Goal: Task Accomplishment & Management: Complete application form

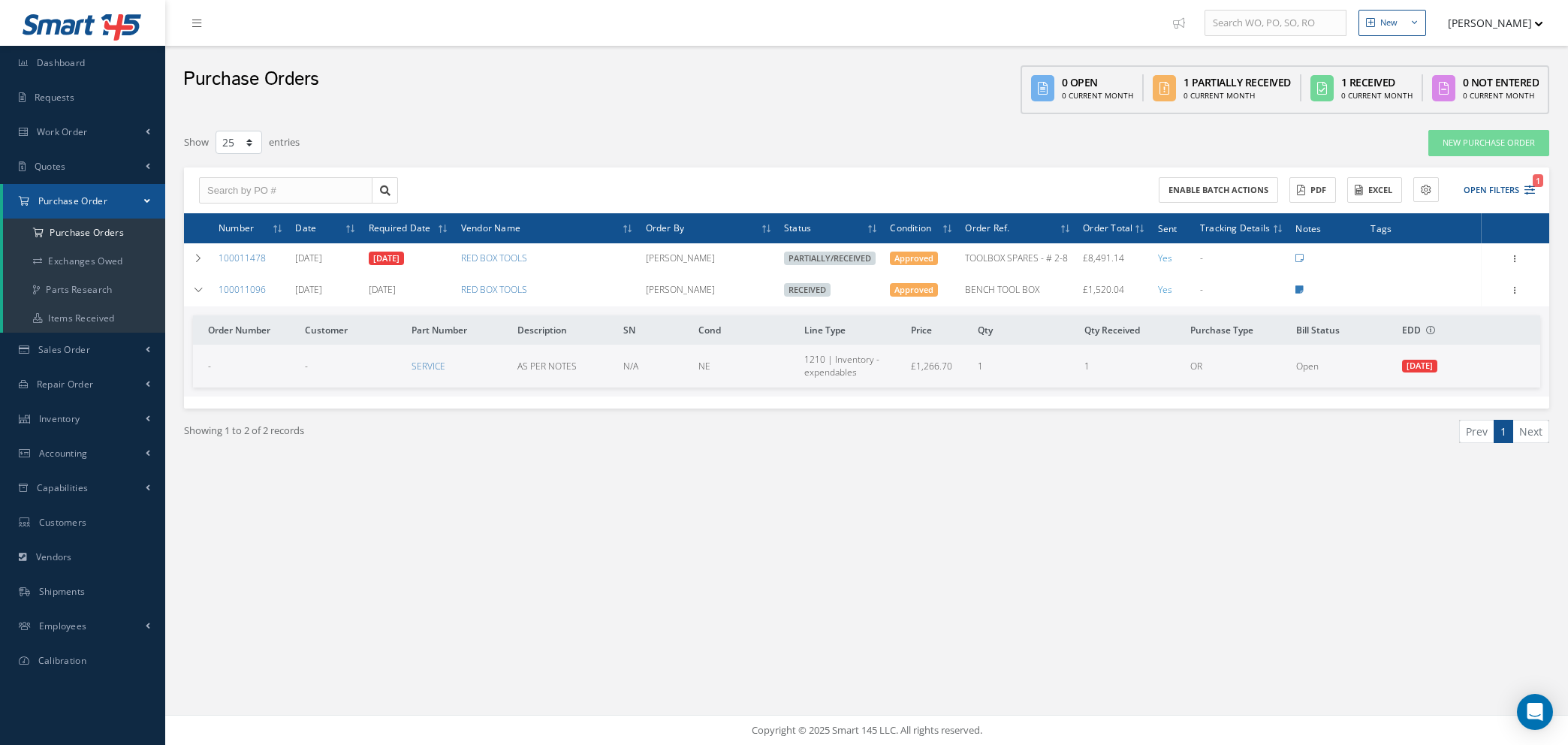
select select "25"
click at [1529, 185] on icon "1" at bounding box center [1530, 190] width 10 height 10
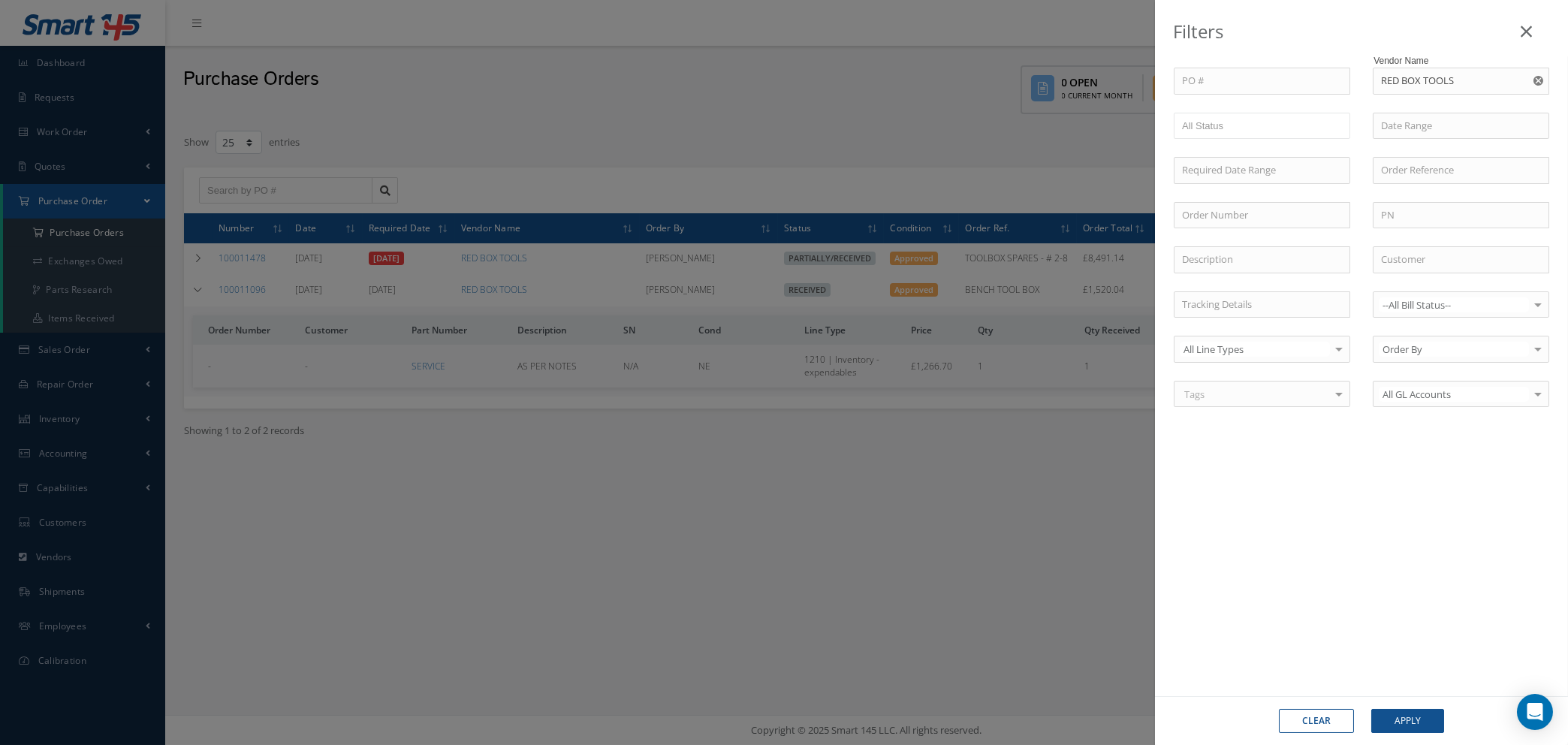
click at [1328, 721] on button "Clear" at bounding box center [1316, 721] width 75 height 24
click at [1396, 717] on button "Apply" at bounding box center [1408, 721] width 73 height 24
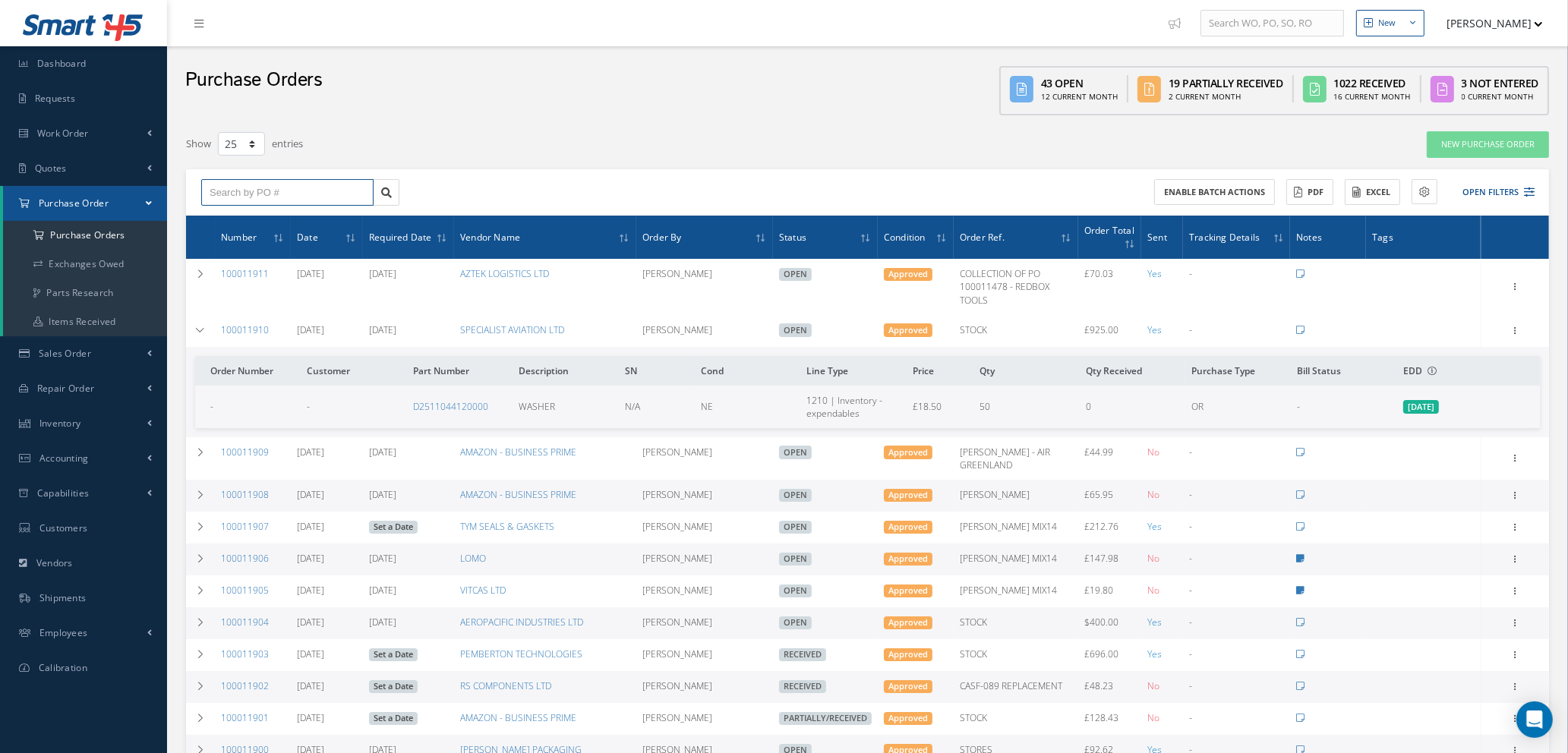
click at [279, 187] on input "text" at bounding box center [287, 192] width 173 height 27
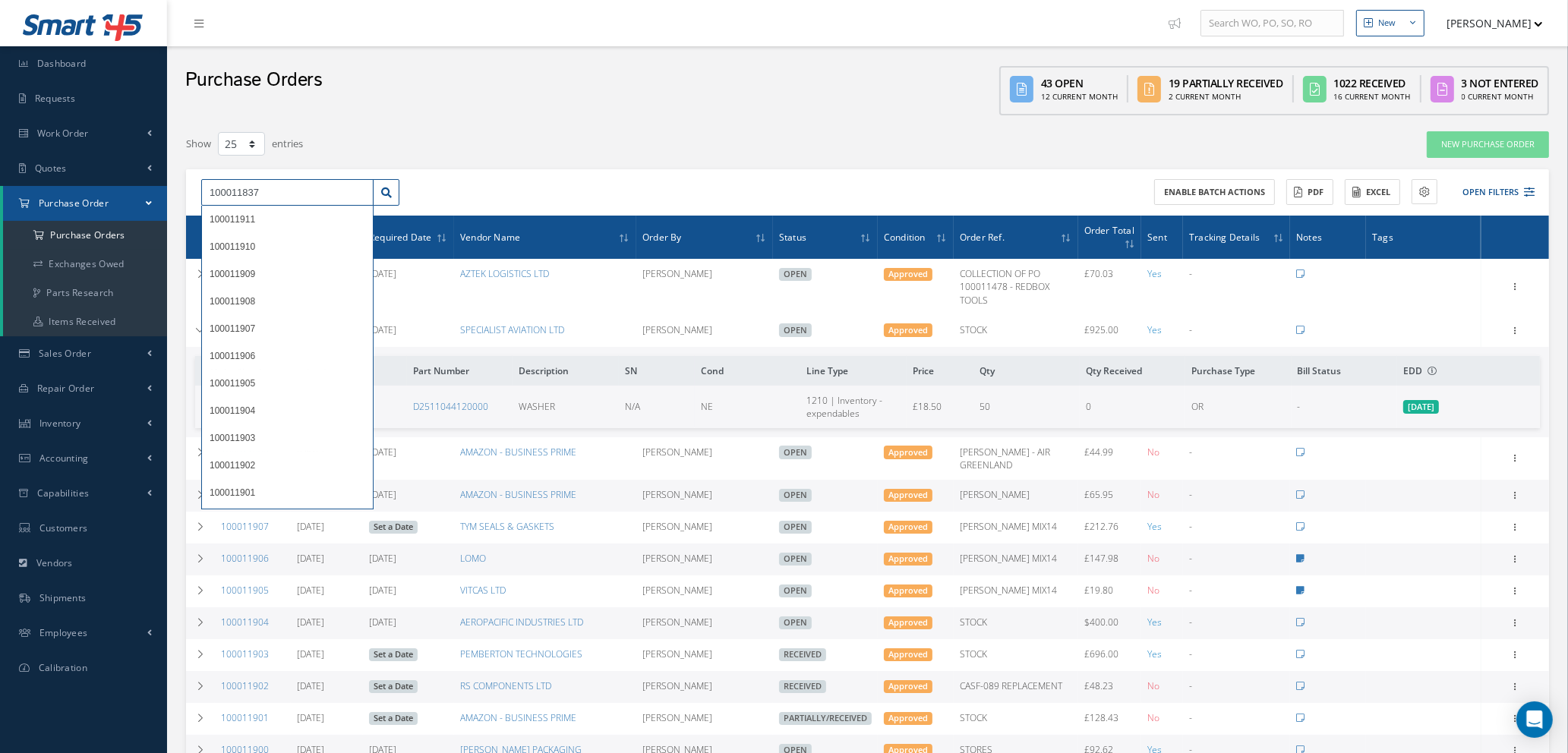
type input "100011837"
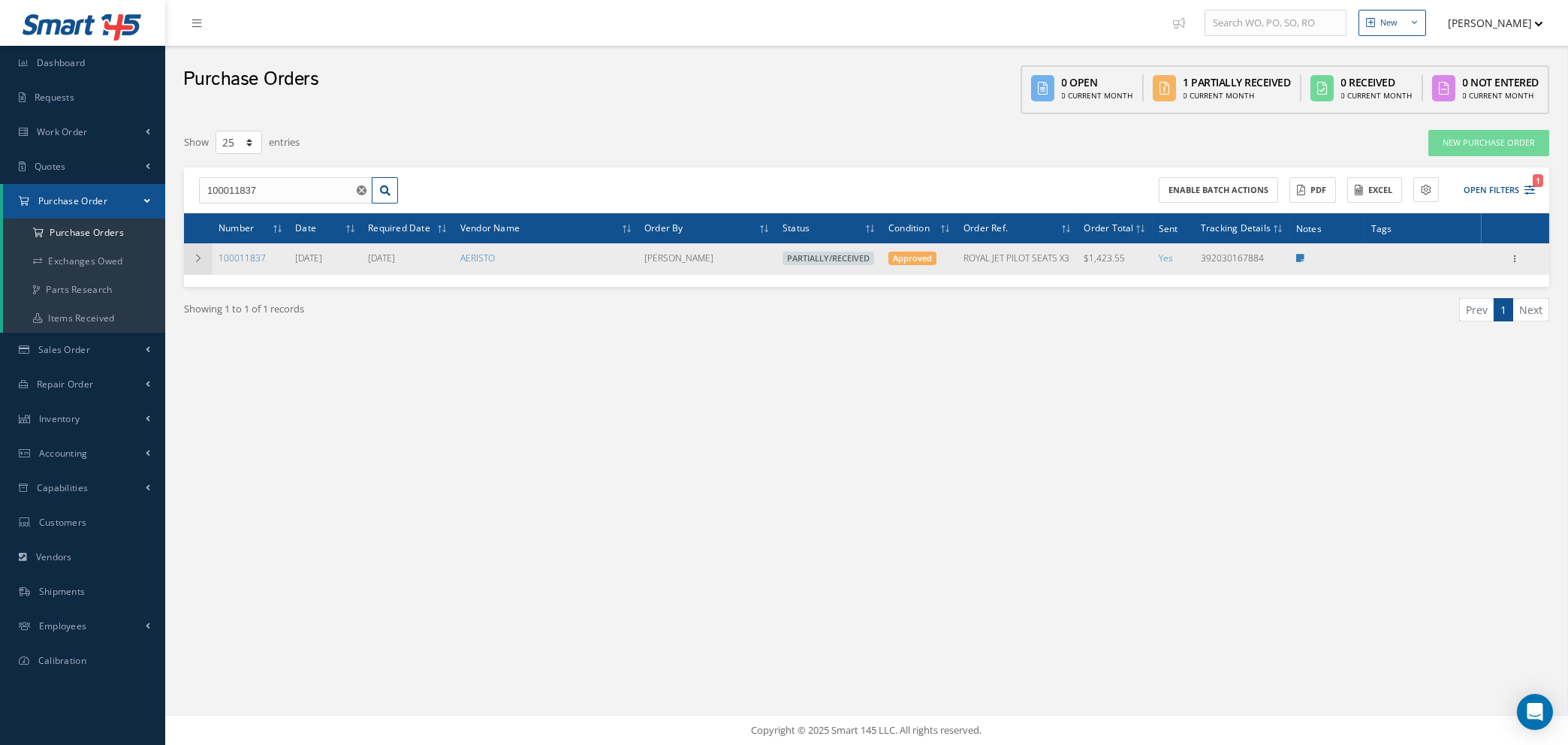
click at [196, 261] on icon at bounding box center [198, 258] width 10 height 9
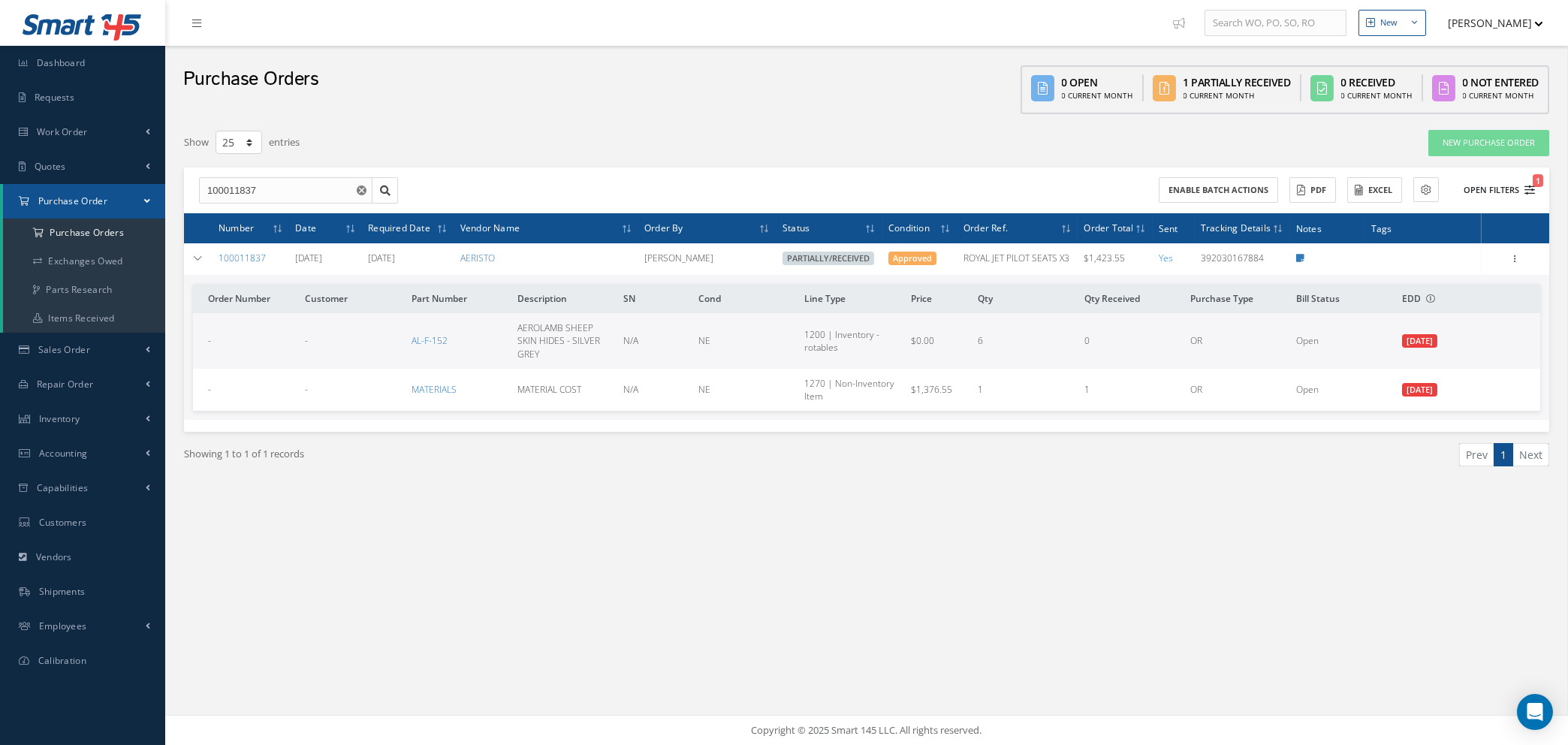
click at [1526, 188] on icon "1" at bounding box center [1530, 190] width 10 height 10
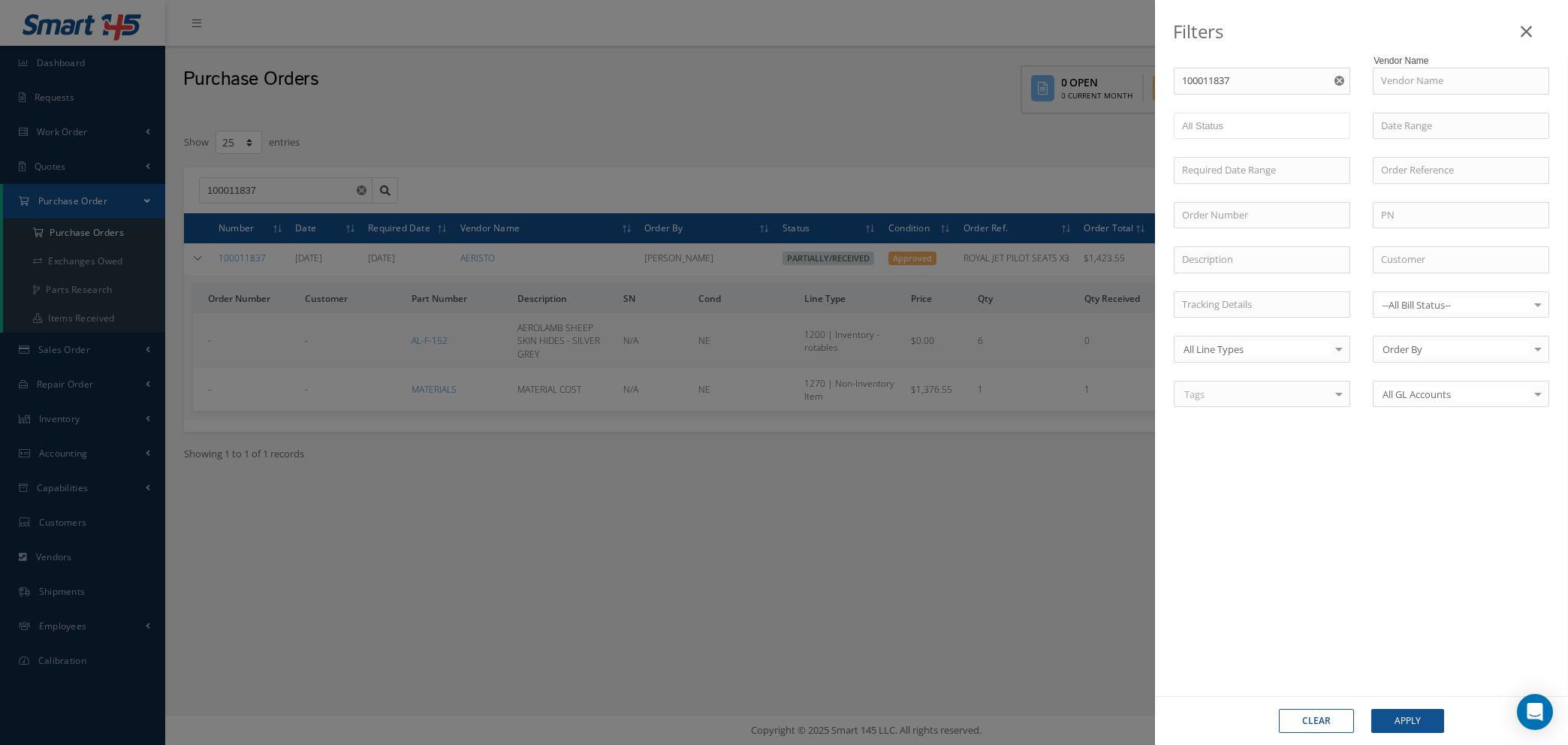
click at [1320, 726] on button "Clear" at bounding box center [1316, 721] width 75 height 24
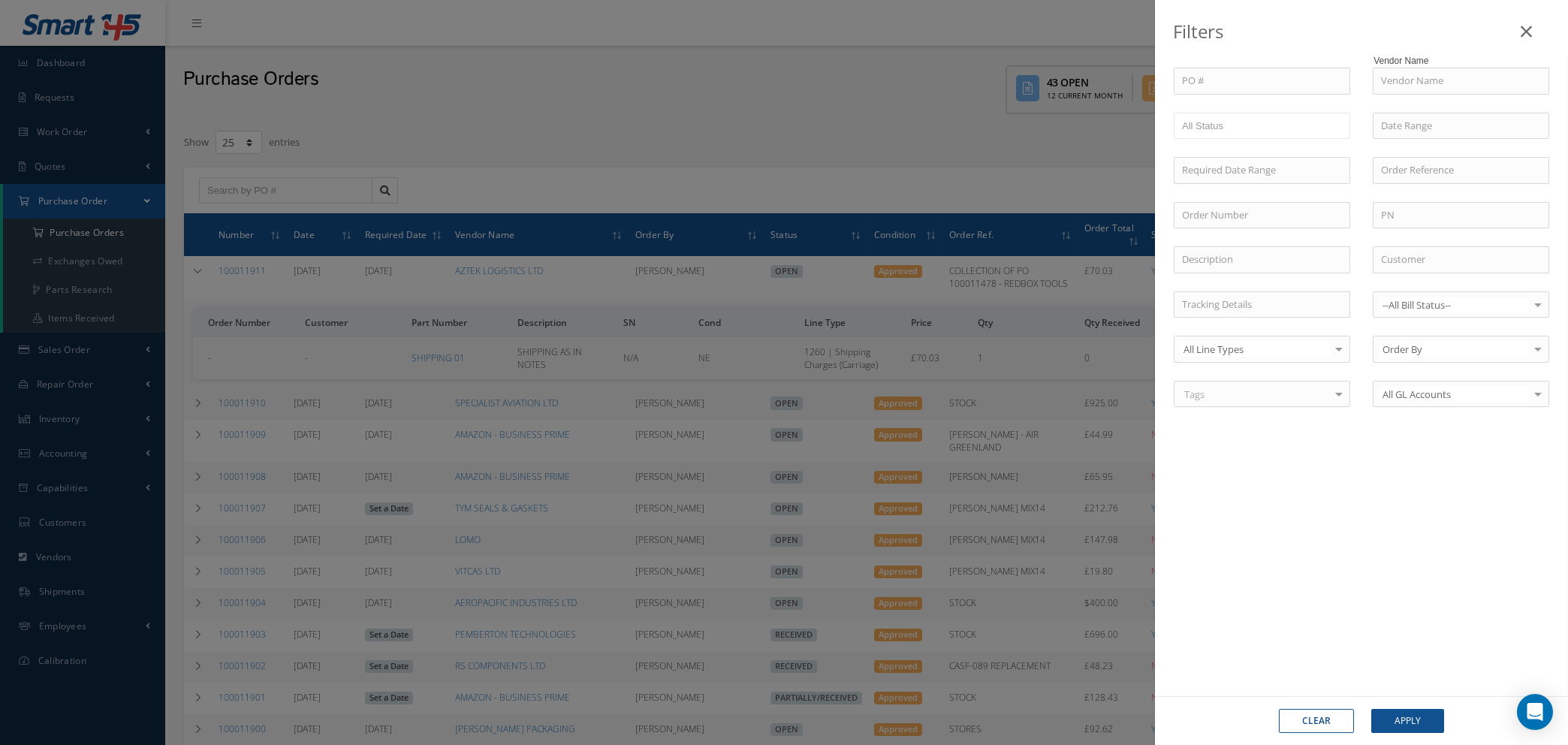
click at [1524, 32] on icon at bounding box center [1525, 31] width 11 height 18
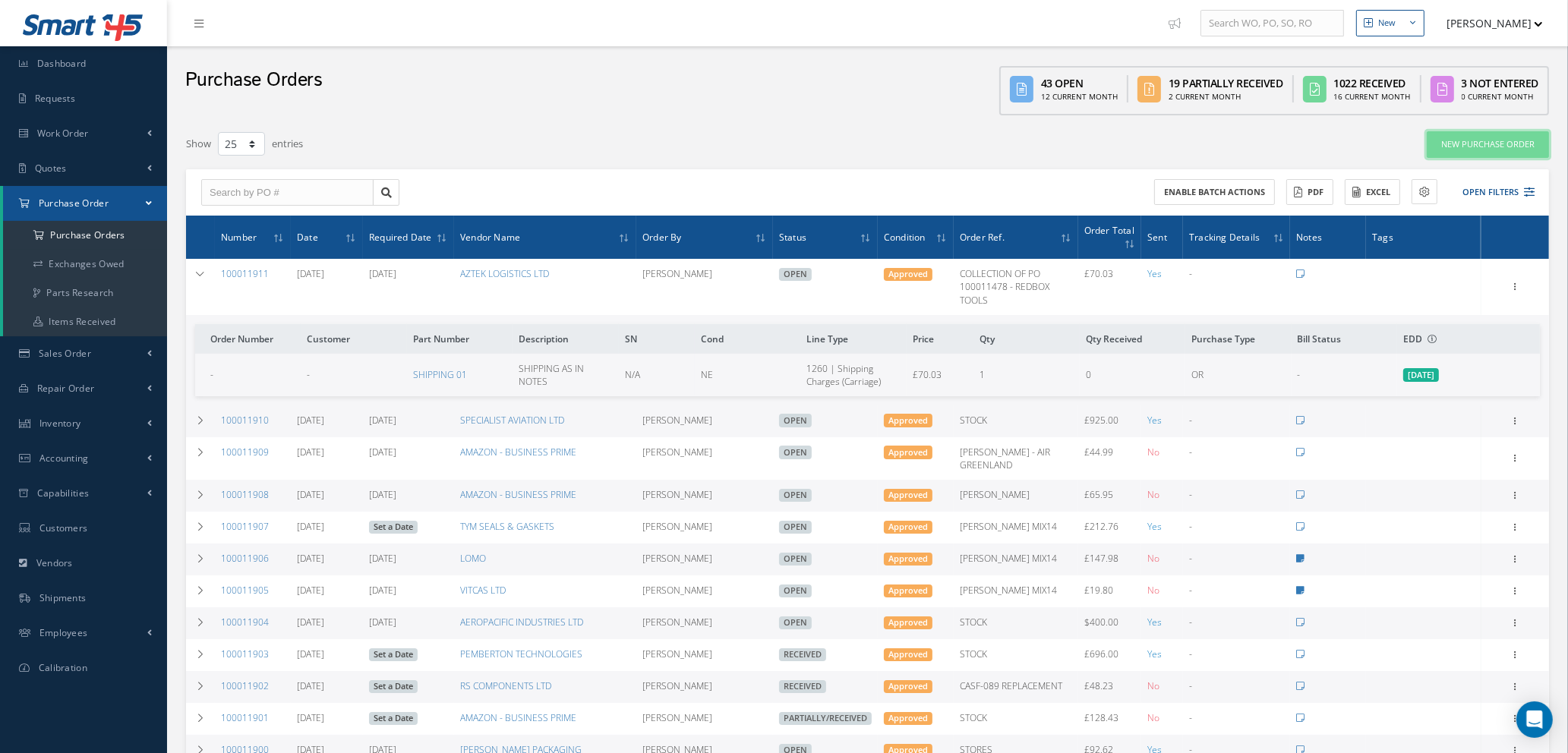
click at [1482, 141] on link "New Purchase Order" at bounding box center [1487, 144] width 122 height 26
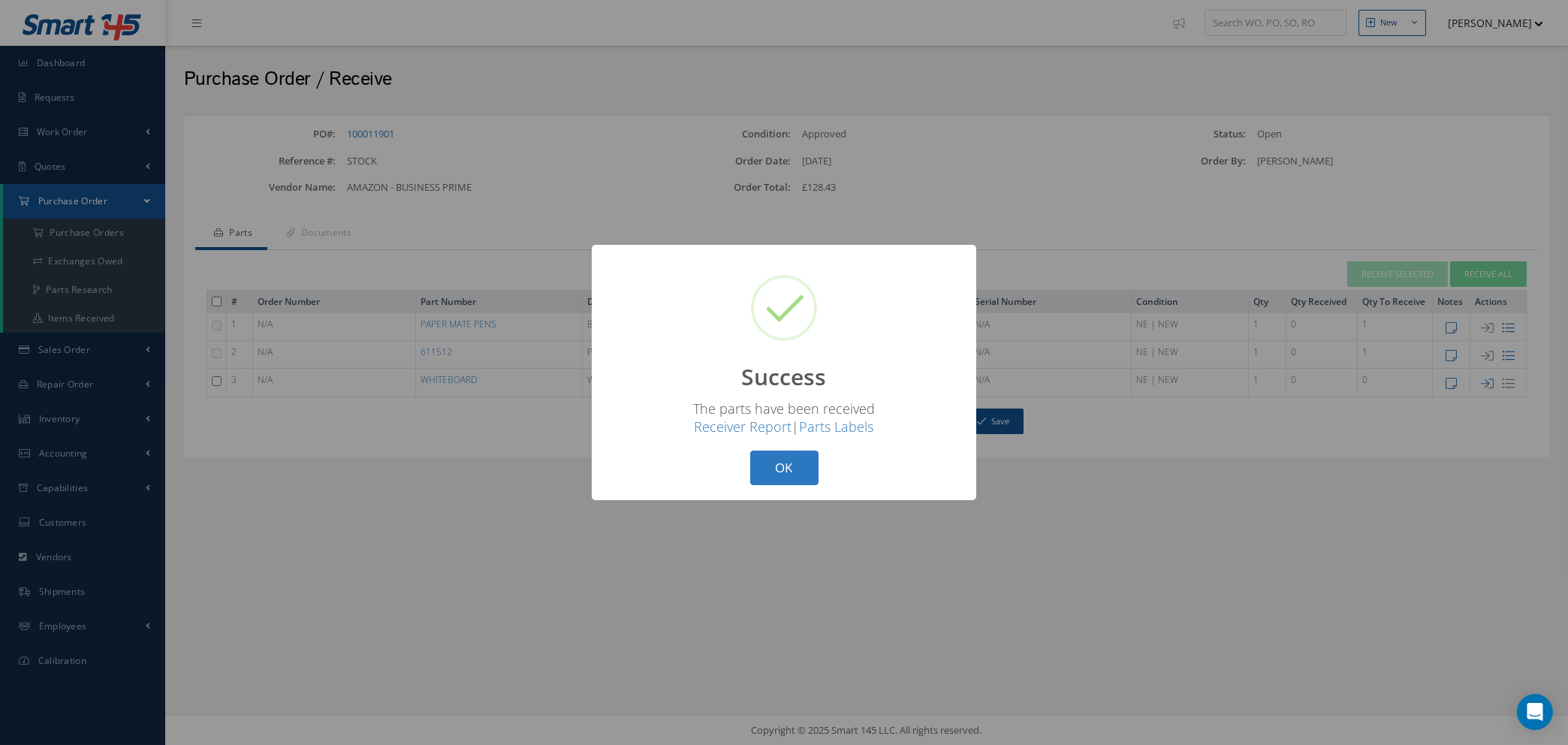
click at [793, 476] on button "OK" at bounding box center [784, 468] width 68 height 36
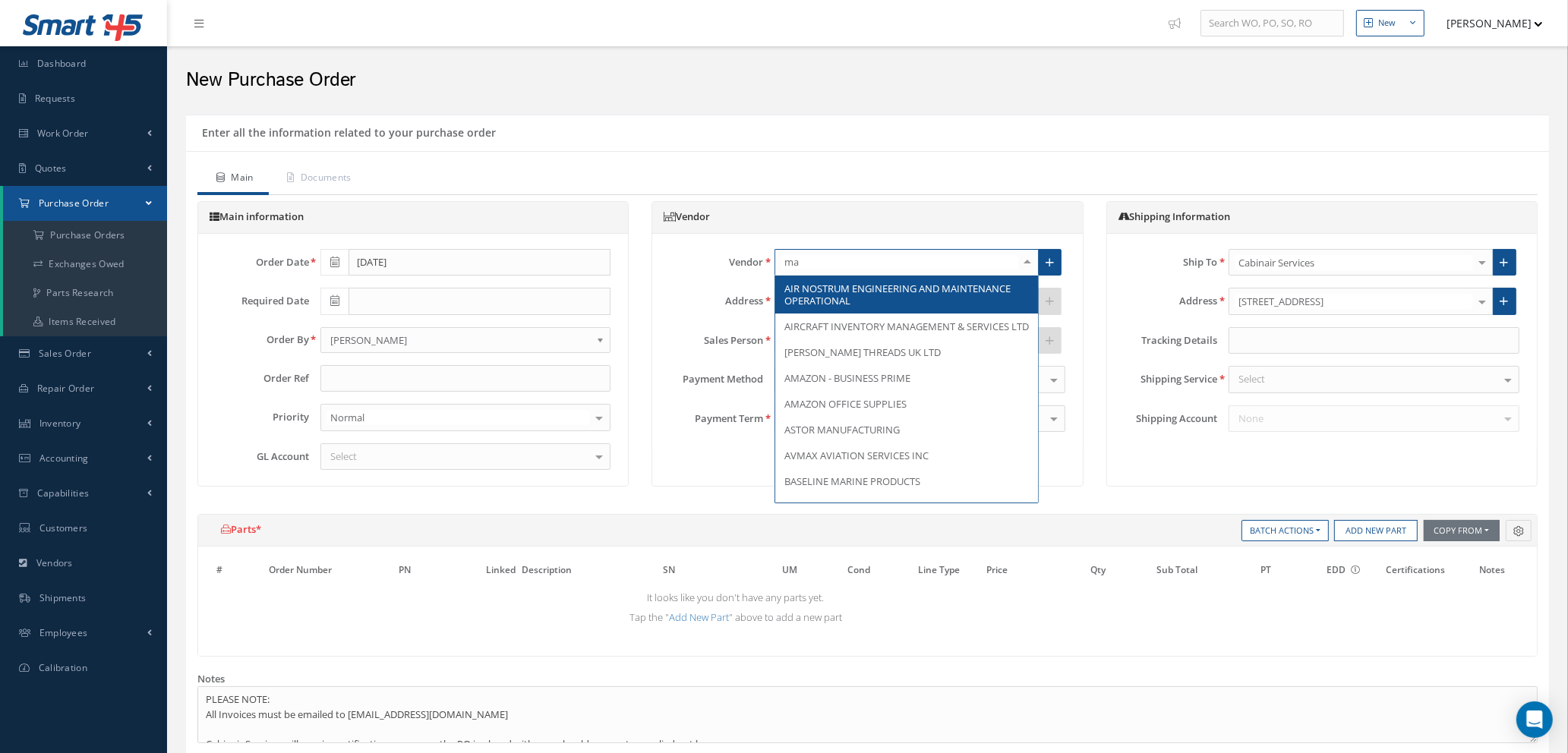
type input "man"
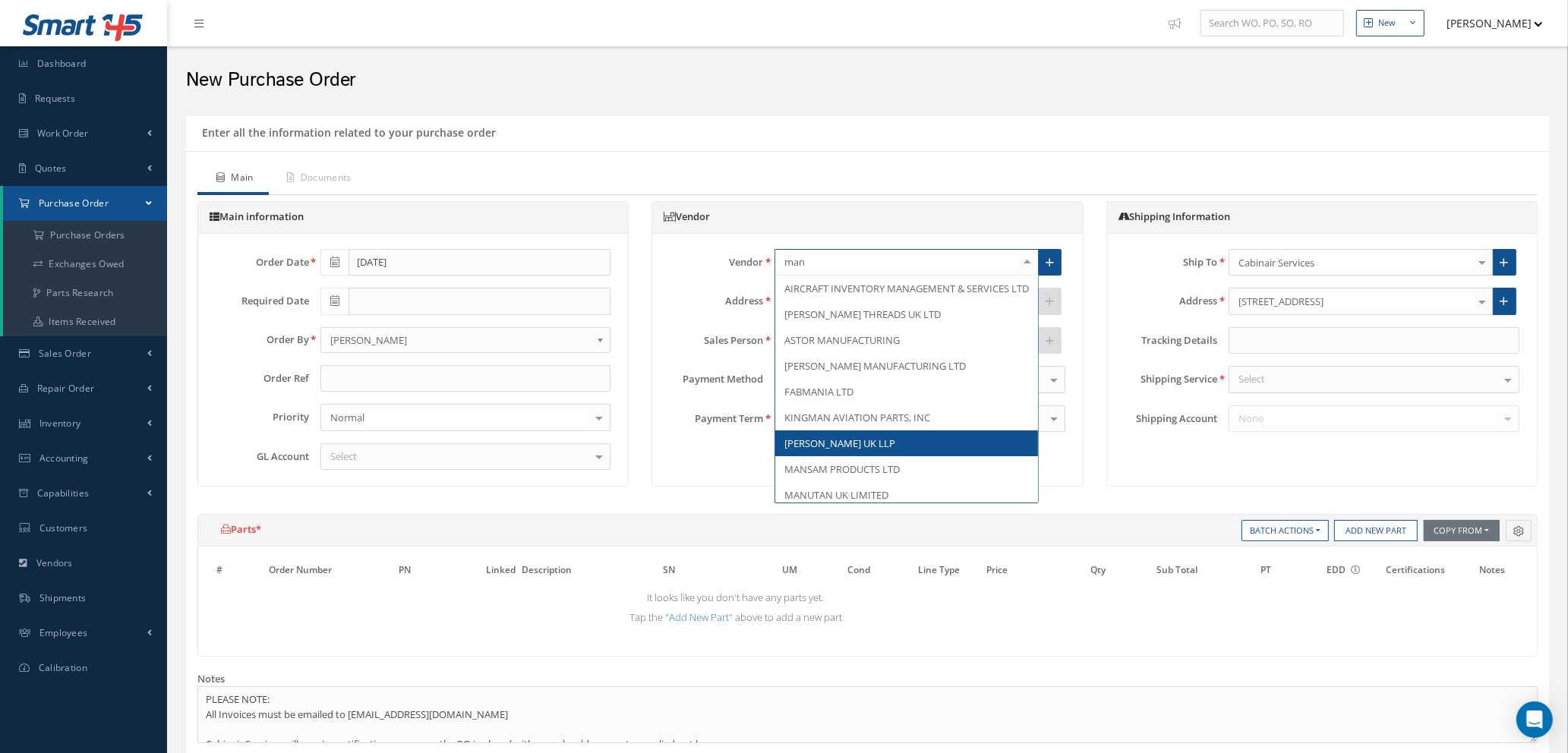
click at [832, 450] on span "[PERSON_NAME] UK LLP" at bounding box center [839, 444] width 111 height 14
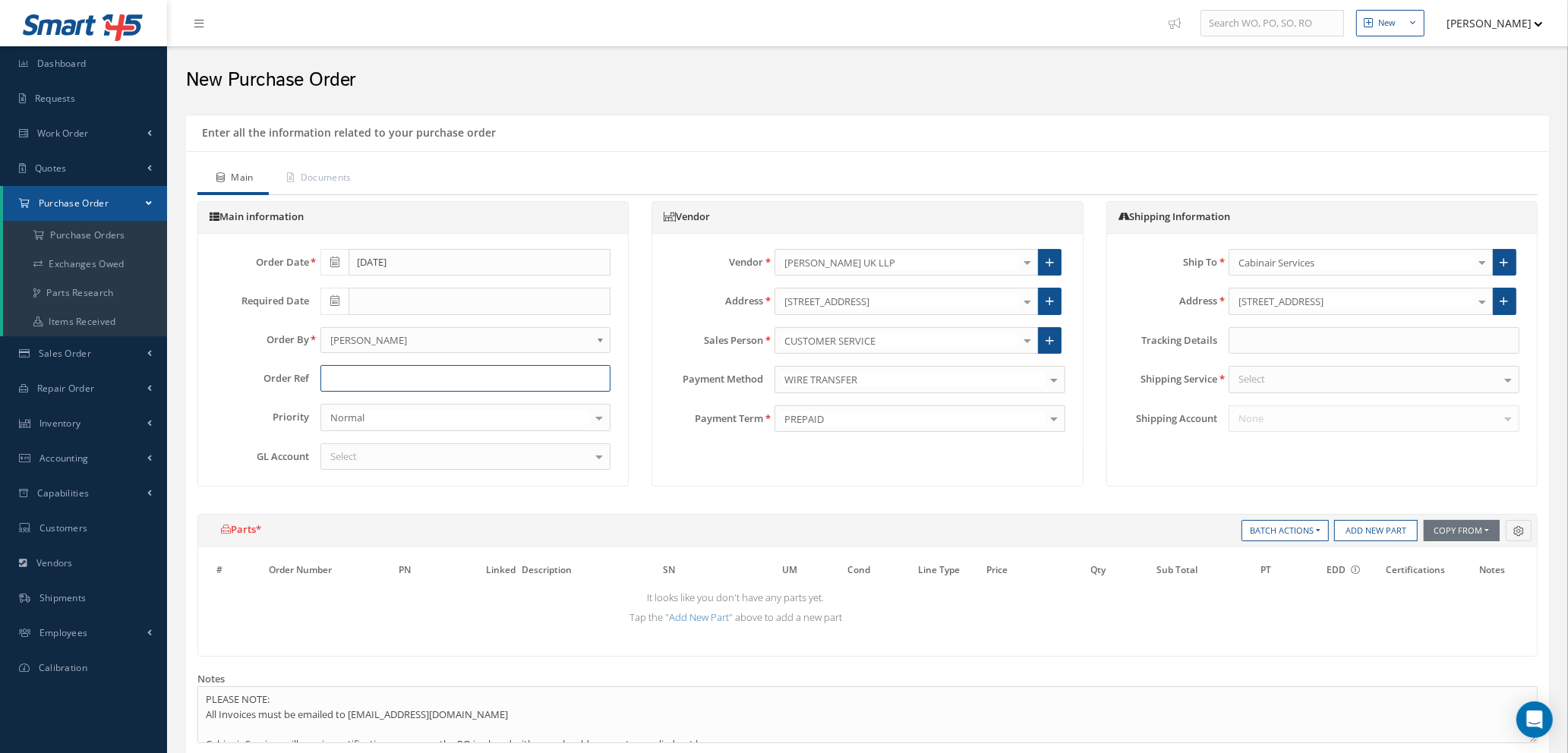
click at [354, 377] on input "text" at bounding box center [466, 379] width 291 height 27
type input "STOCK / WORKSHOP - CAB"
click at [490, 457] on div at bounding box center [466, 456] width 291 height 27
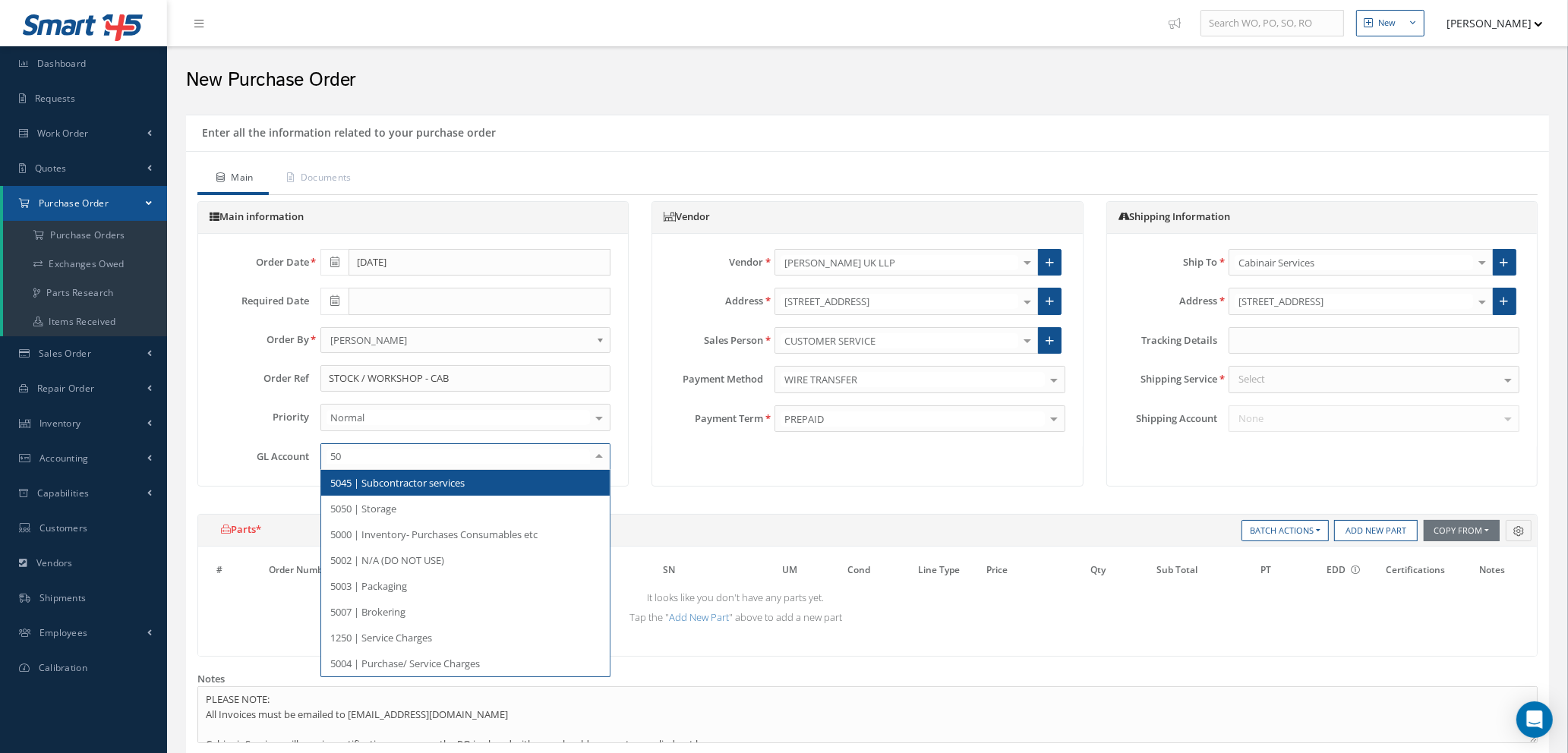
type input "500"
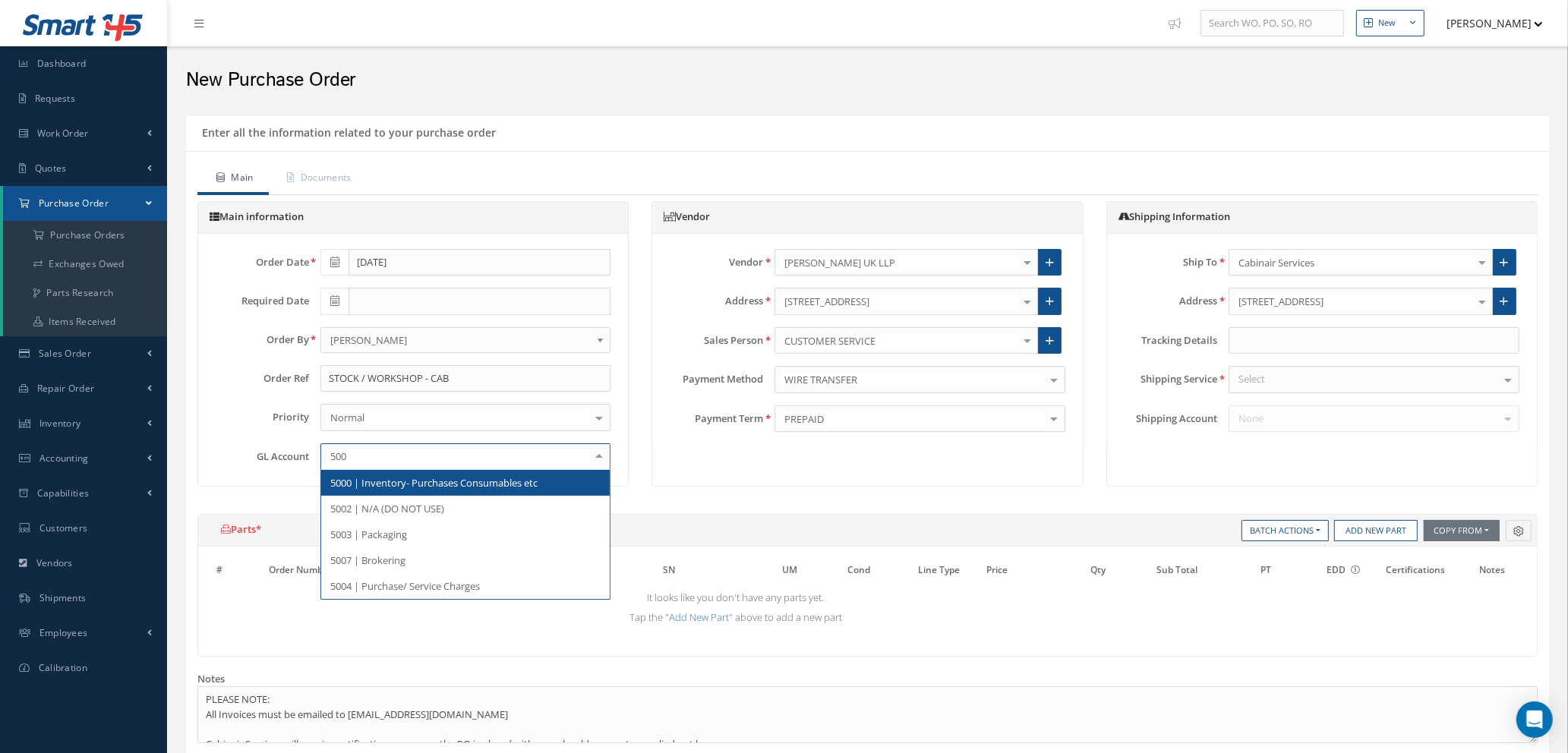
click at [477, 483] on span "5000 | Inventory- Purchases Consumables etc" at bounding box center [433, 483] width 207 height 14
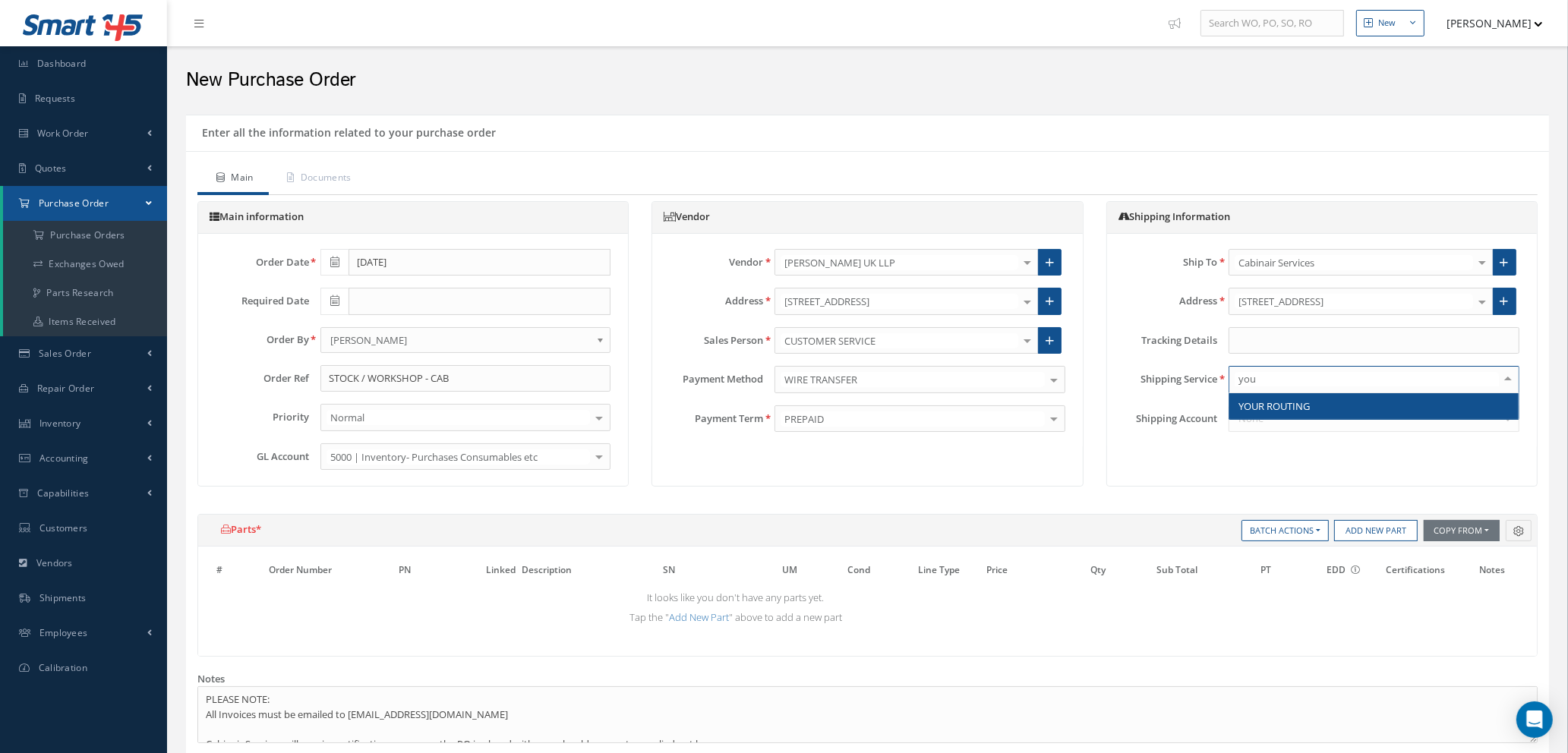
type input "your"
click at [1268, 410] on span "YOUR ROUTING" at bounding box center [1274, 406] width 71 height 14
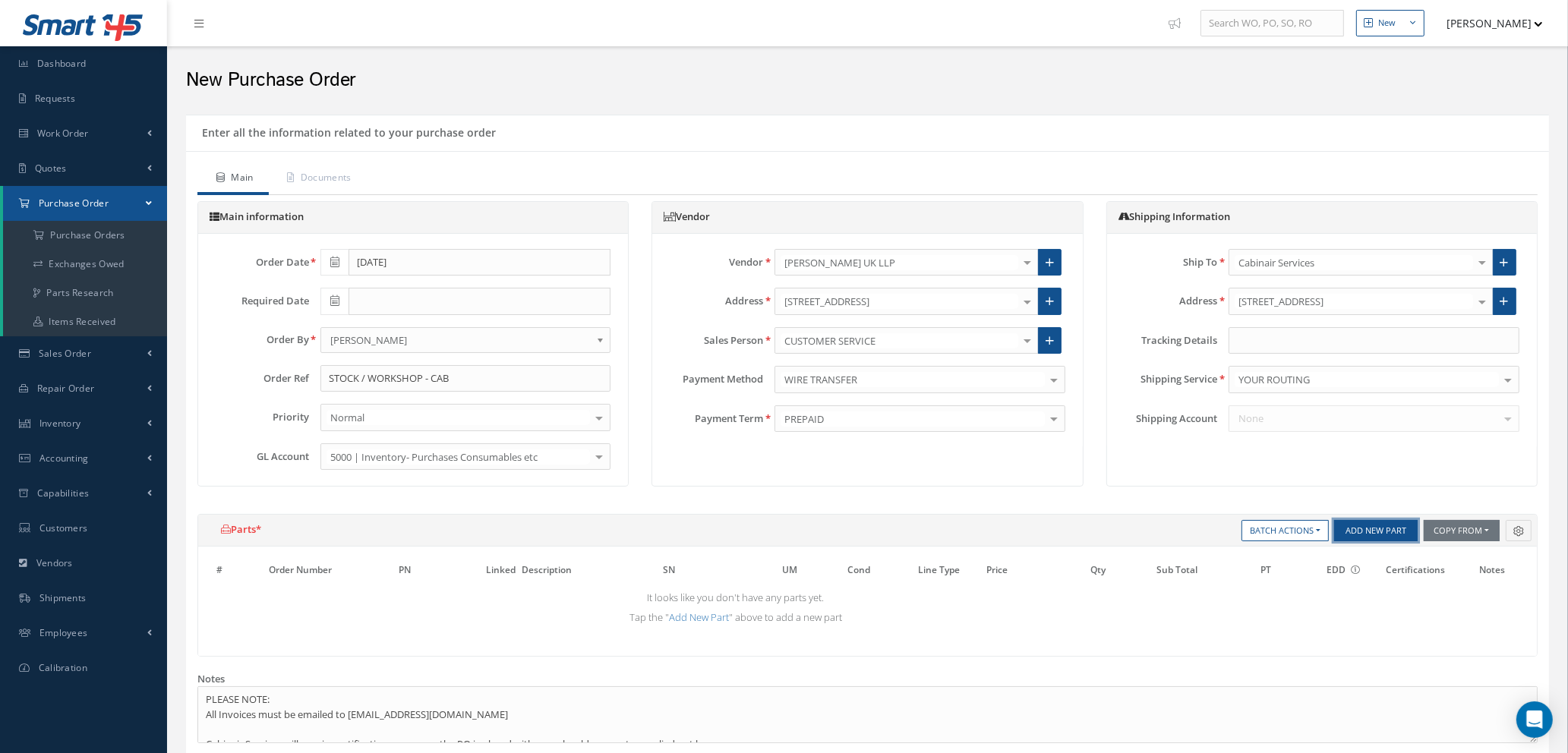
click at [1374, 534] on button "Add New Part" at bounding box center [1375, 530] width 84 height 21
select select "1"
select select "5"
select select "7"
select select "1"
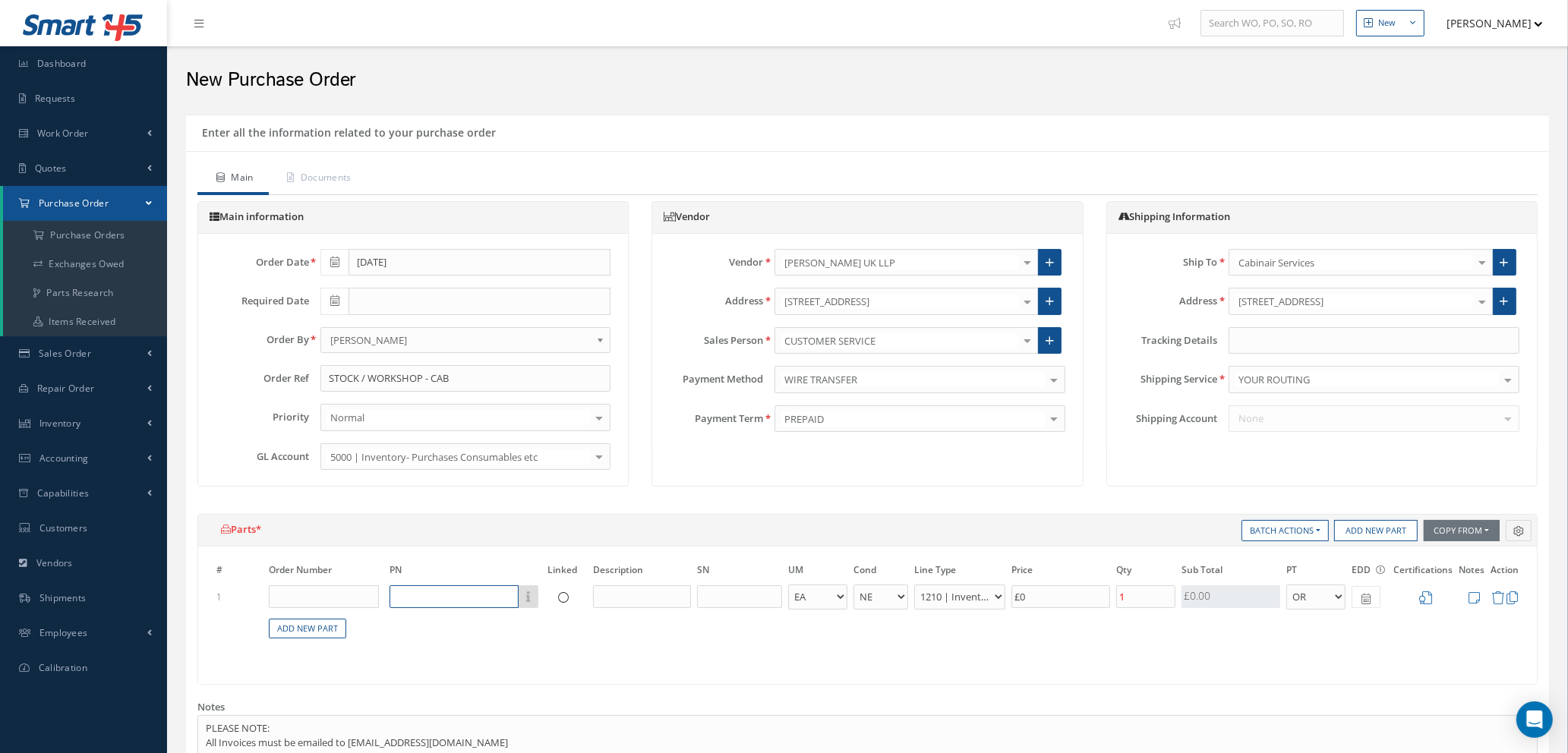
click at [432, 596] on input "text" at bounding box center [454, 596] width 129 height 23
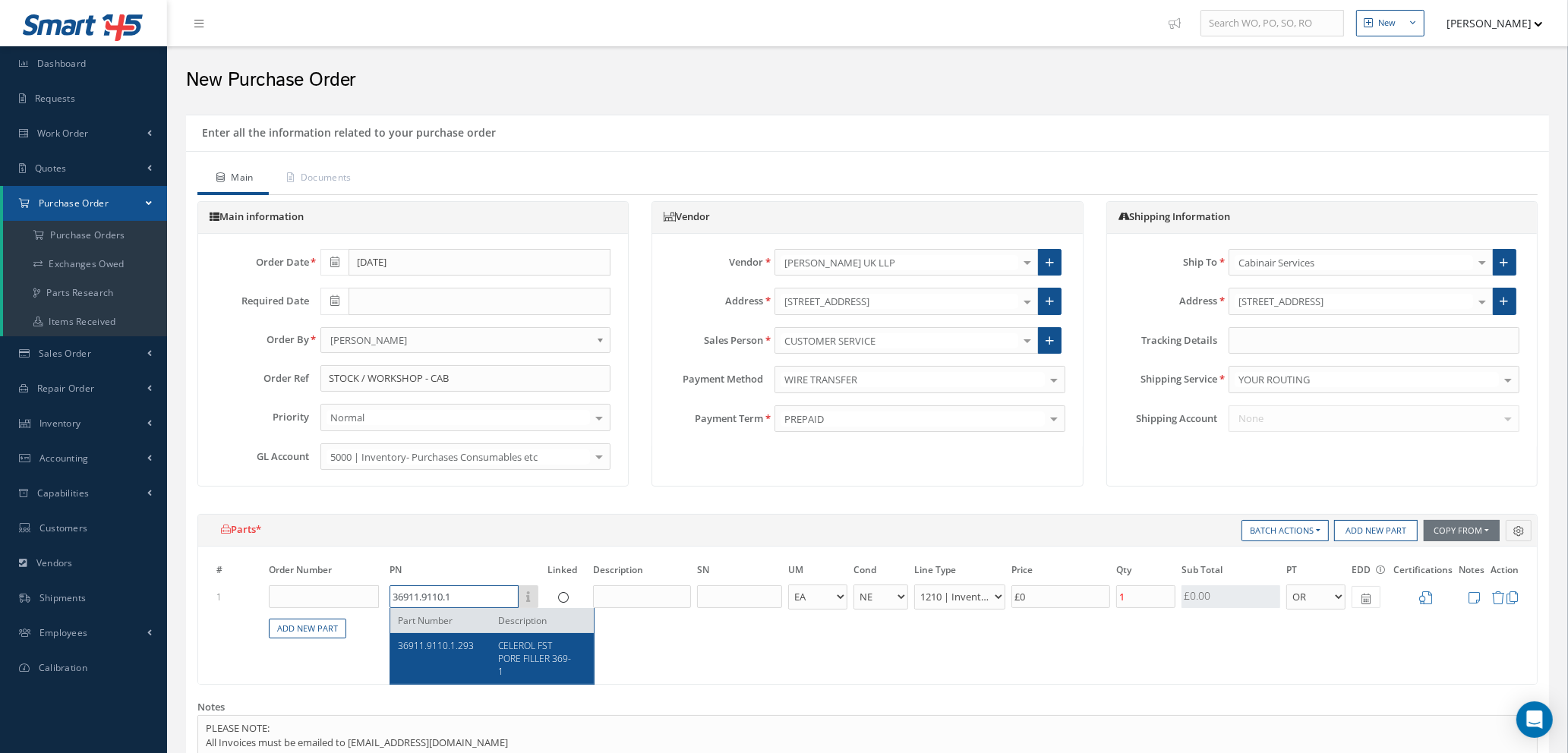
type input "36911.9110.1"
click at [510, 649] on span "CELEROL FST PORE FILLER 369-1" at bounding box center [534, 659] width 73 height 39
type input "£9.22"
type input "36911.9110.1.293"
type input "CELEROL FST PORE FILLER 369-1"
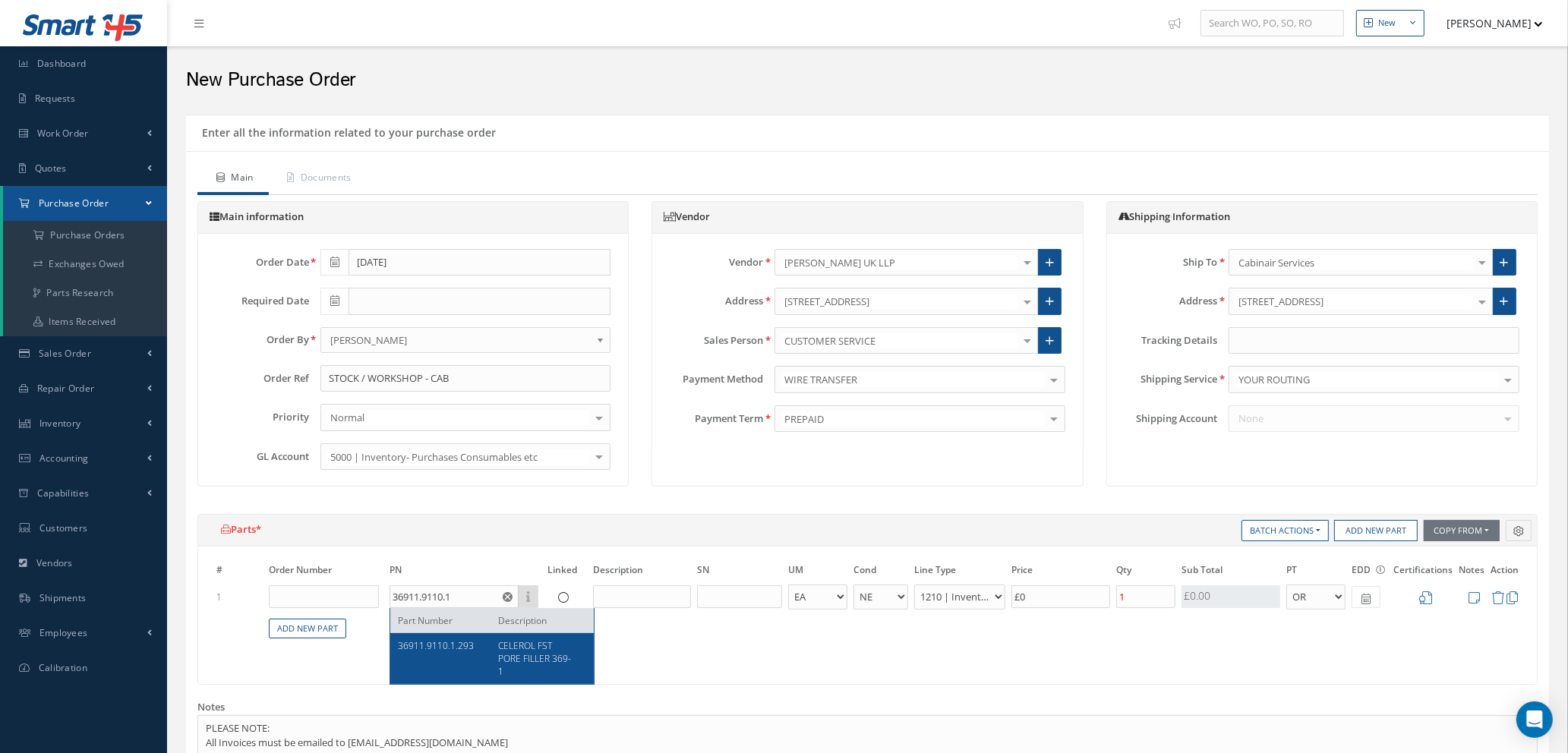
select select "88"
type input "£46.08"
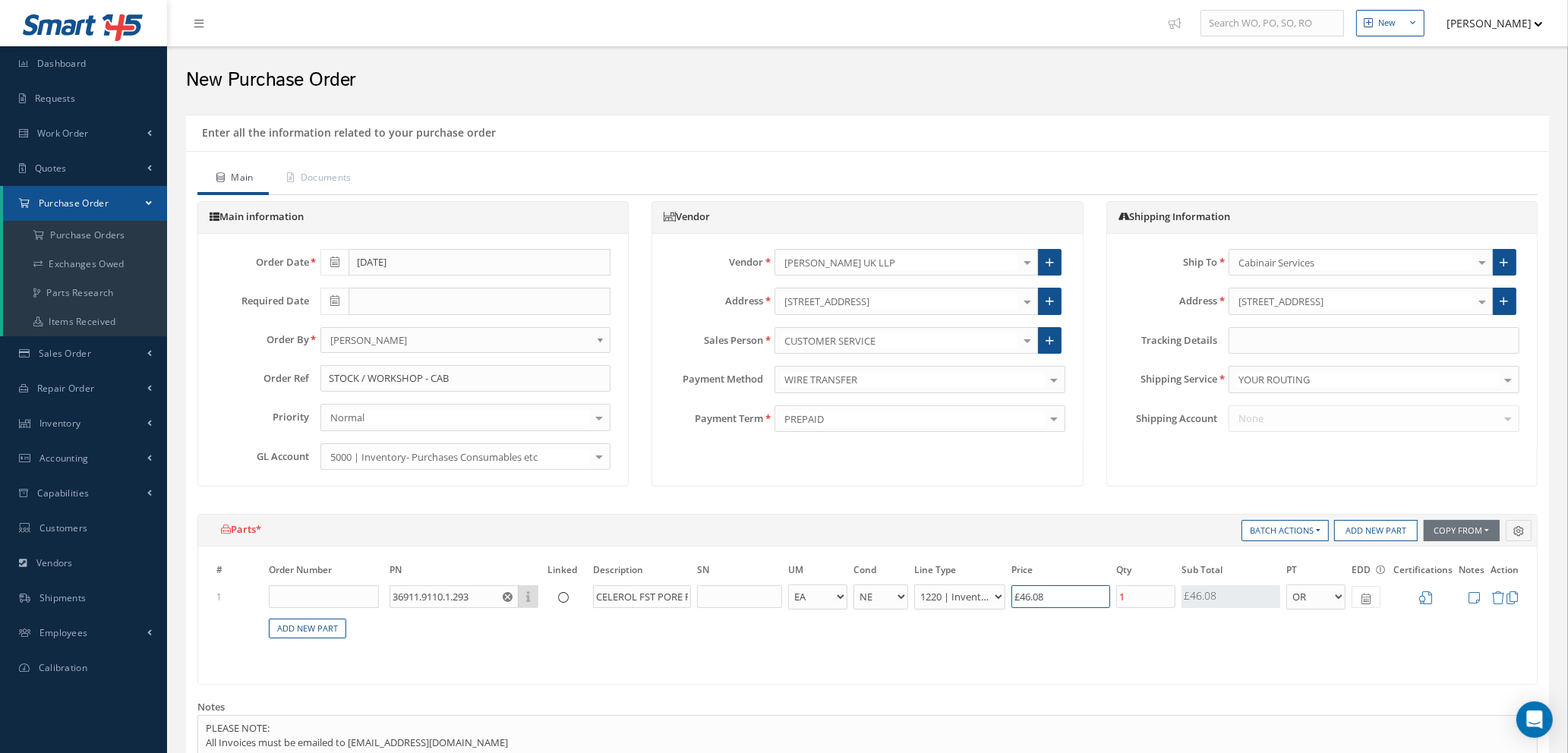
drag, startPoint x: 1089, startPoint y: 597, endPoint x: 903, endPoint y: 597, distance: 186.0
click at [903, 597] on tr "1 36911.9110.1.293 Part Number Description CELEROL FST PORE FILLER 369-1 - BAG …" at bounding box center [867, 597] width 1308 height 28
type input "£0.8"
type input "£4"
type input "£9.4"
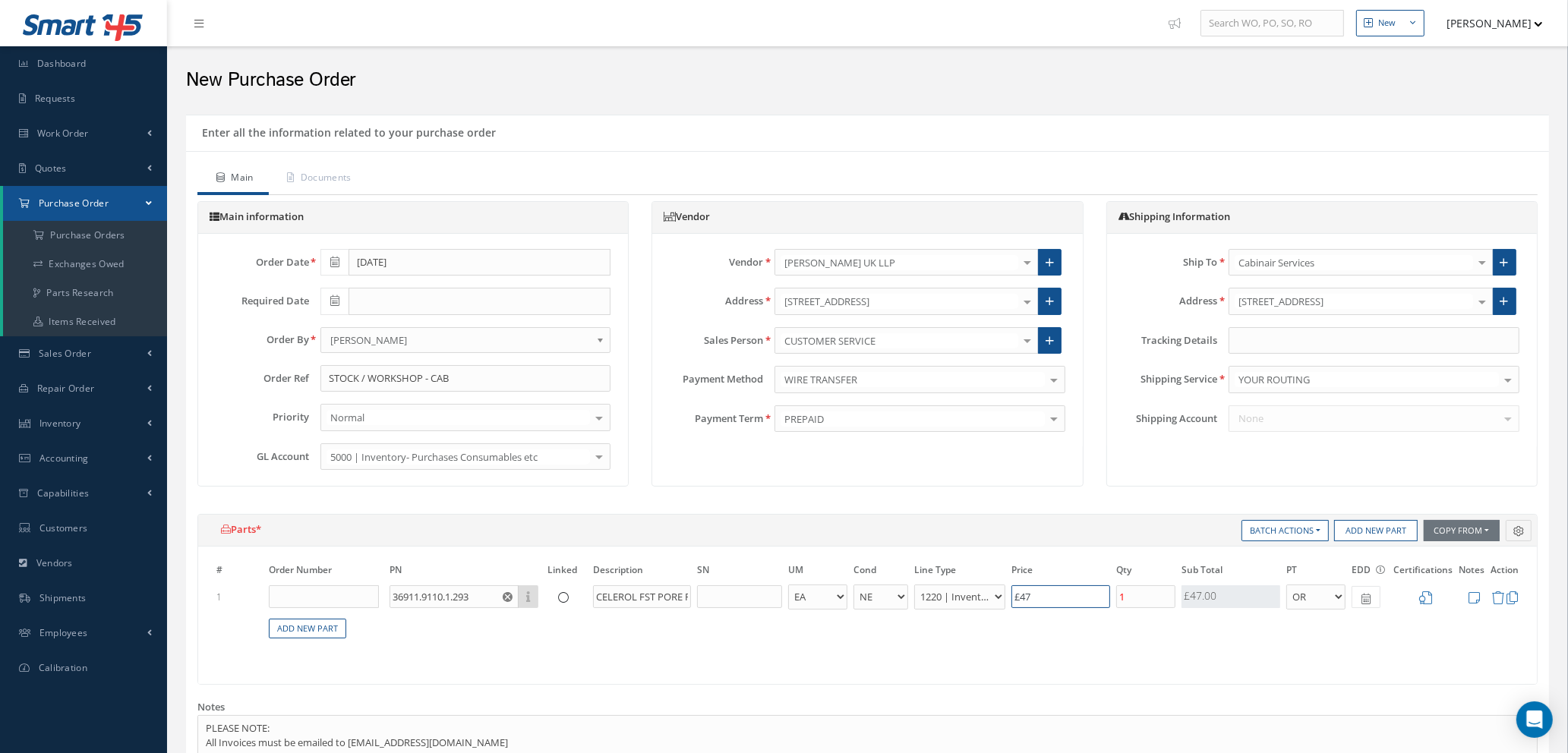
type input "£47."
type input "£9.54"
type input "£47.70"
click at [1139, 596] on input "1" at bounding box center [1145, 596] width 59 height 23
type input "£95.4"
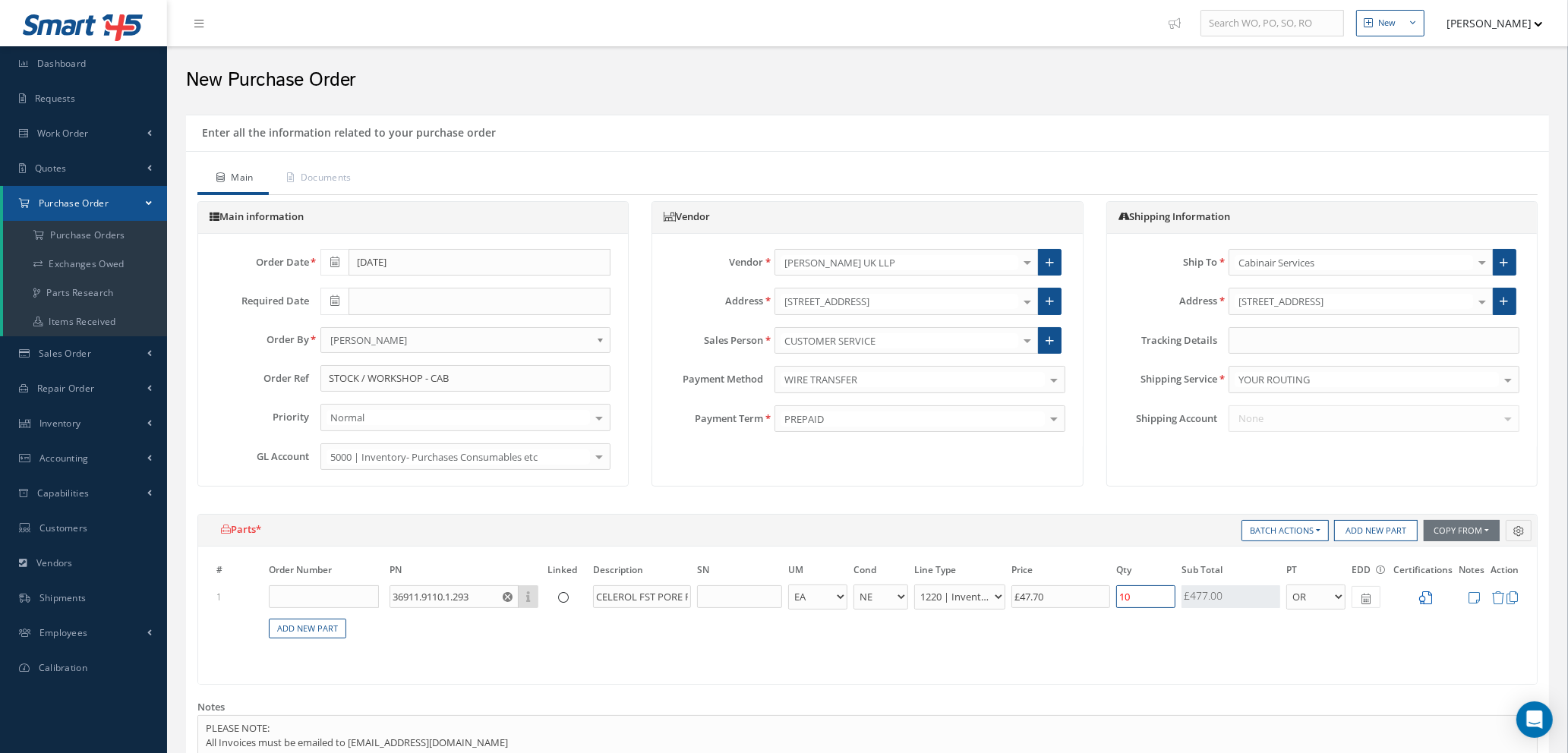
type input "10"
click at [1427, 596] on icon at bounding box center [1425, 597] width 13 height 13
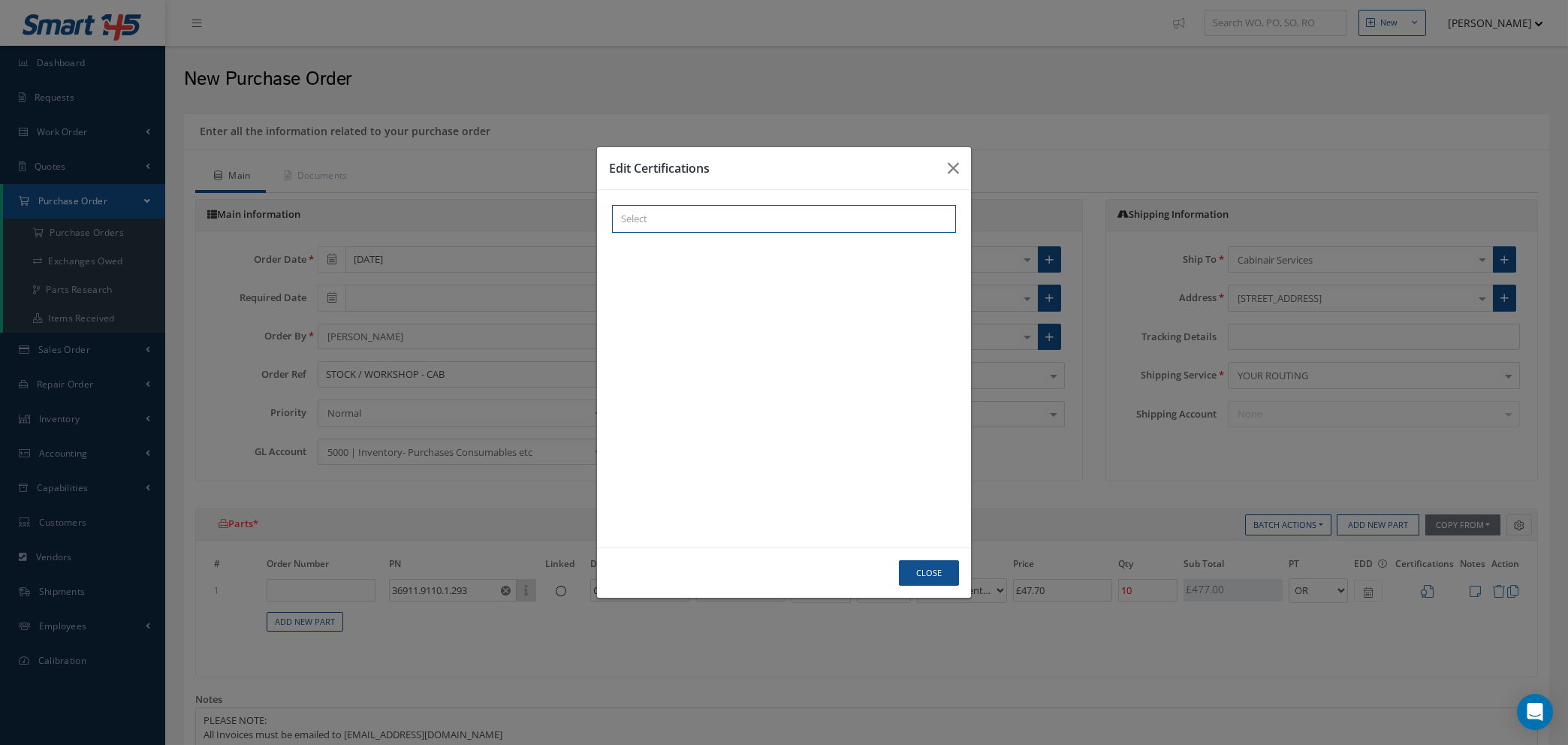
click at [626, 233] on div "× Loading... EASA 8130-3 C OF C MATERIAL CERT CAA FORM 1 EASA FORM 1 OEM CERT B…" at bounding box center [783, 219] width 344 height 28
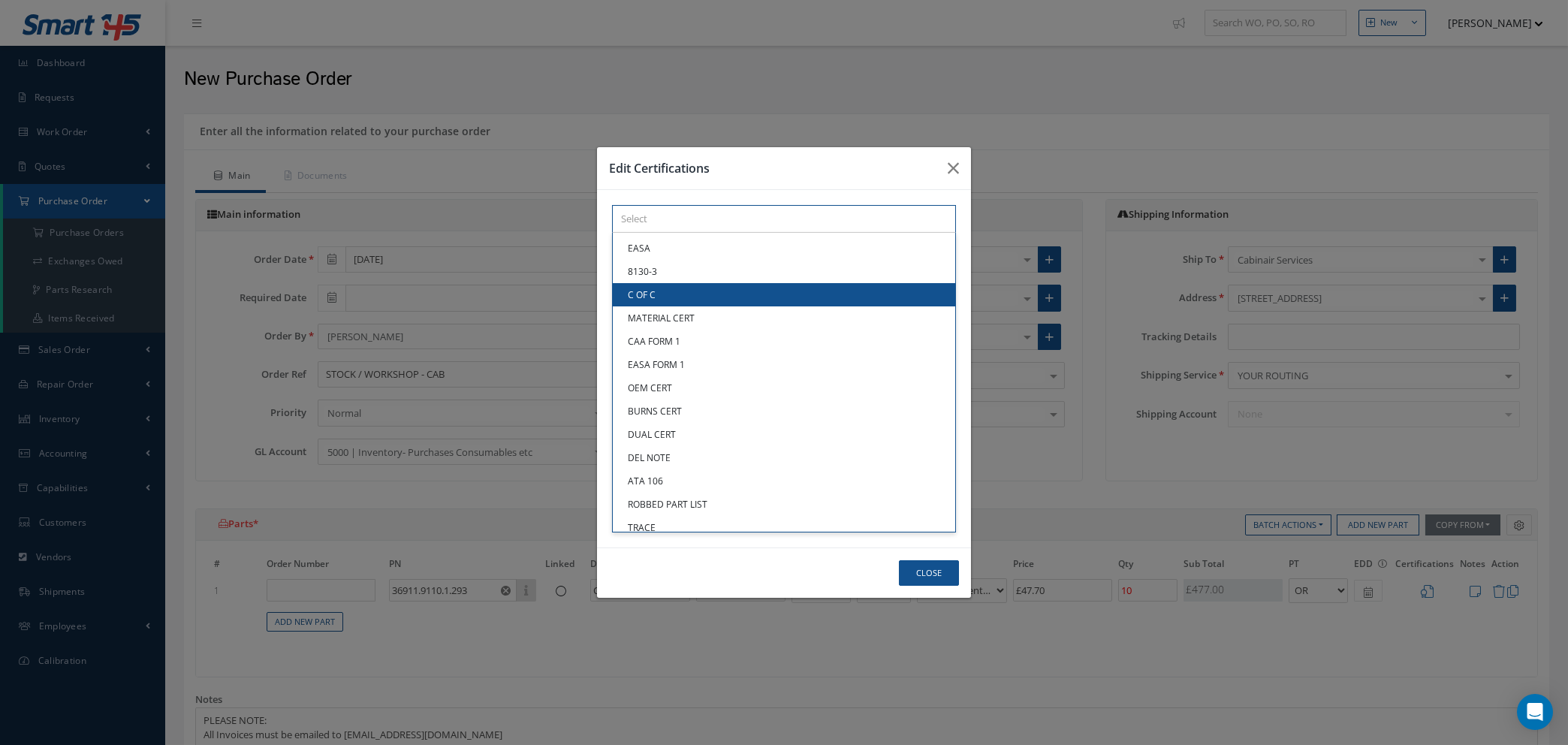
click at [660, 295] on link "C OF C" at bounding box center [783, 295] width 342 height 24
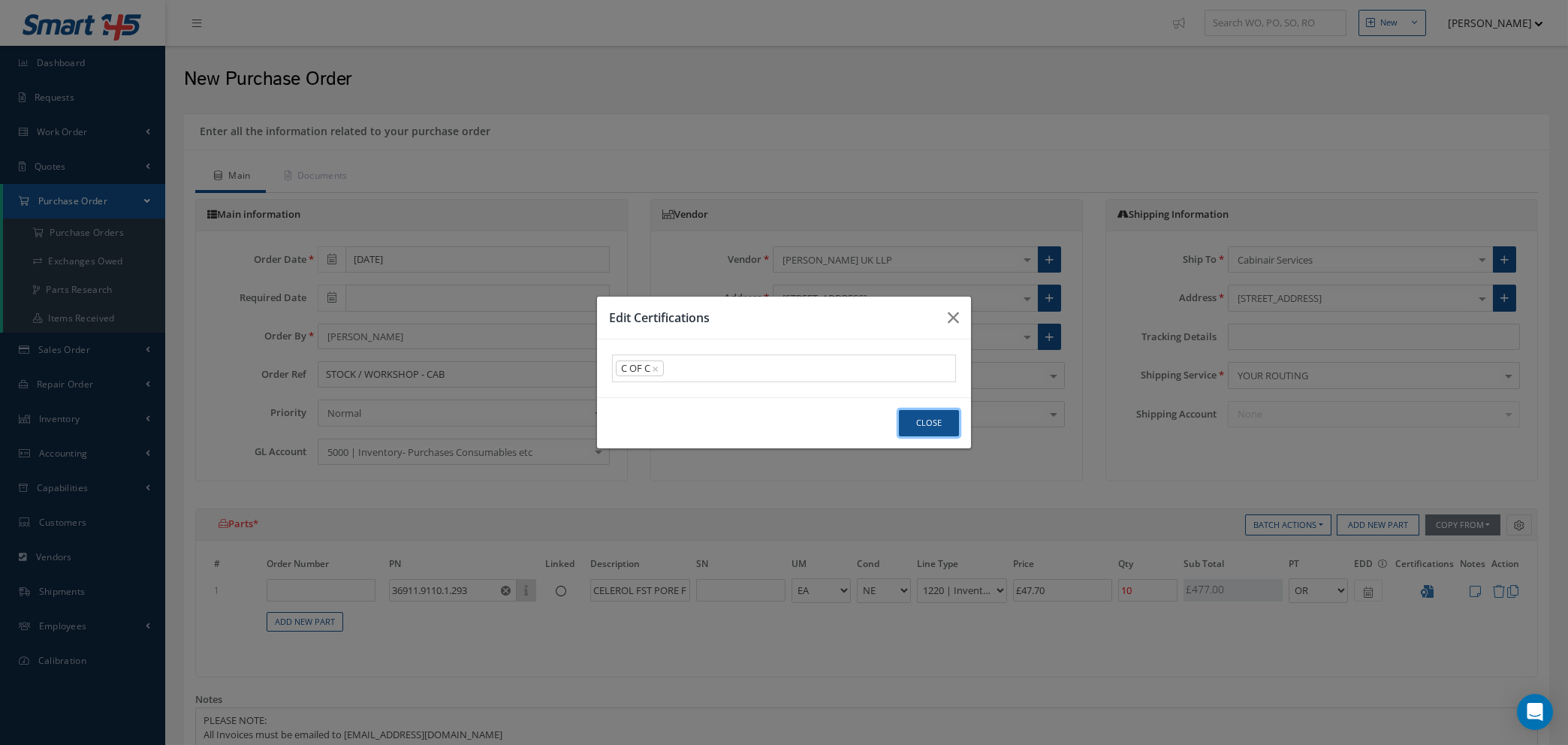
click at [930, 416] on button "Close" at bounding box center [929, 423] width 60 height 26
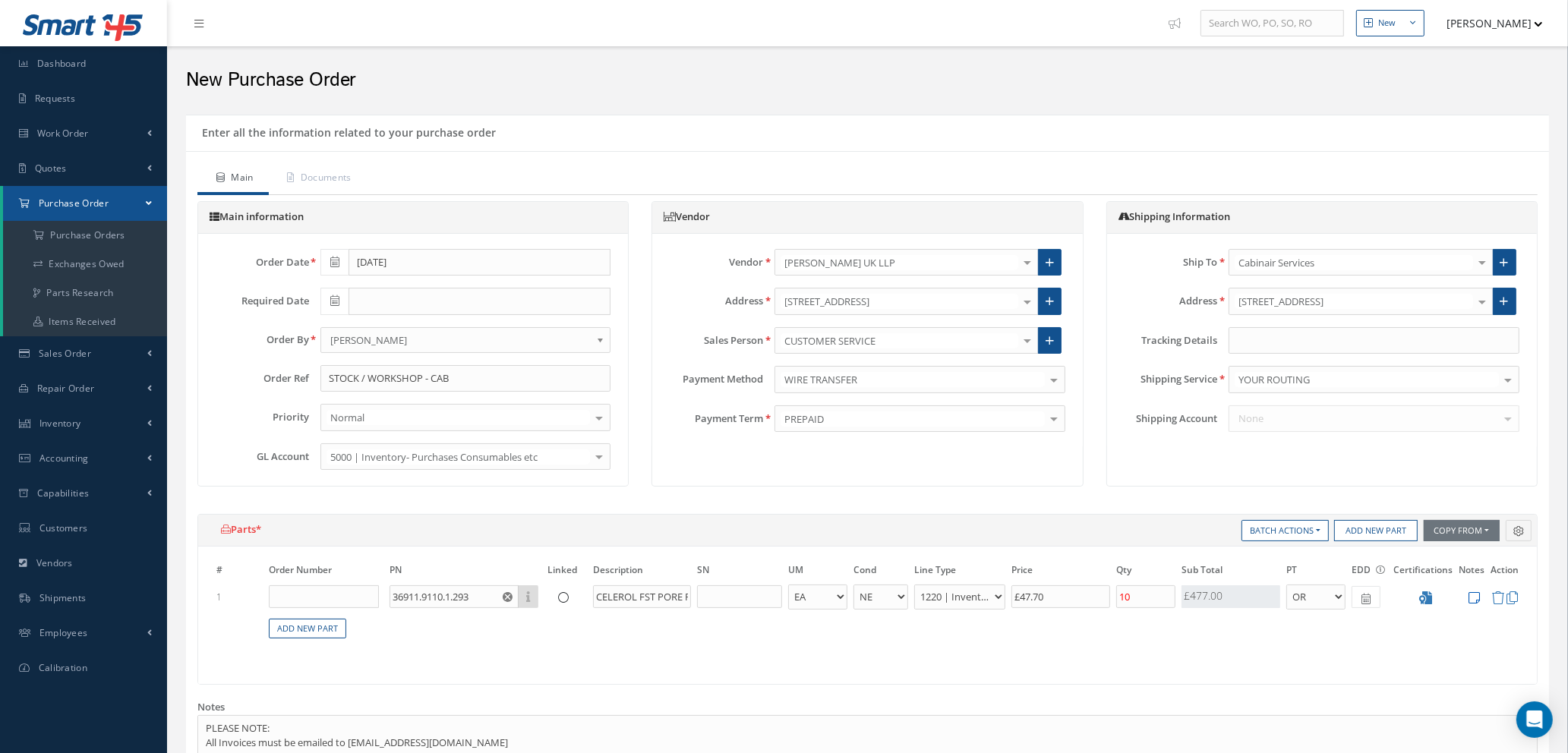
click at [1477, 595] on icon at bounding box center [1474, 597] width 11 height 13
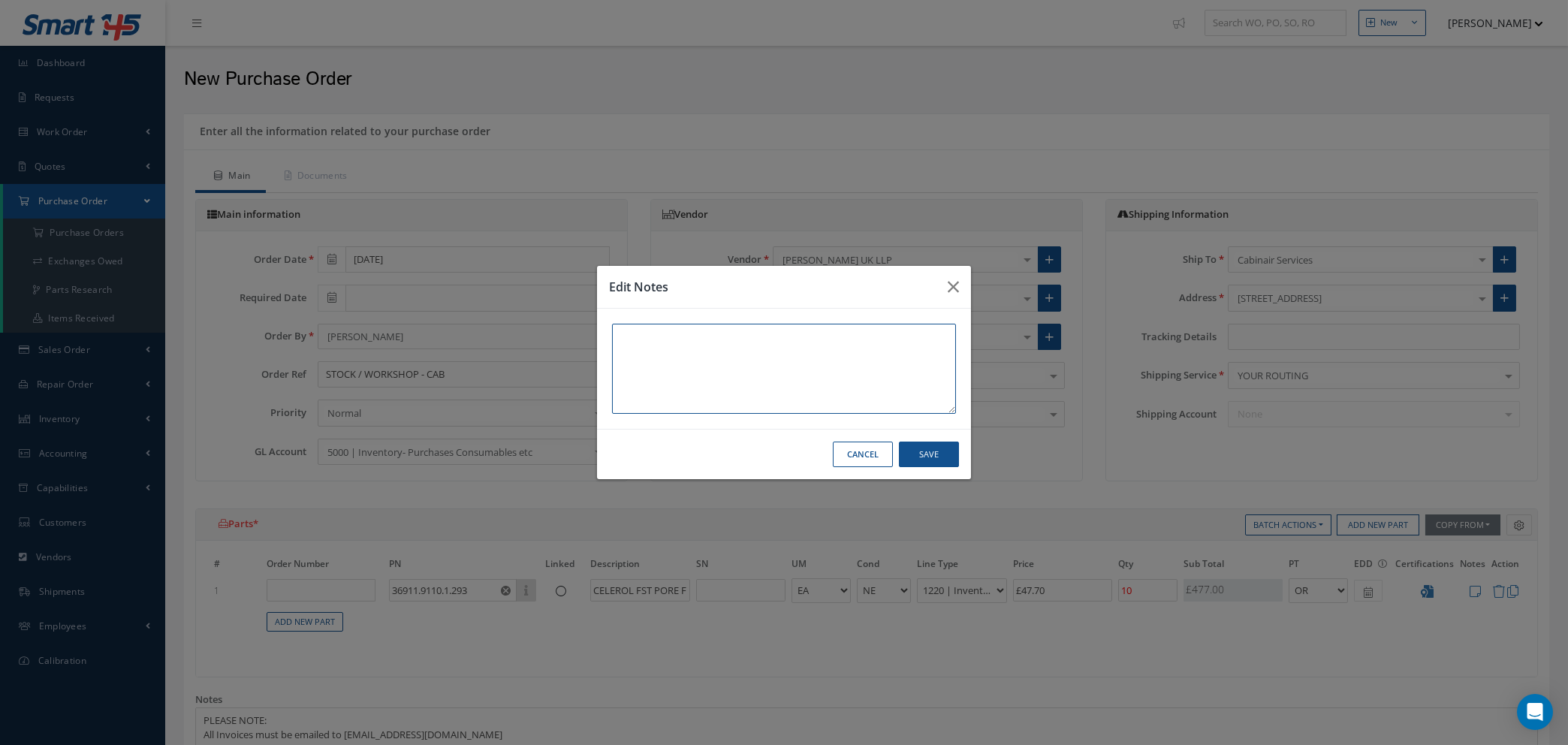
click at [640, 340] on textarea at bounding box center [783, 368] width 344 height 90
type textarea "1"
type textarea "£47.70 PER L"
click at [927, 451] on button "Save" at bounding box center [929, 455] width 60 height 26
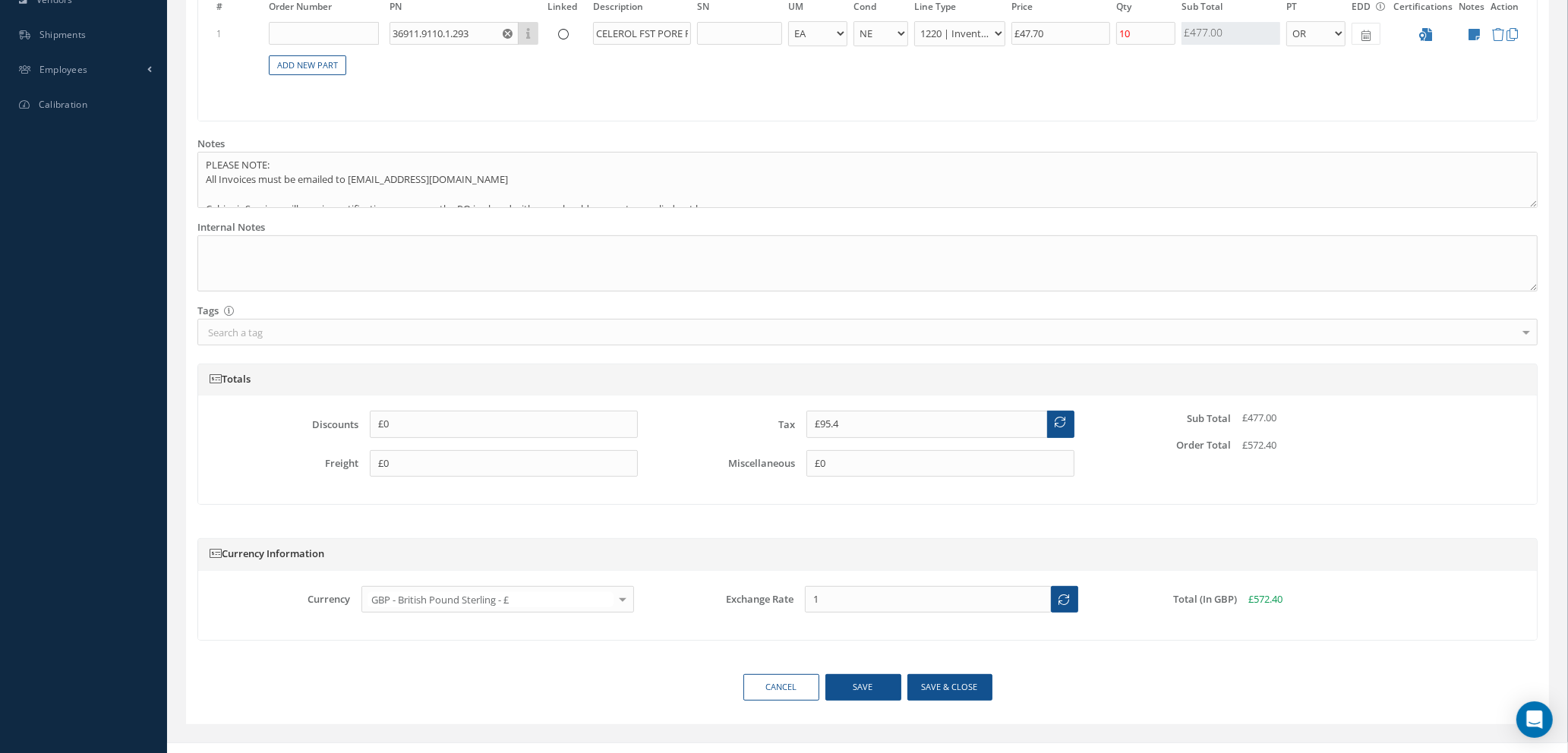
scroll to position [584, 0]
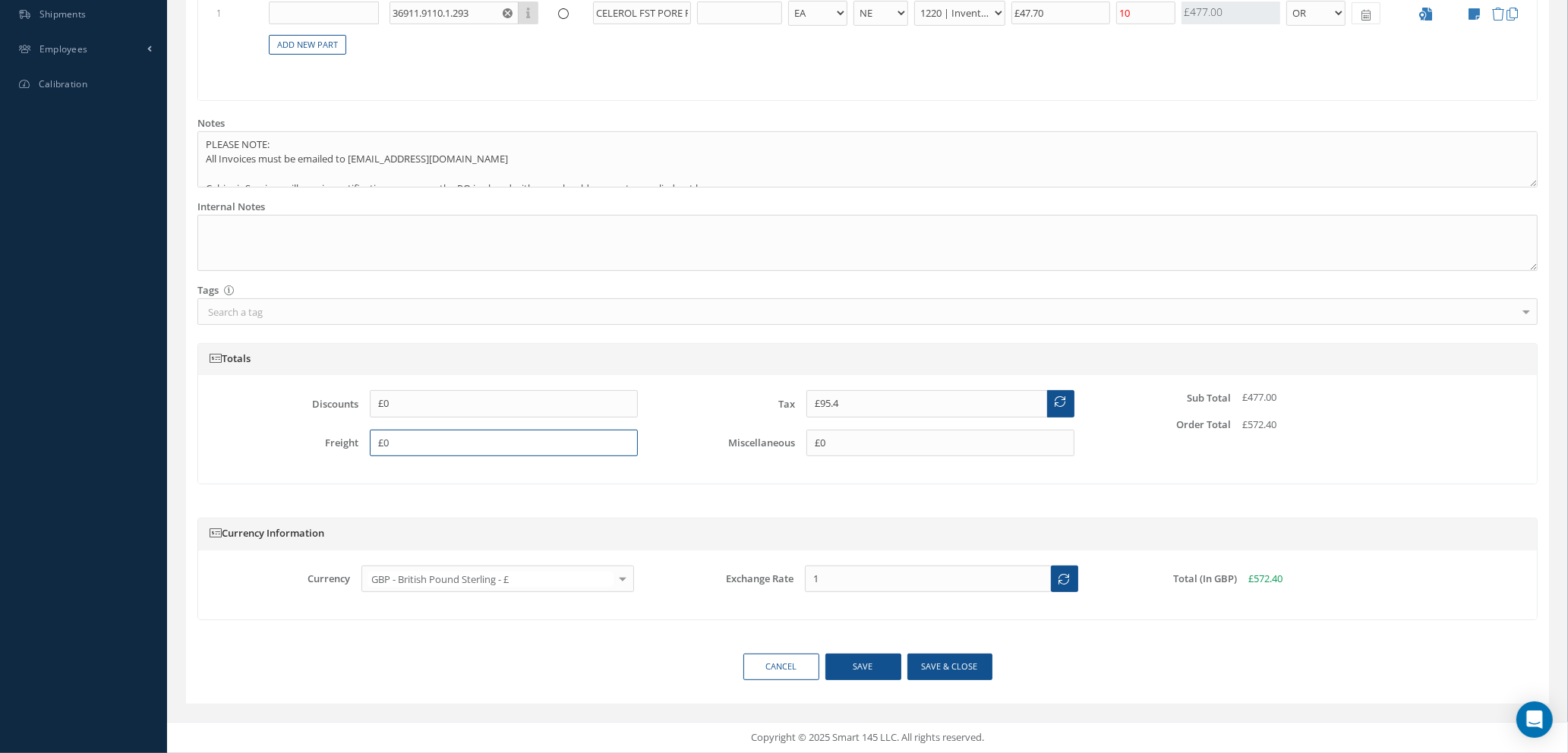
drag, startPoint x: 427, startPoint y: 438, endPoint x: 205, endPoint y: 432, distance: 222.1
click at [205, 433] on div "Discounts £0 Freight £0 Tax £95.4 Miscellaneous £0 Sub Total £477.00 Order Tota…" at bounding box center [867, 429] width 1338 height 108
type input "£35.00"
click at [974, 508] on div "Currency Information Currency GBP - British Pound Sterling - £ USD - United Sta…" at bounding box center [867, 576] width 1363 height 154
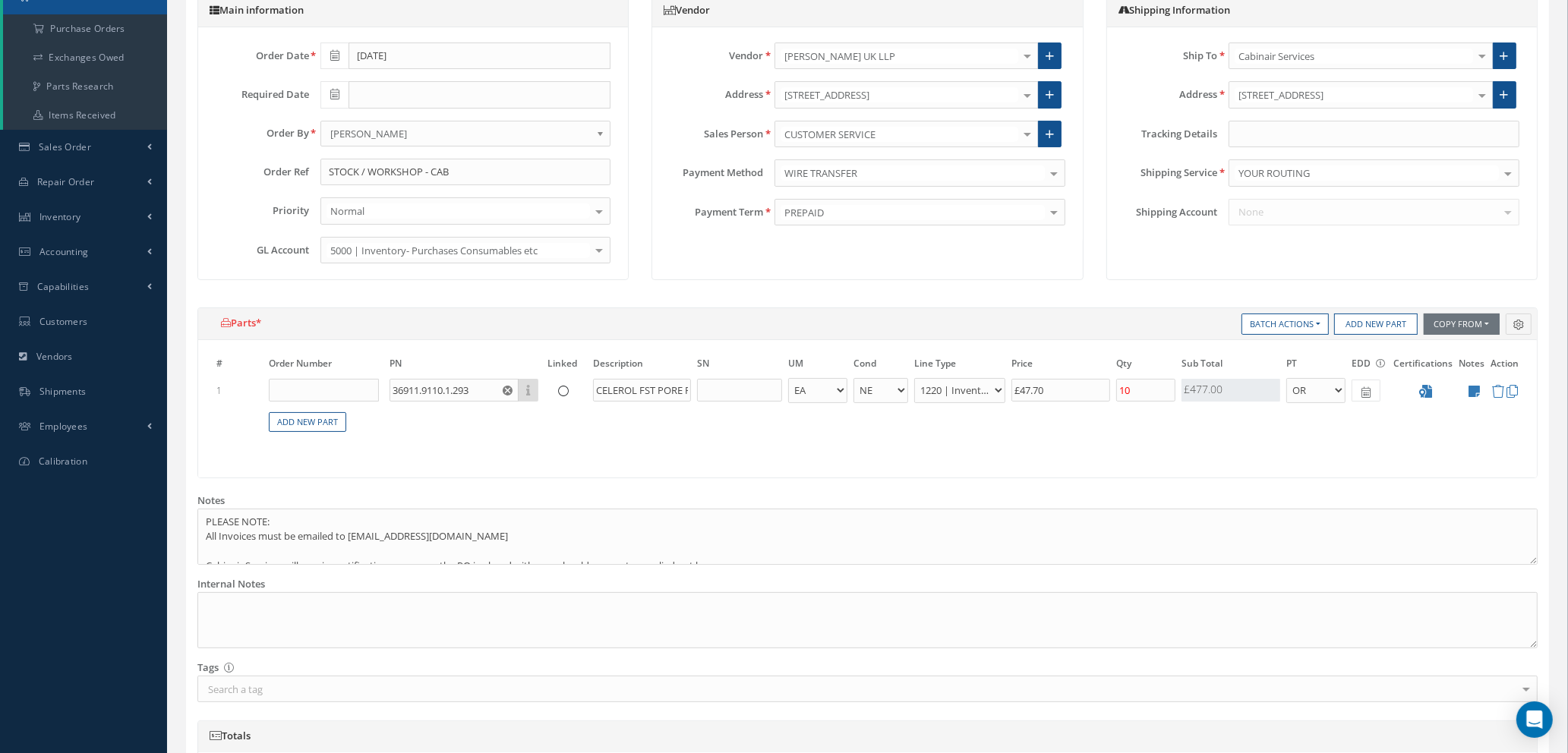
scroll to position [0, 0]
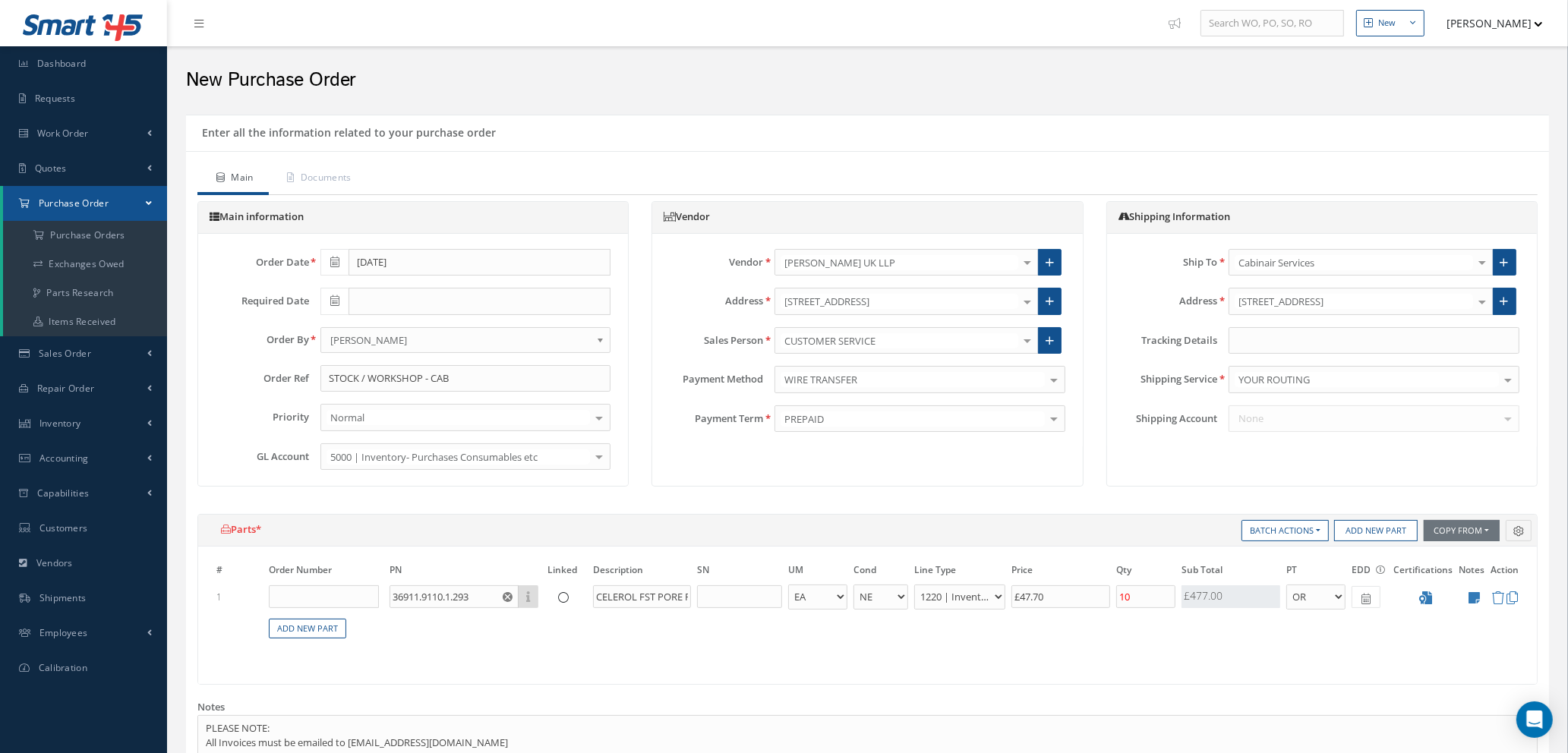
click at [334, 297] on icon at bounding box center [335, 300] width 9 height 11
click at [352, 437] on td "18" at bounding box center [355, 441] width 23 height 23
type input "08/18/2025"
click at [1360, 592] on span at bounding box center [1365, 596] width 29 height 22
click at [1387, 506] on td "18" at bounding box center [1387, 507] width 23 height 23
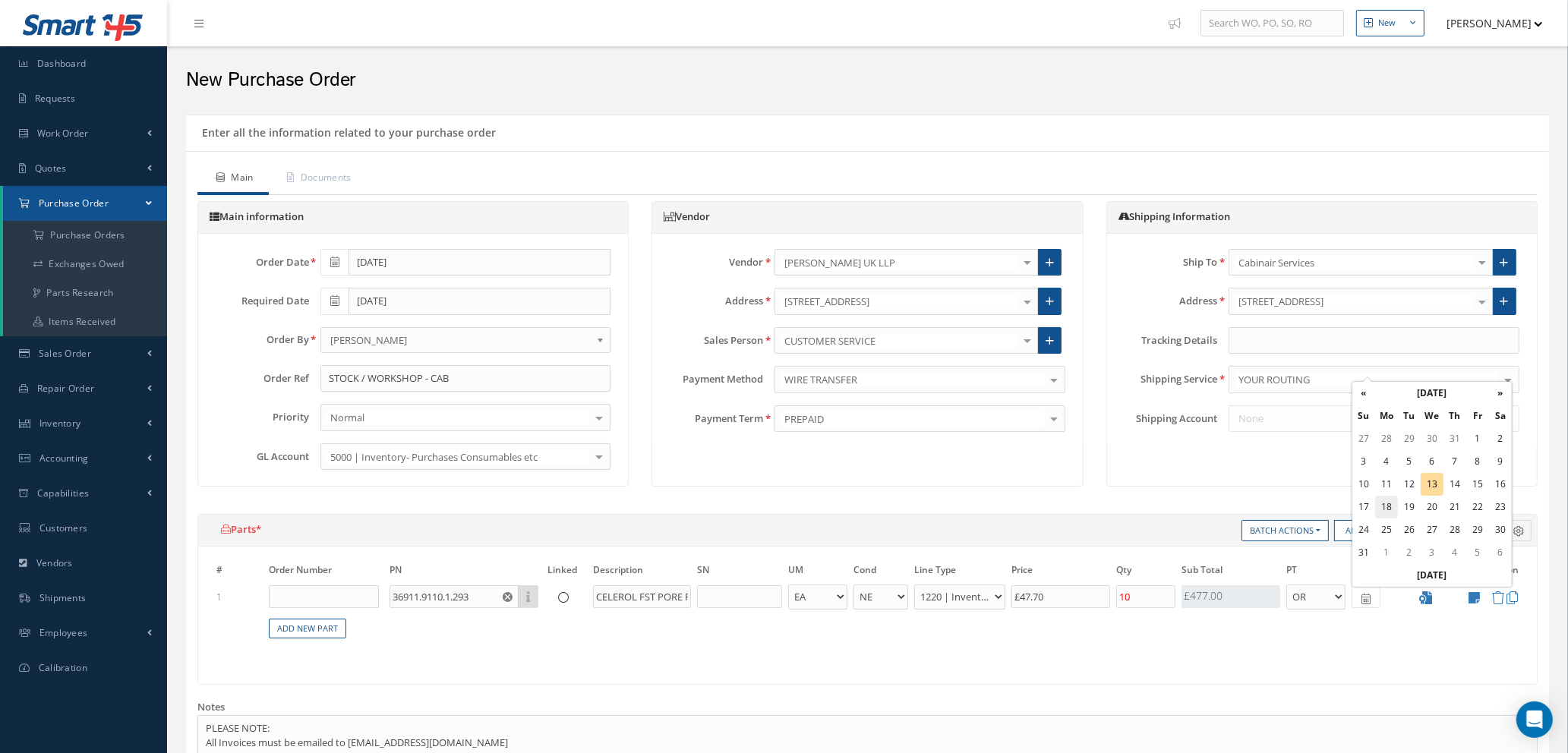
type input "08/18/2025"
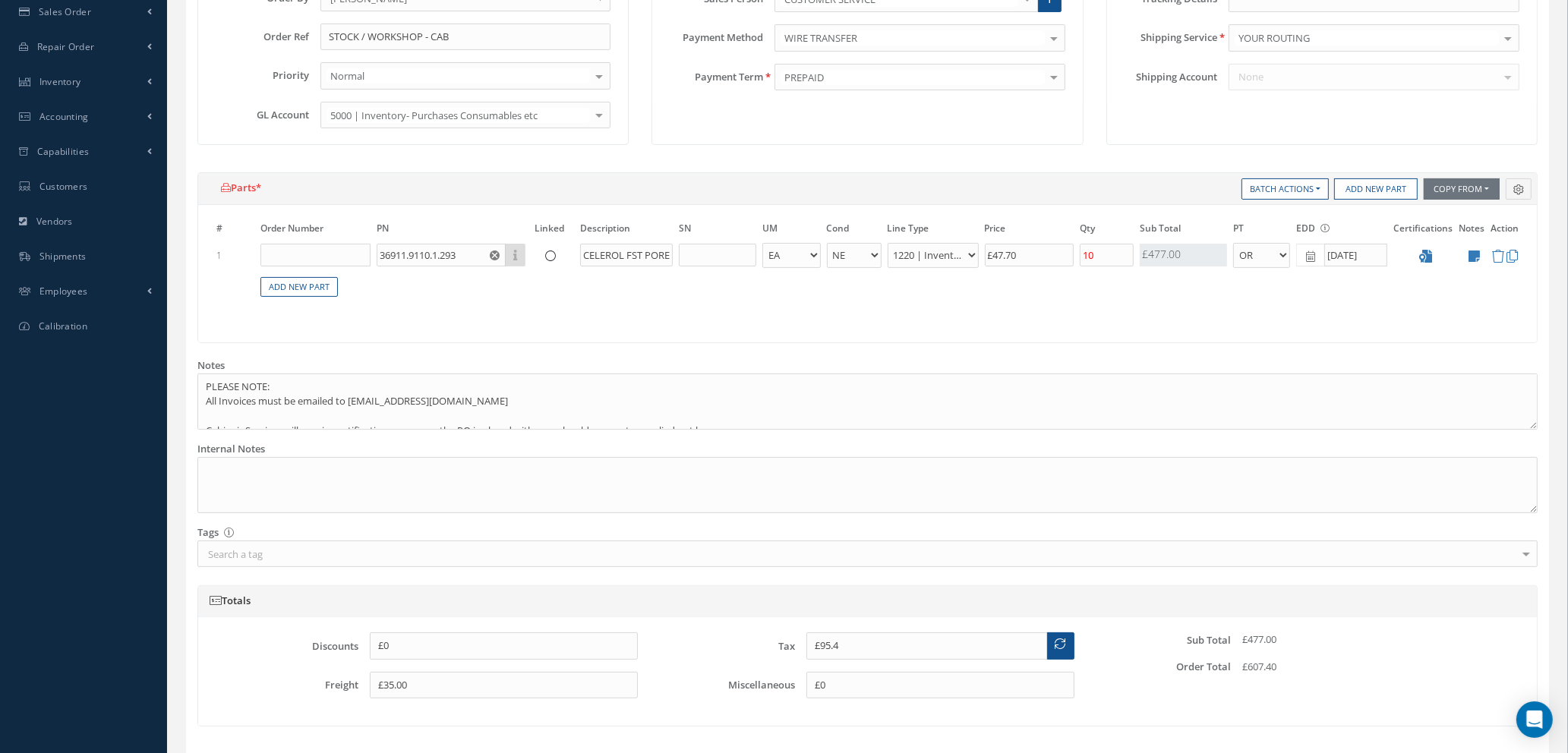
scroll to position [584, 0]
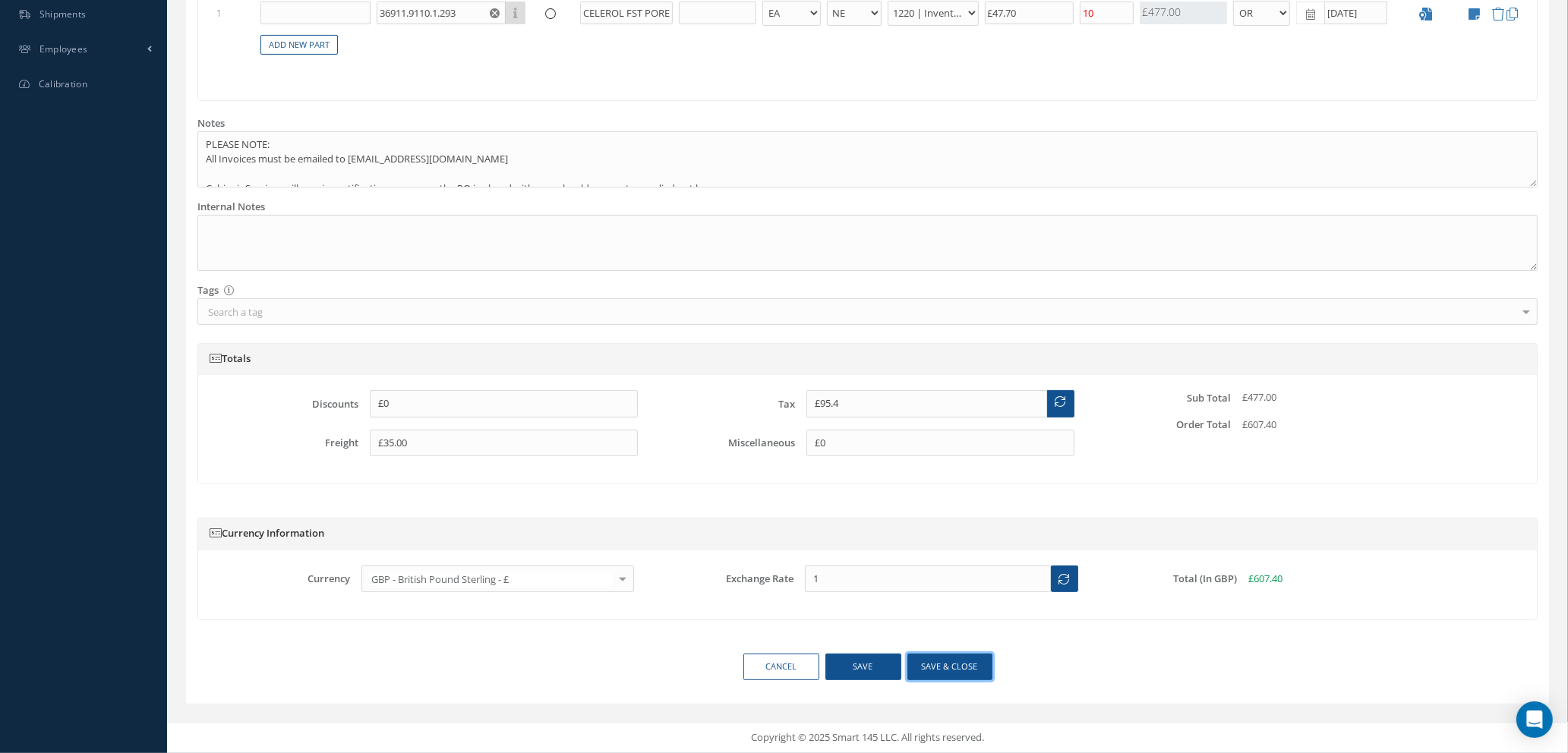
click at [959, 668] on button "Save & close" at bounding box center [950, 667] width 85 height 26
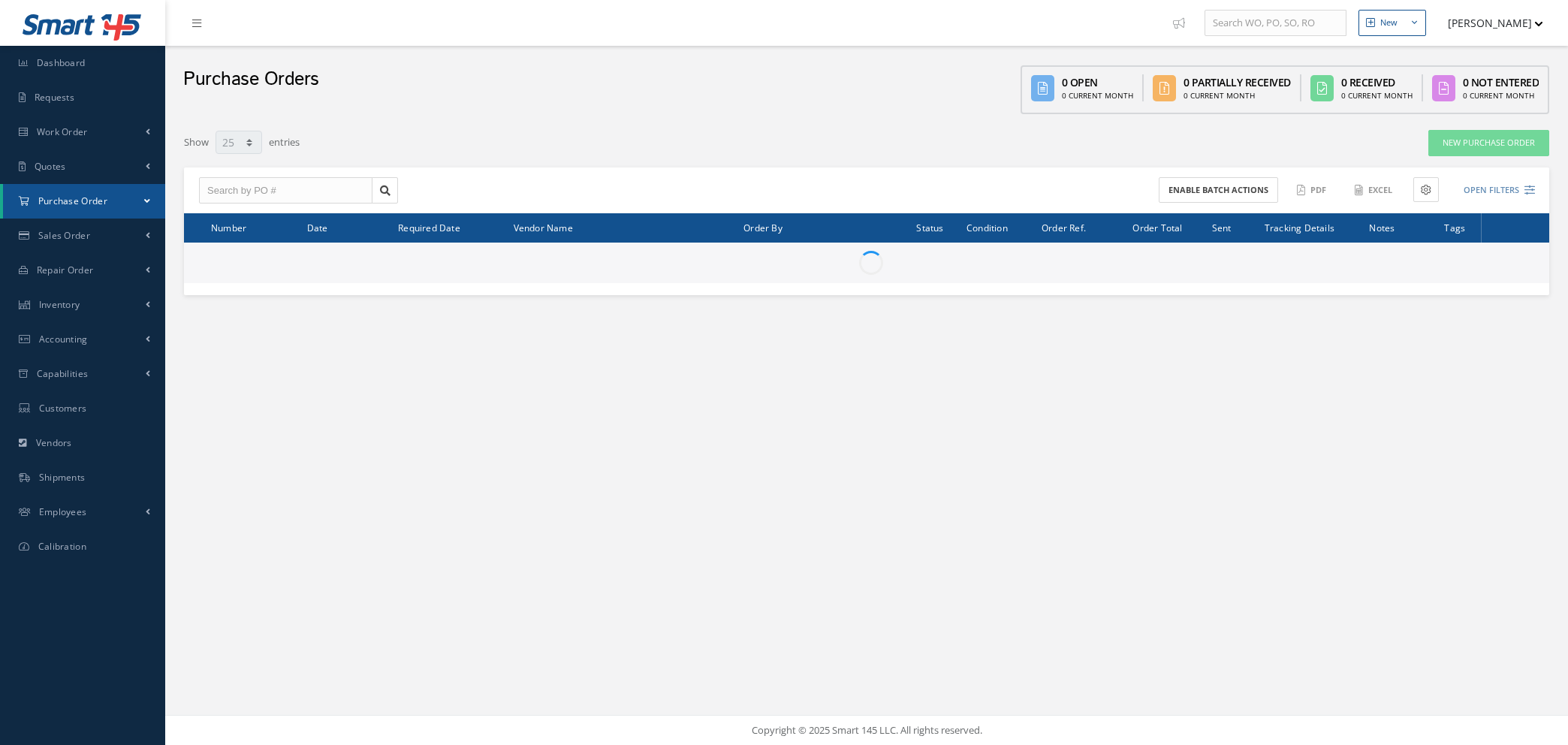
select select "25"
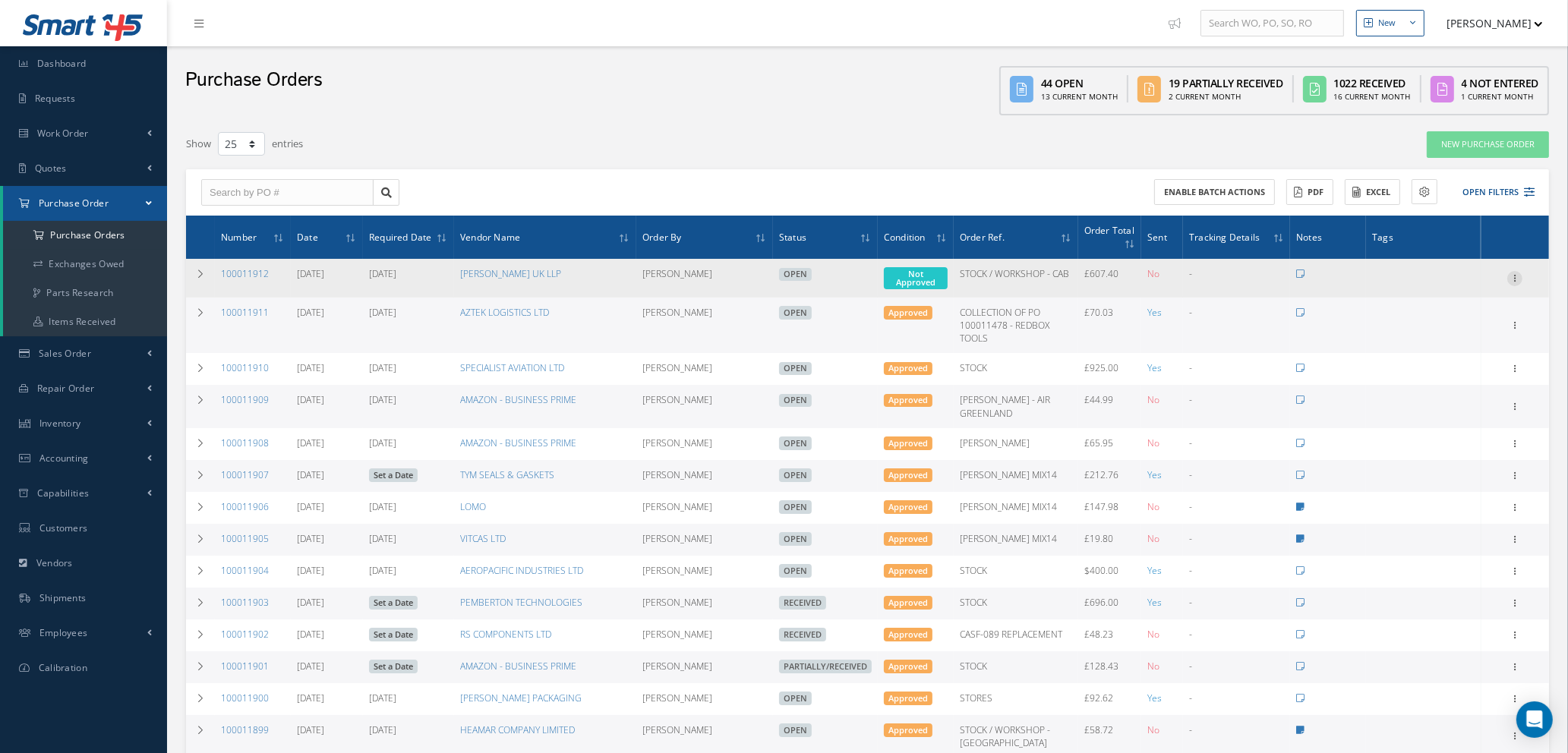
click at [1516, 274] on icon at bounding box center [1514, 277] width 15 height 12
click at [1426, 382] on link "Documents" at bounding box center [1445, 386] width 120 height 19
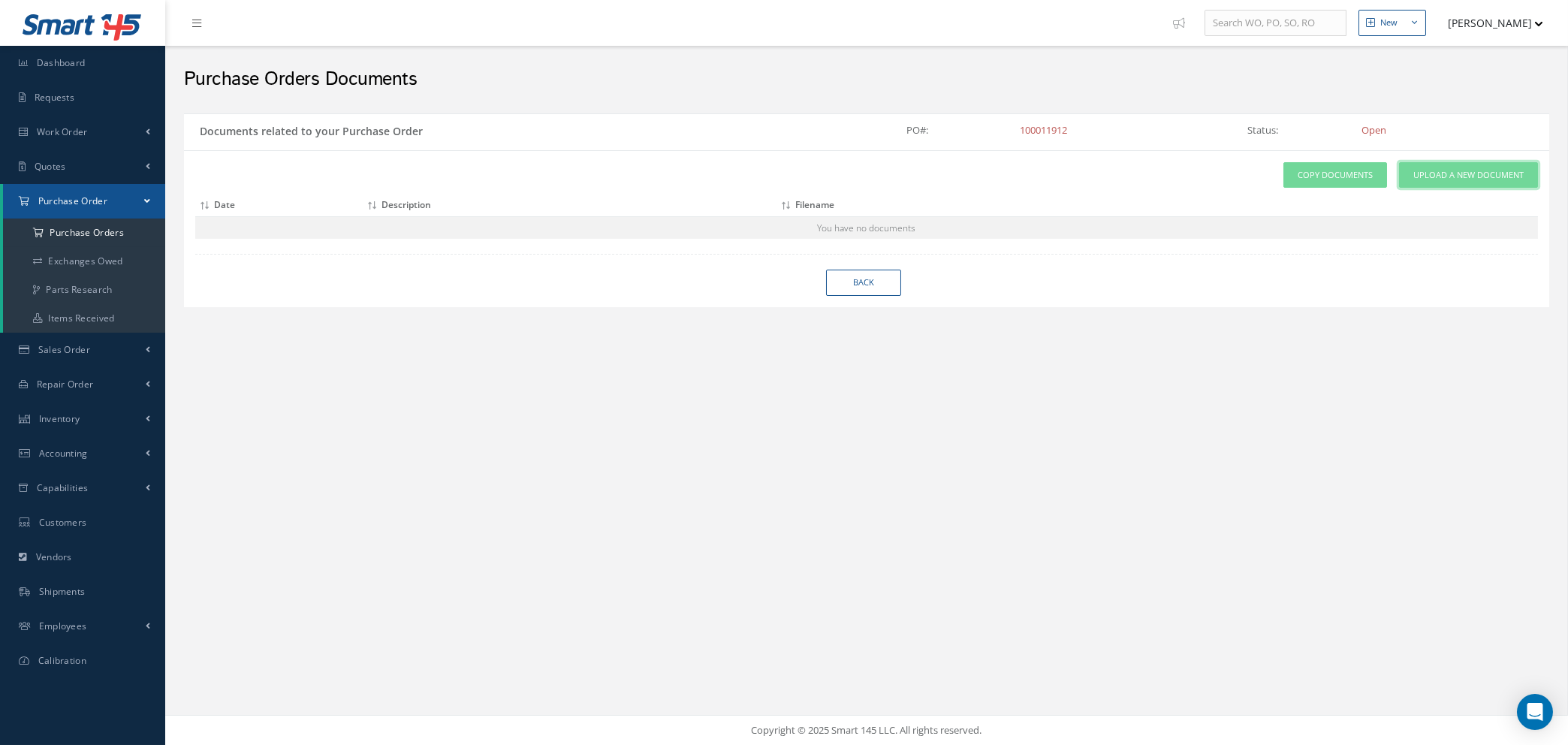
click at [1453, 181] on span "Upload a New Document" at bounding box center [1468, 175] width 111 height 13
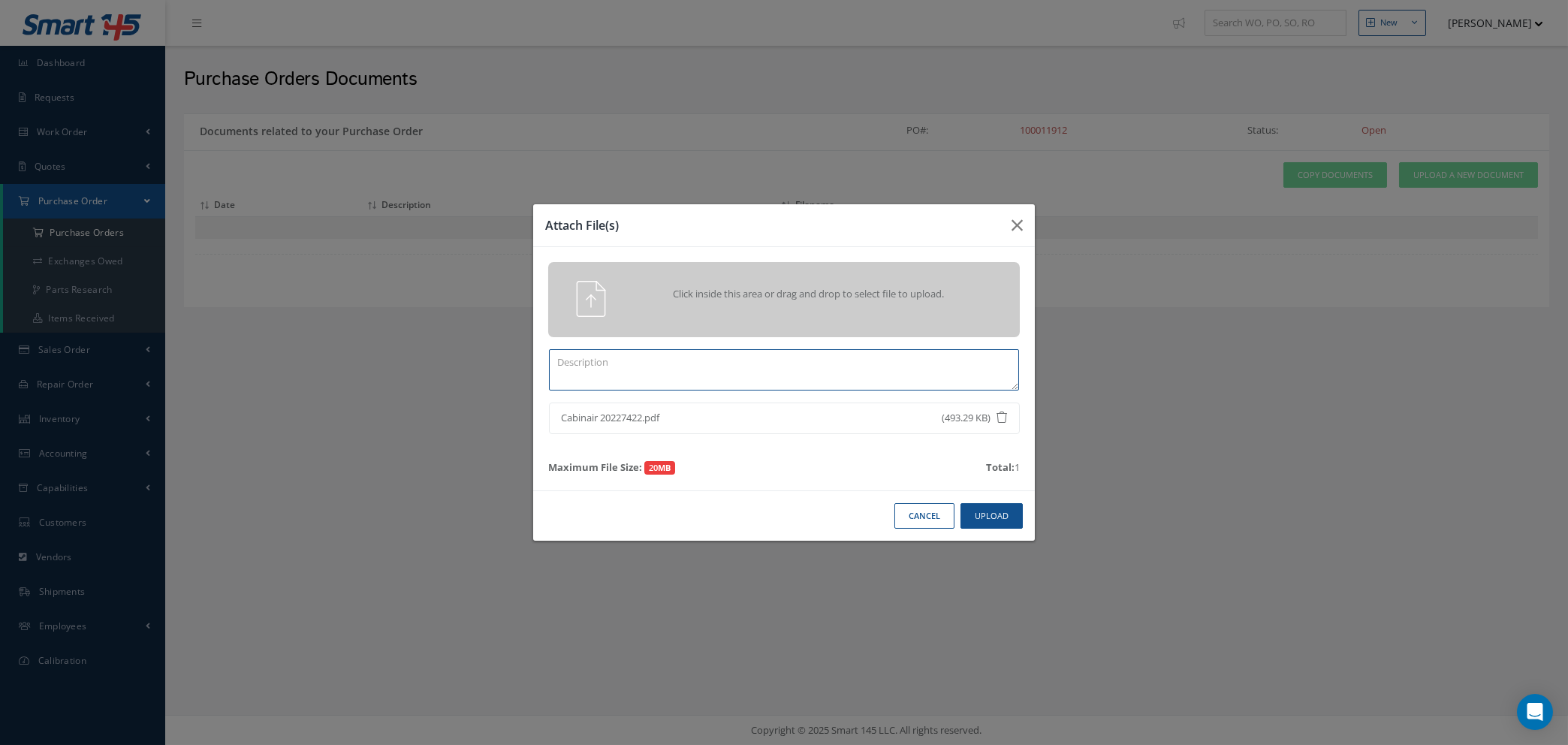
click at [608, 369] on textarea at bounding box center [784, 369] width 470 height 41
type textarea "QUOTE"
click at [981, 524] on button "Upload" at bounding box center [991, 516] width 63 height 26
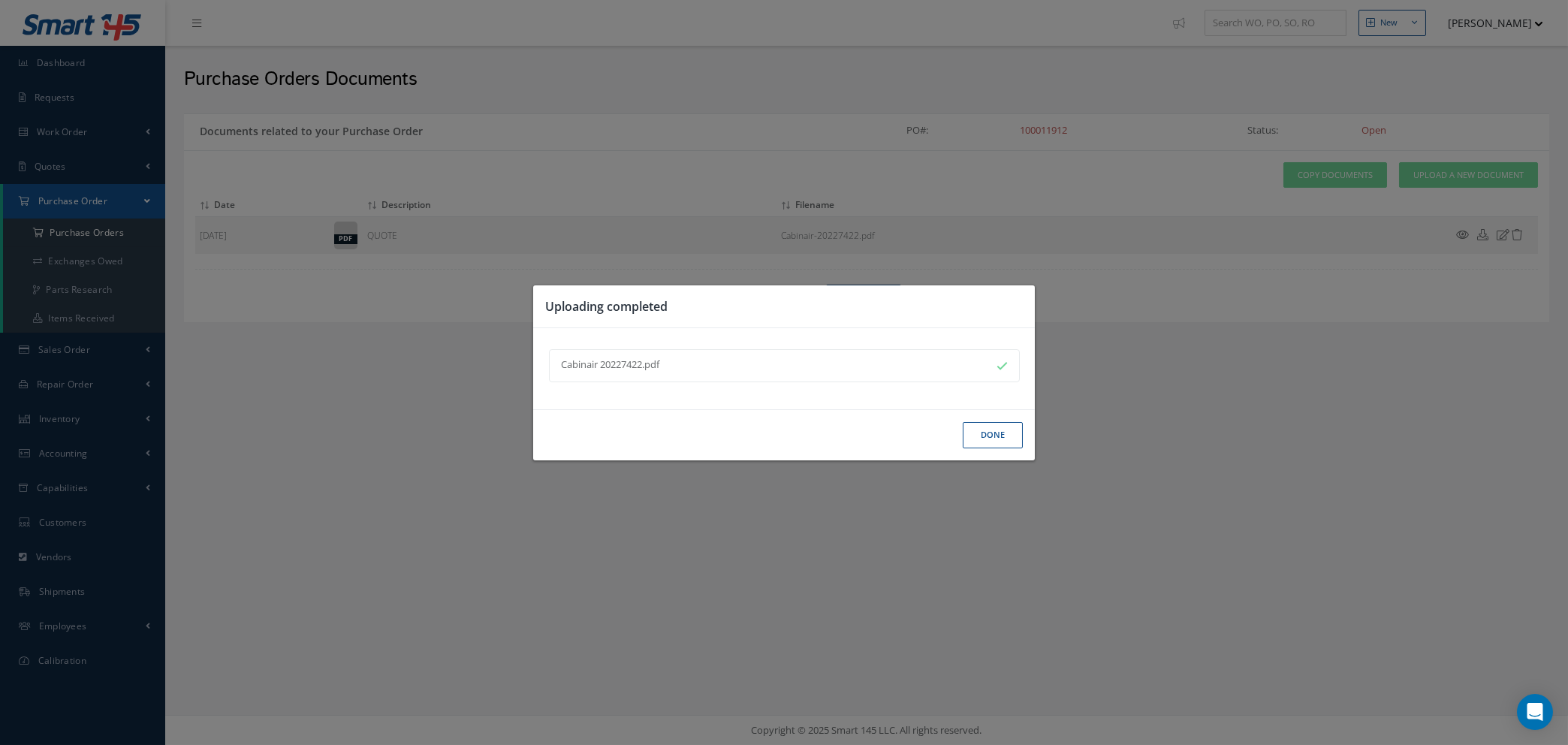
click at [981, 435] on button "Done" at bounding box center [992, 435] width 60 height 26
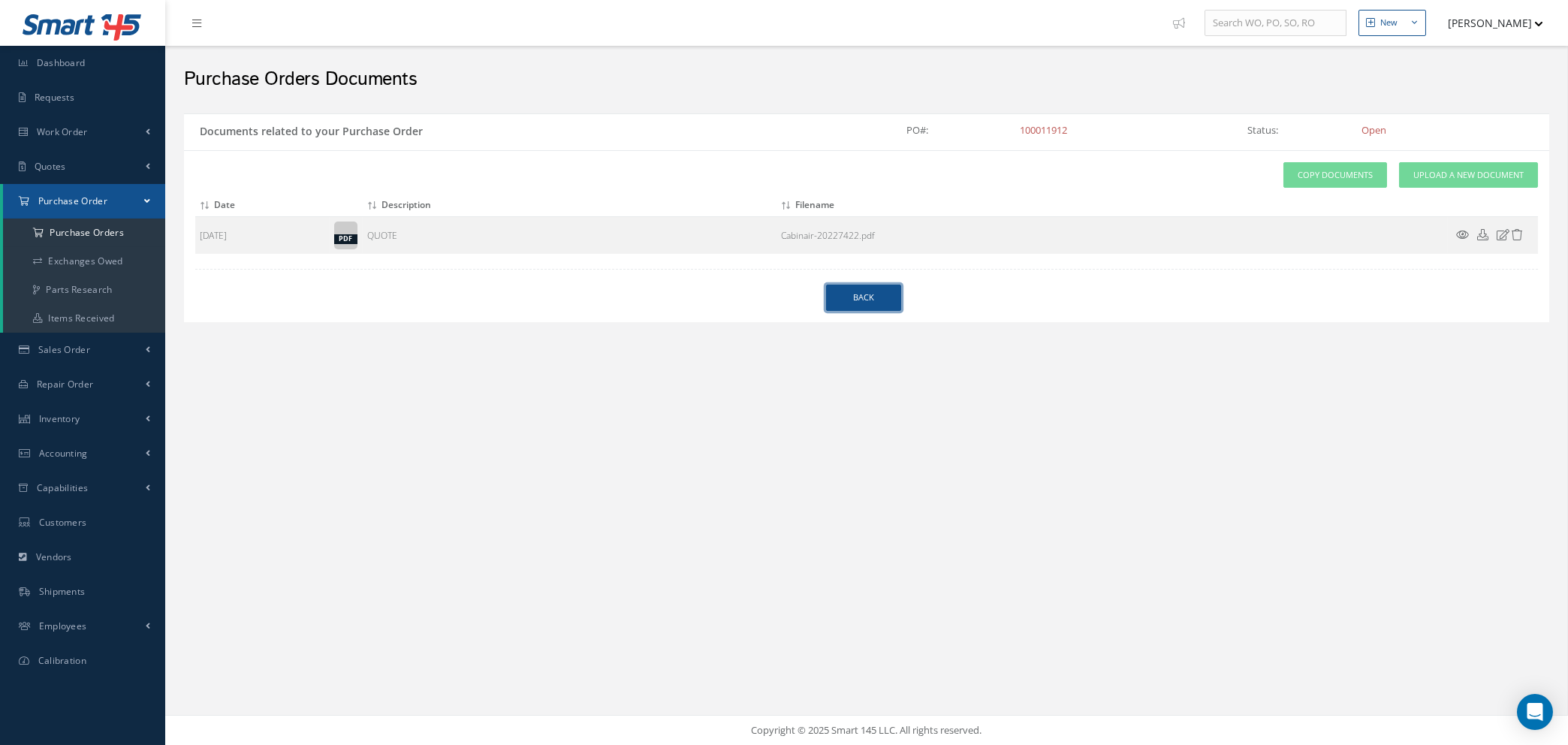
click at [855, 297] on link "Back" at bounding box center [863, 298] width 75 height 26
select select "25"
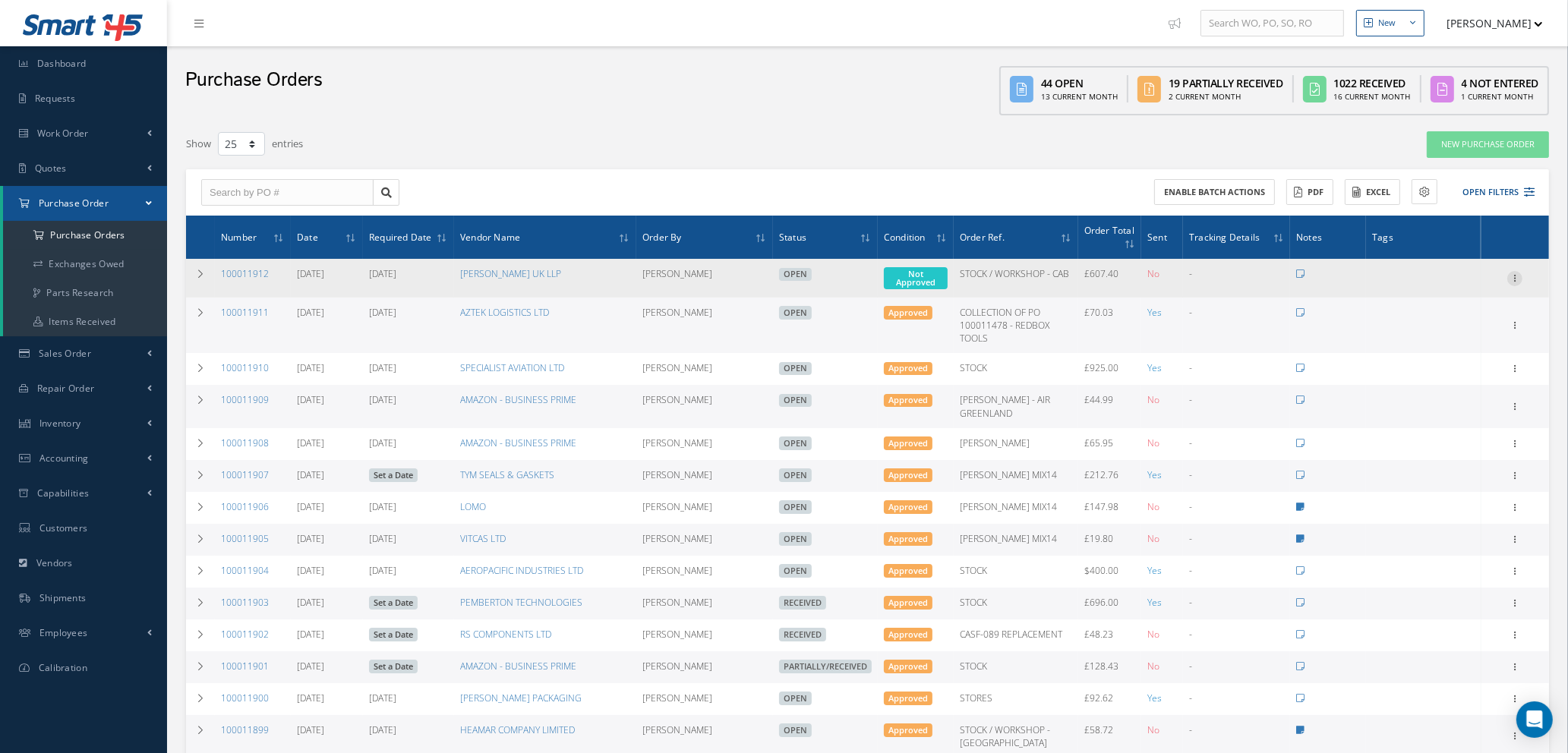
click at [1514, 271] on icon at bounding box center [1514, 277] width 15 height 12
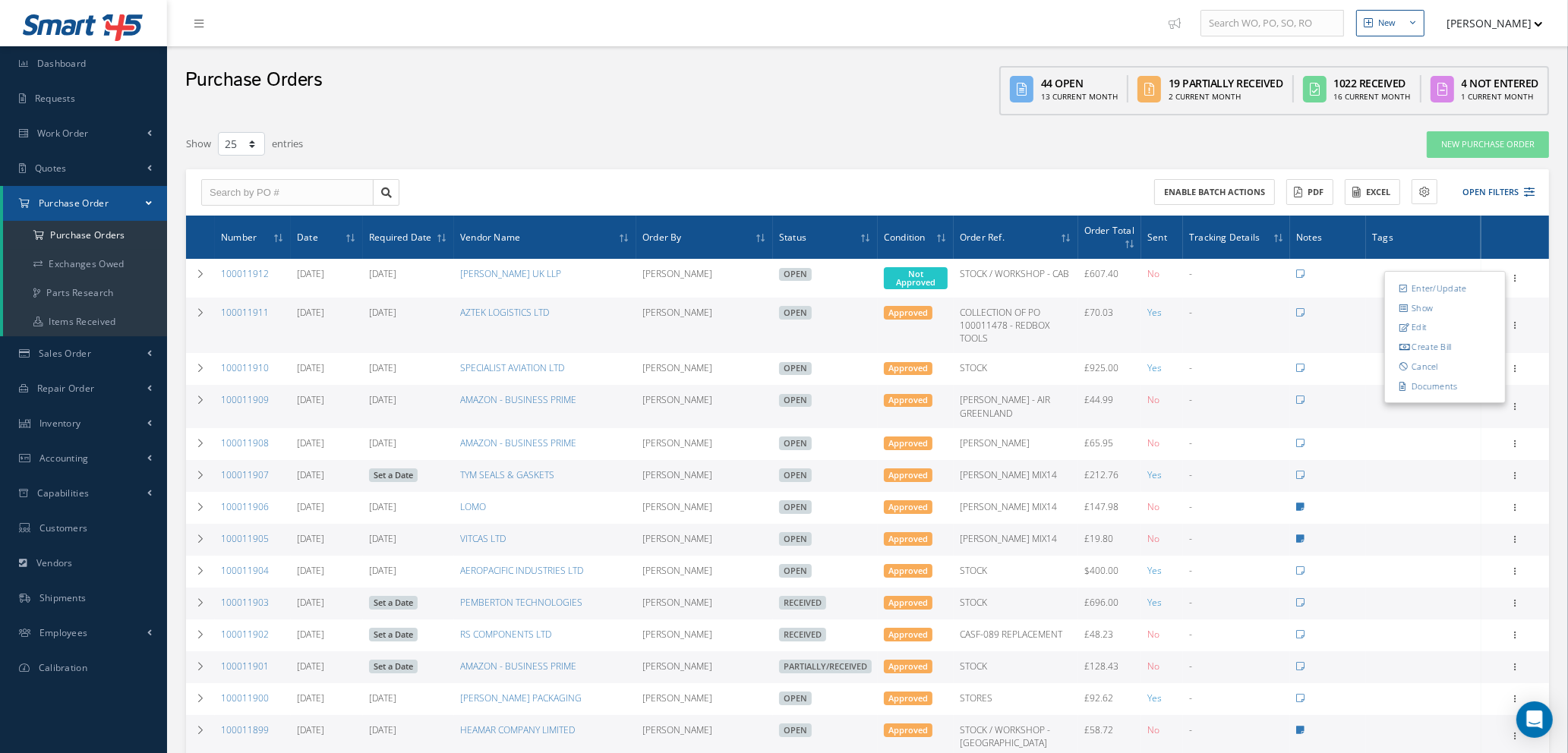
drag, startPoint x: 1446, startPoint y: 282, endPoint x: 1436, endPoint y: 274, distance: 12.8
click at [1446, 283] on link "Enter/Update" at bounding box center [1445, 288] width 120 height 19
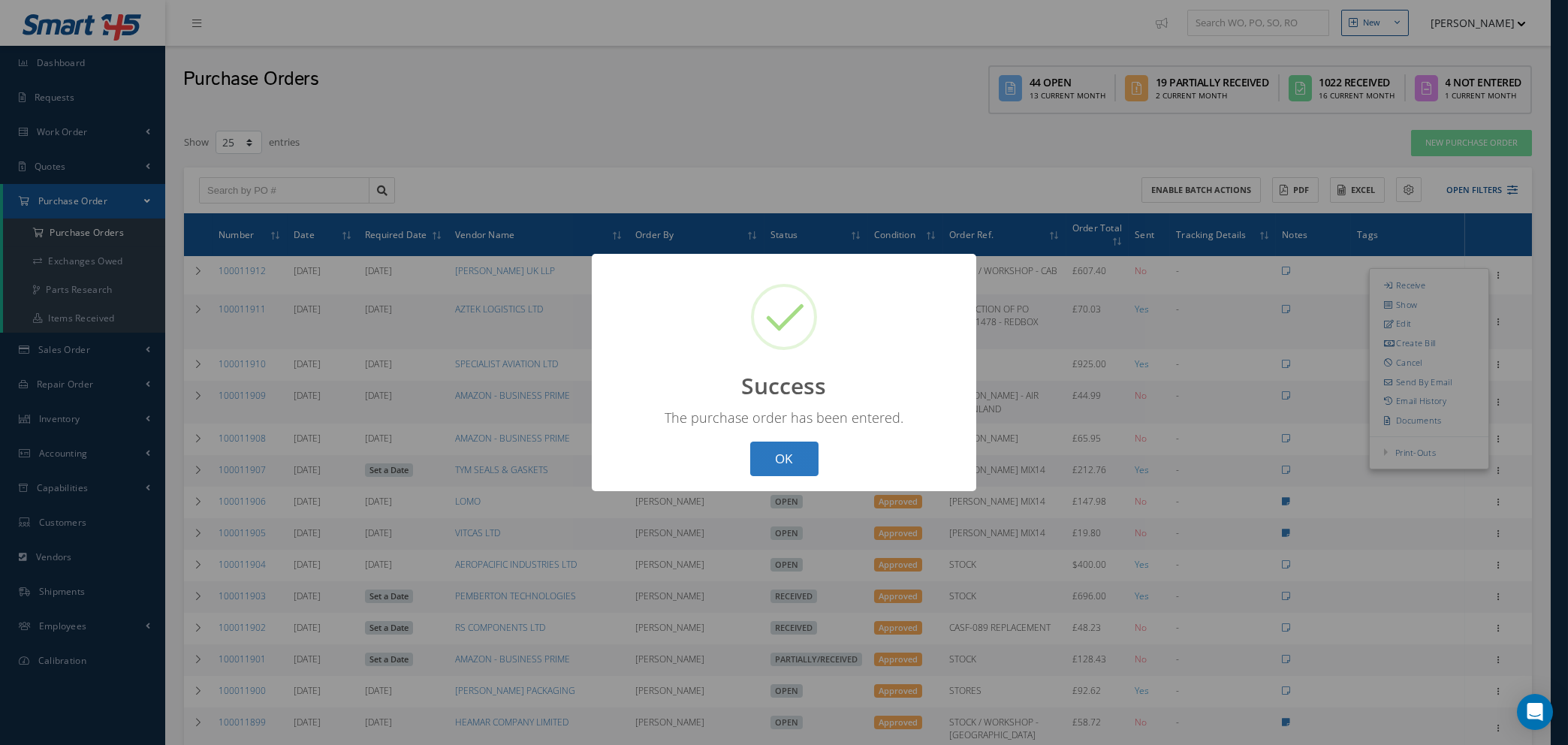
click at [785, 459] on button "OK" at bounding box center [784, 459] width 68 height 36
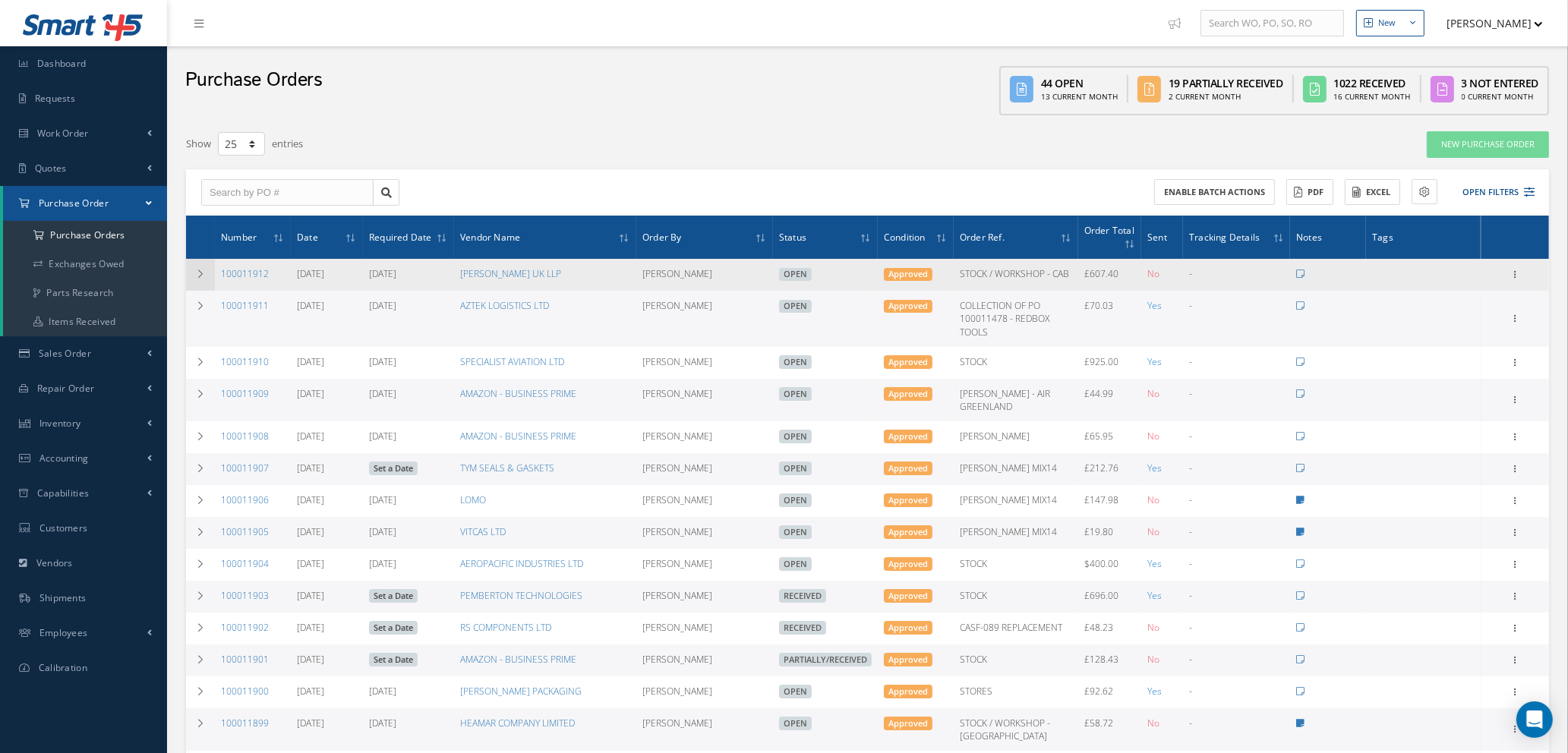
click at [197, 272] on icon at bounding box center [200, 274] width 11 height 9
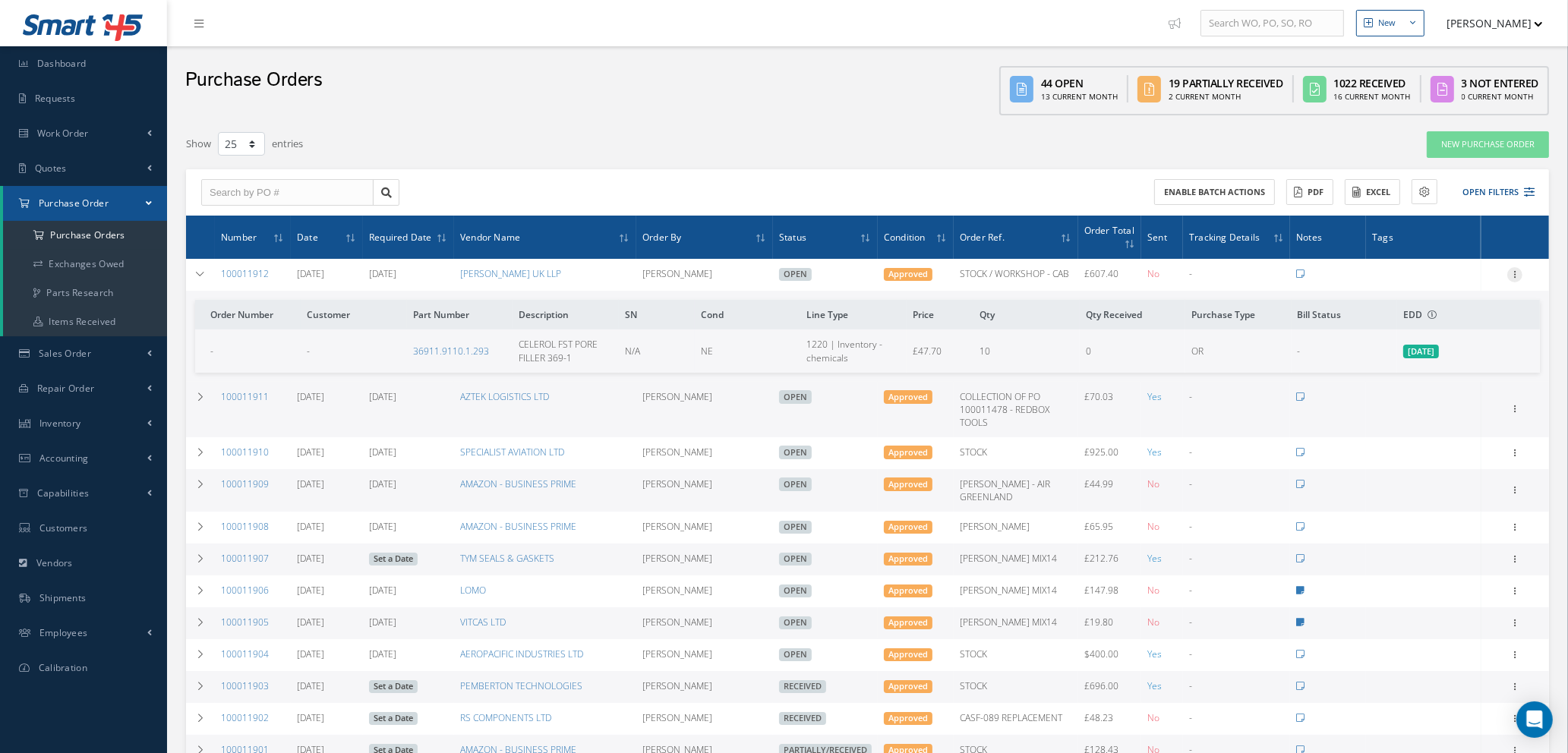
click at [1519, 273] on icon at bounding box center [1514, 273] width 15 height 12
click at [1446, 384] on link "Send By Email" at bounding box center [1445, 382] width 120 height 19
type input "Reports from Purchase Order #100011912"
type textarea "Hiya, Please find Attached, our Purchase Order #100011912. If you have any ques…"
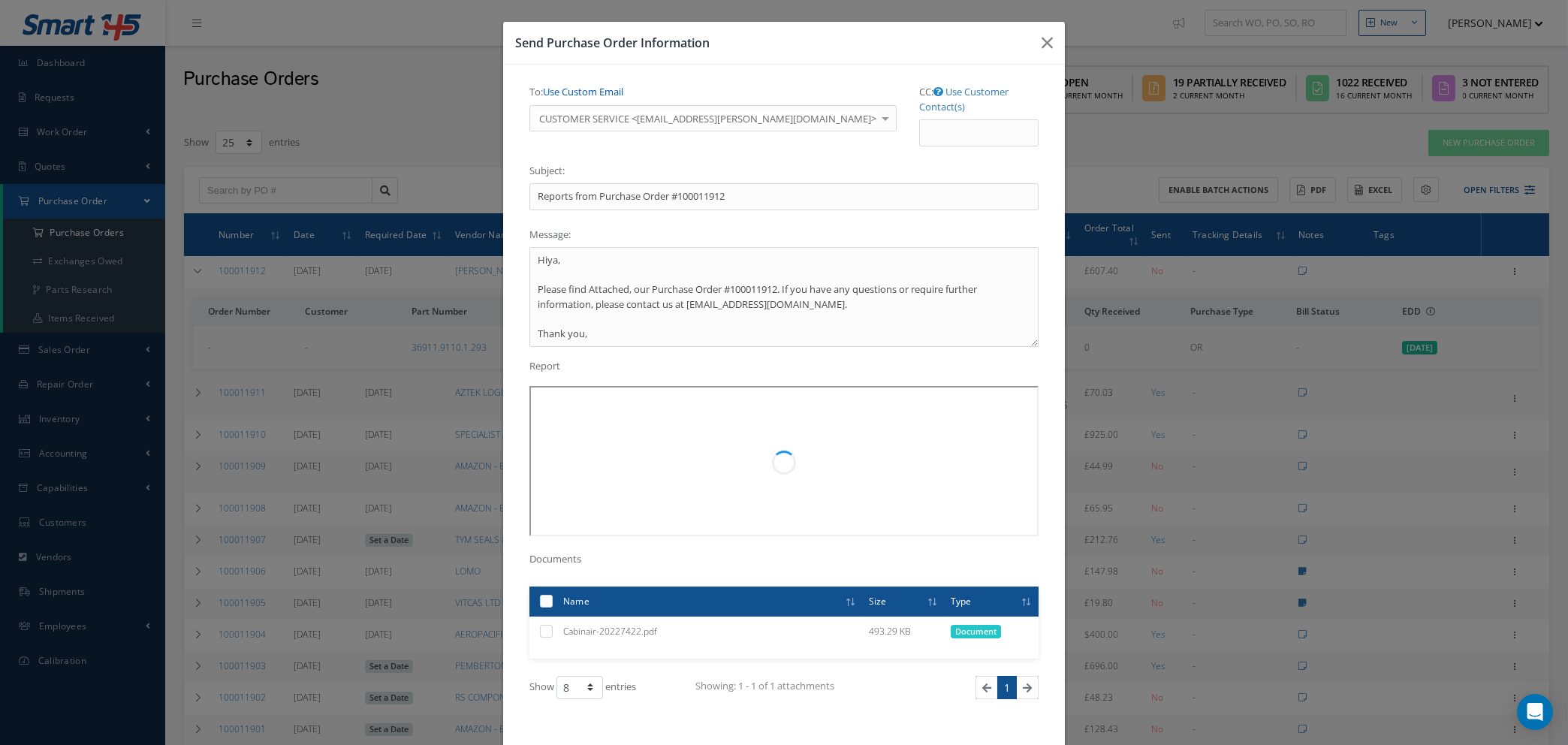
click at [556, 89] on link "Use Custom Email" at bounding box center [583, 91] width 80 height 14
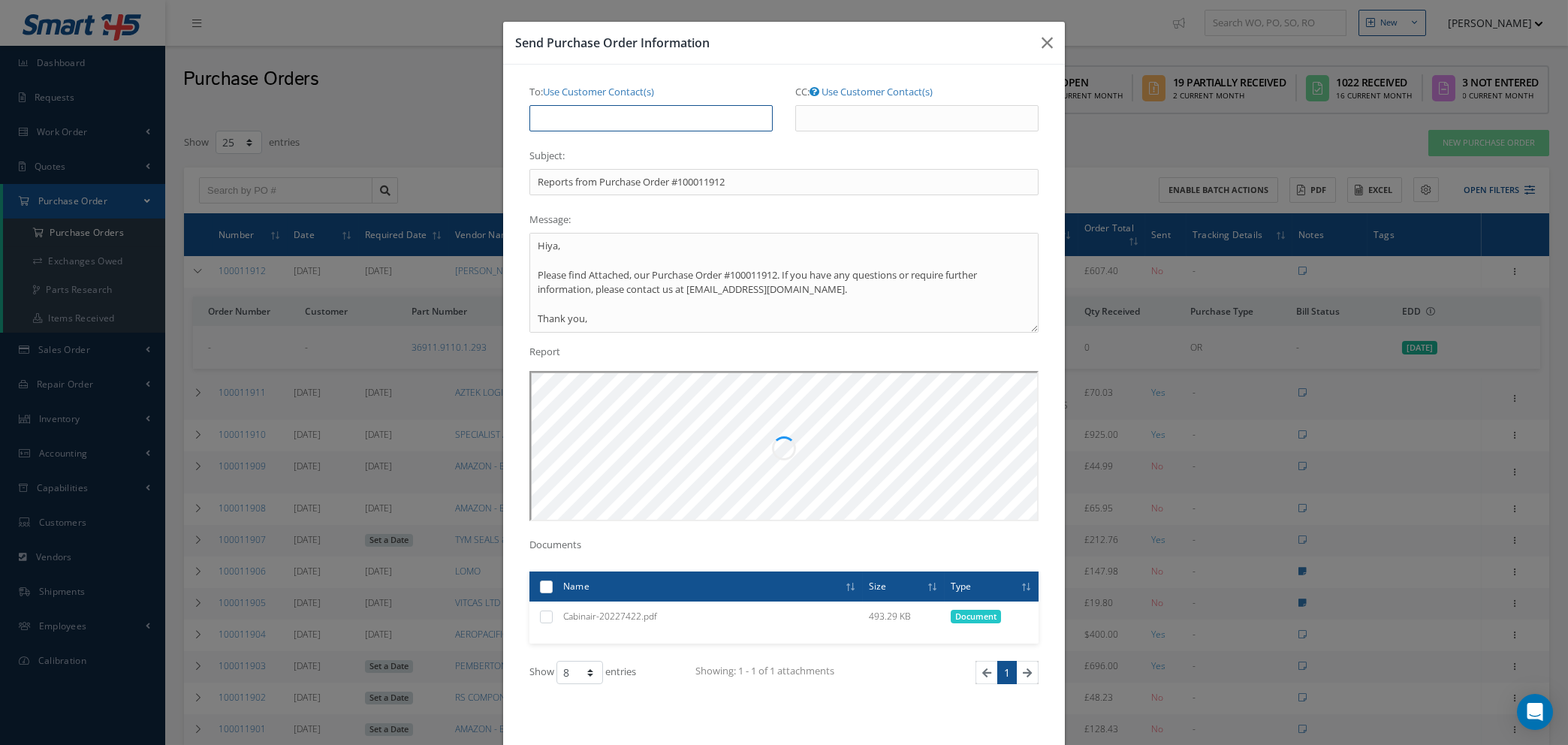
click at [555, 115] on input "To: Use Customer Contact(s)" at bounding box center [651, 119] width 243 height 27
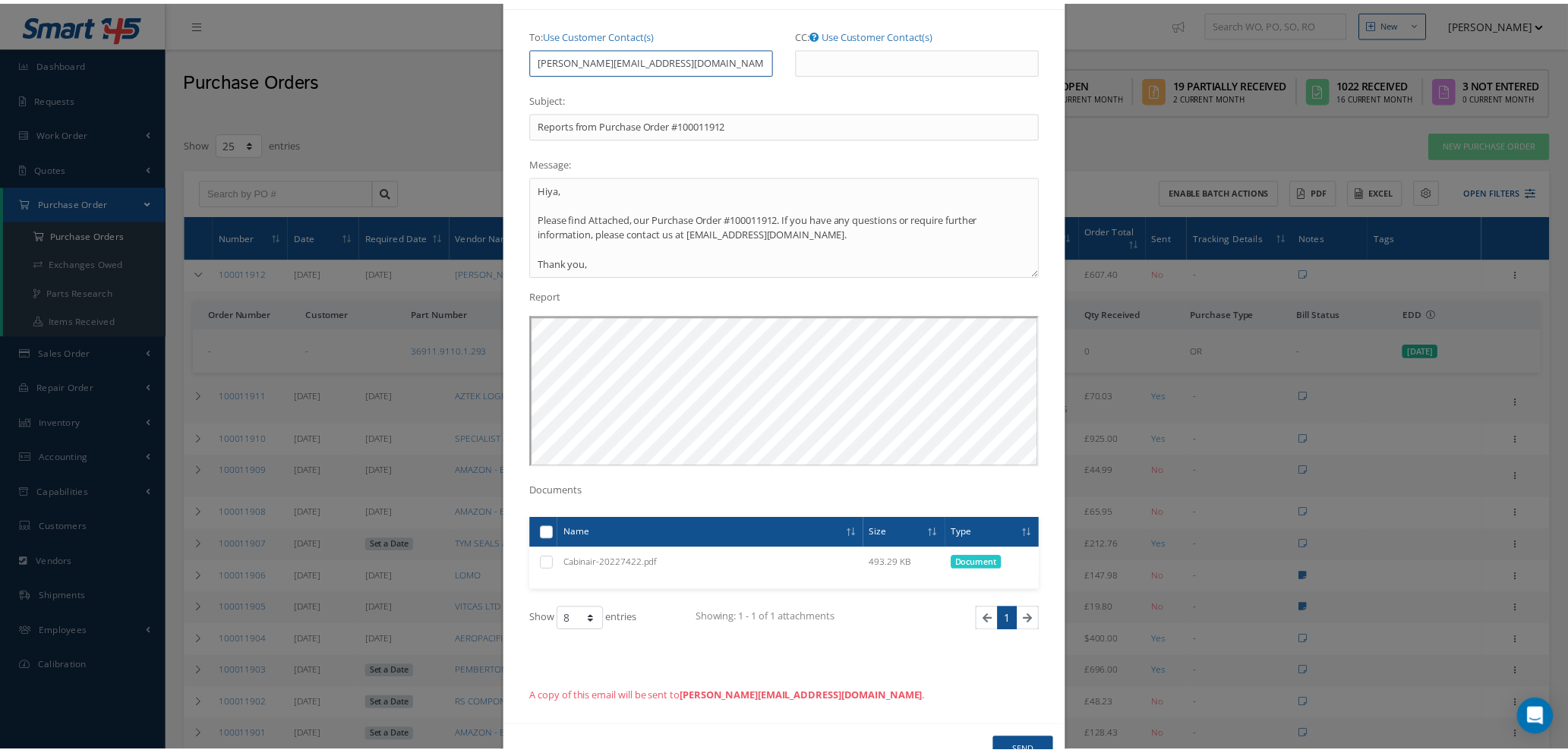
scroll to position [107, 0]
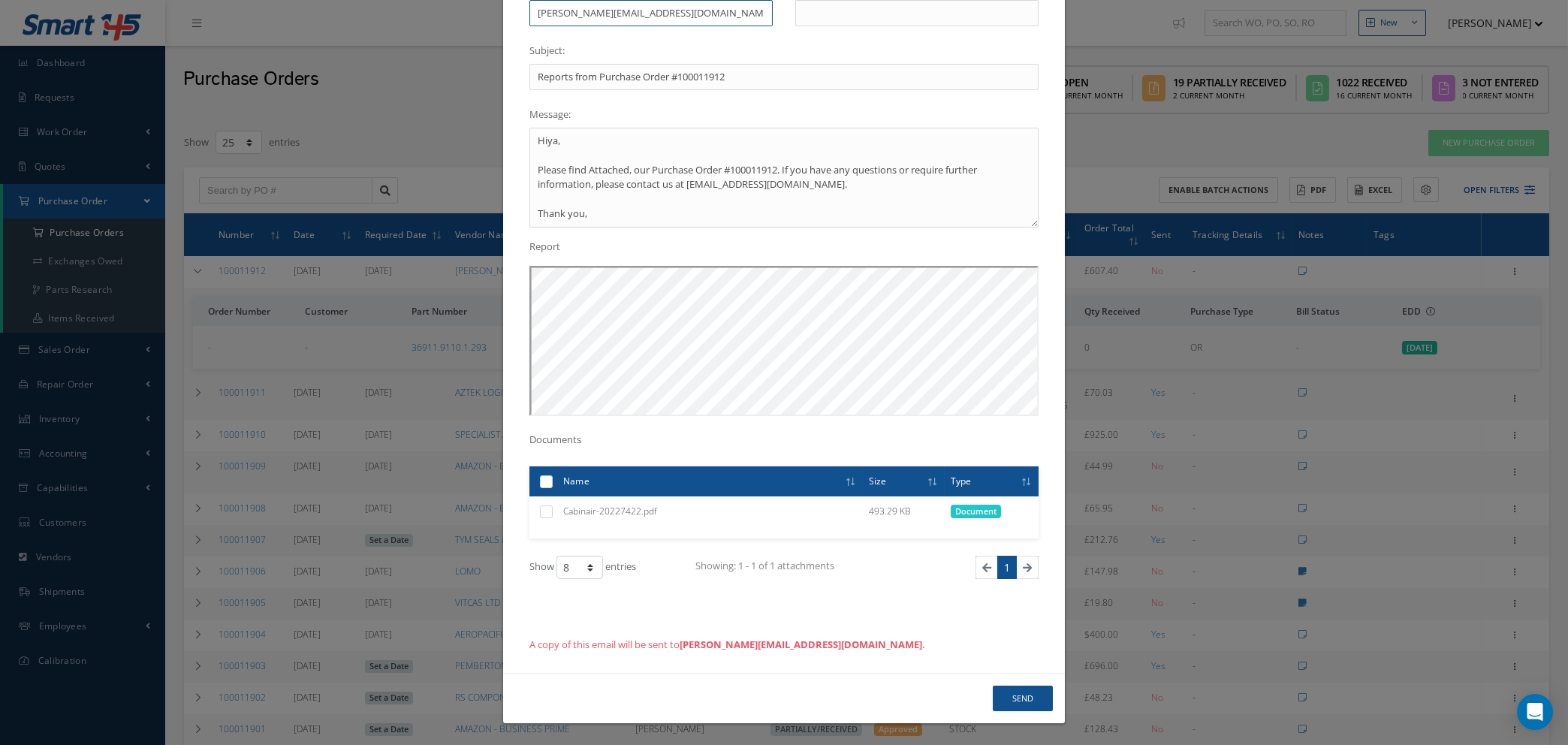
type input "NATASHA@CAB.AERO"
click at [1007, 697] on button "Send" at bounding box center [1022, 699] width 60 height 26
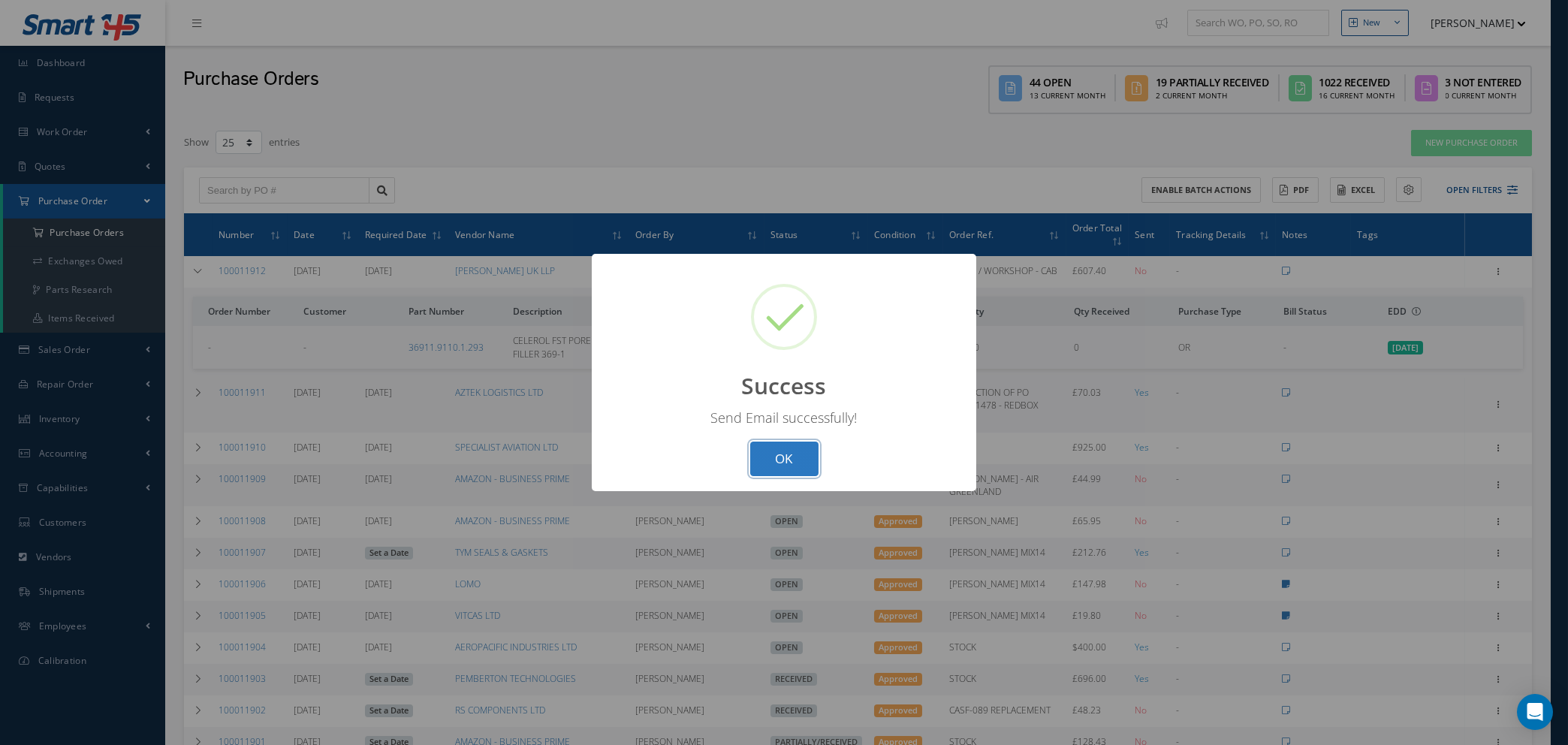
click at [784, 449] on button "OK" at bounding box center [784, 459] width 68 height 36
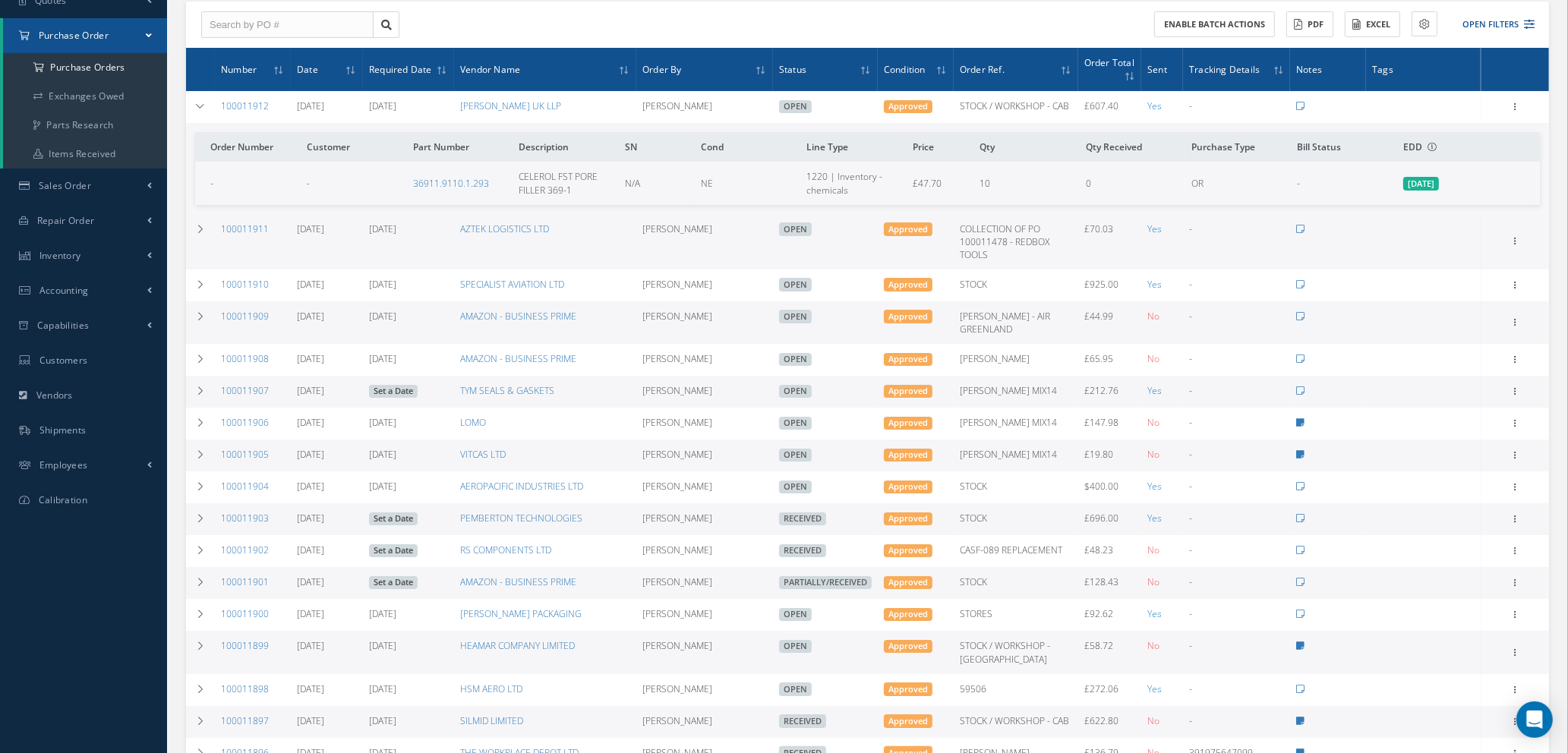
scroll to position [114, 0]
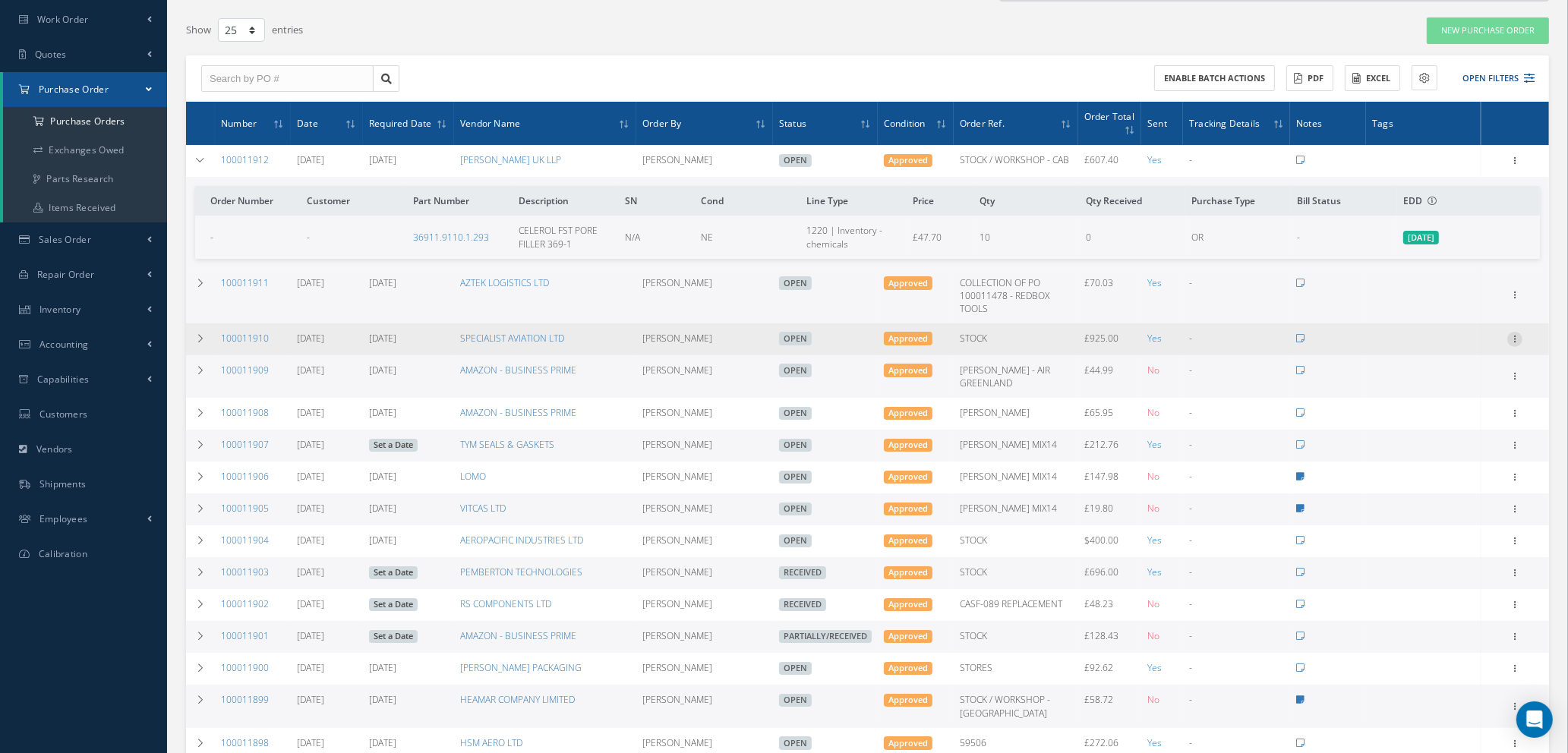
click at [1520, 335] on icon at bounding box center [1514, 338] width 15 height 12
click at [1431, 368] on link "Show" at bounding box center [1445, 369] width 120 height 19
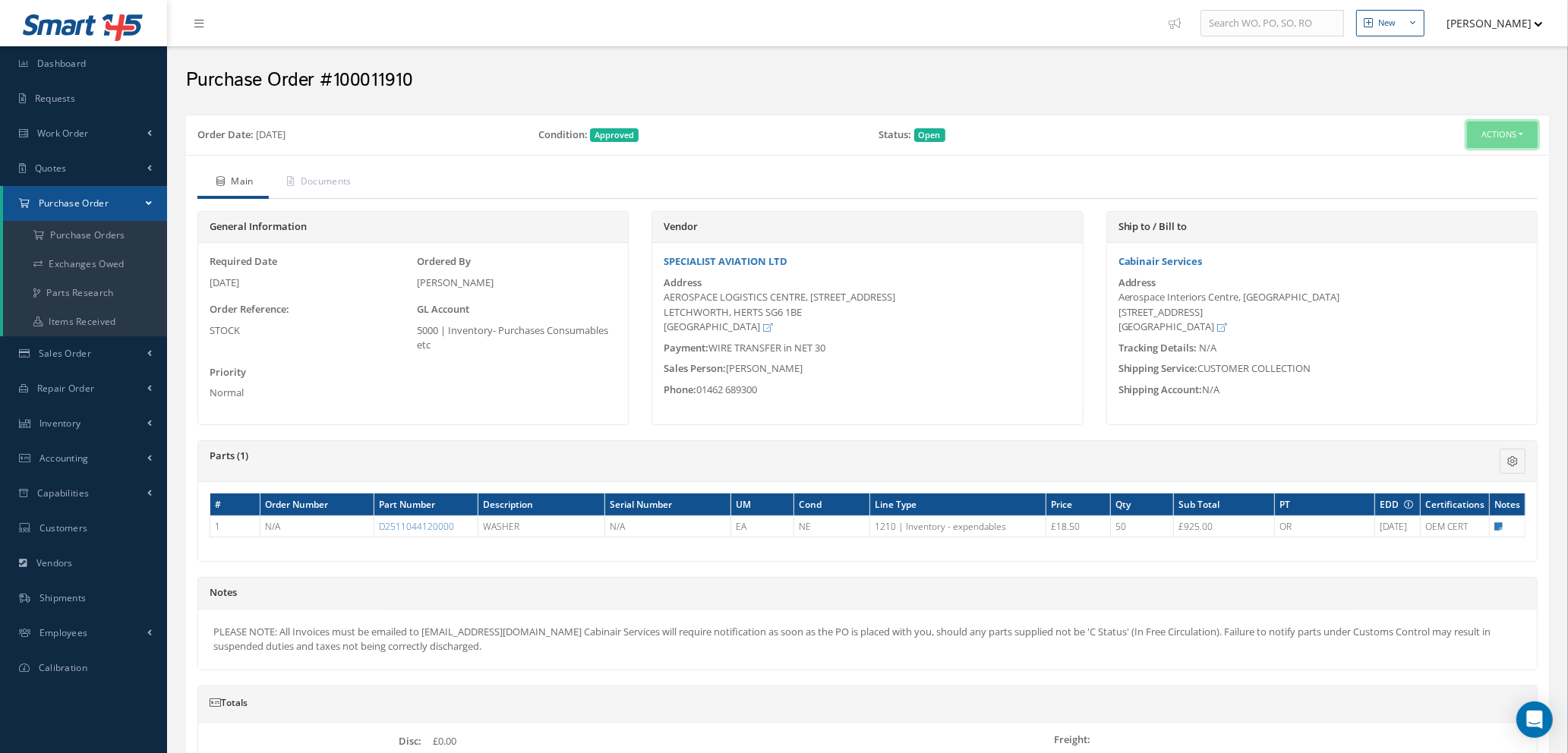
click at [1508, 135] on button "Actions" at bounding box center [1502, 135] width 70 height 26
click at [1459, 179] on link "Edit" at bounding box center [1476, 183] width 122 height 20
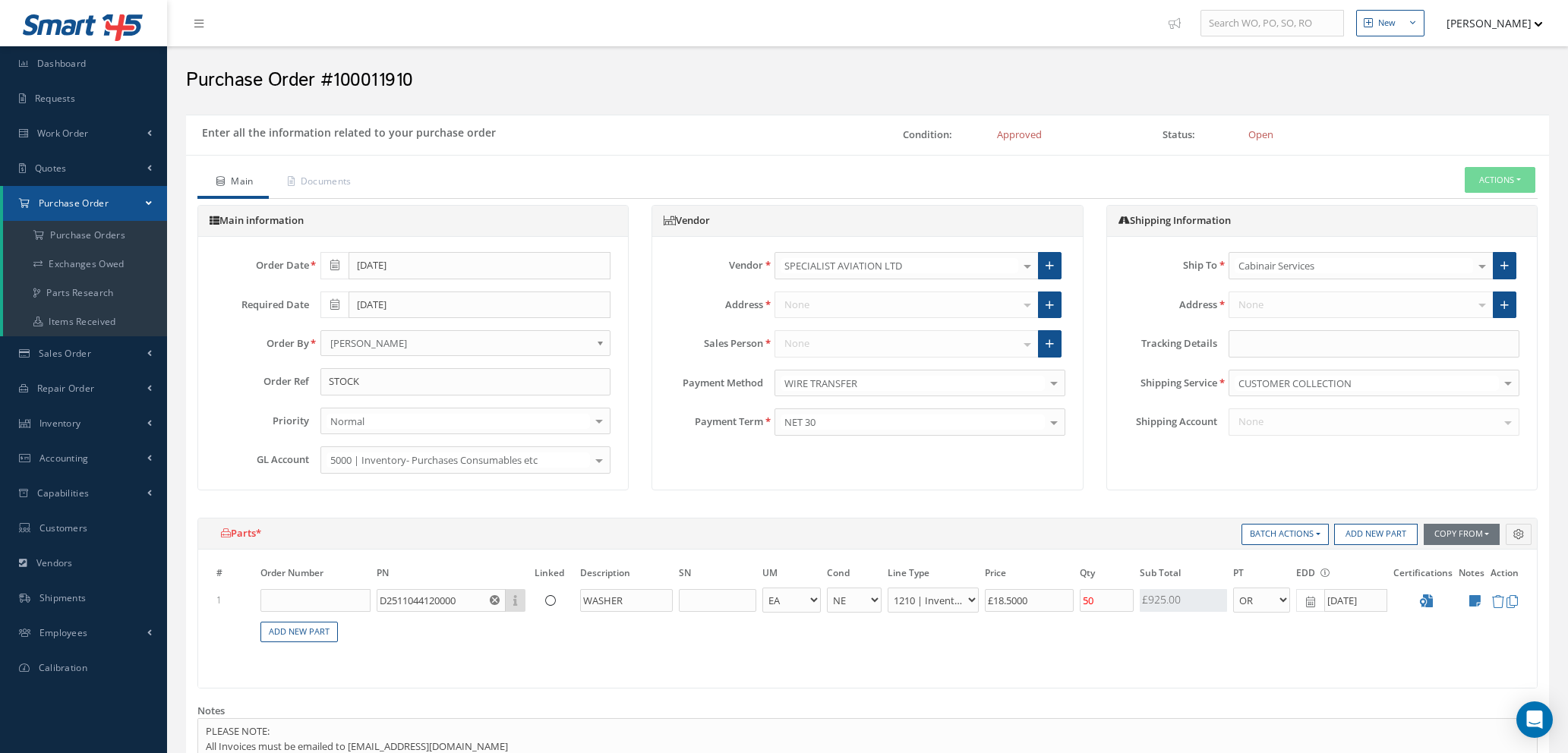
select select "1"
select select "5"
select select "7"
select select "1"
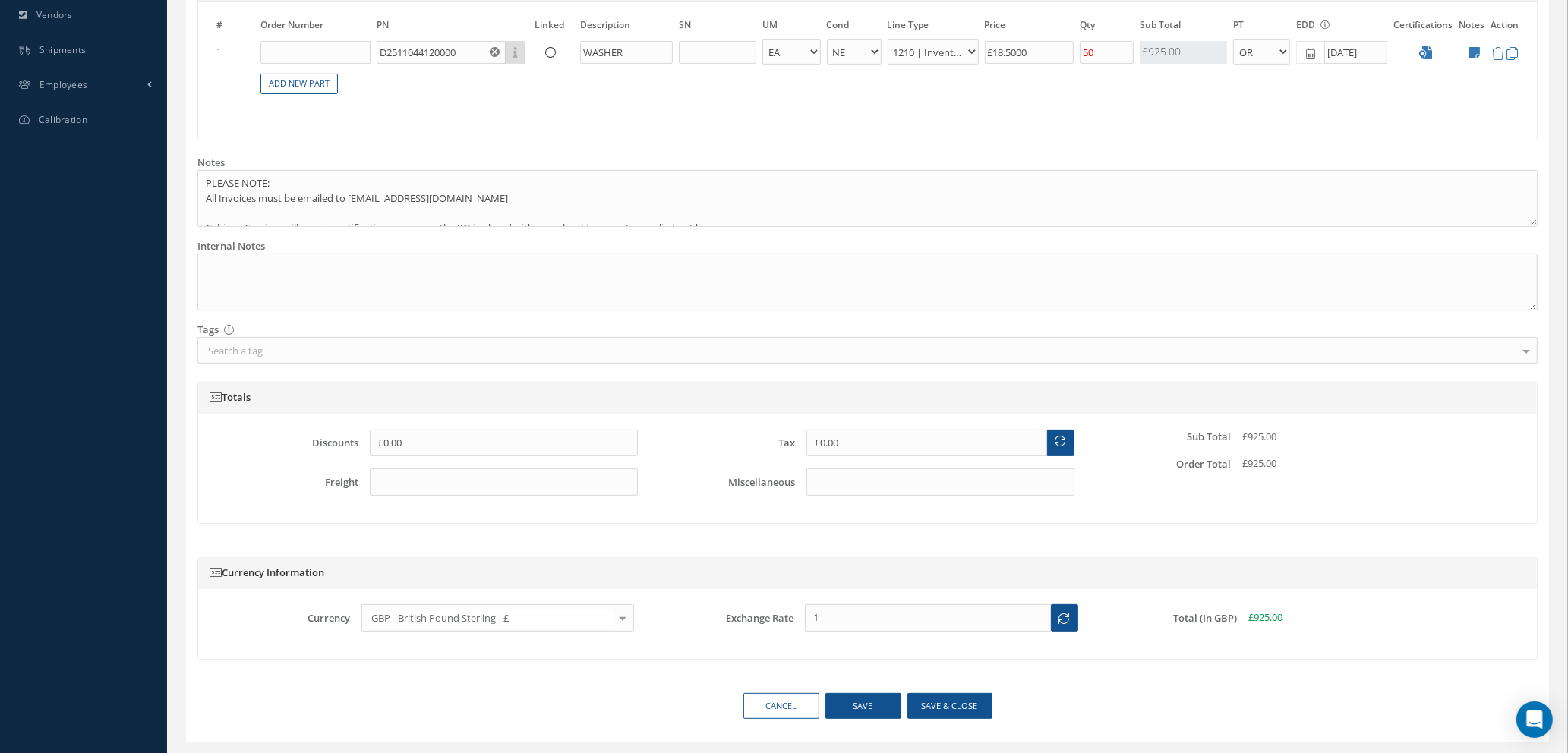
scroll to position [587, 0]
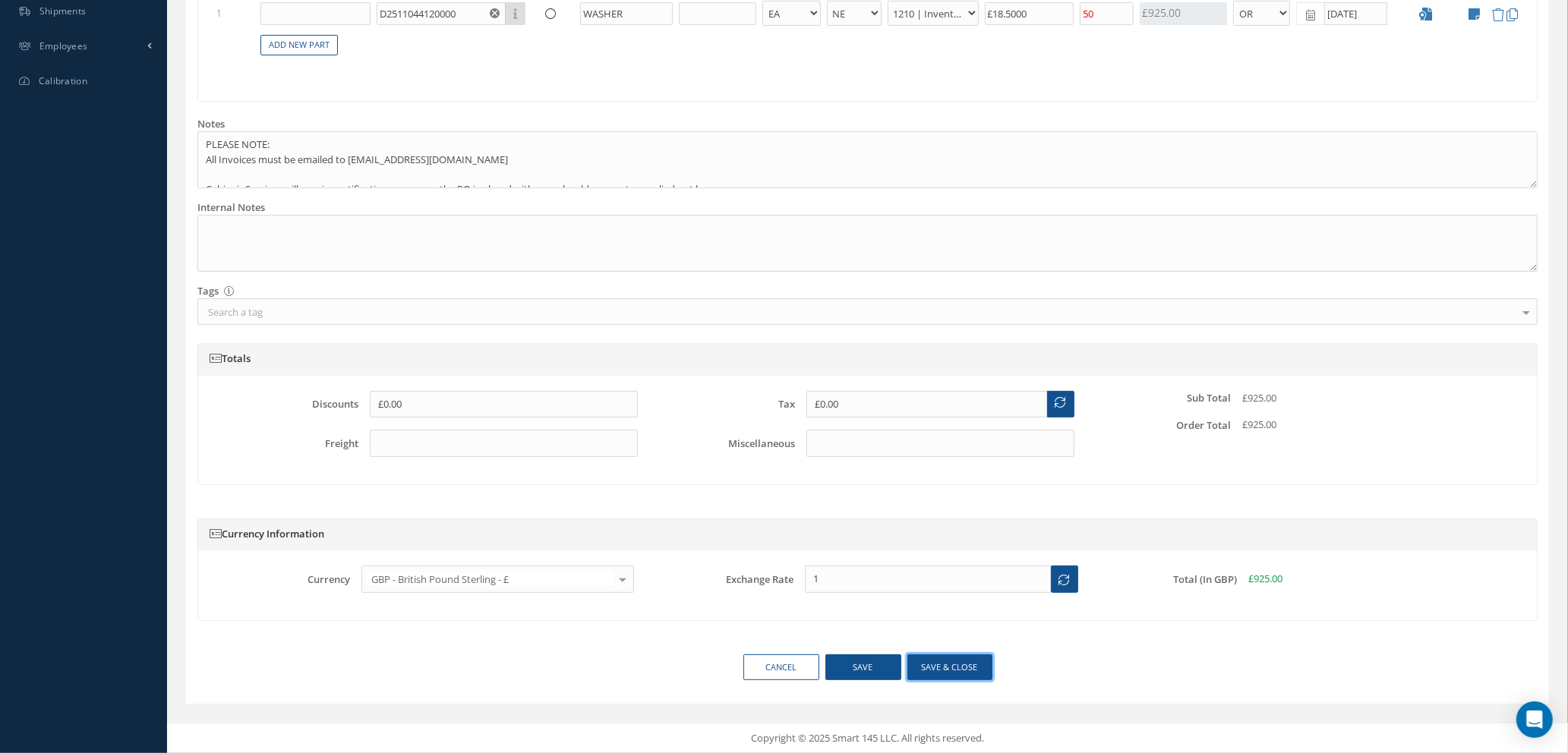
click at [968, 668] on button "Save & close" at bounding box center [950, 668] width 85 height 26
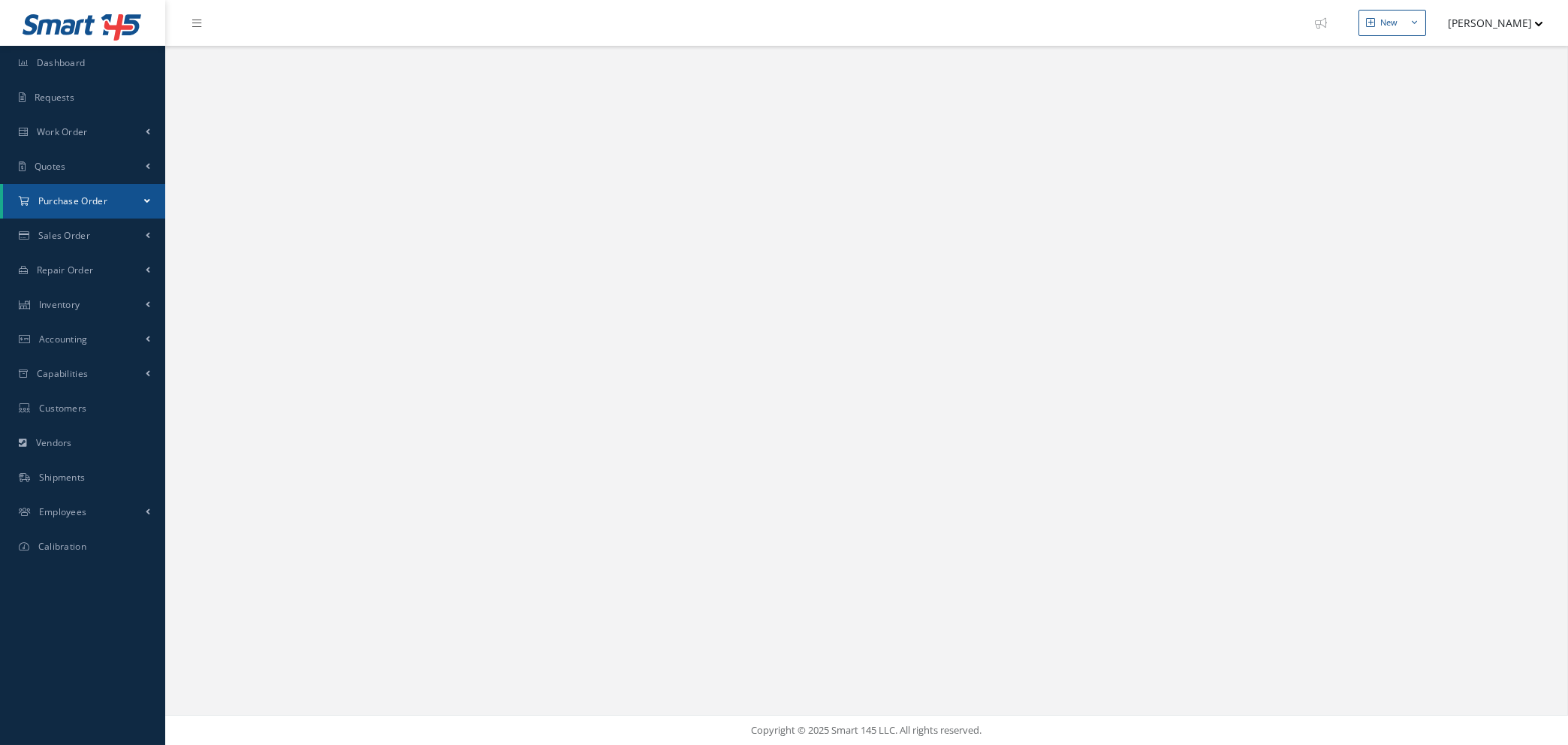
select select "25"
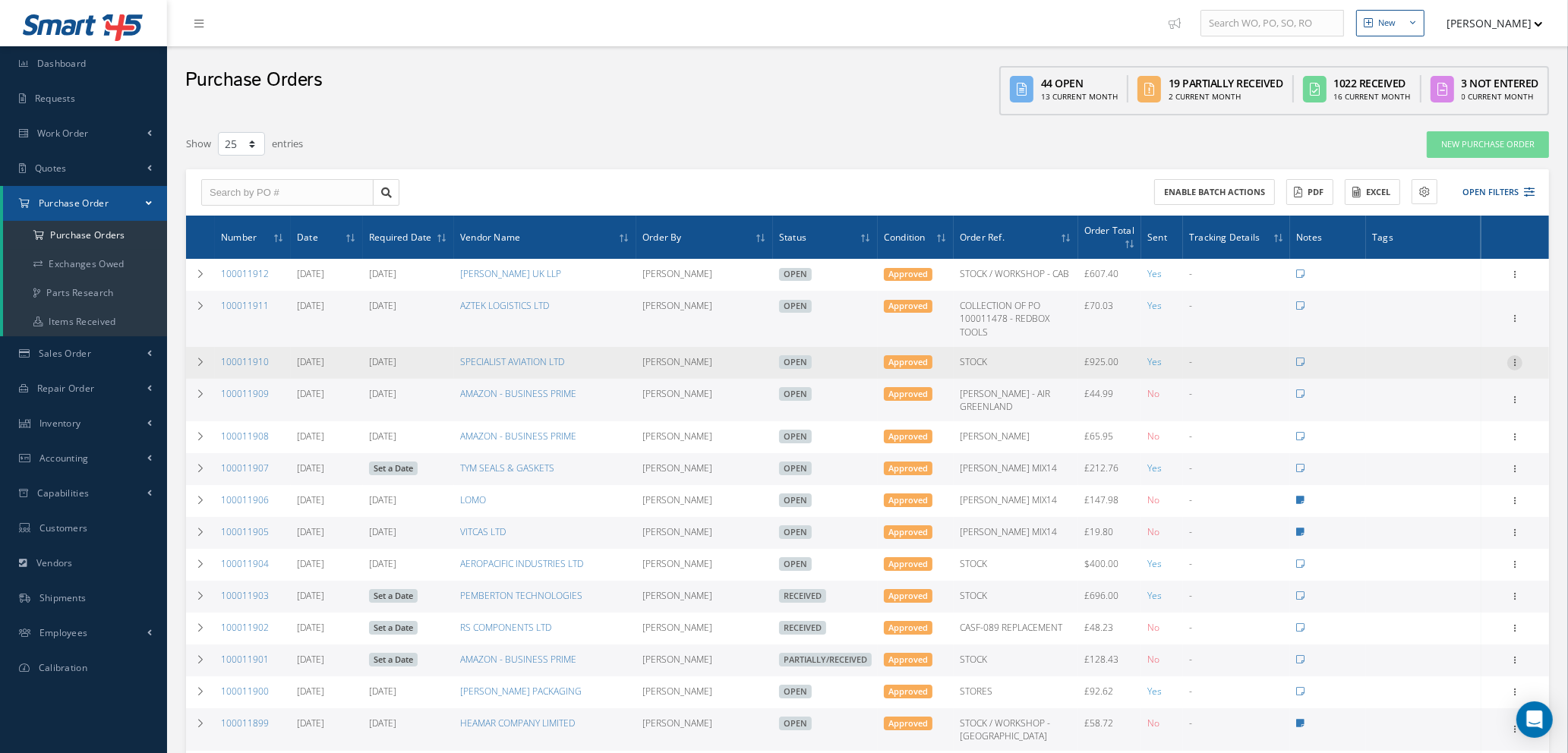
click at [1516, 355] on icon at bounding box center [1514, 361] width 15 height 12
click at [1442, 508] on link "Documents" at bounding box center [1445, 509] width 120 height 19
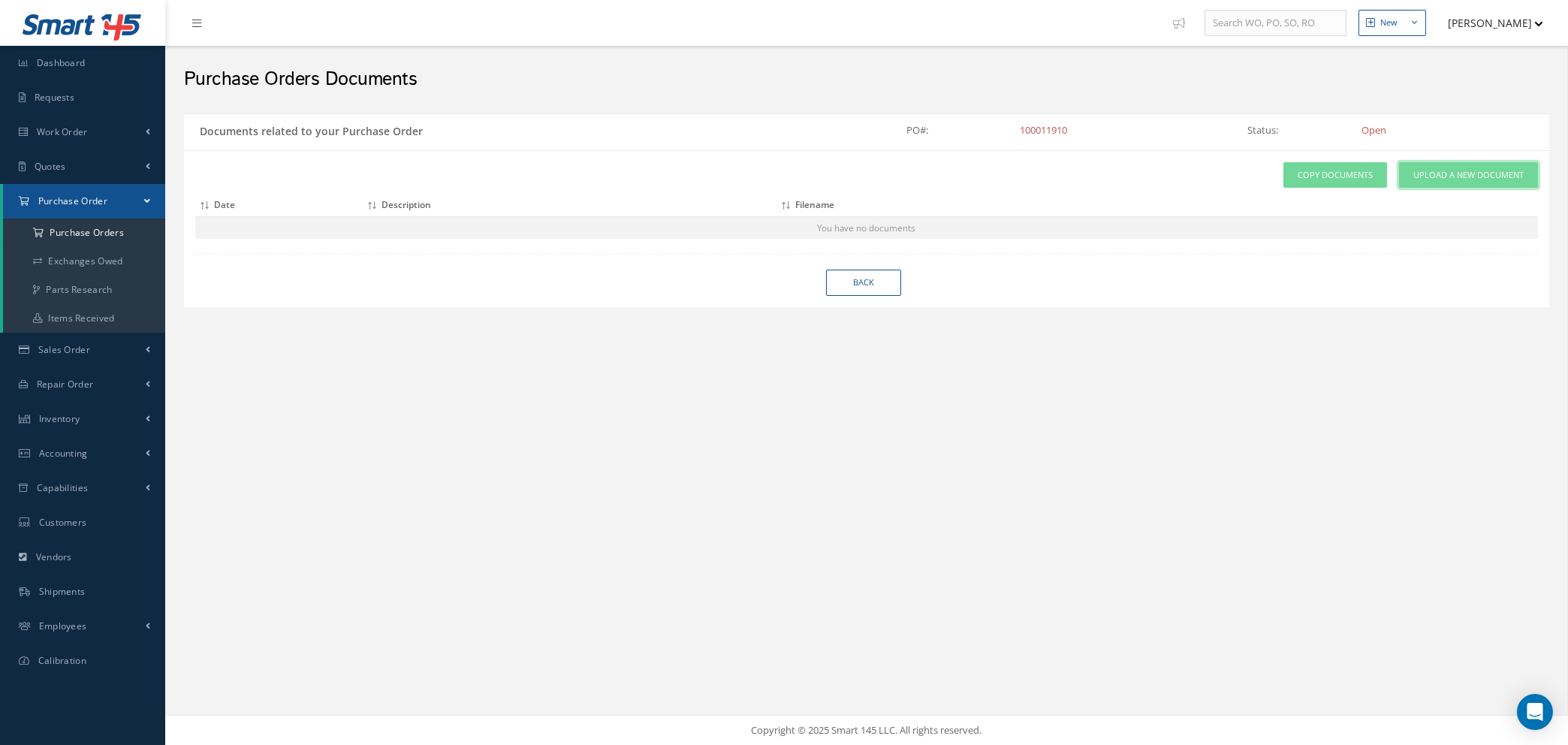
click at [1463, 176] on span "Upload a New Document" at bounding box center [1468, 175] width 111 height 13
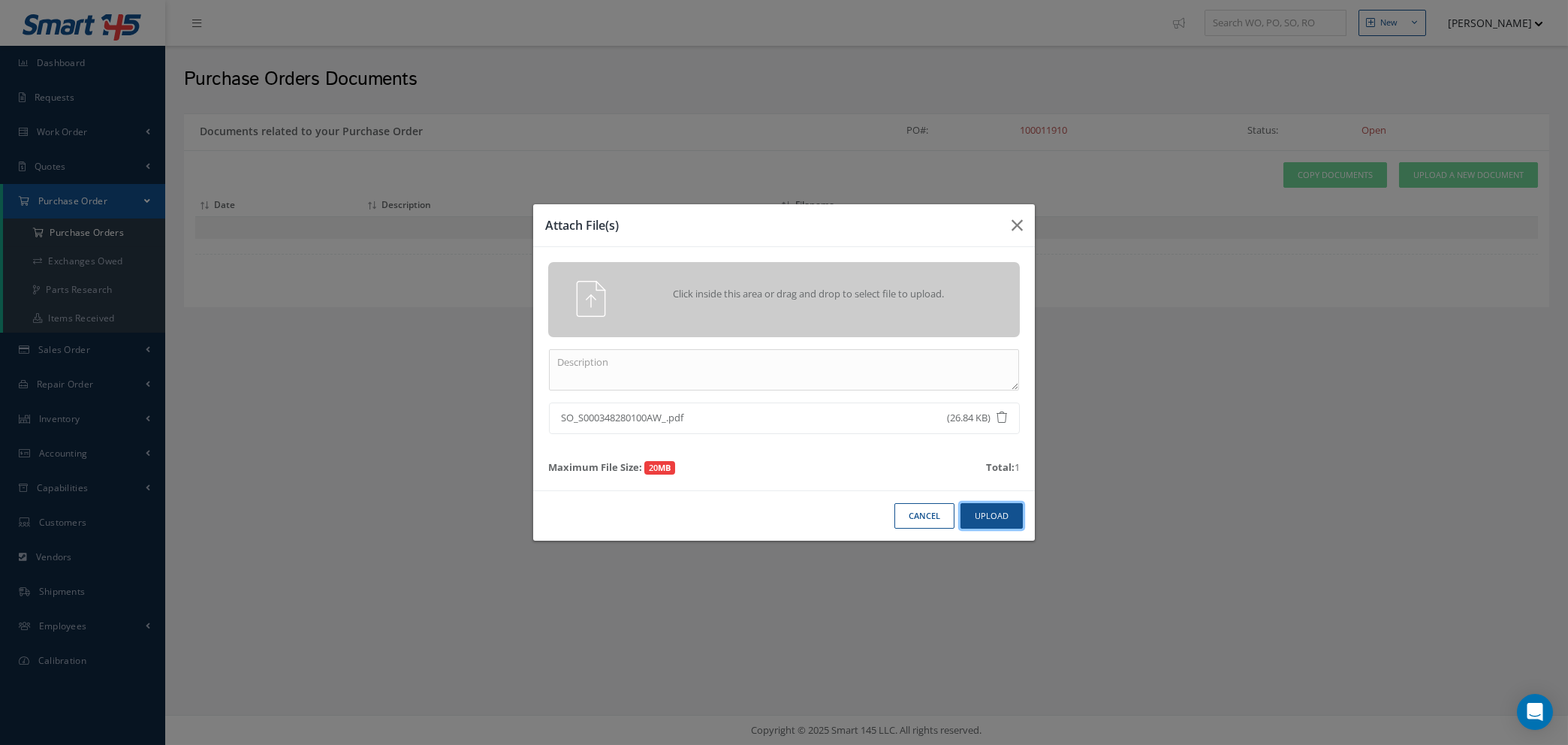
click at [984, 511] on button "Upload" at bounding box center [991, 516] width 63 height 26
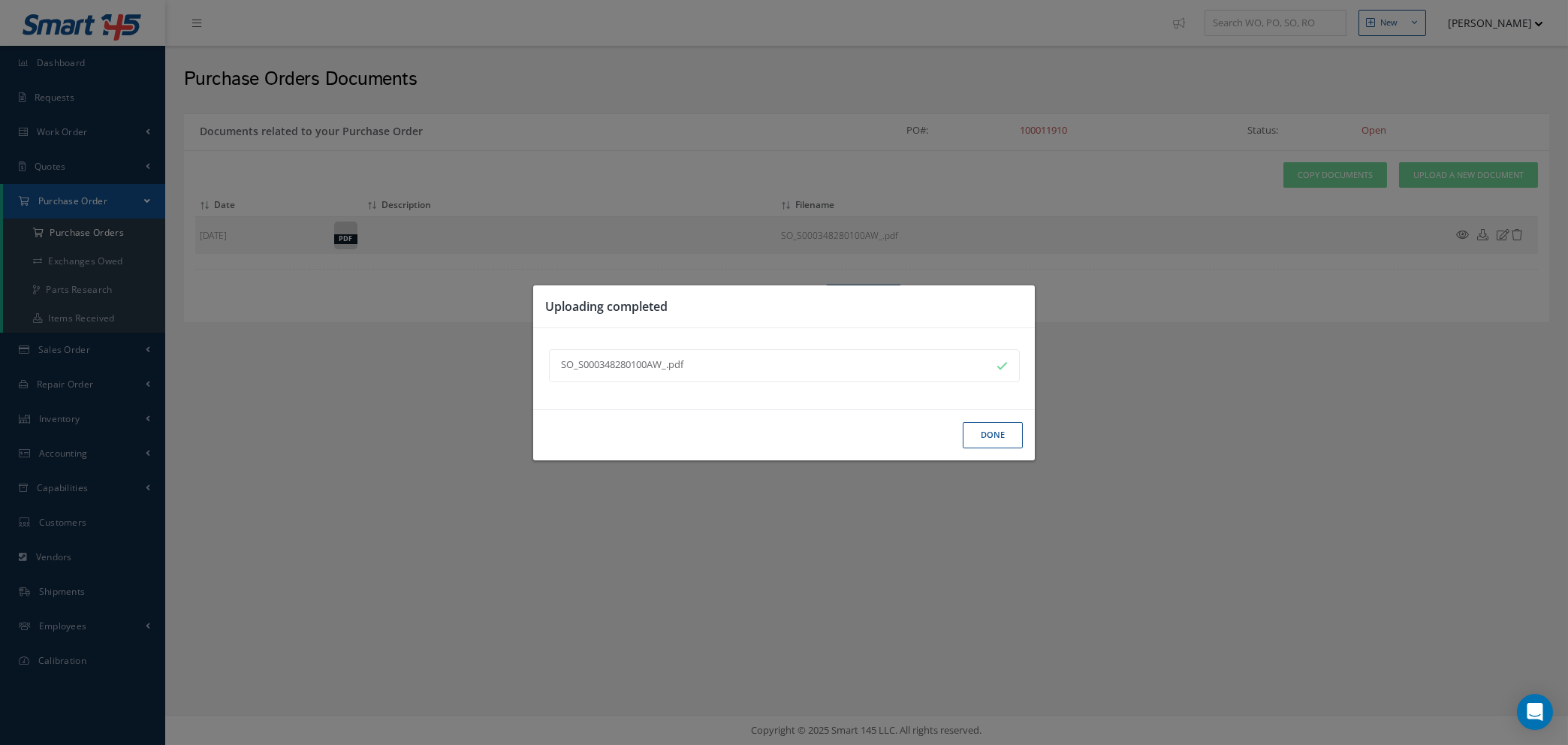
click at [975, 435] on button "Done" at bounding box center [992, 435] width 60 height 26
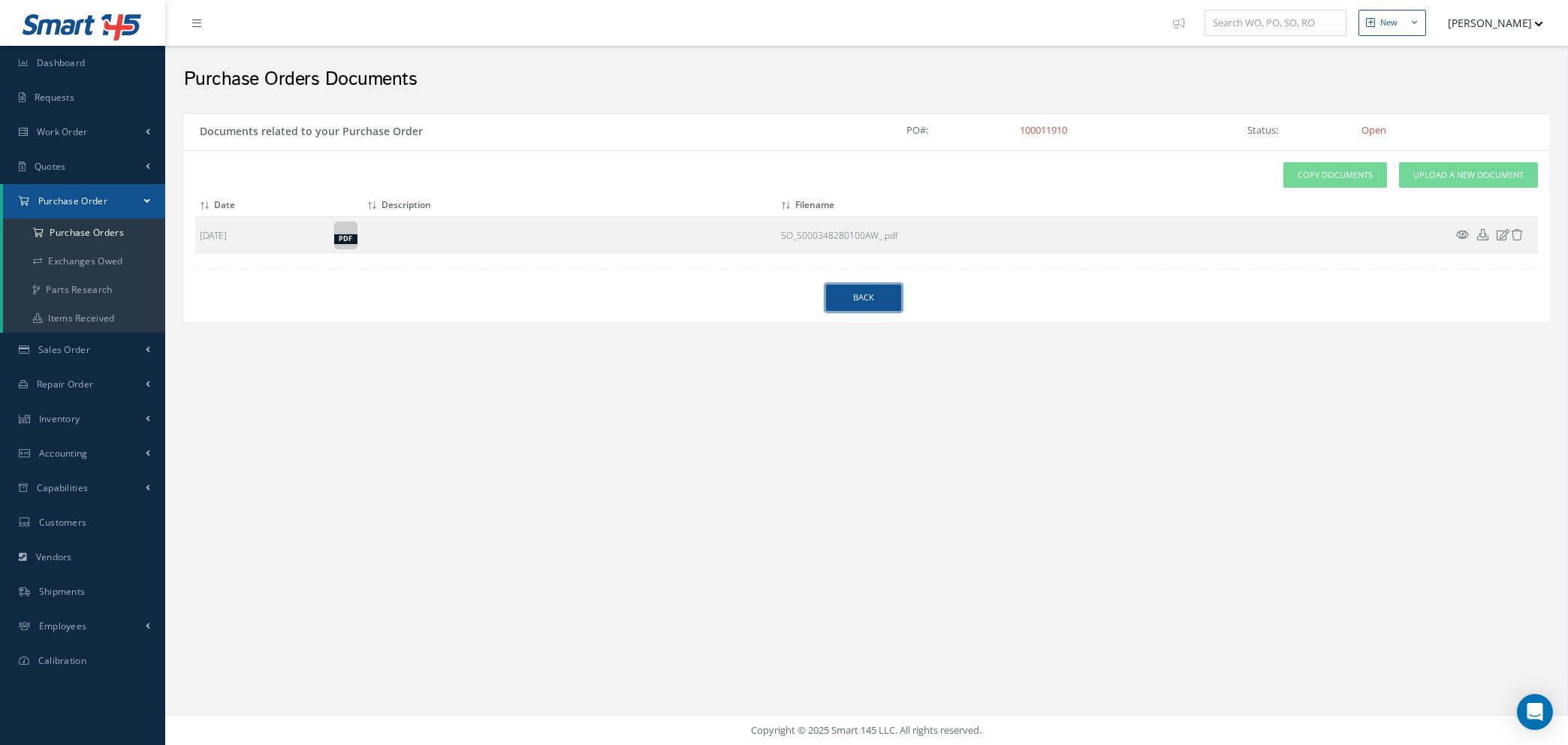
click at [861, 299] on link "Back" at bounding box center [863, 298] width 75 height 26
select select "25"
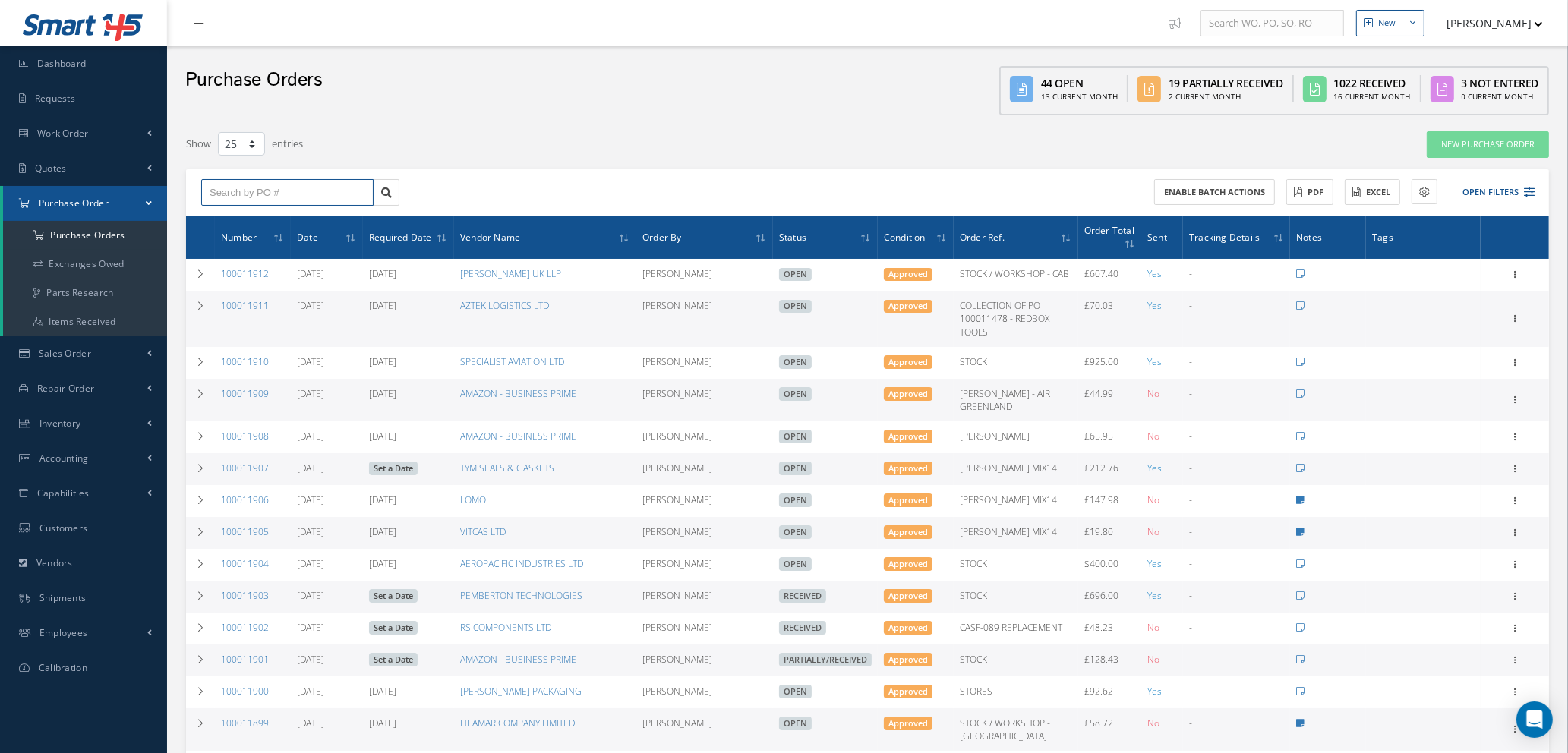
click at [261, 190] on input "text" at bounding box center [287, 192] width 173 height 27
click at [1451, 145] on link "New Purchase Order" at bounding box center [1487, 144] width 122 height 26
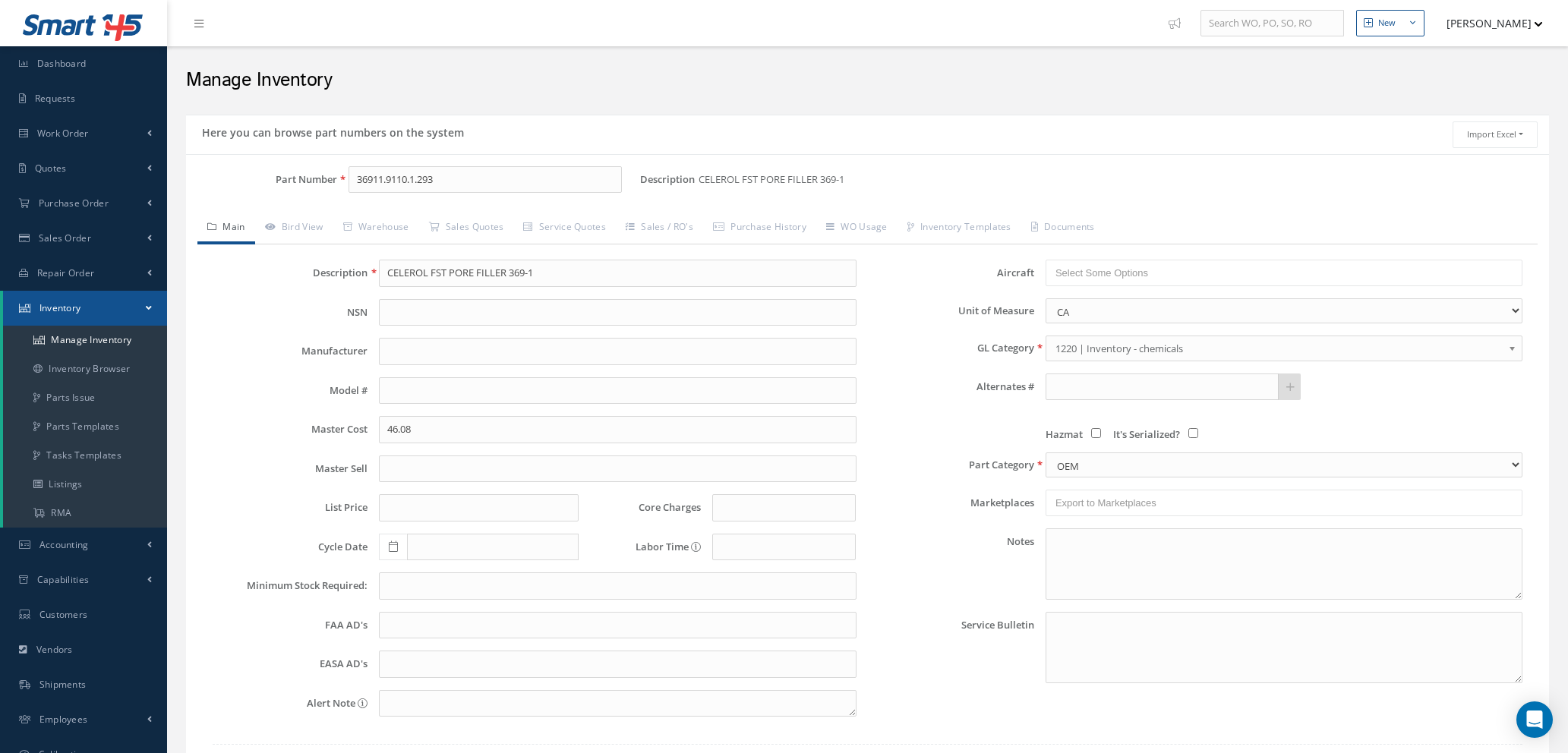
select select "18"
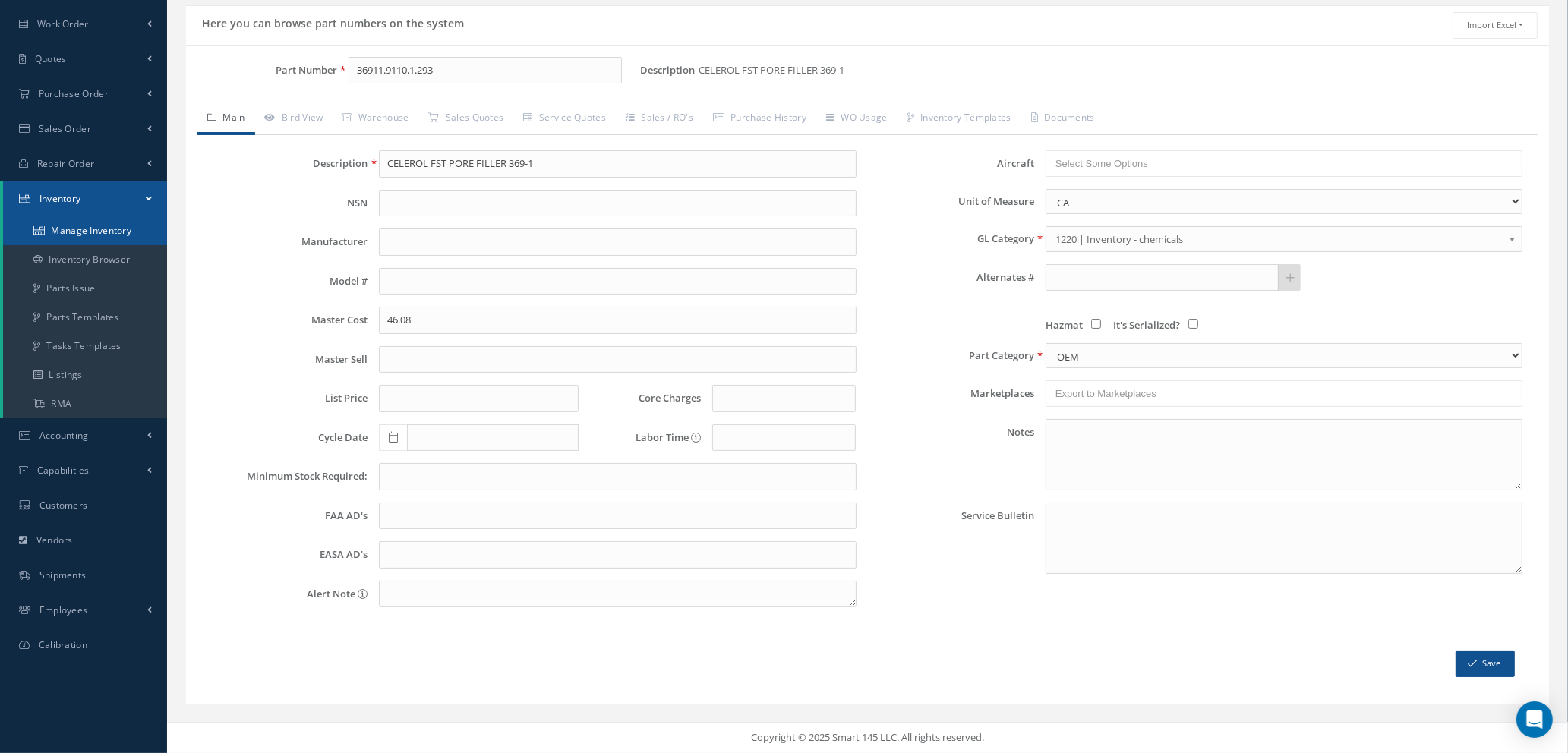
click at [74, 226] on link "Manage Inventory" at bounding box center [85, 231] width 164 height 29
click at [443, 63] on input "36911.9110.1.293" at bounding box center [485, 70] width 273 height 27
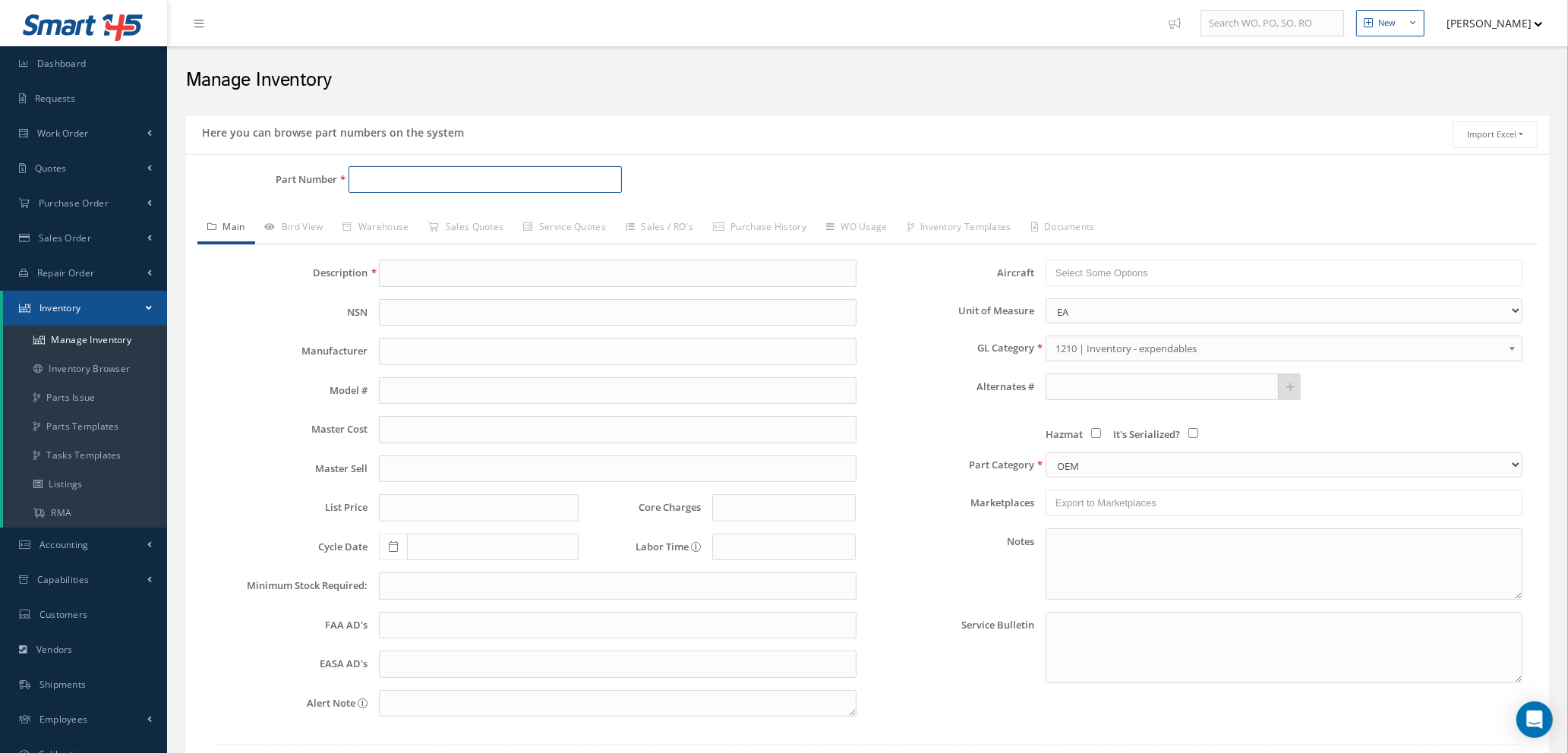
click at [397, 179] on input "Part Number" at bounding box center [485, 180] width 273 height 27
click at [410, 243] on span "CAS-VT12-14-001-02" at bounding box center [422, 244] width 137 height 16
type input "CAS-VT12-14-001-02"
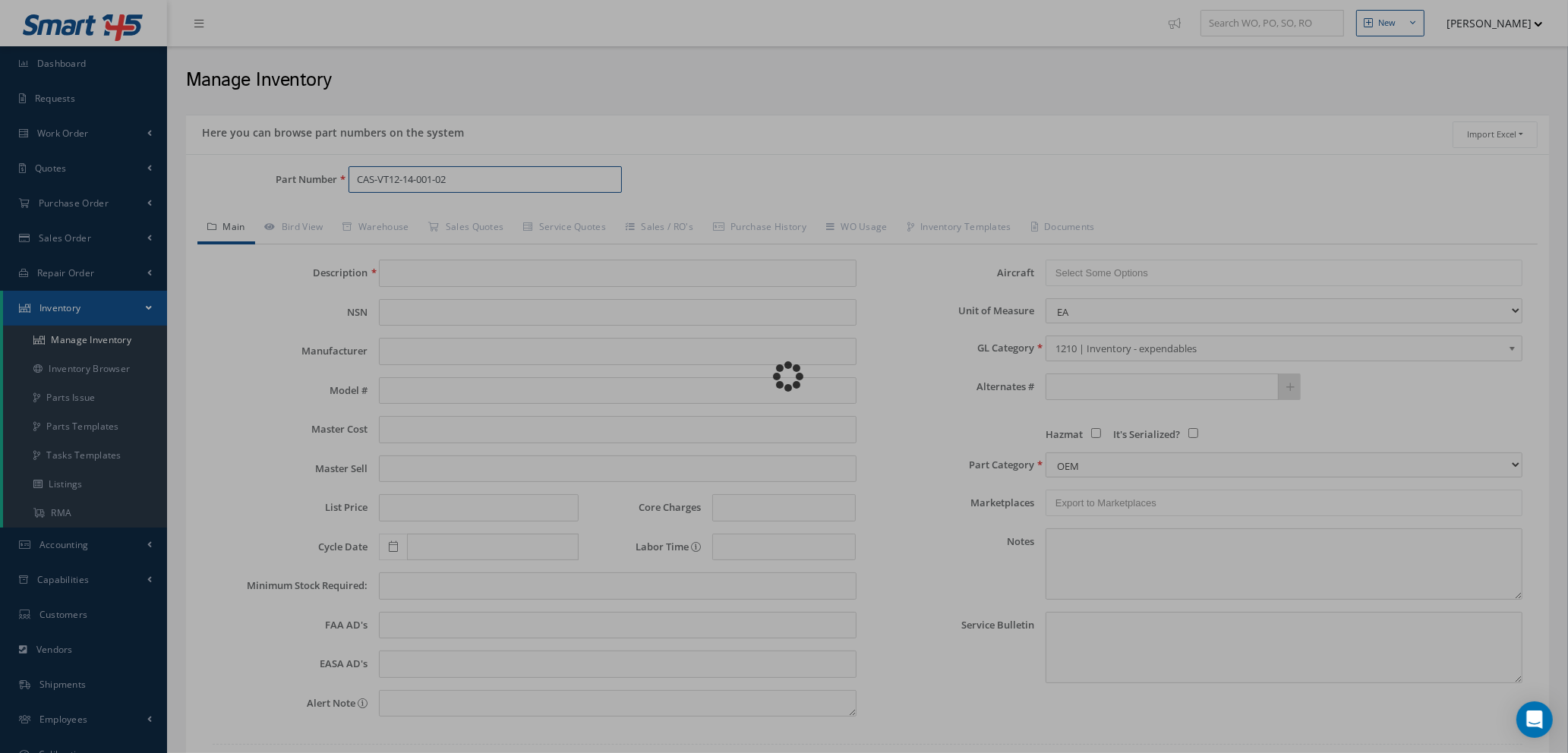
type input "ARMCAP"
type input "0.00"
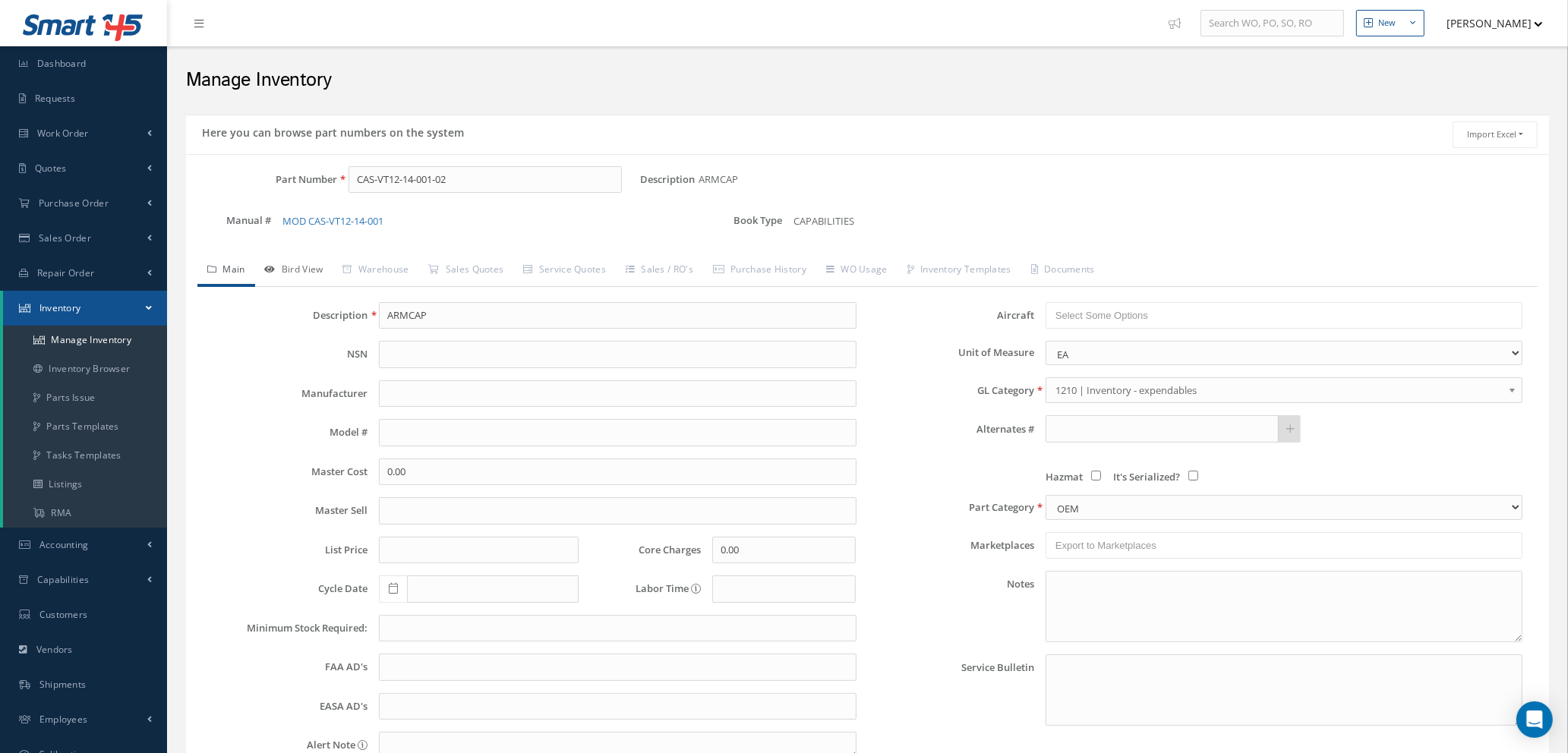
click at [298, 271] on link "Bird View" at bounding box center [294, 271] width 78 height 32
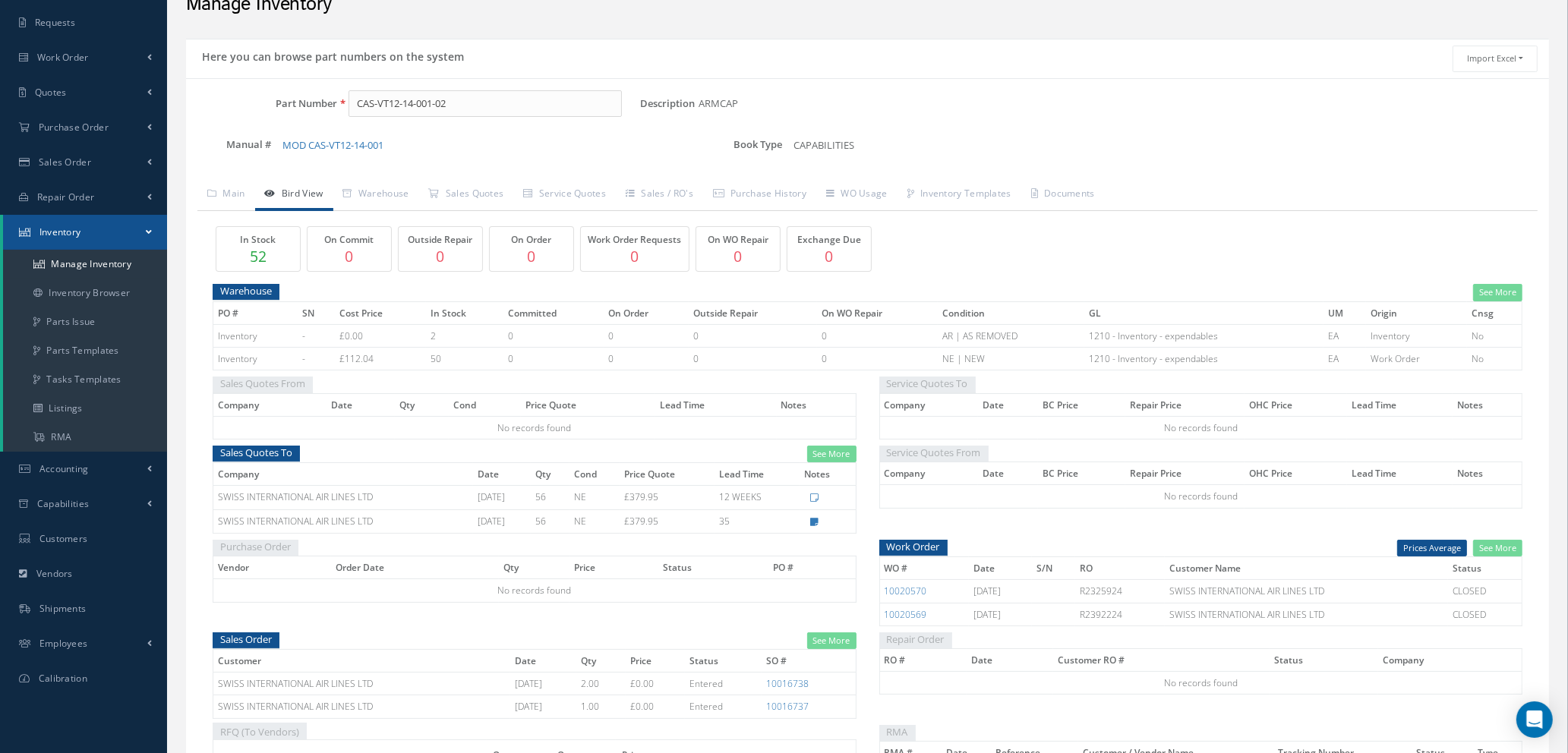
scroll to position [114, 0]
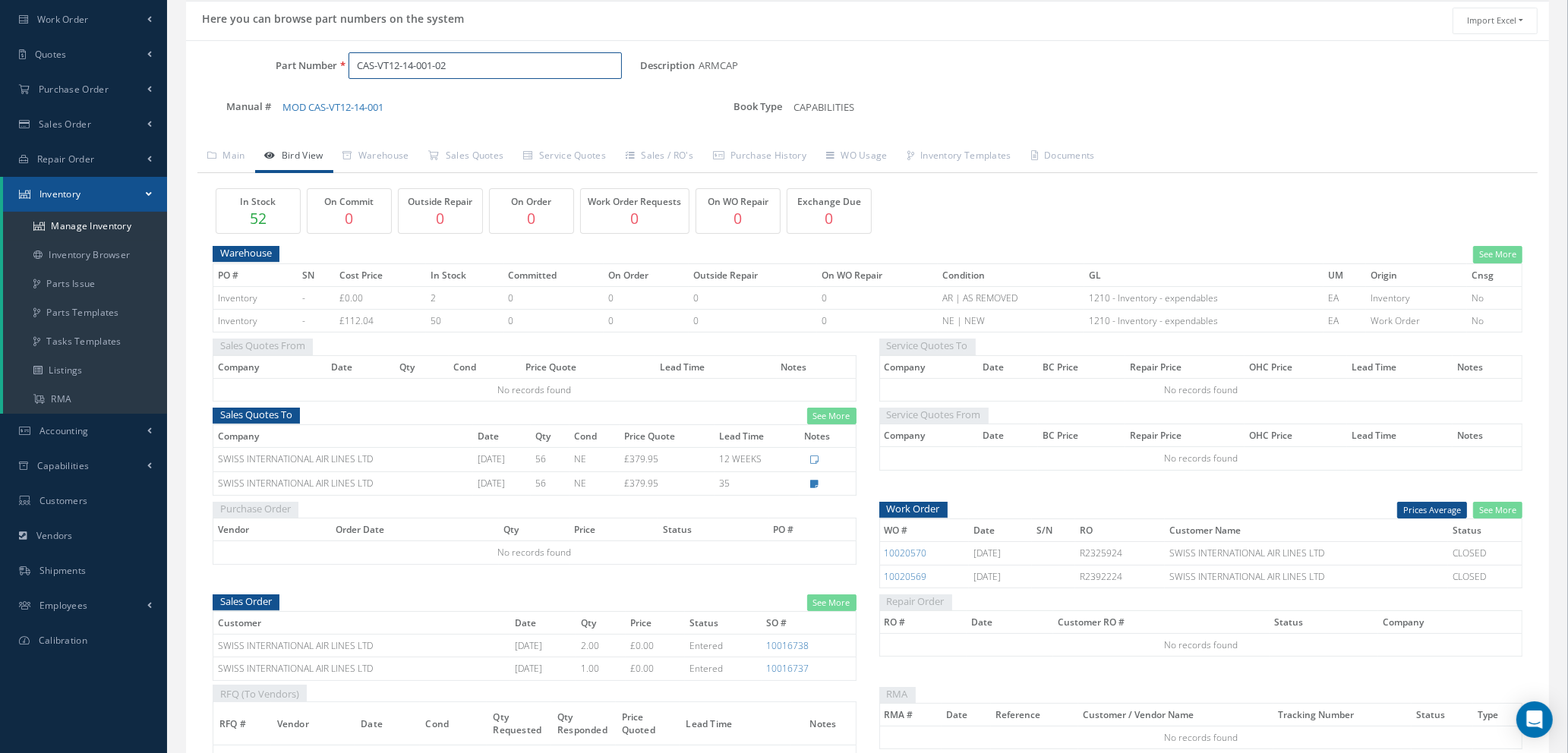
drag, startPoint x: 461, startPoint y: 63, endPoint x: 215, endPoint y: 53, distance: 246.2
click at [222, 55] on div "Part Number CAS-VT12-14-001-02" at bounding box center [412, 65] width 454 height 27
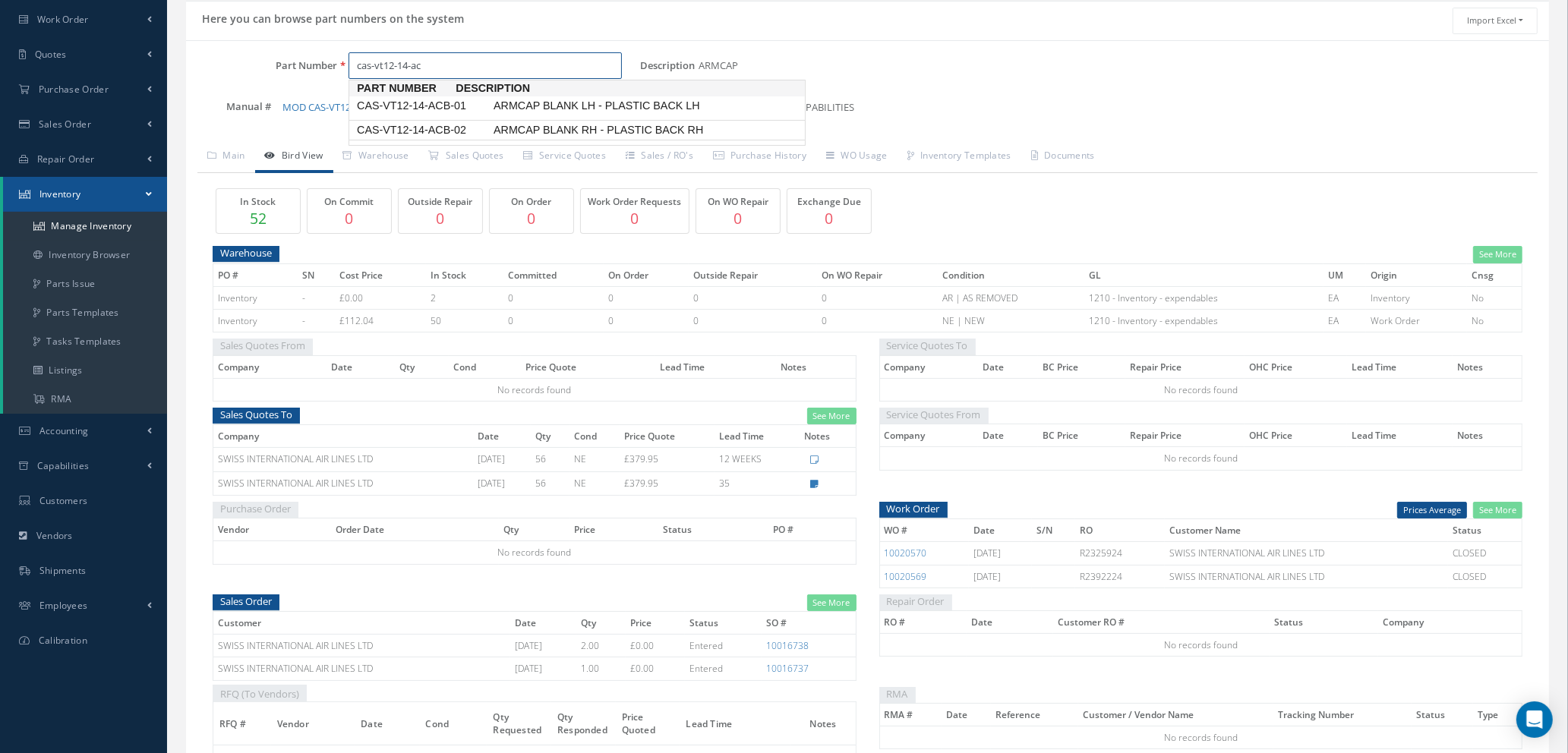
click at [417, 132] on span "CAS-VT12-14-ACB-02" at bounding box center [422, 130] width 137 height 16
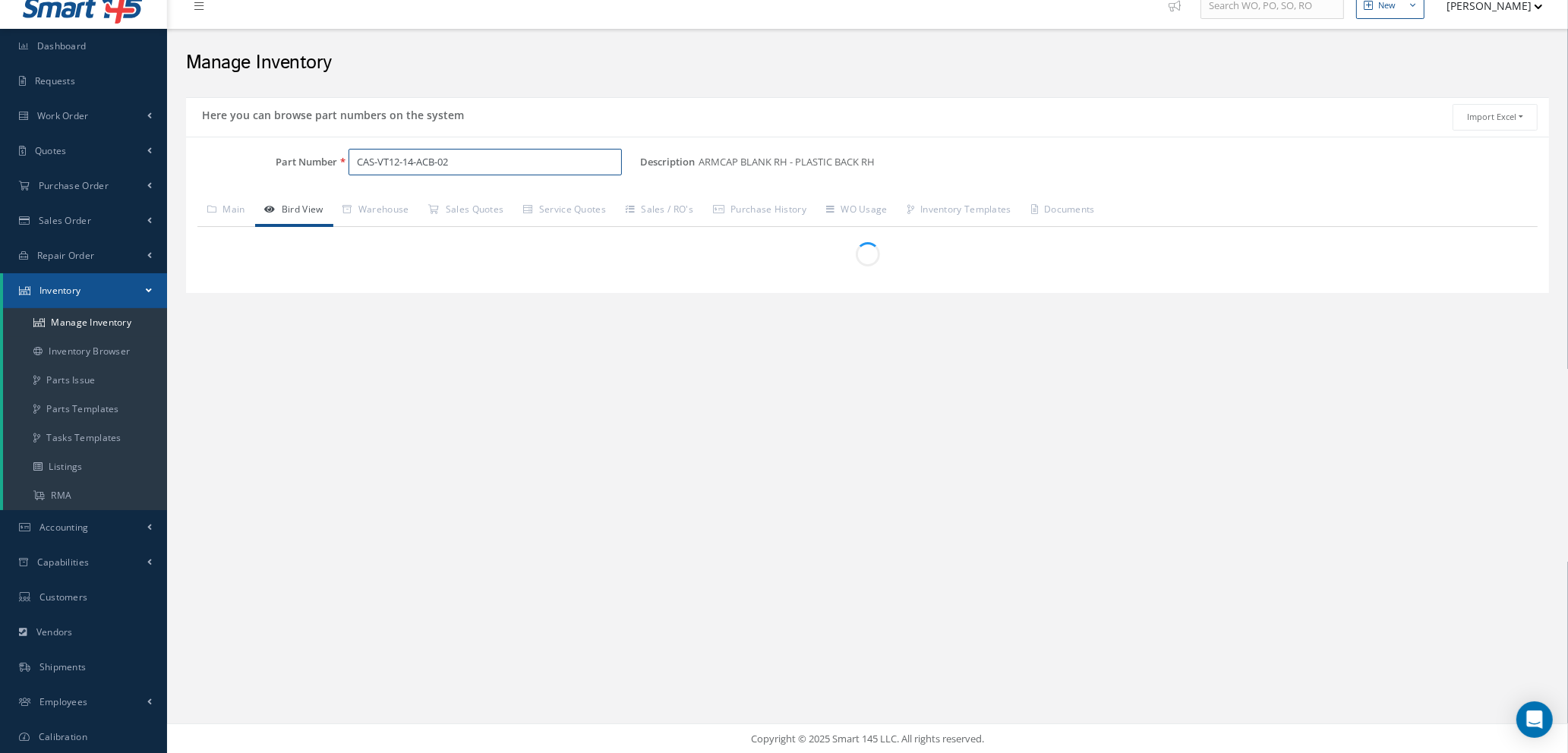
scroll to position [99, 0]
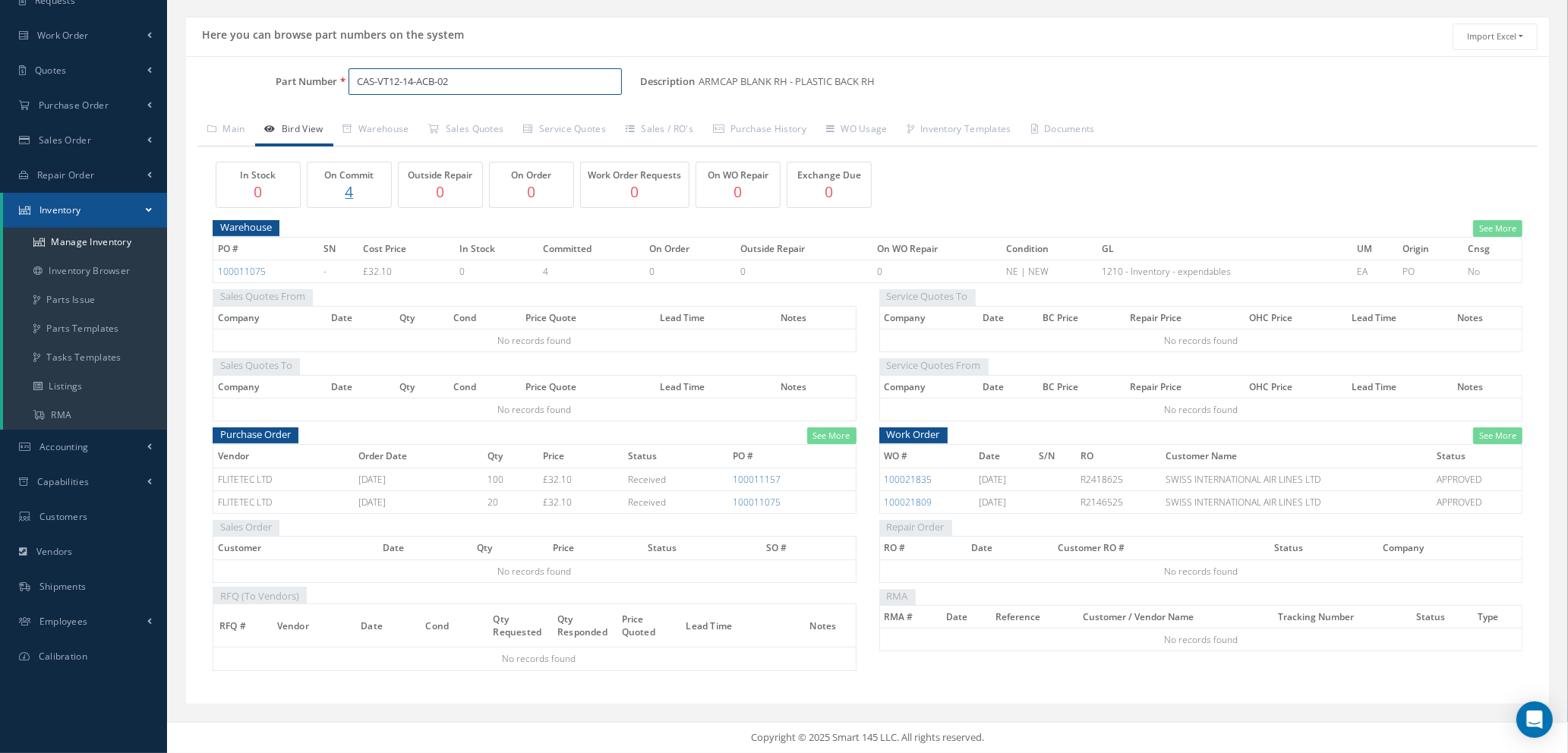
click at [453, 77] on input "CAS-VT12-14-ACB-02" at bounding box center [485, 82] width 273 height 27
click at [473, 128] on span "CAS-VT12-14-ACB-01" at bounding box center [422, 122] width 137 height 16
click at [815, 435] on link "See More" at bounding box center [832, 436] width 49 height 18
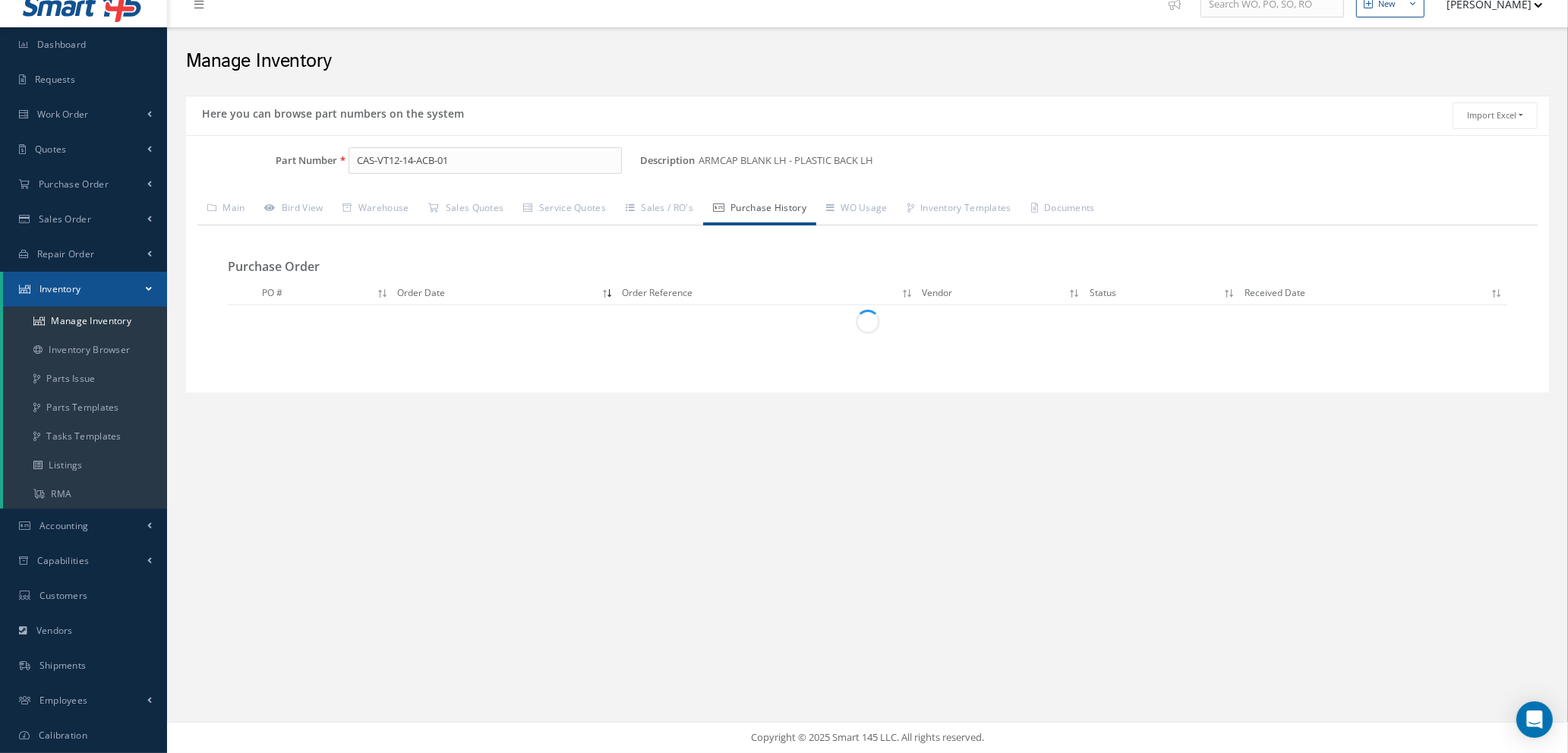
scroll to position [18, 0]
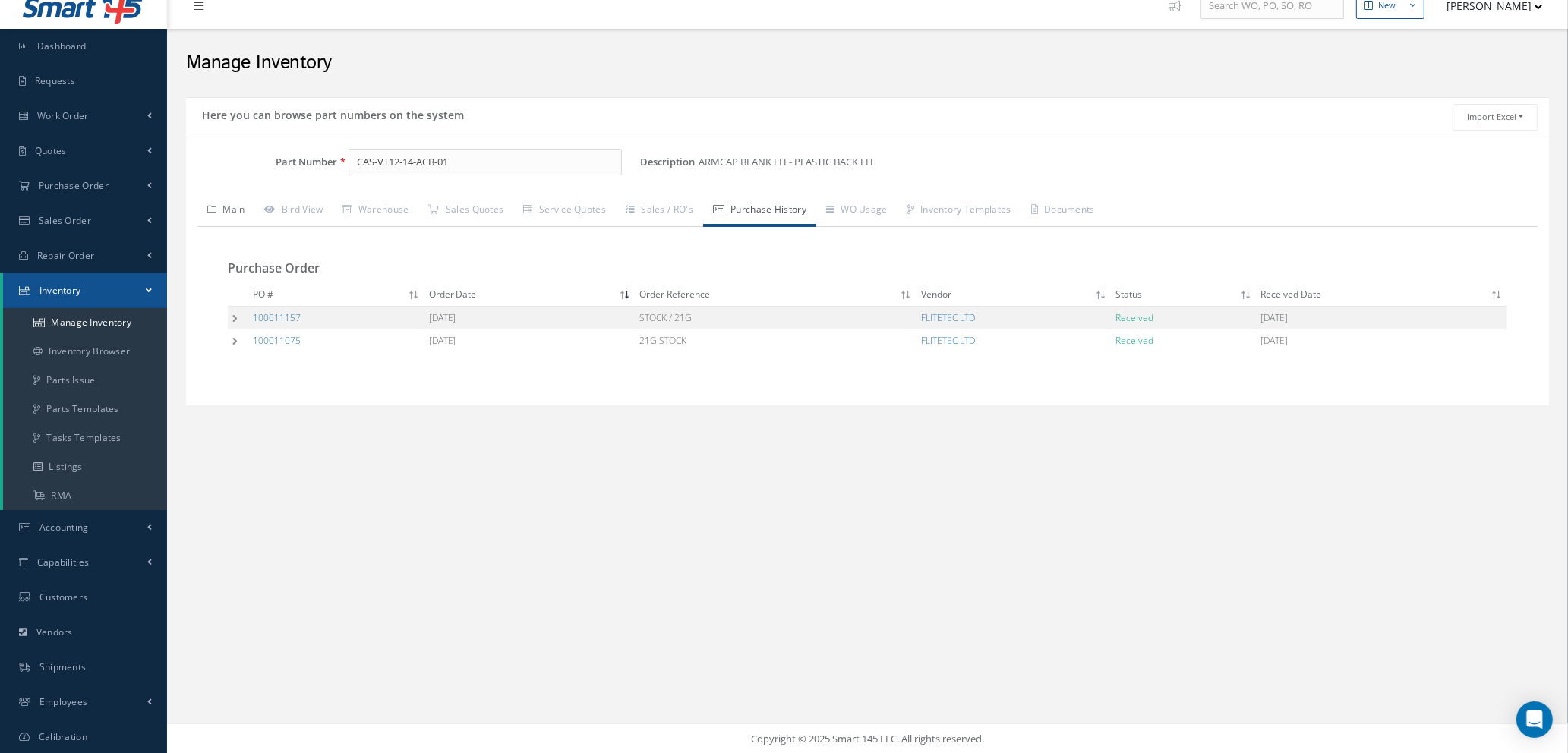
click at [232, 207] on link "Main" at bounding box center [226, 210] width 58 height 32
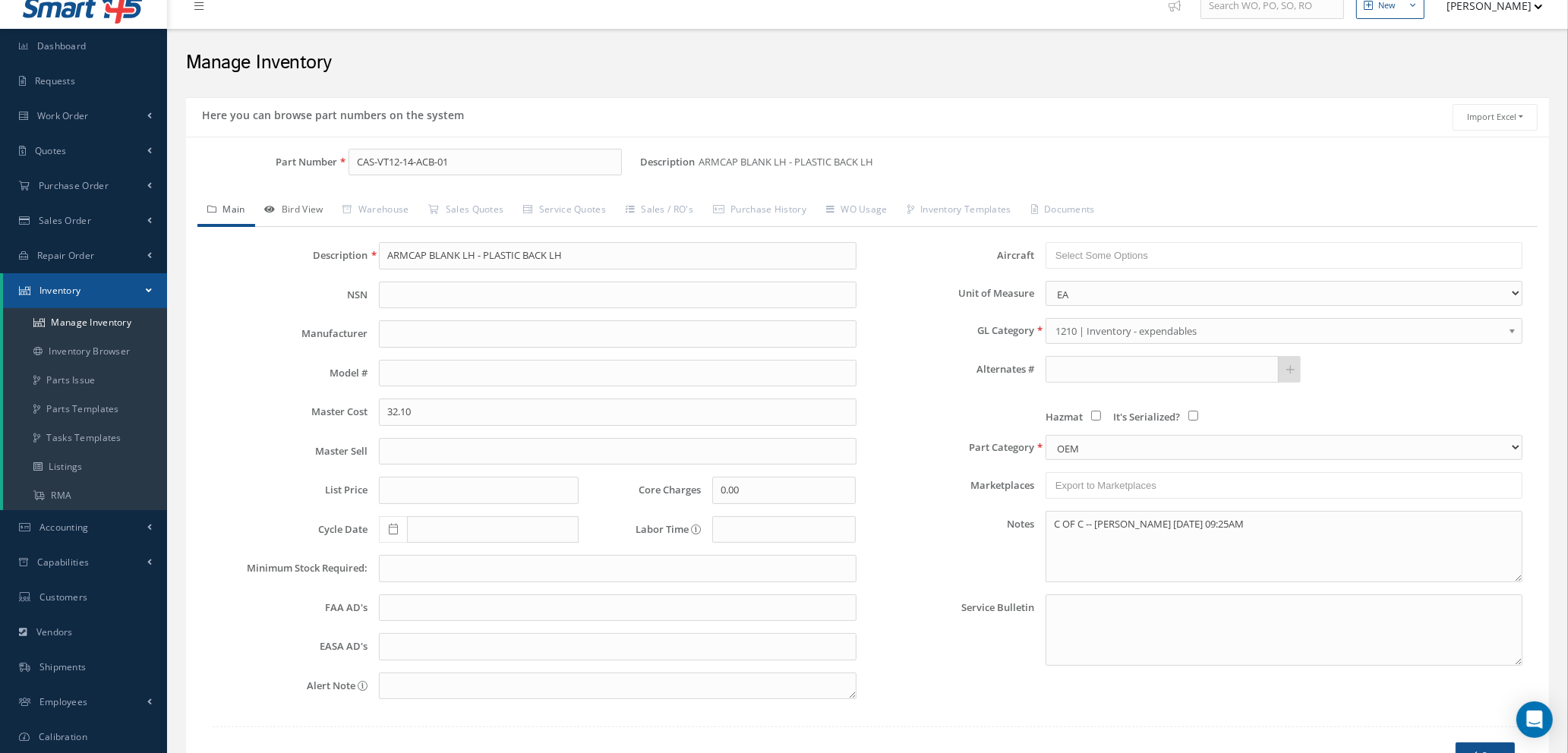
click at [311, 201] on link "Bird View" at bounding box center [294, 210] width 78 height 32
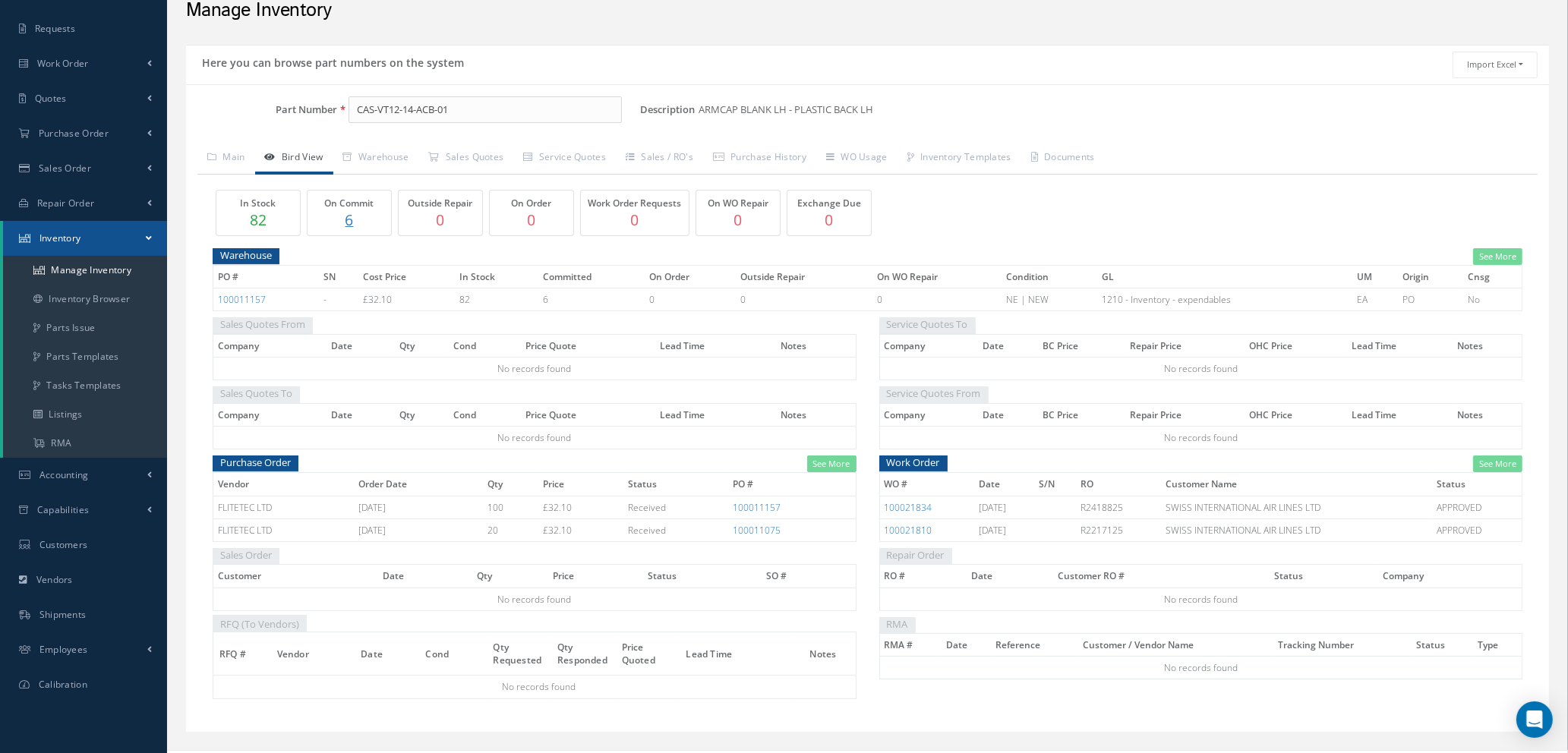
scroll to position [99, 0]
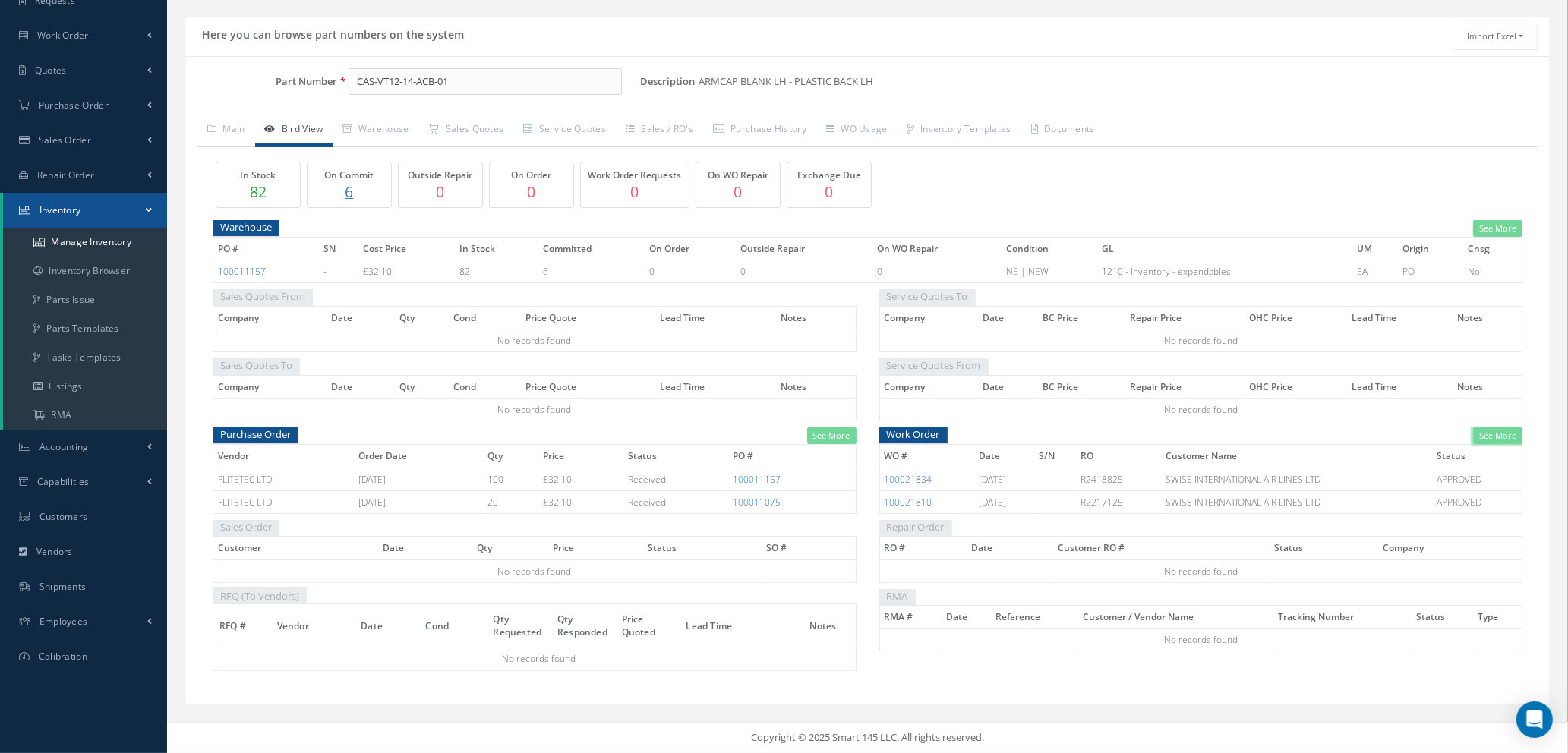
click at [1497, 433] on link "See More" at bounding box center [1498, 436] width 49 height 18
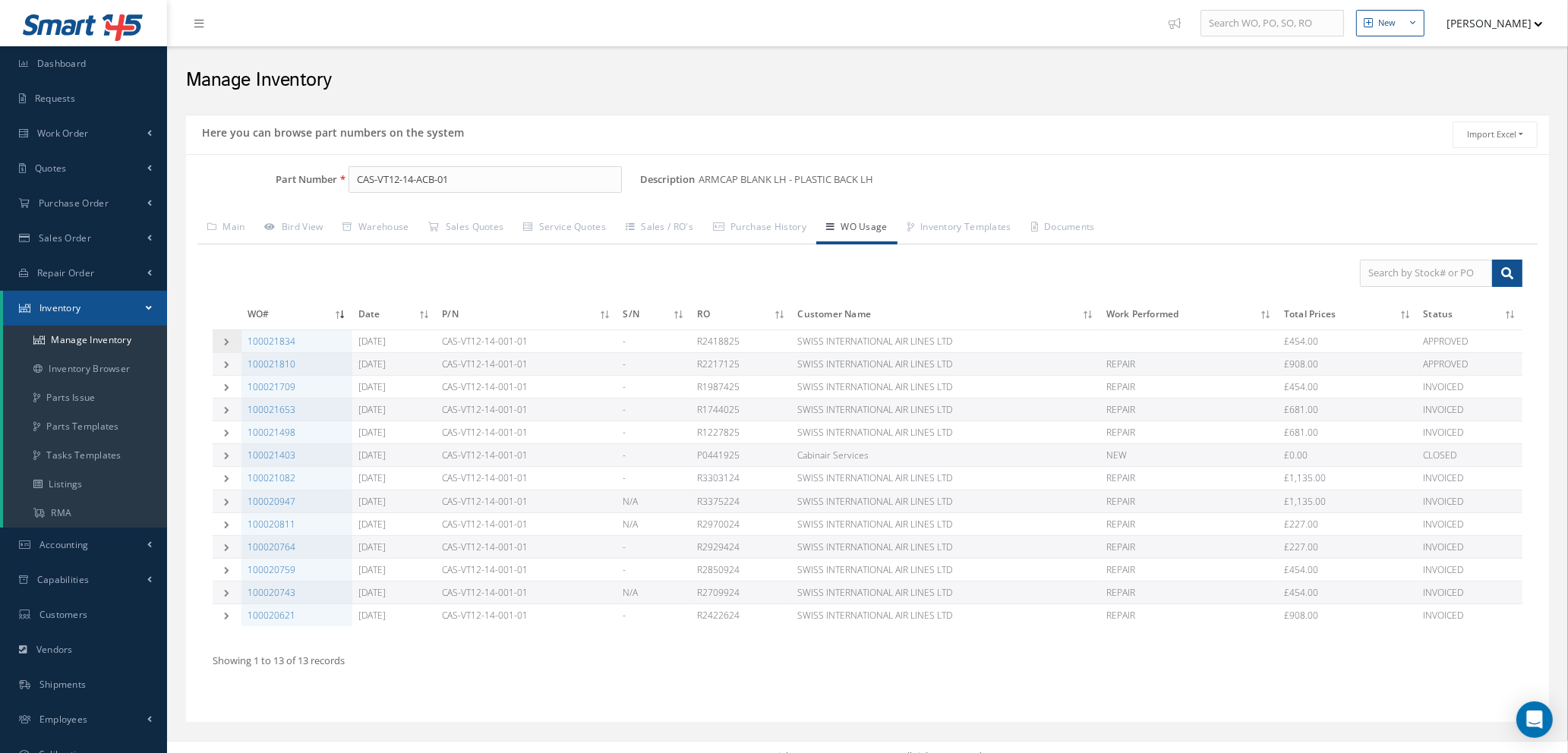
click at [220, 338] on td at bounding box center [226, 341] width 29 height 23
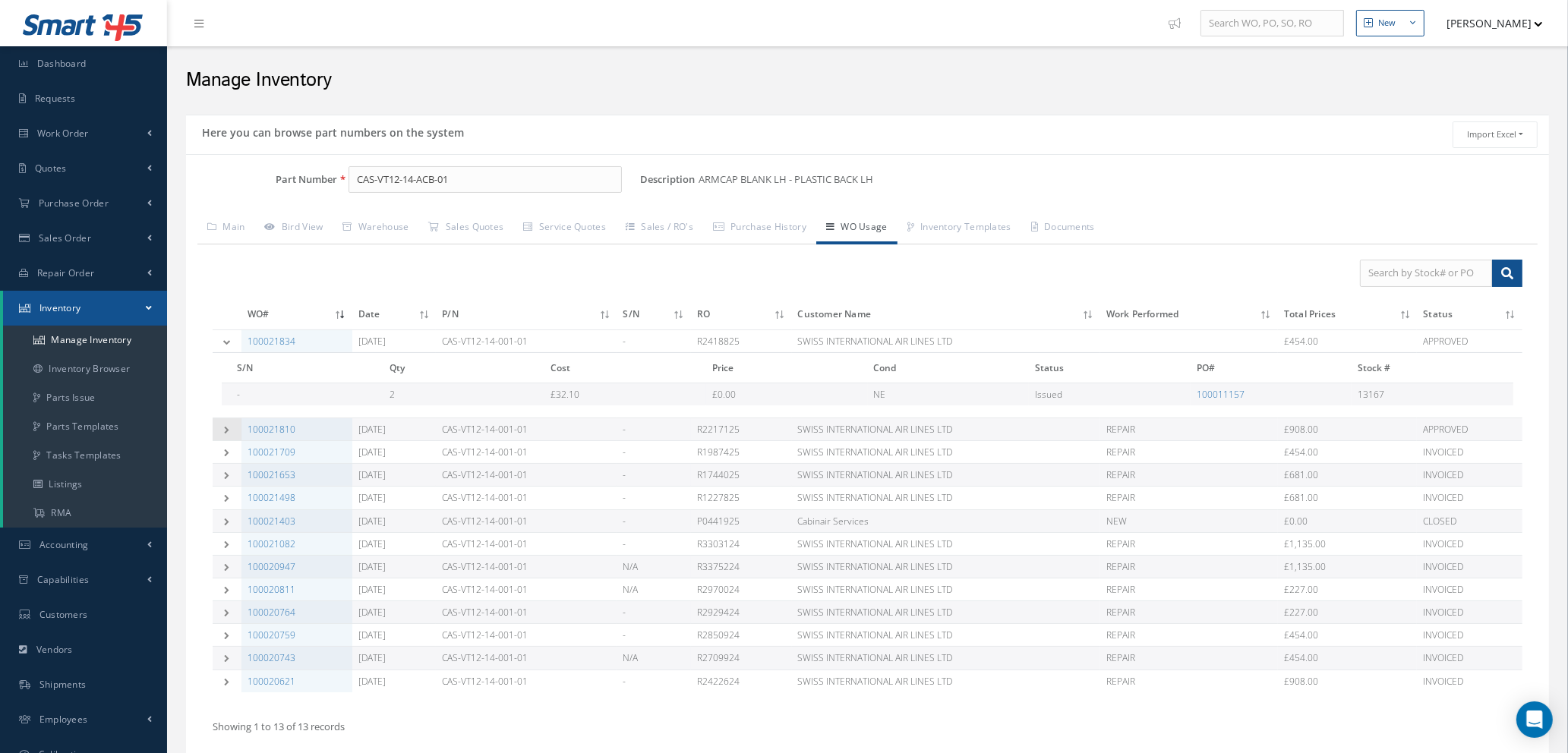
click at [228, 425] on icon at bounding box center [227, 429] width 11 height 8
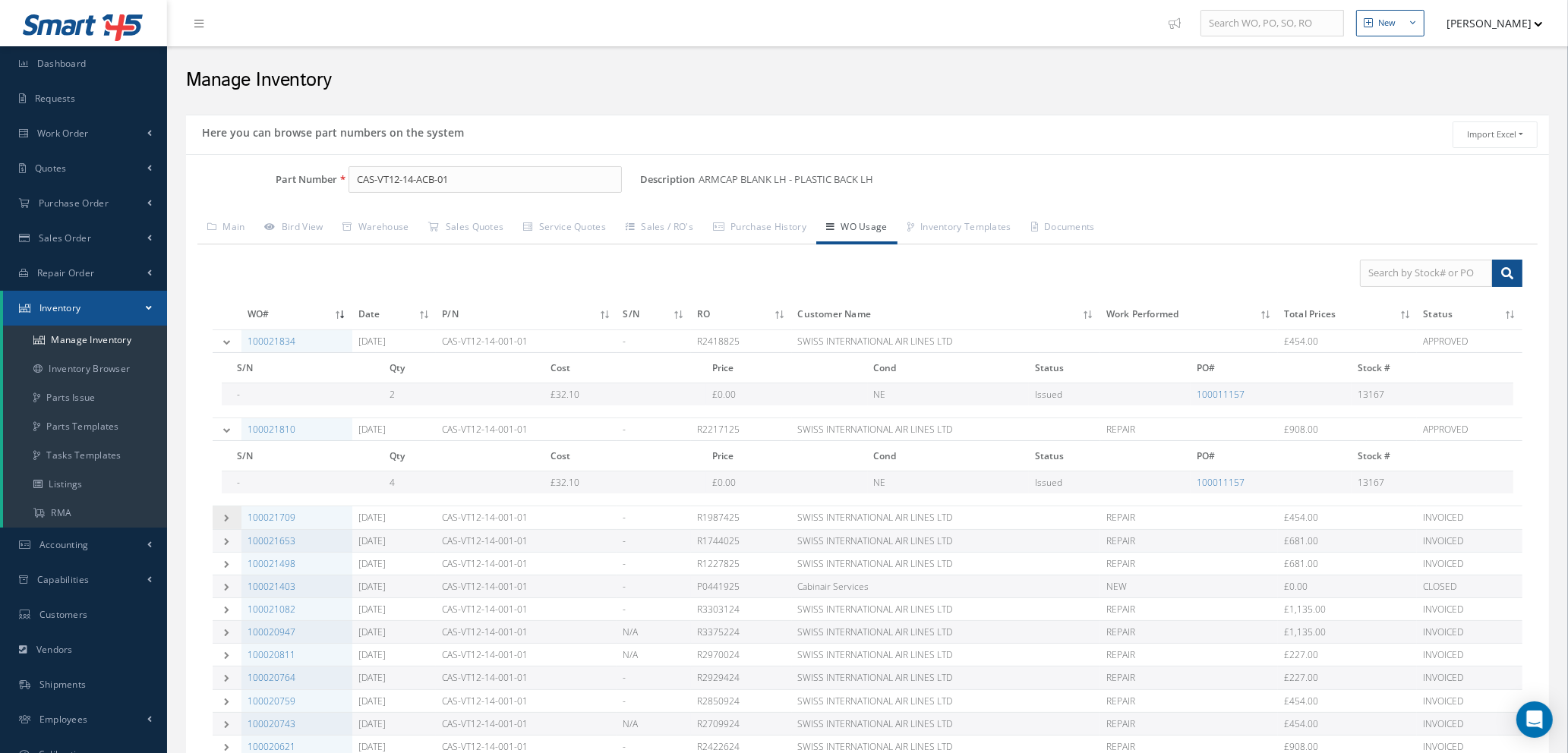
click at [228, 513] on td at bounding box center [226, 518] width 29 height 23
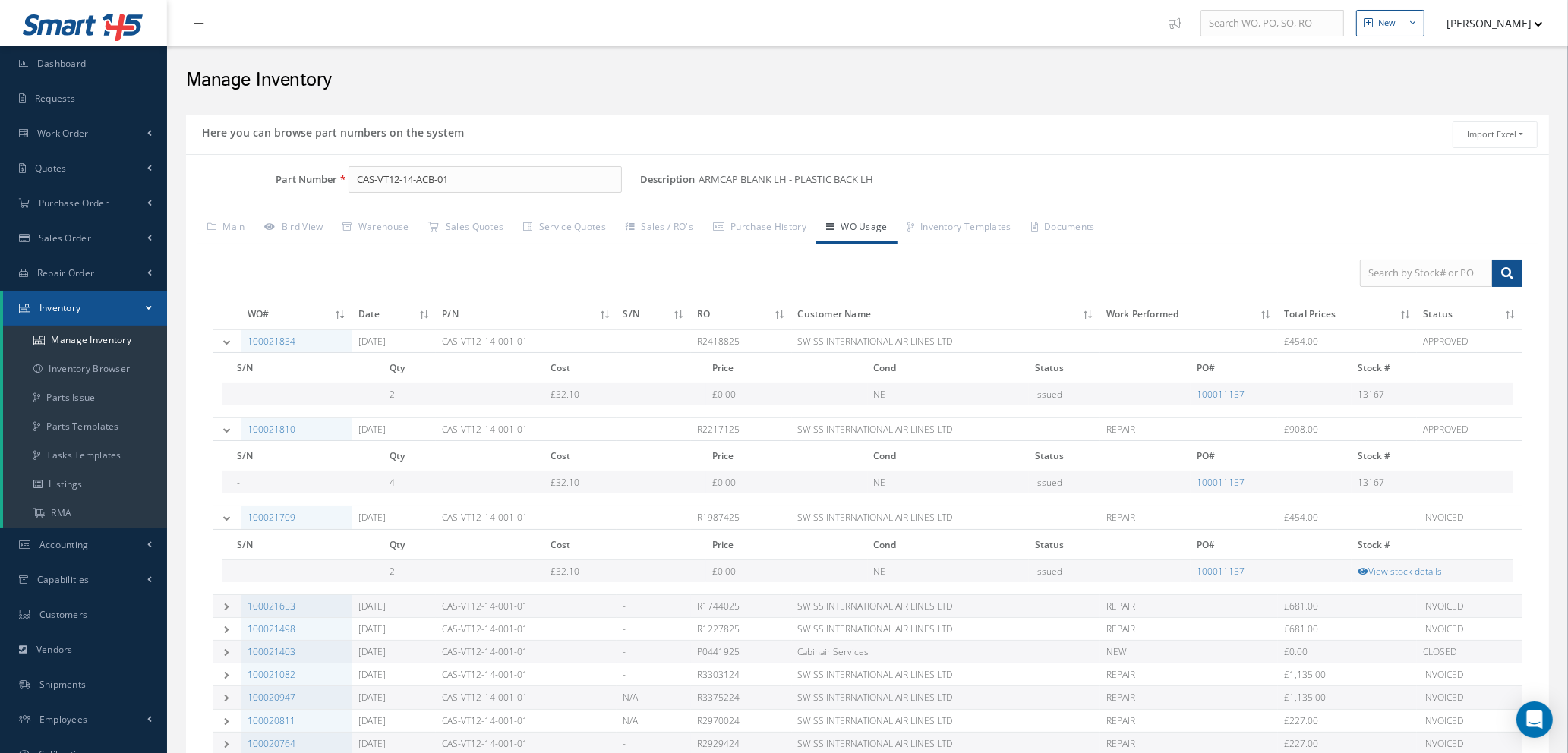
scroll to position [215, 0]
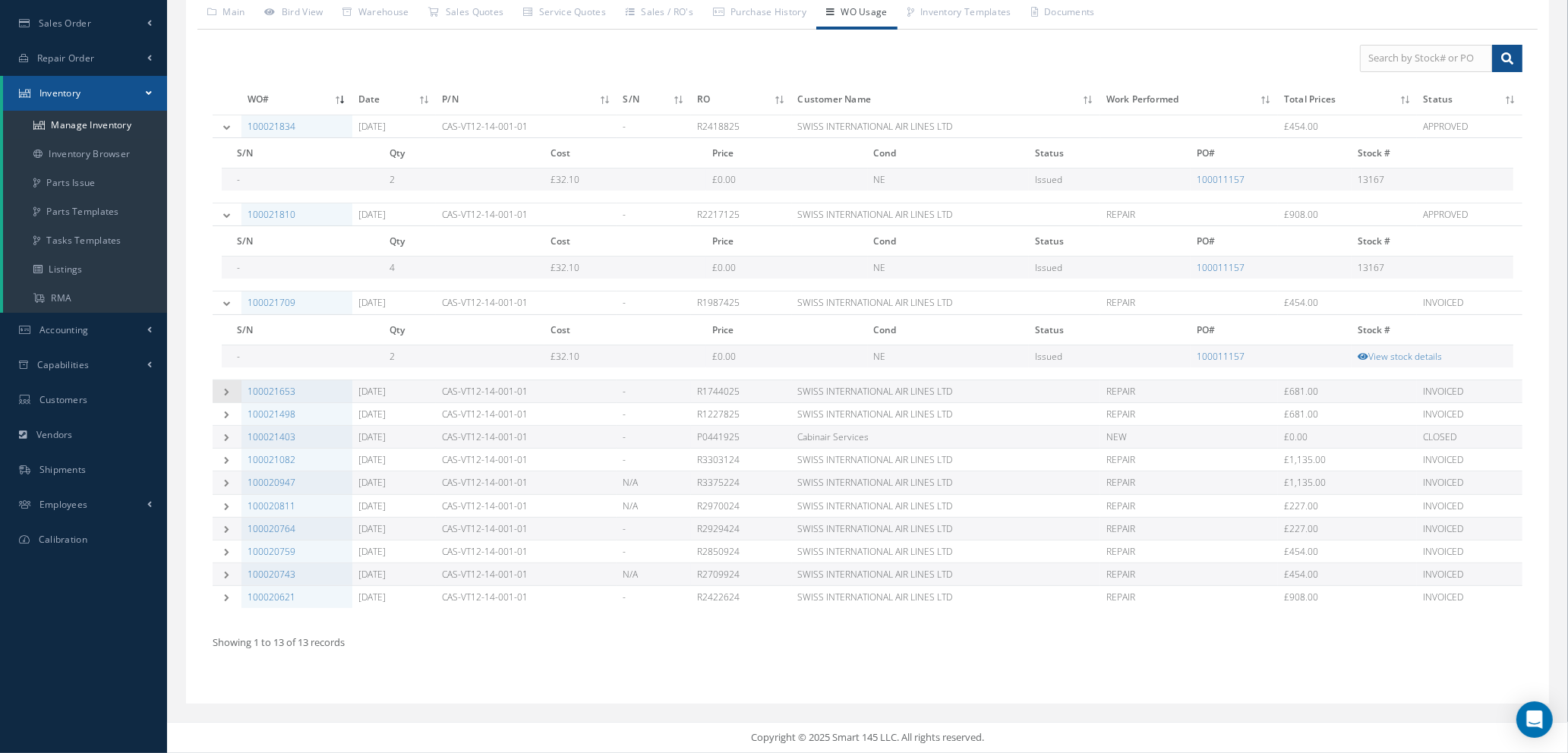
click at [225, 384] on td at bounding box center [226, 391] width 29 height 23
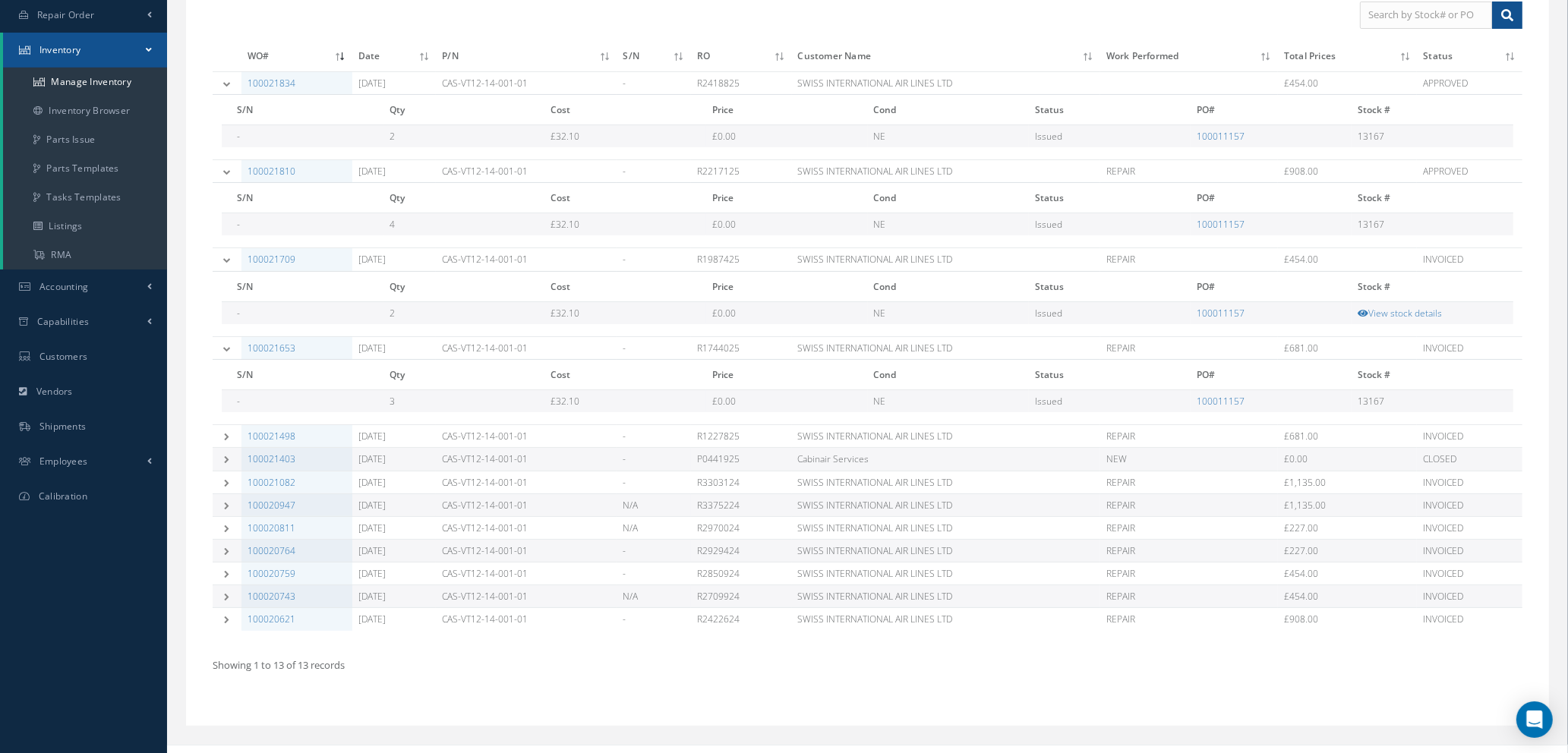
scroll to position [281, 0]
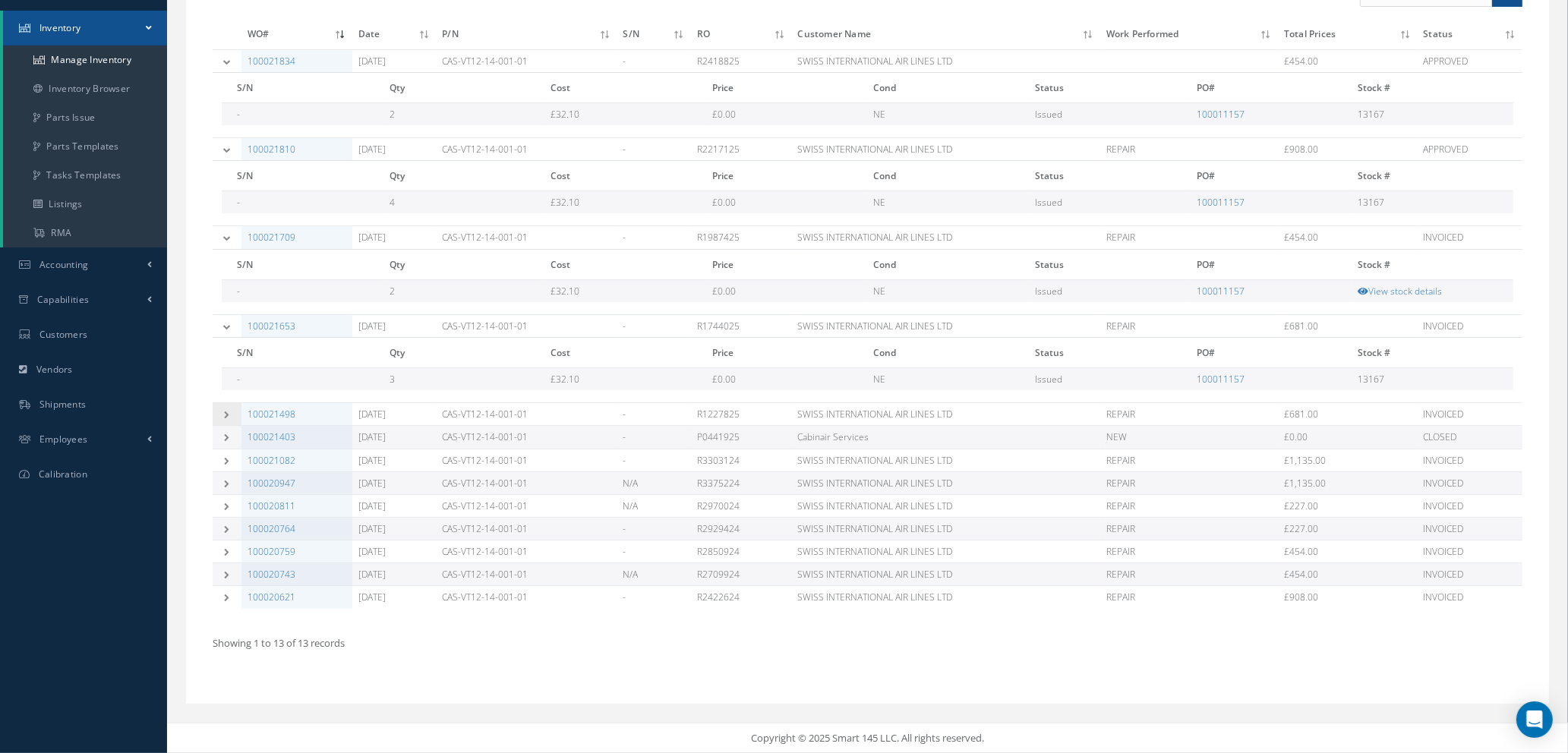
click at [228, 414] on icon at bounding box center [227, 414] width 11 height 8
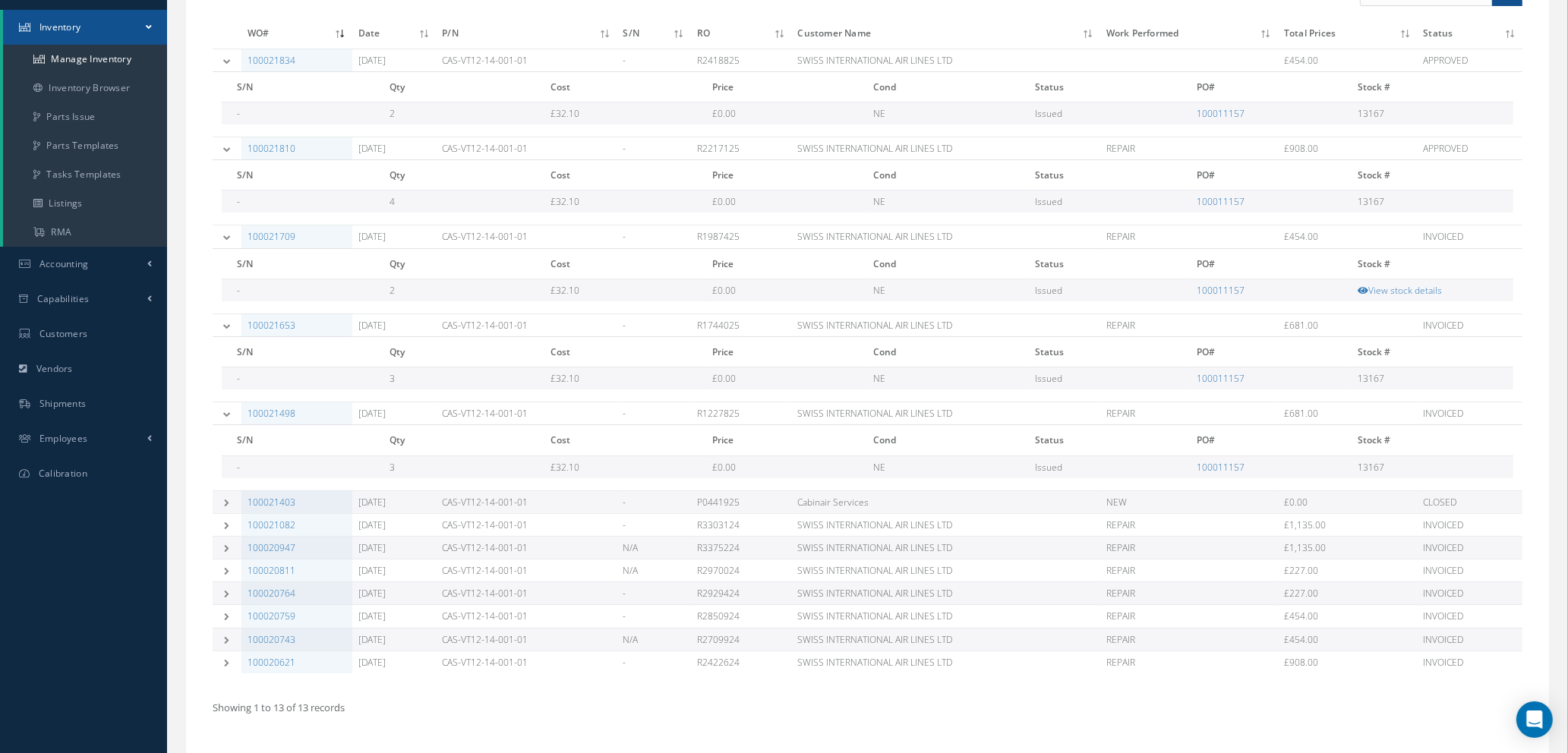
scroll to position [346, 0]
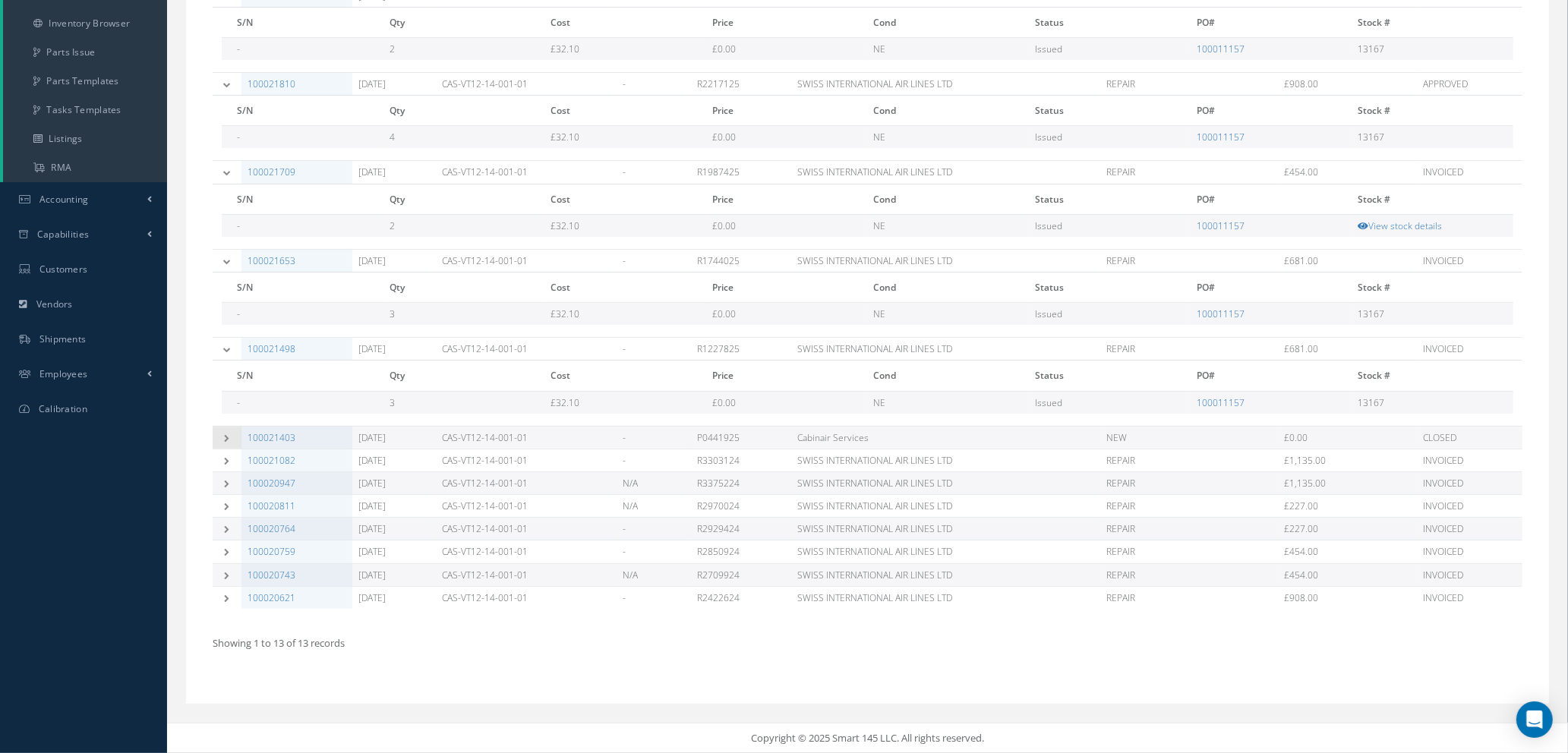
click at [230, 437] on icon at bounding box center [227, 438] width 11 height 8
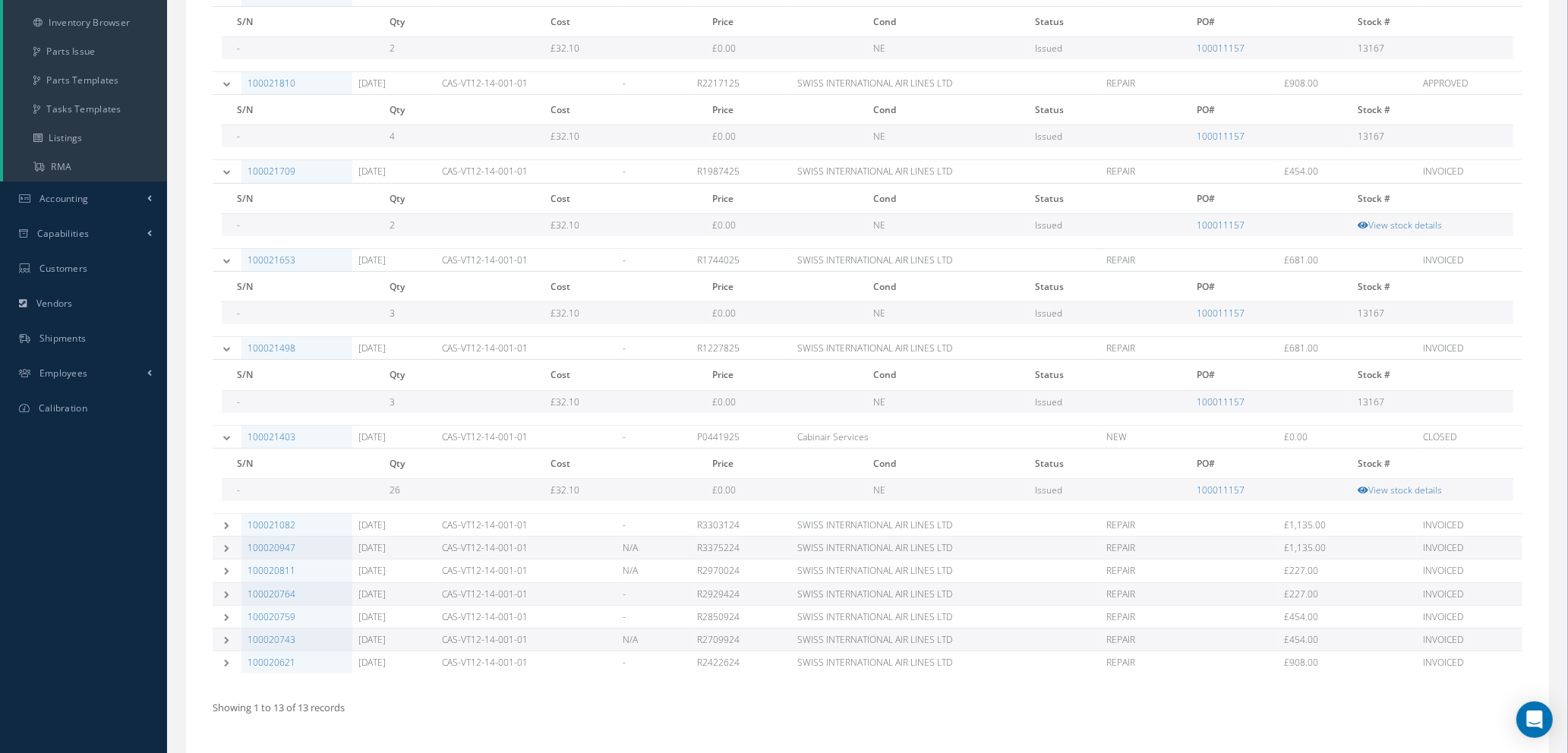
scroll to position [412, 0]
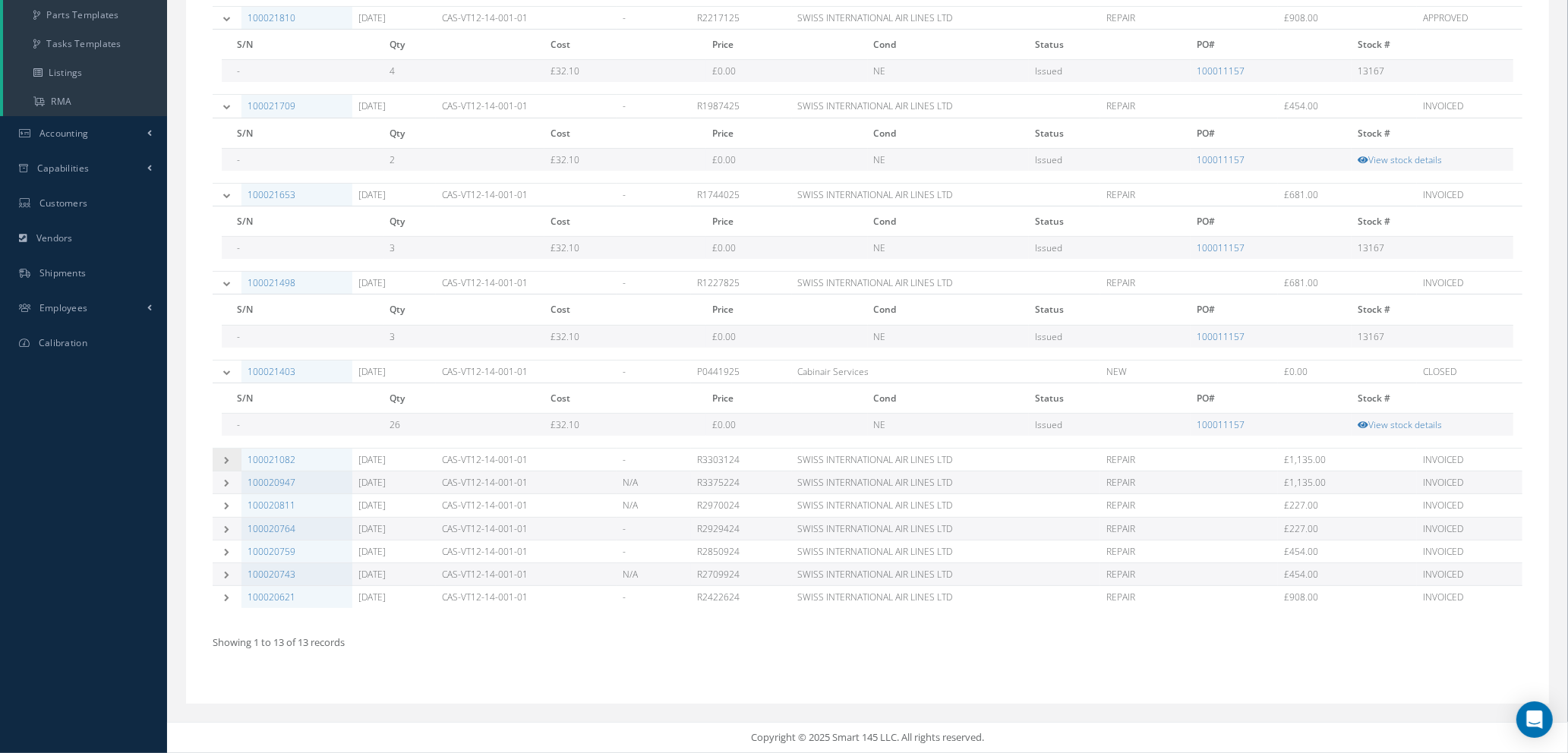
click at [223, 460] on icon at bounding box center [227, 460] width 11 height 8
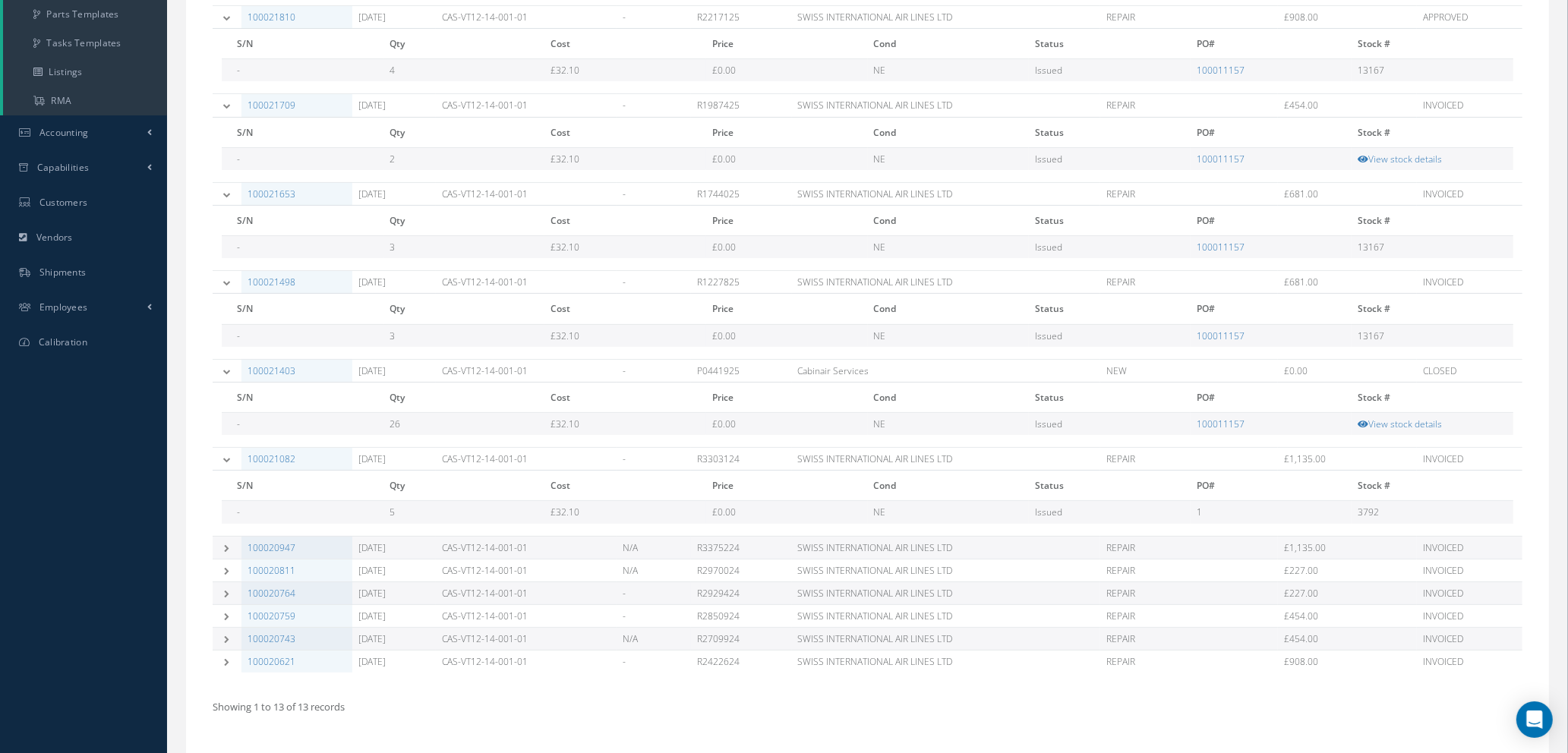
scroll to position [477, 0]
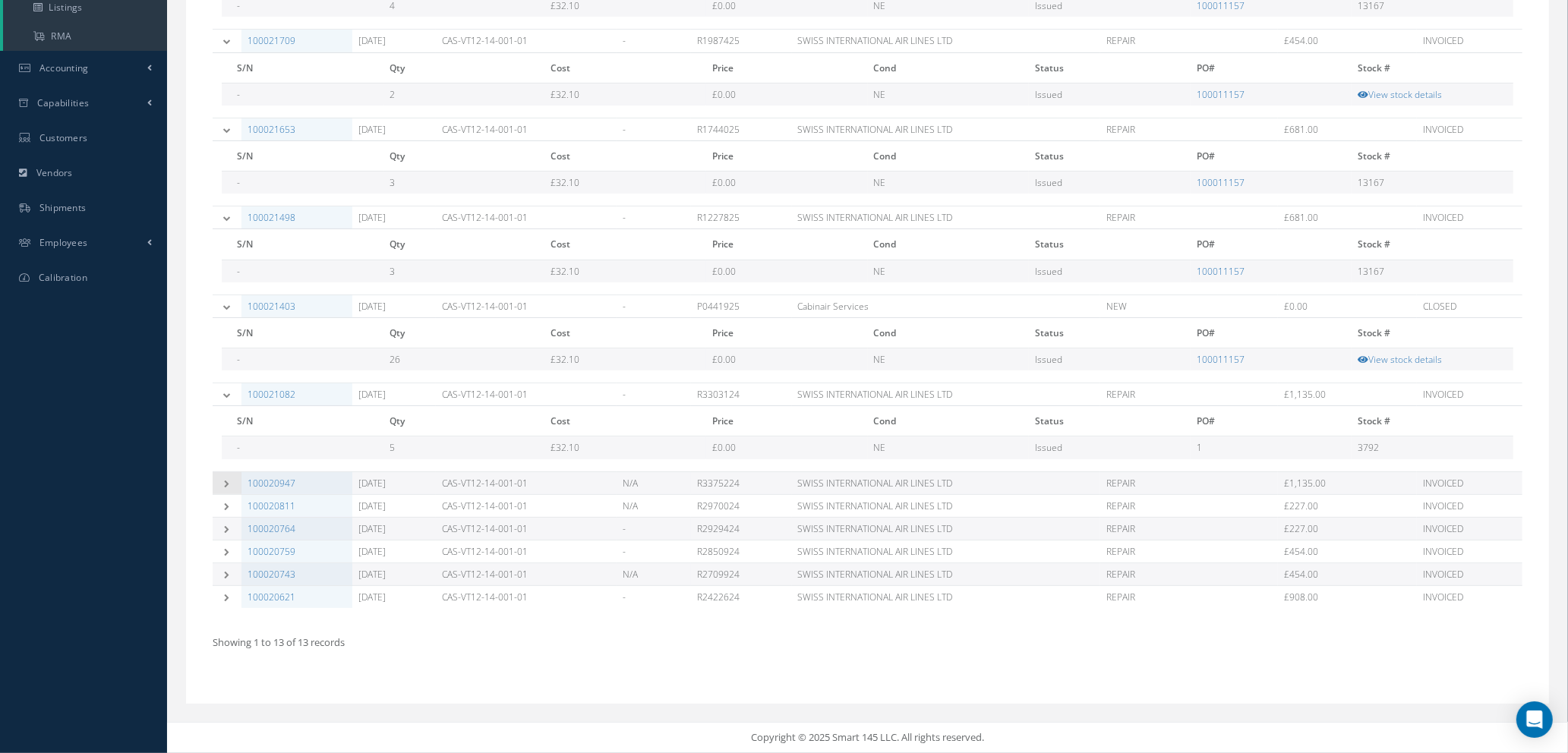
click at [220, 482] on td at bounding box center [226, 483] width 29 height 23
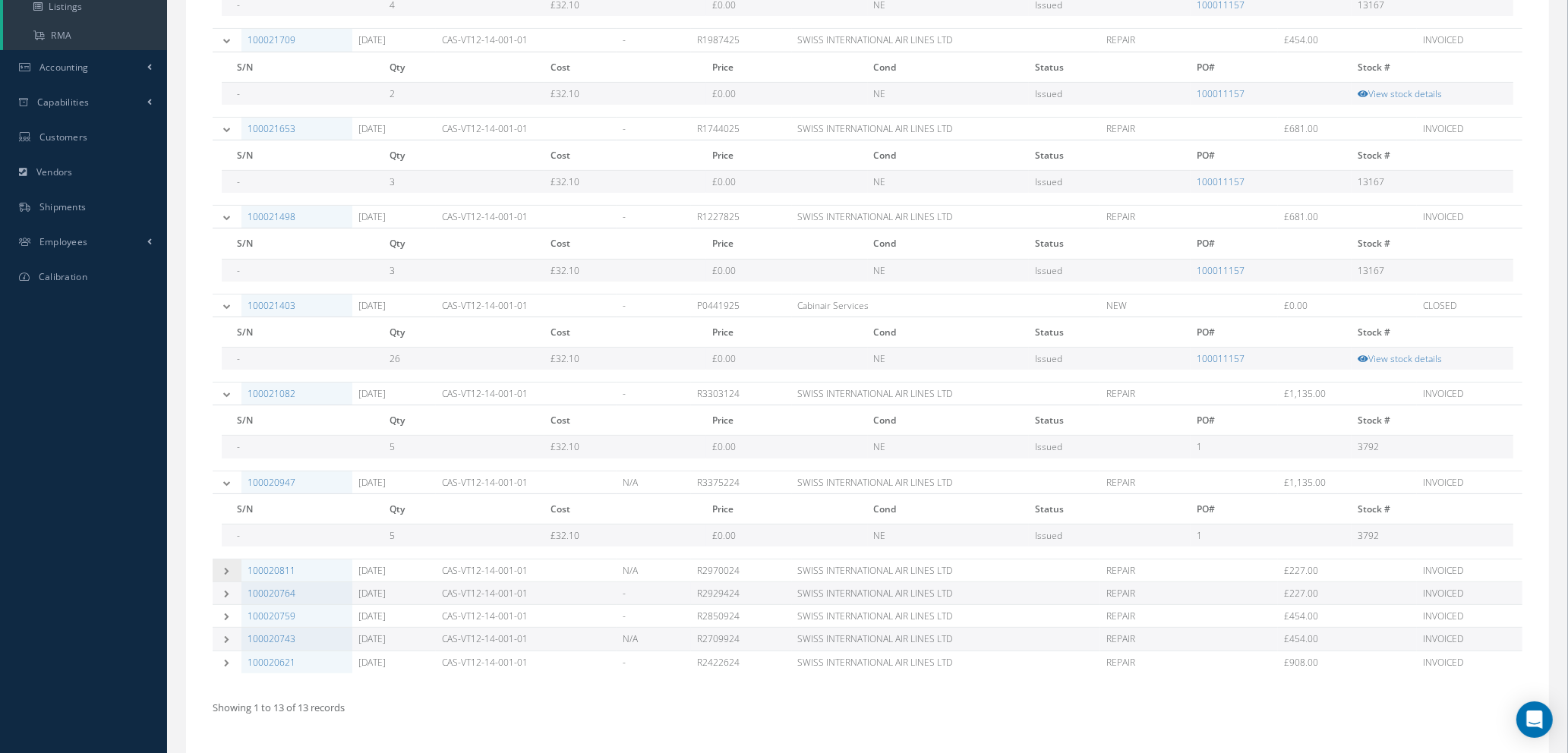
click at [226, 569] on icon at bounding box center [227, 571] width 11 height 8
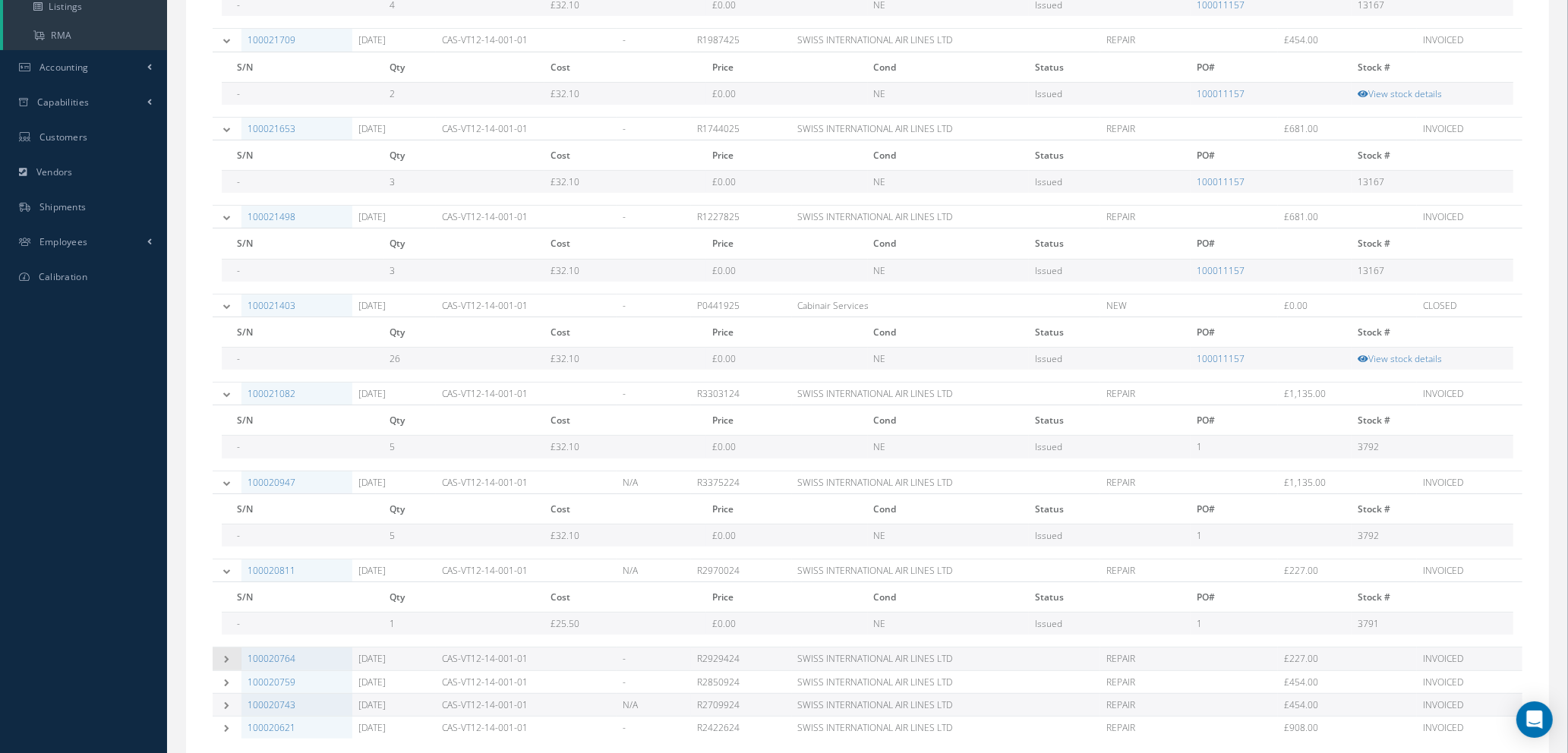
click at [226, 659] on icon at bounding box center [227, 659] width 11 height 8
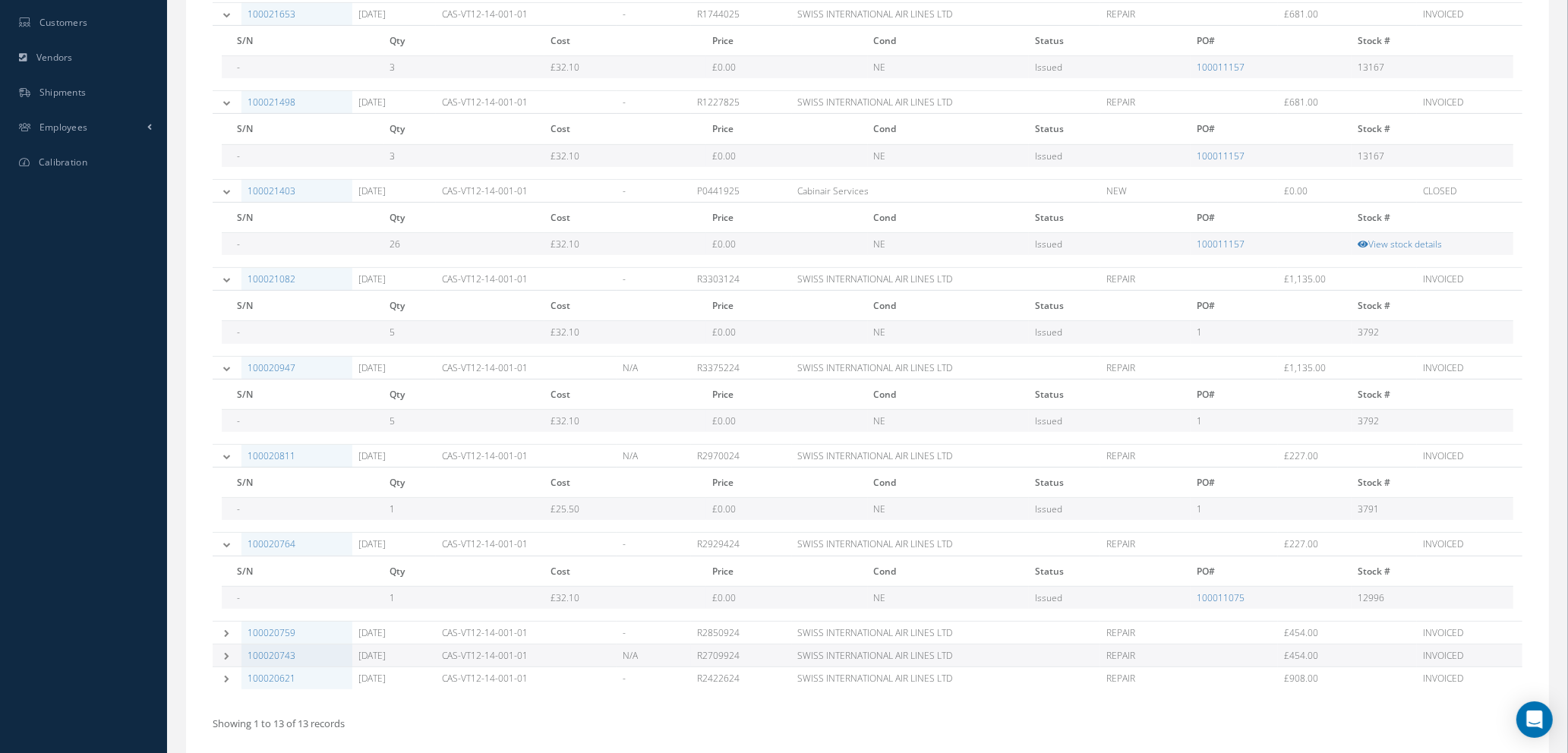
scroll to position [675, 0]
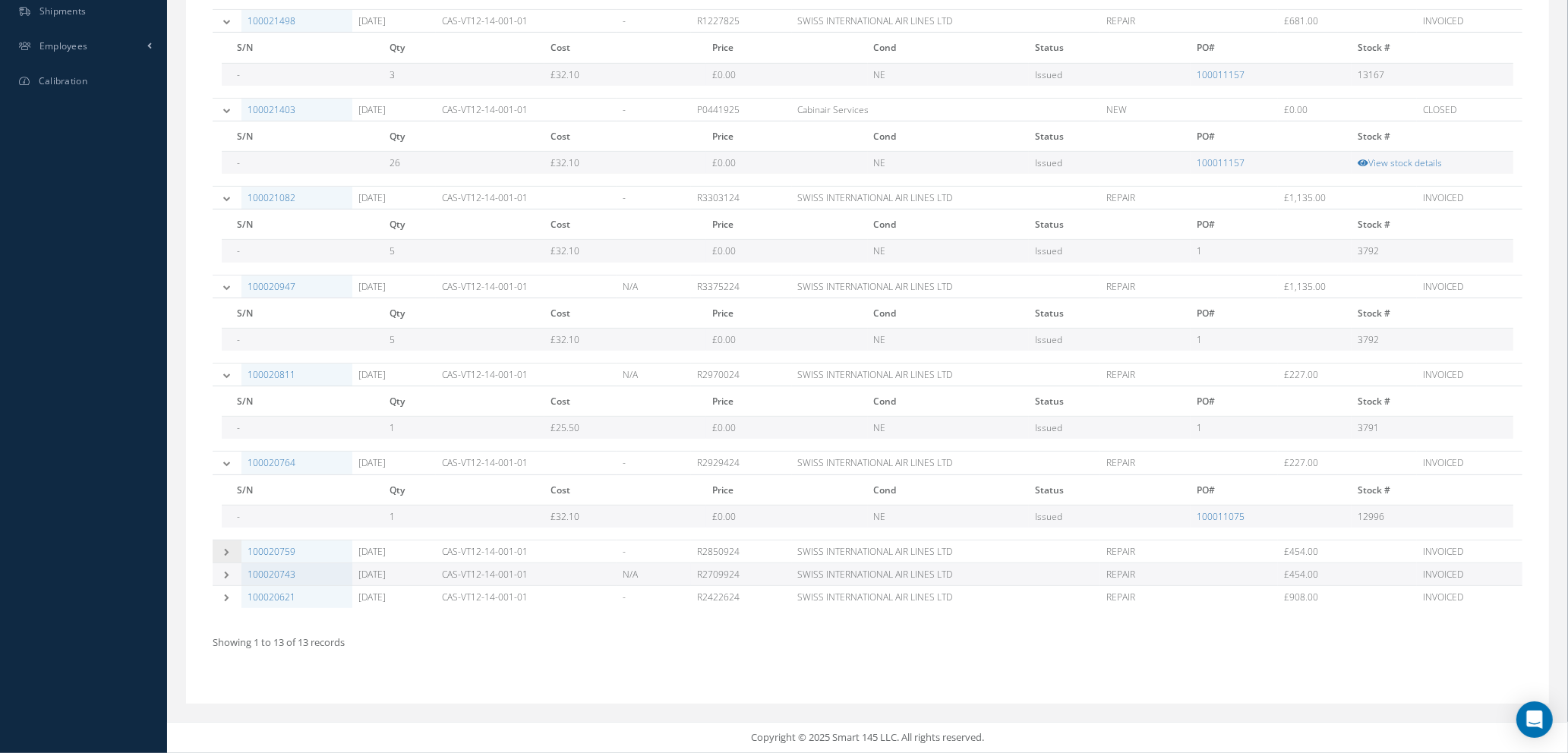
click at [226, 550] on icon at bounding box center [227, 551] width 11 height 8
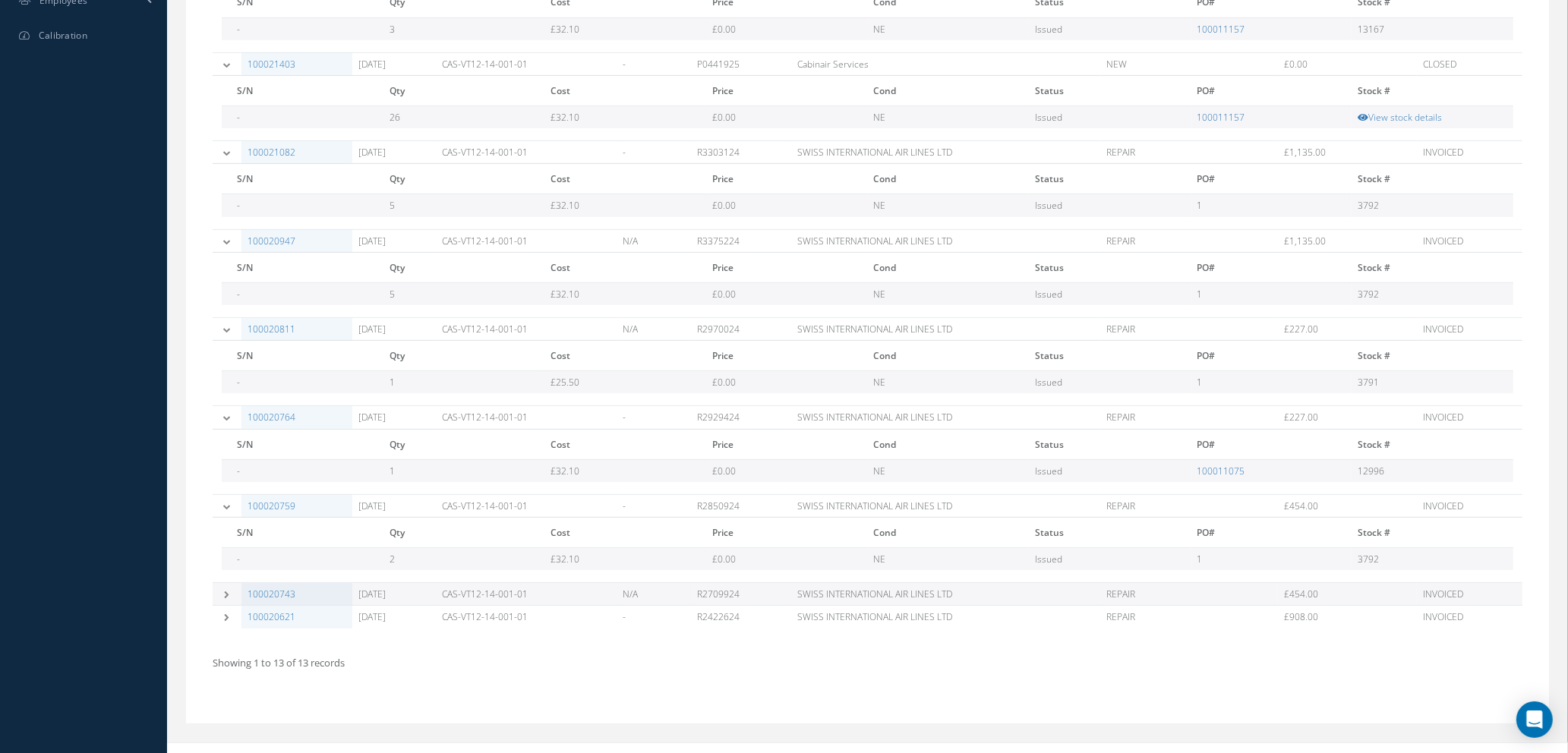
scroll to position [740, 0]
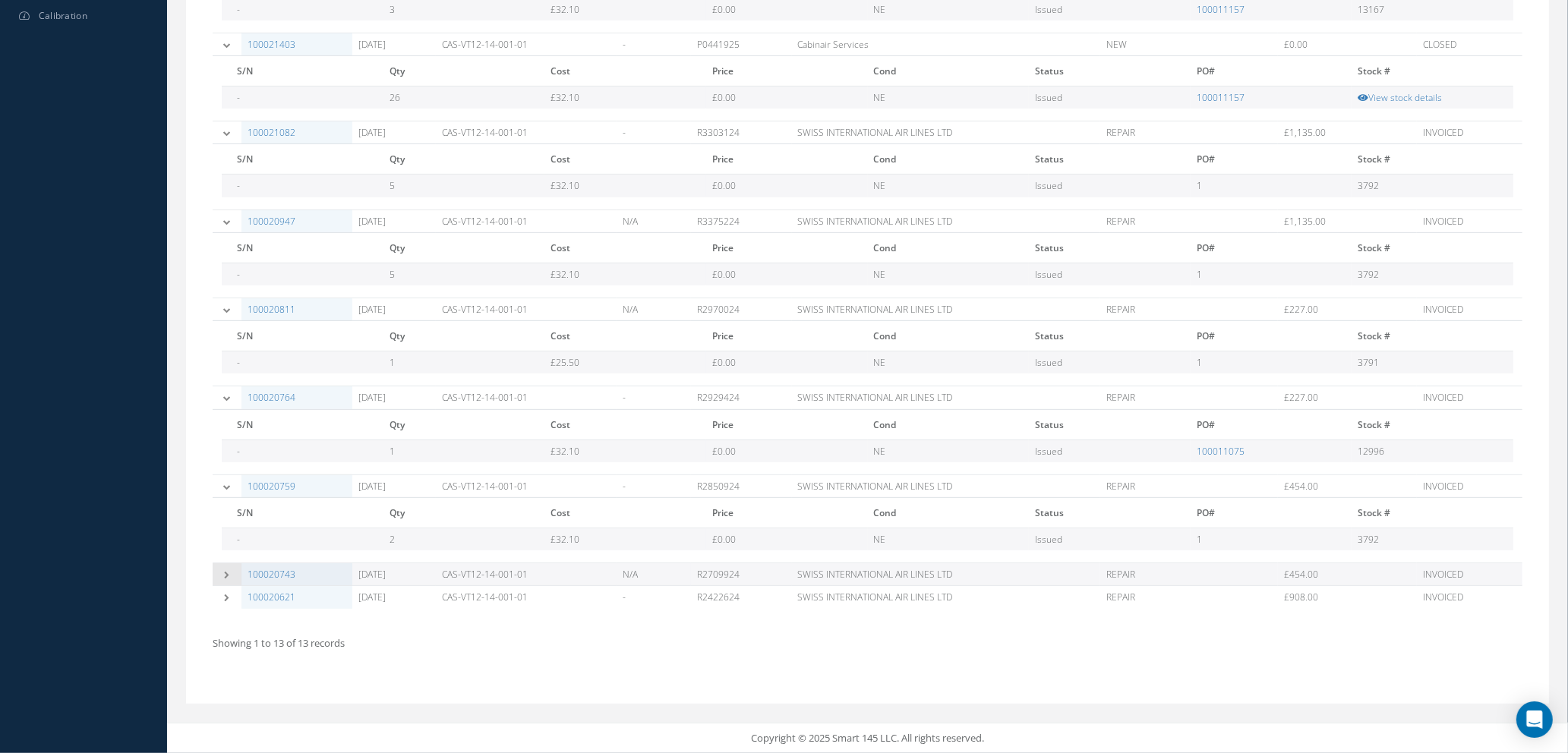
click at [228, 574] on icon at bounding box center [227, 574] width 11 height 8
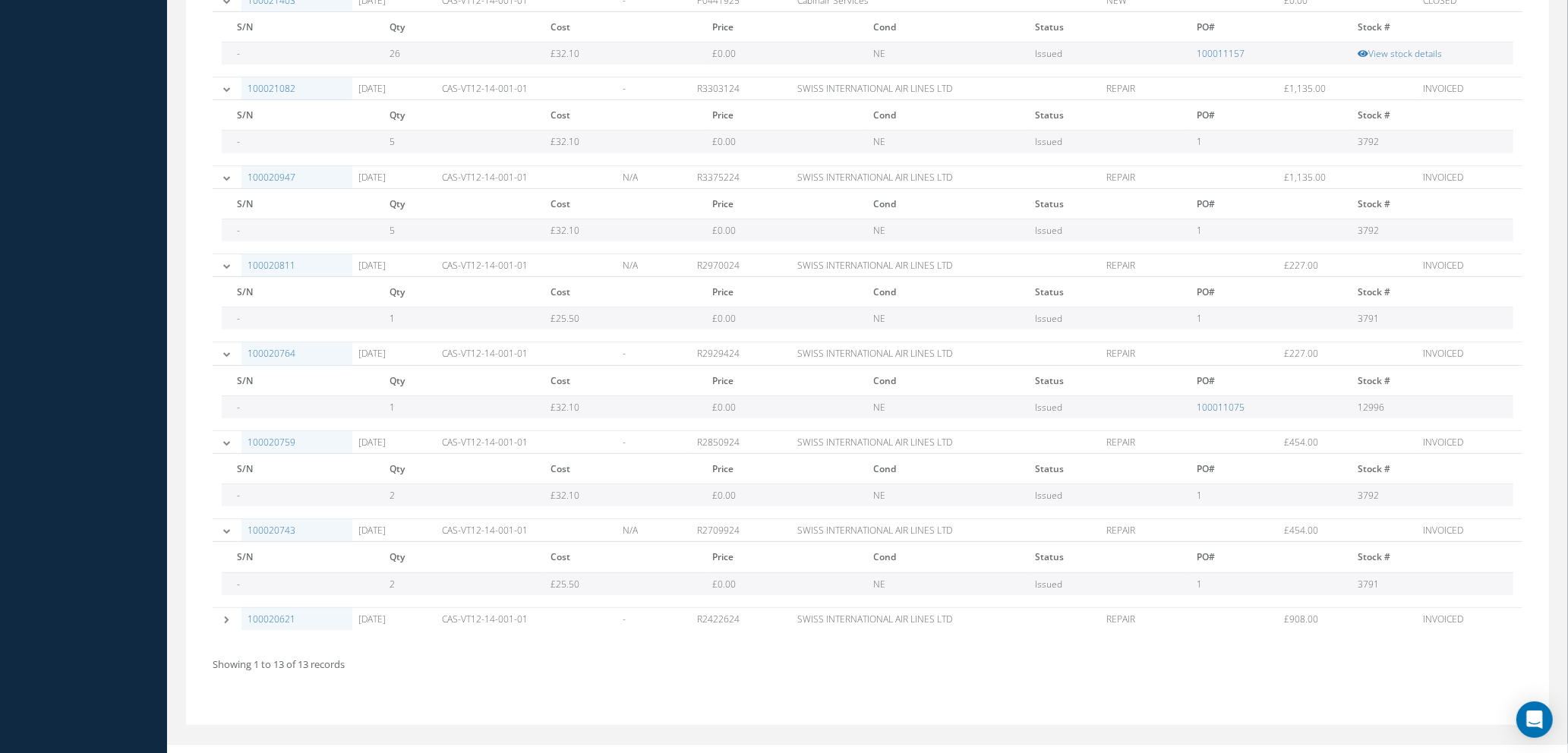
scroll to position [805, 0]
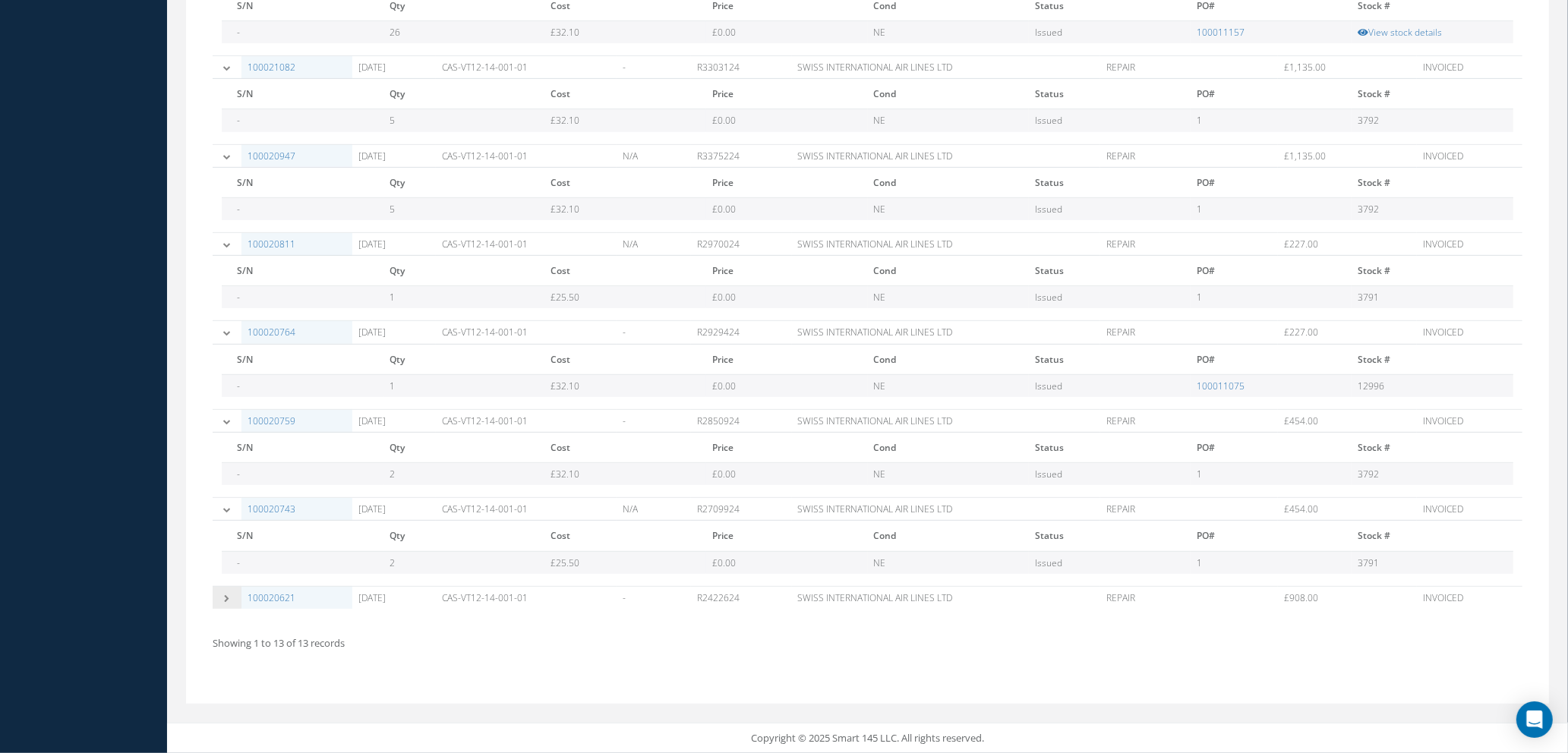
click at [223, 596] on icon at bounding box center [227, 598] width 11 height 8
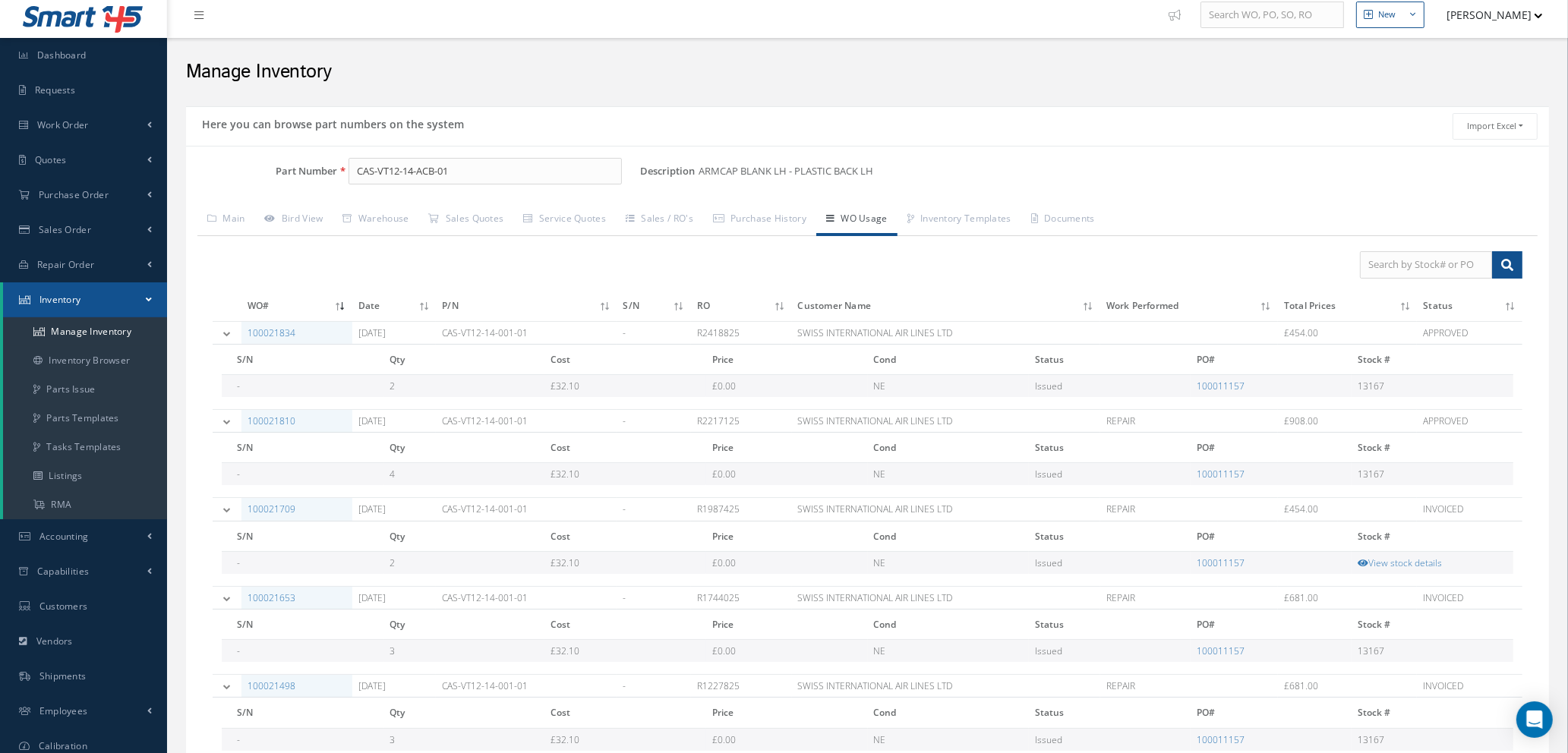
scroll to position [0, 0]
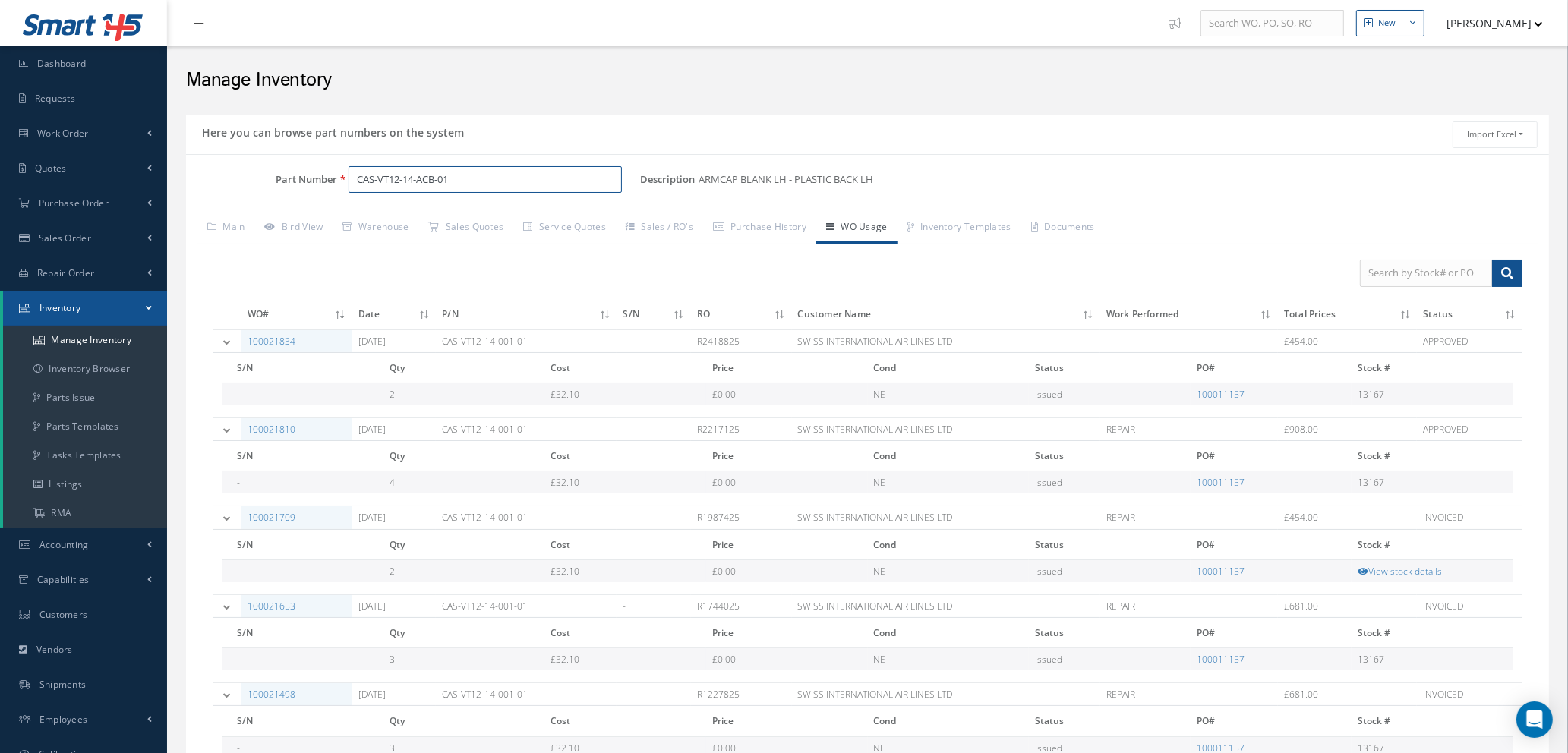
click at [468, 180] on input "CAS-VT12-14-ACB-01" at bounding box center [485, 180] width 273 height 27
click at [470, 221] on span "CAS-VT12-14-ACB-02" at bounding box center [422, 219] width 137 height 16
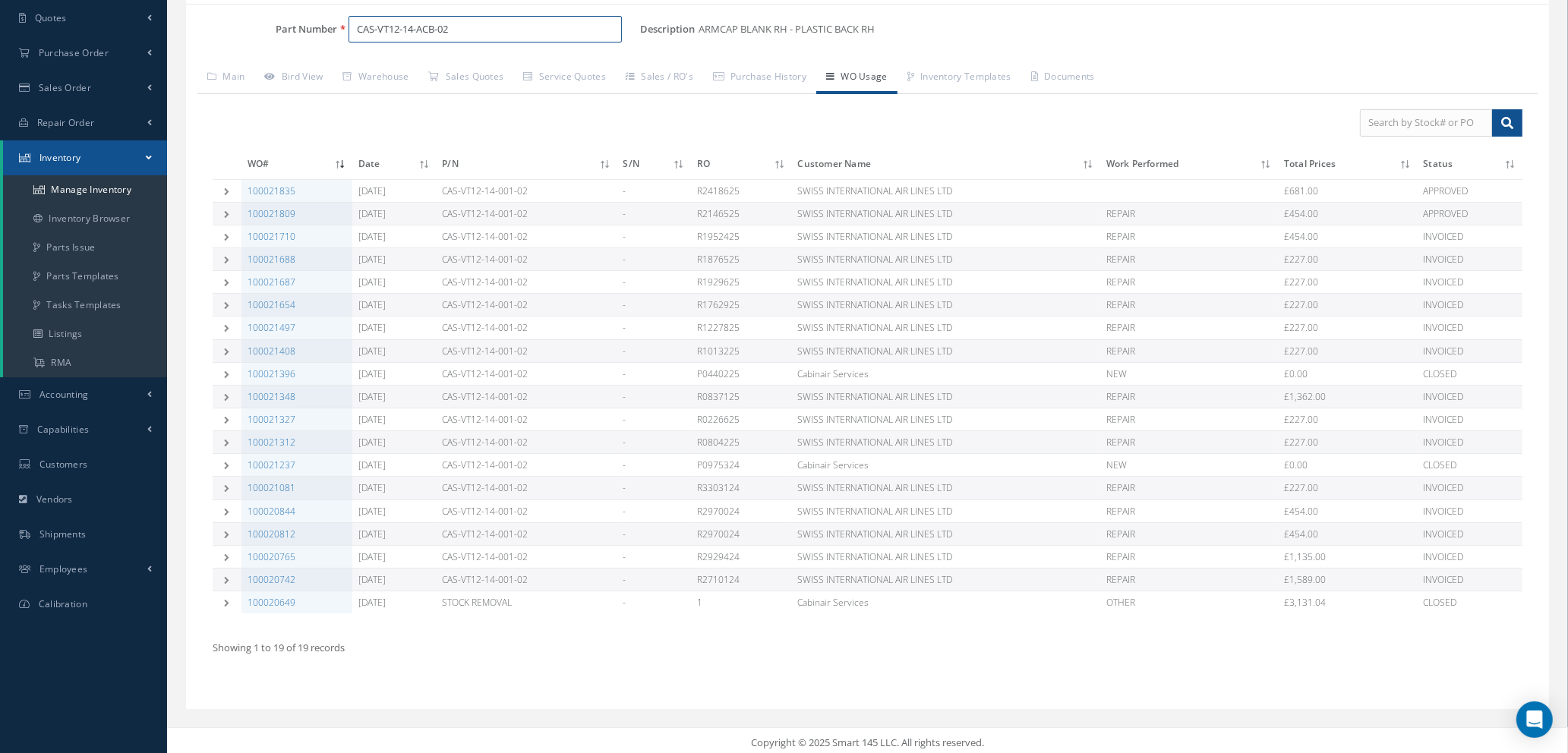
scroll to position [156, 0]
type input "CAS-VT12-14-ACB-02"
click at [225, 183] on icon at bounding box center [227, 186] width 11 height 8
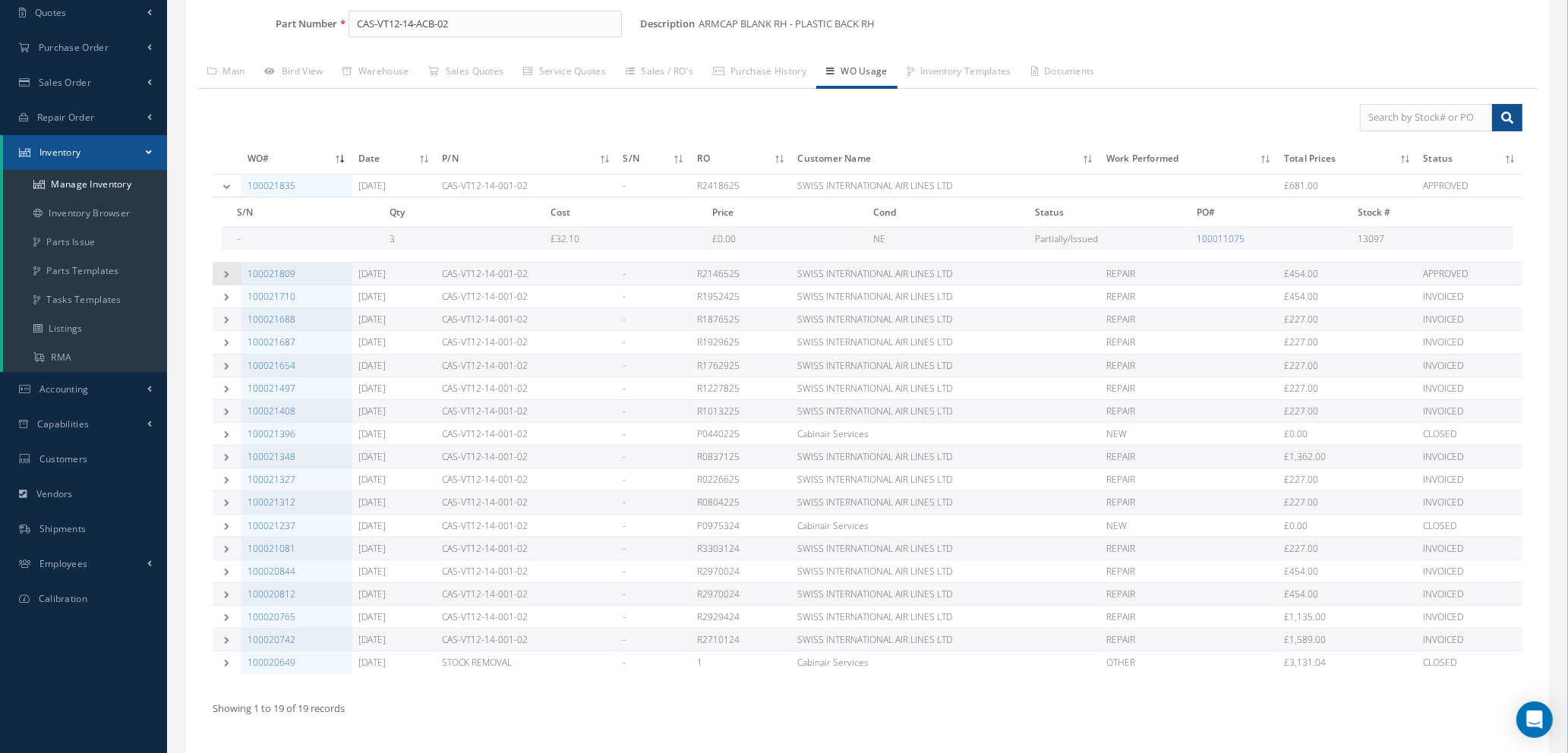
click at [225, 269] on td at bounding box center [226, 274] width 29 height 23
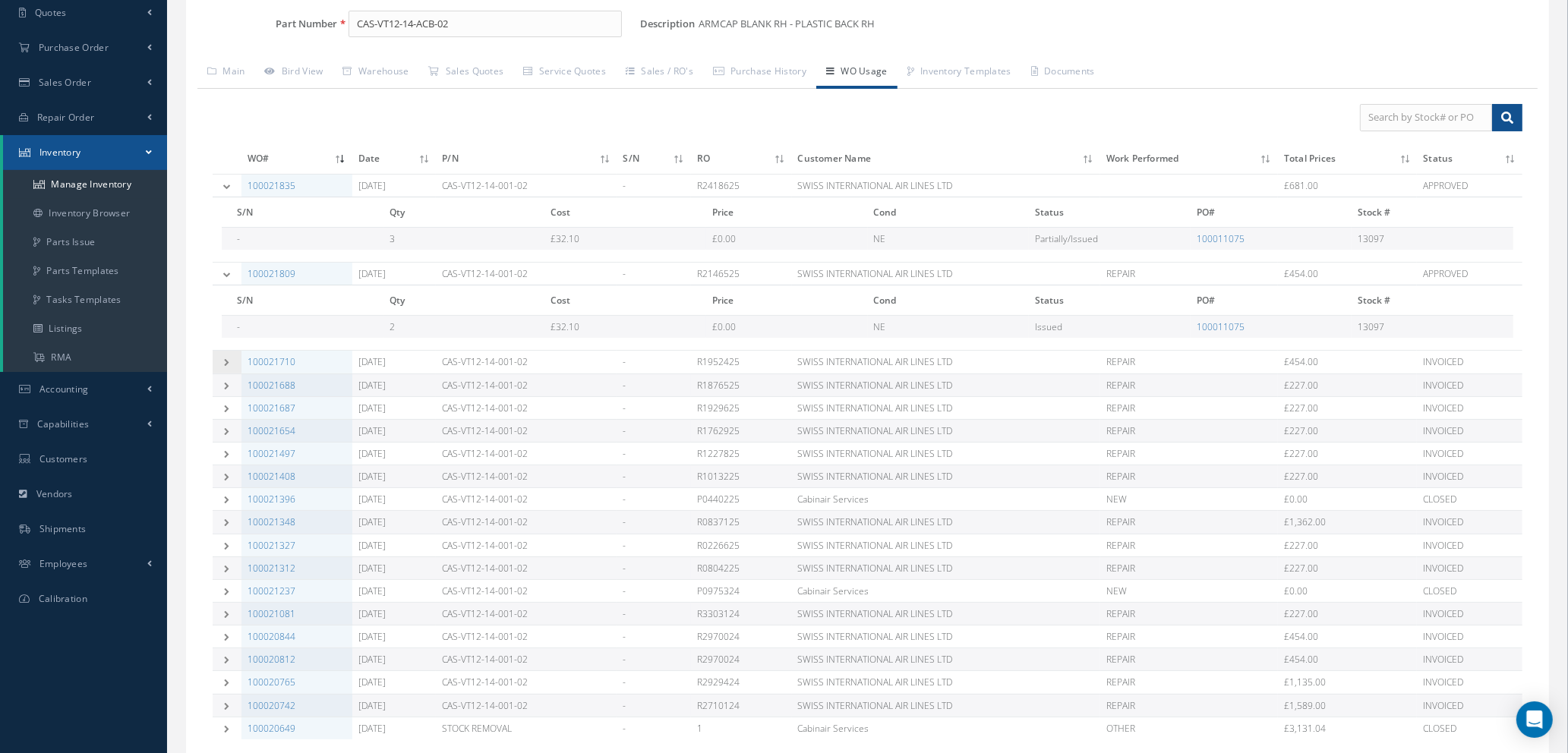
click at [223, 362] on icon at bounding box center [227, 362] width 11 height 8
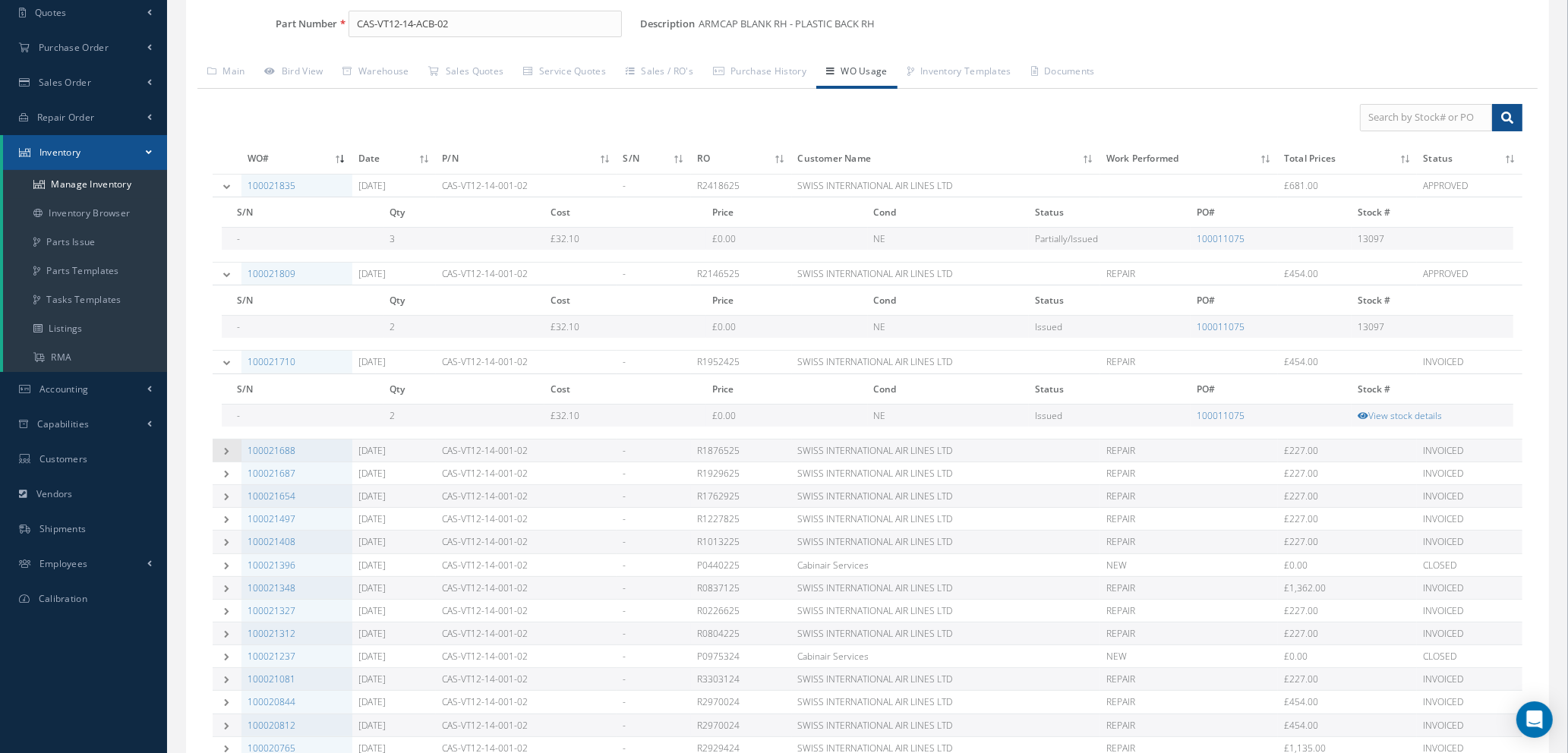
click at [218, 444] on td at bounding box center [226, 450] width 29 height 23
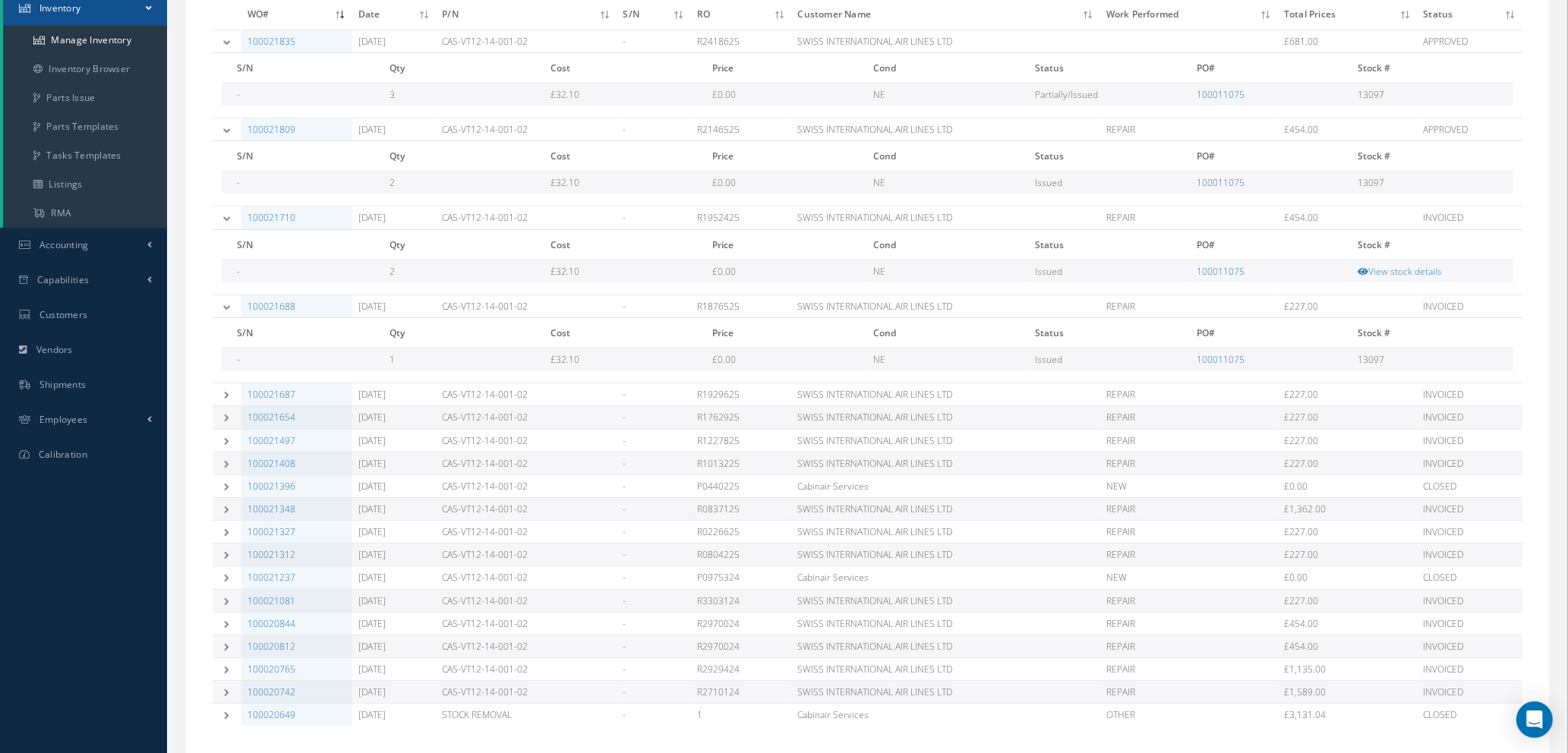
scroll to position [418, 0]
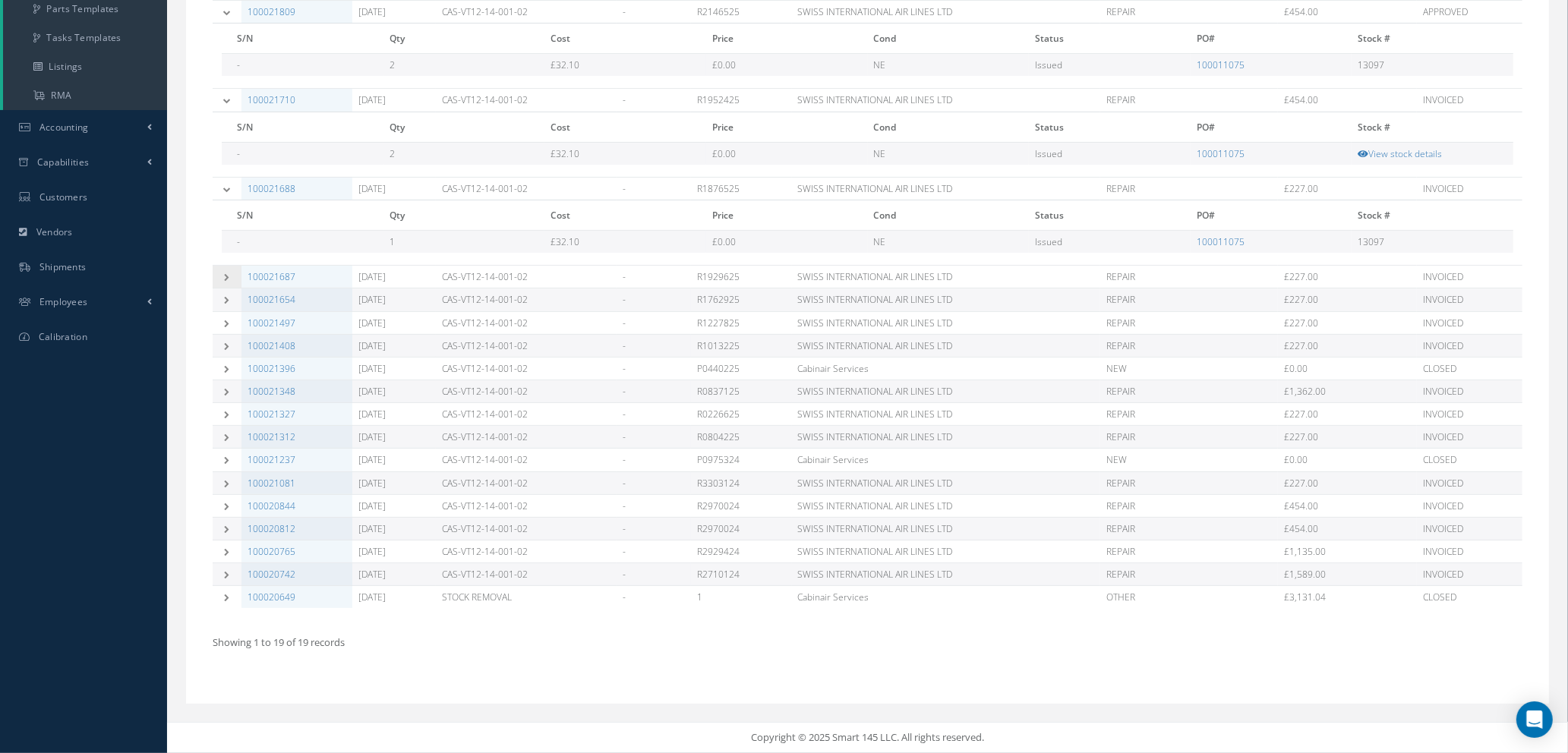
click at [222, 279] on icon at bounding box center [227, 277] width 11 height 8
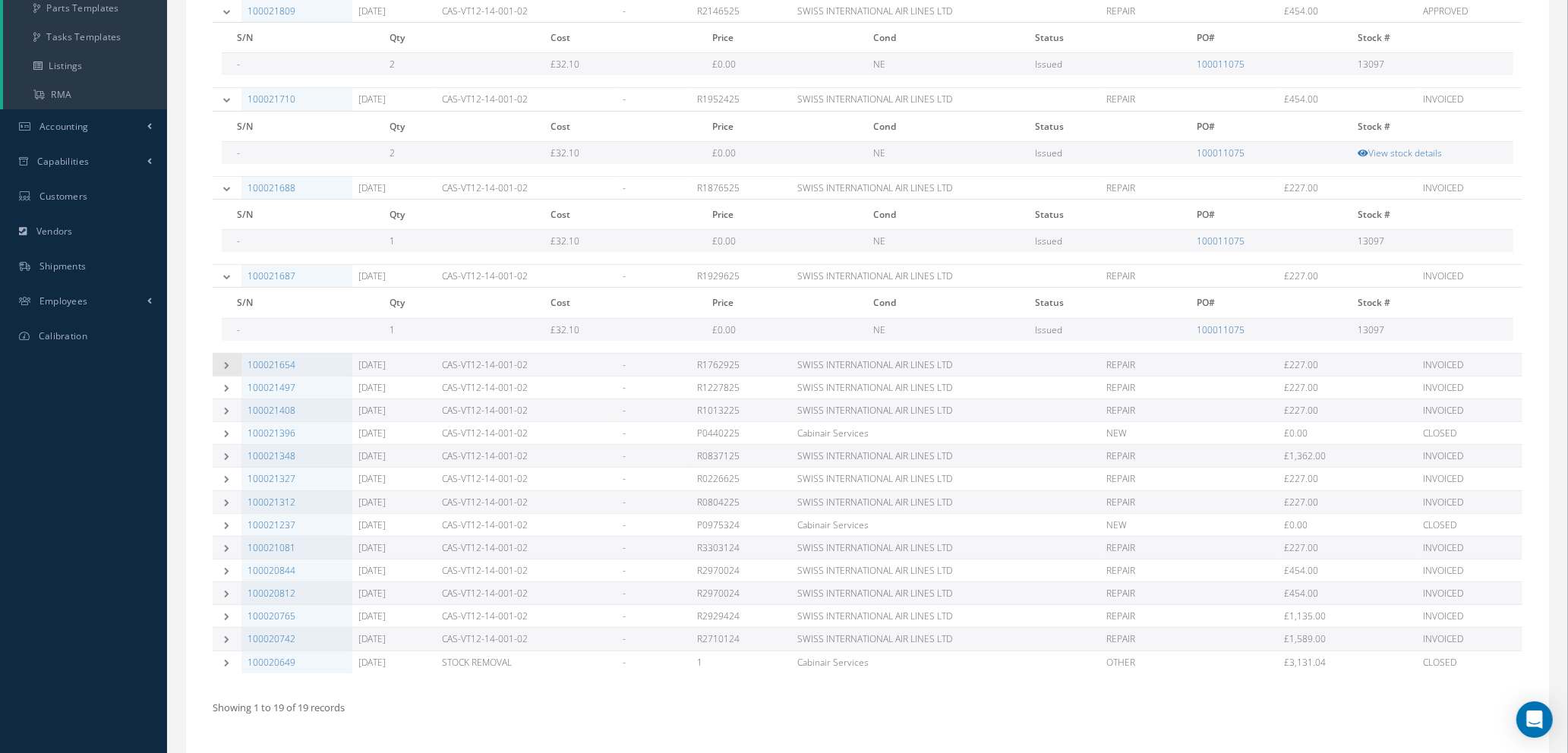
click at [224, 363] on icon at bounding box center [227, 365] width 11 height 8
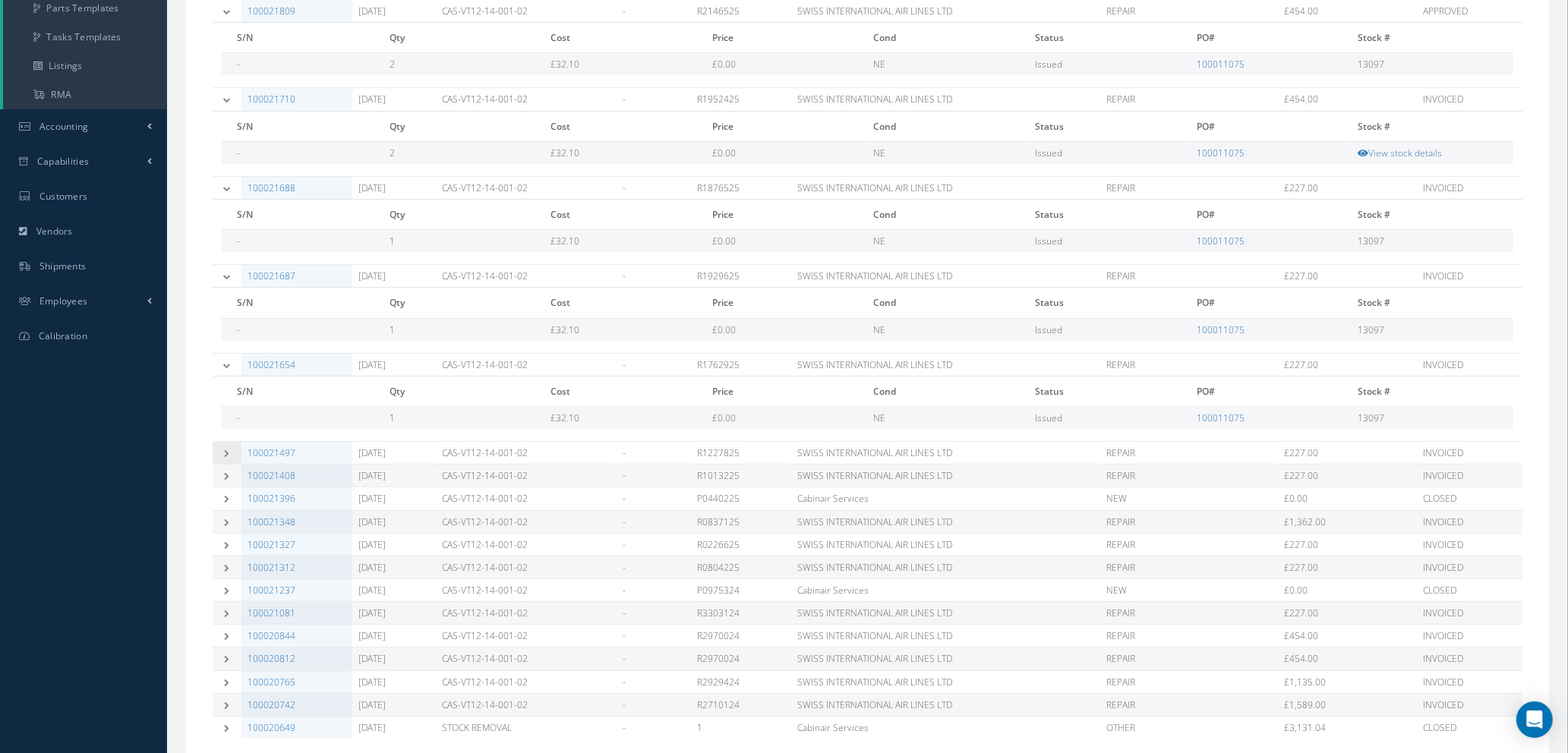
click at [232, 454] on icon at bounding box center [227, 453] width 11 height 8
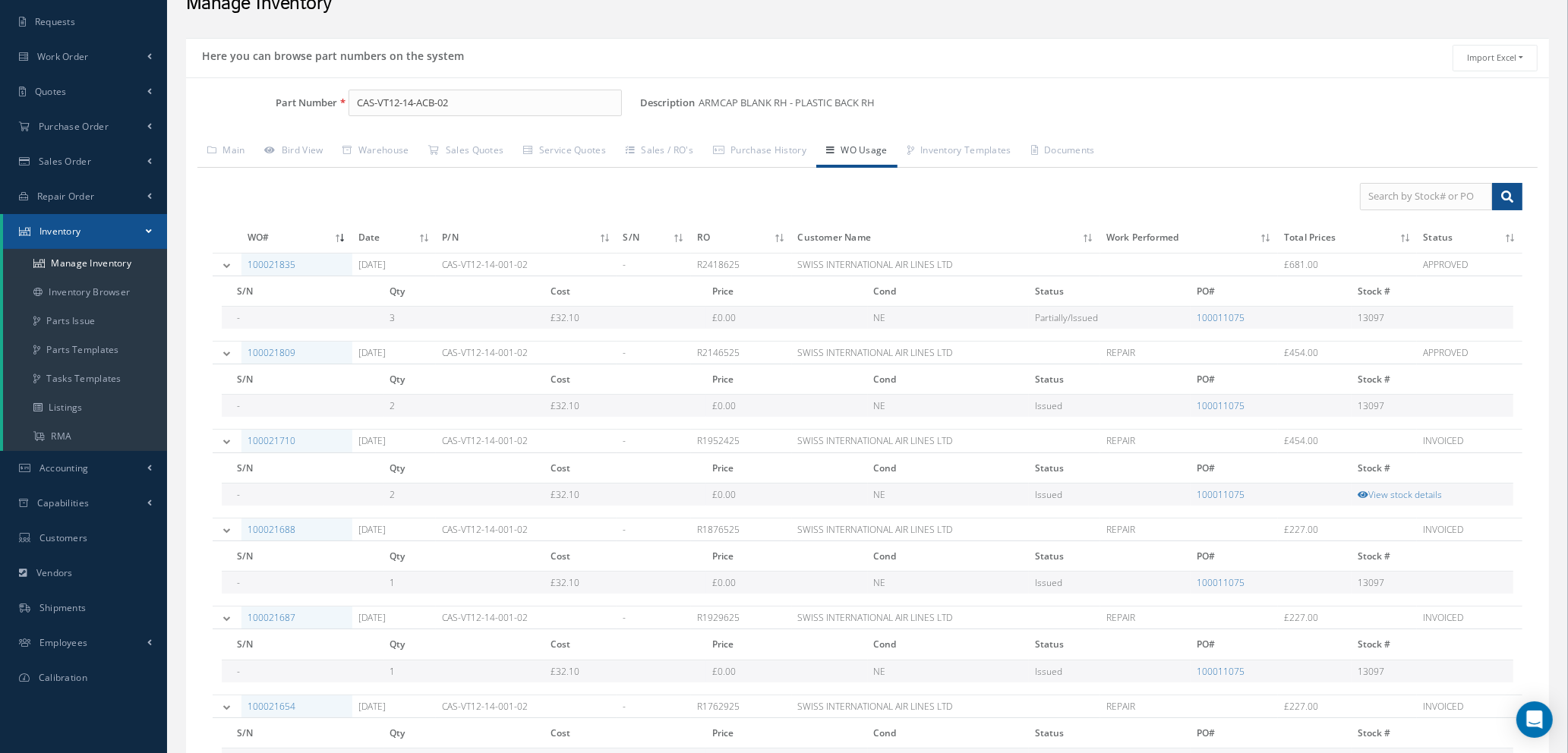
scroll to position [0, 0]
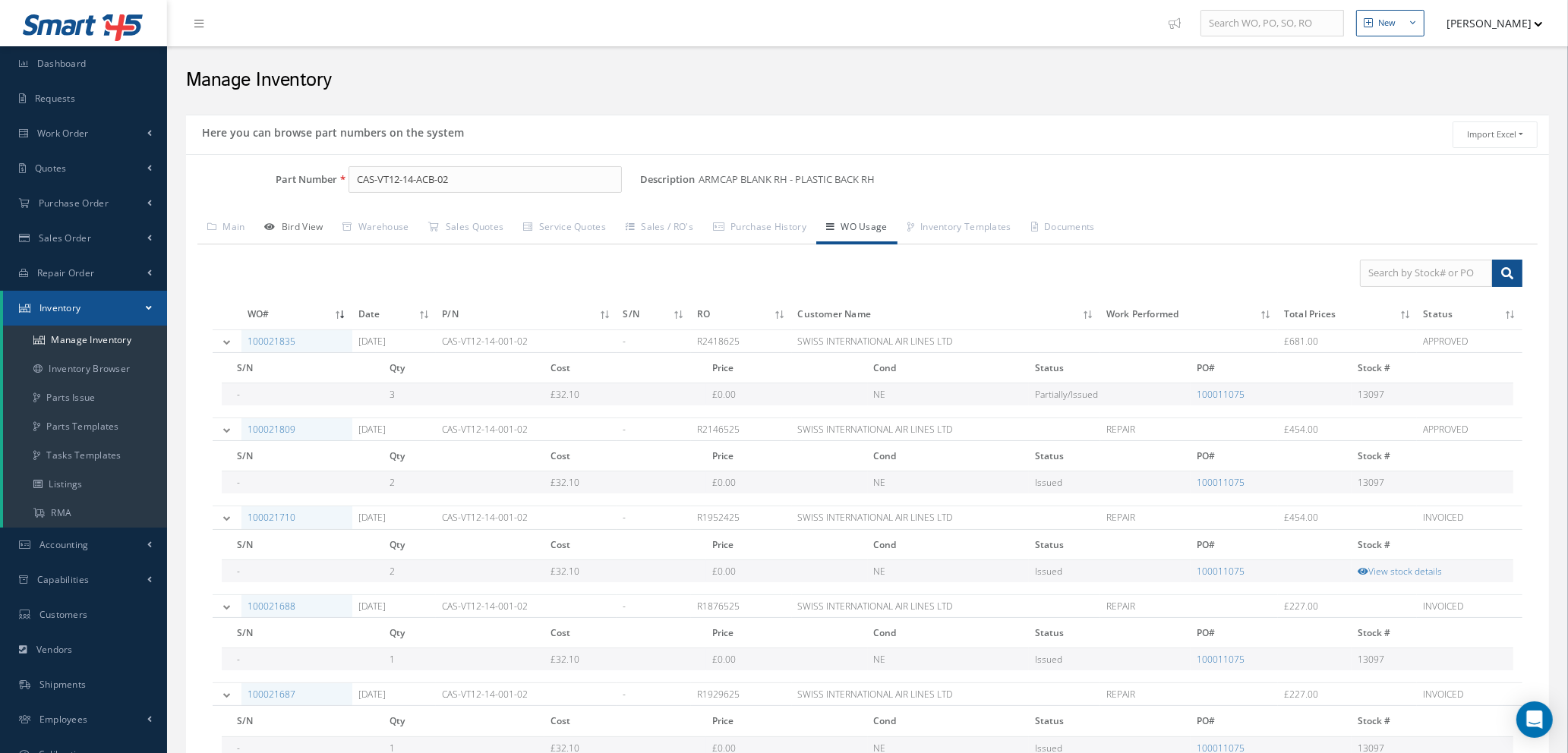
click at [319, 224] on link "Bird View" at bounding box center [294, 228] width 78 height 32
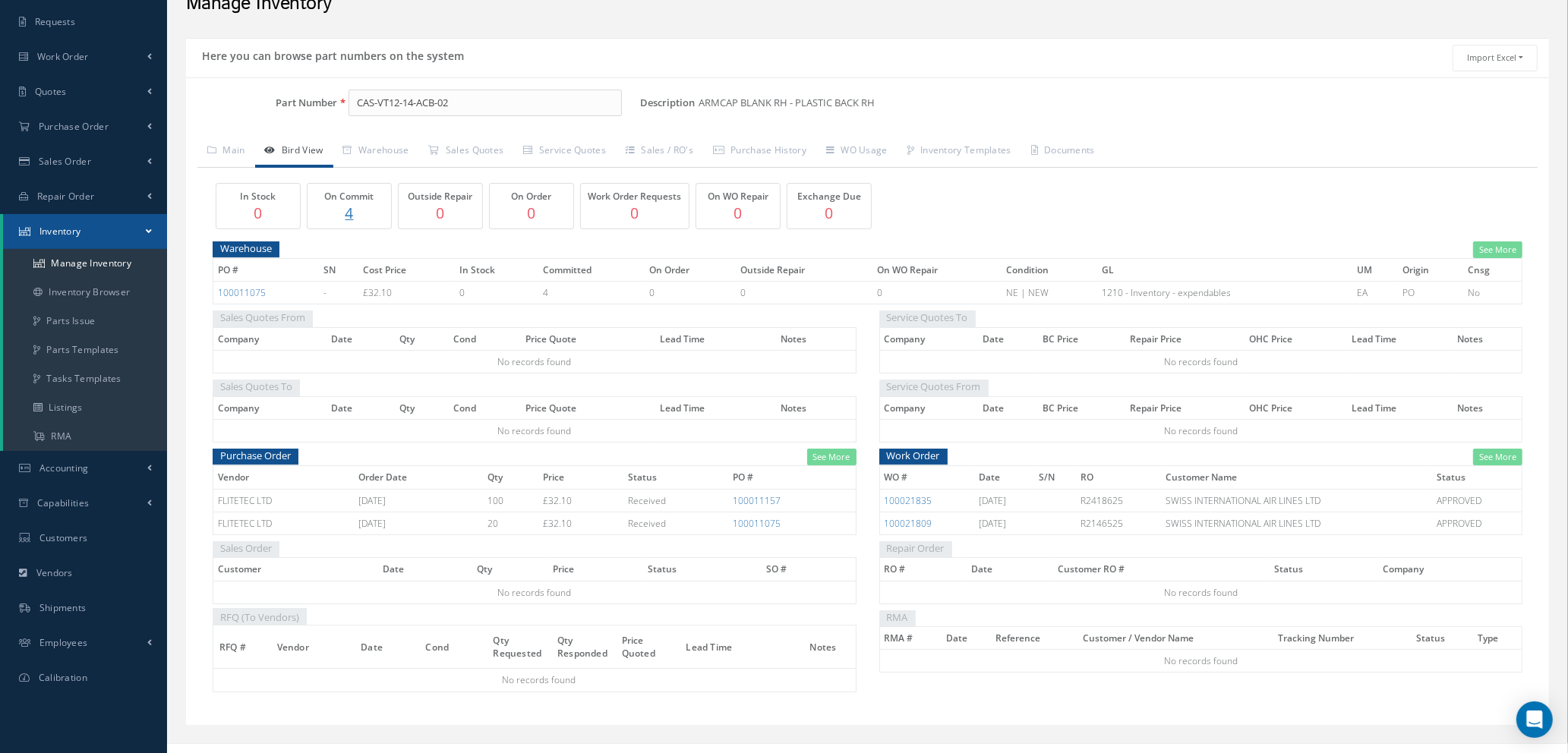
scroll to position [99, 0]
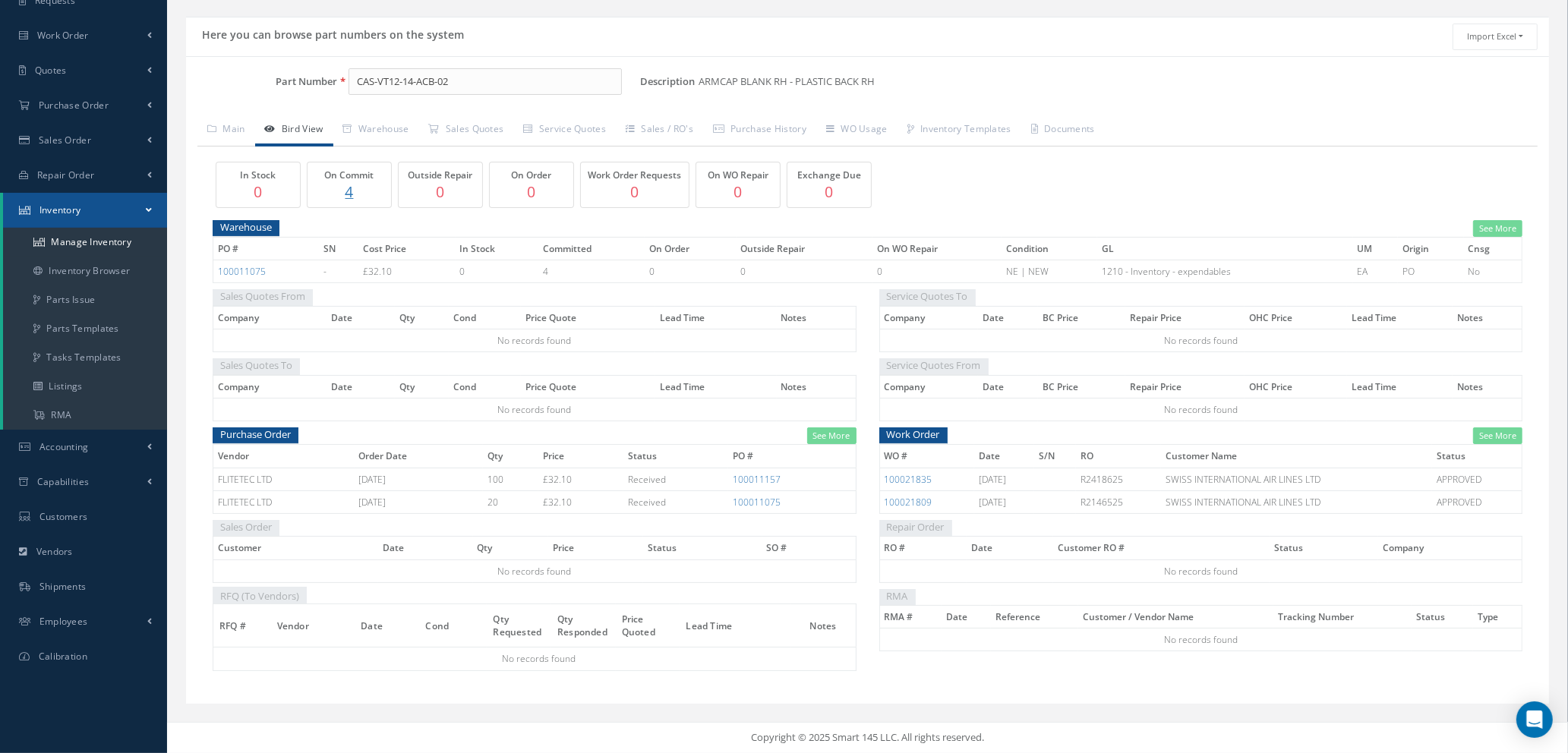
drag, startPoint x: 784, startPoint y: 476, endPoint x: 728, endPoint y: 480, distance: 56.1
click at [728, 480] on tr "FLITETEC LTD 12/12/2024 100 £32.10 Received 100011157" at bounding box center [535, 479] width 643 height 23
copy tr "100011157"
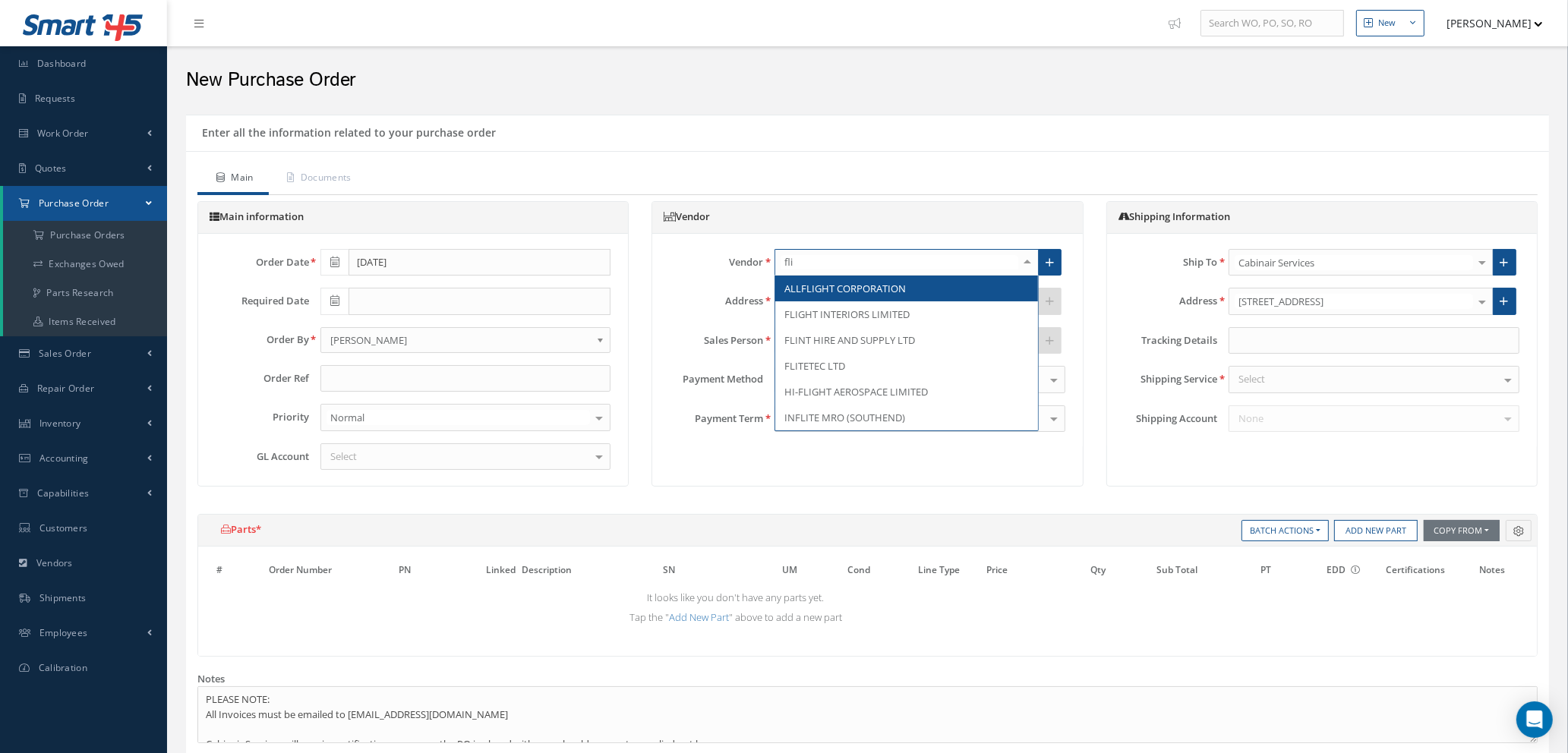
type input "flit"
click at [812, 288] on span "FLITETEC LTD" at bounding box center [814, 289] width 61 height 14
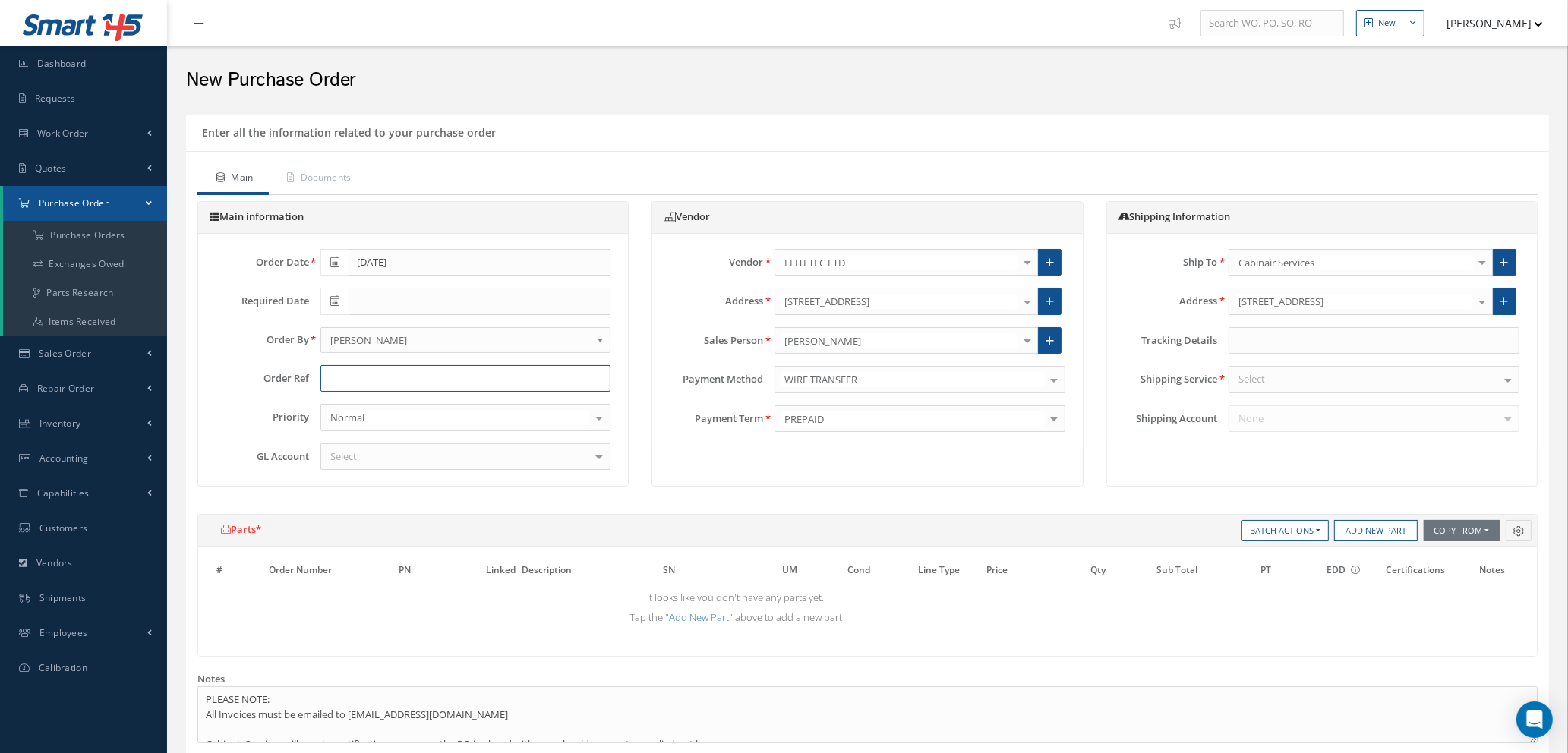
click at [361, 373] on input "text" at bounding box center [466, 379] width 291 height 27
type input "s"
type input "STOCK - 21G"
click at [414, 463] on div at bounding box center [466, 456] width 291 height 27
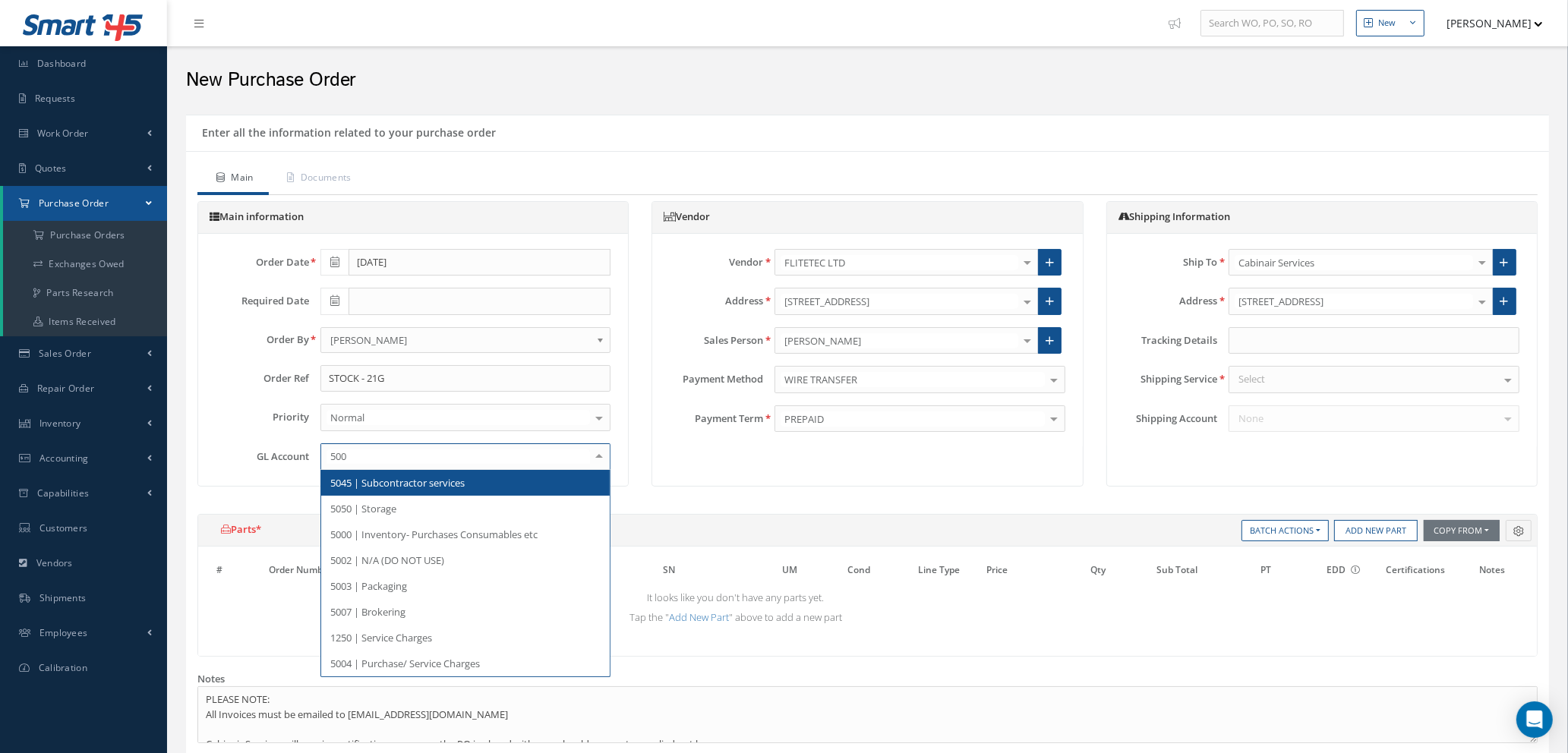
type input "5000"
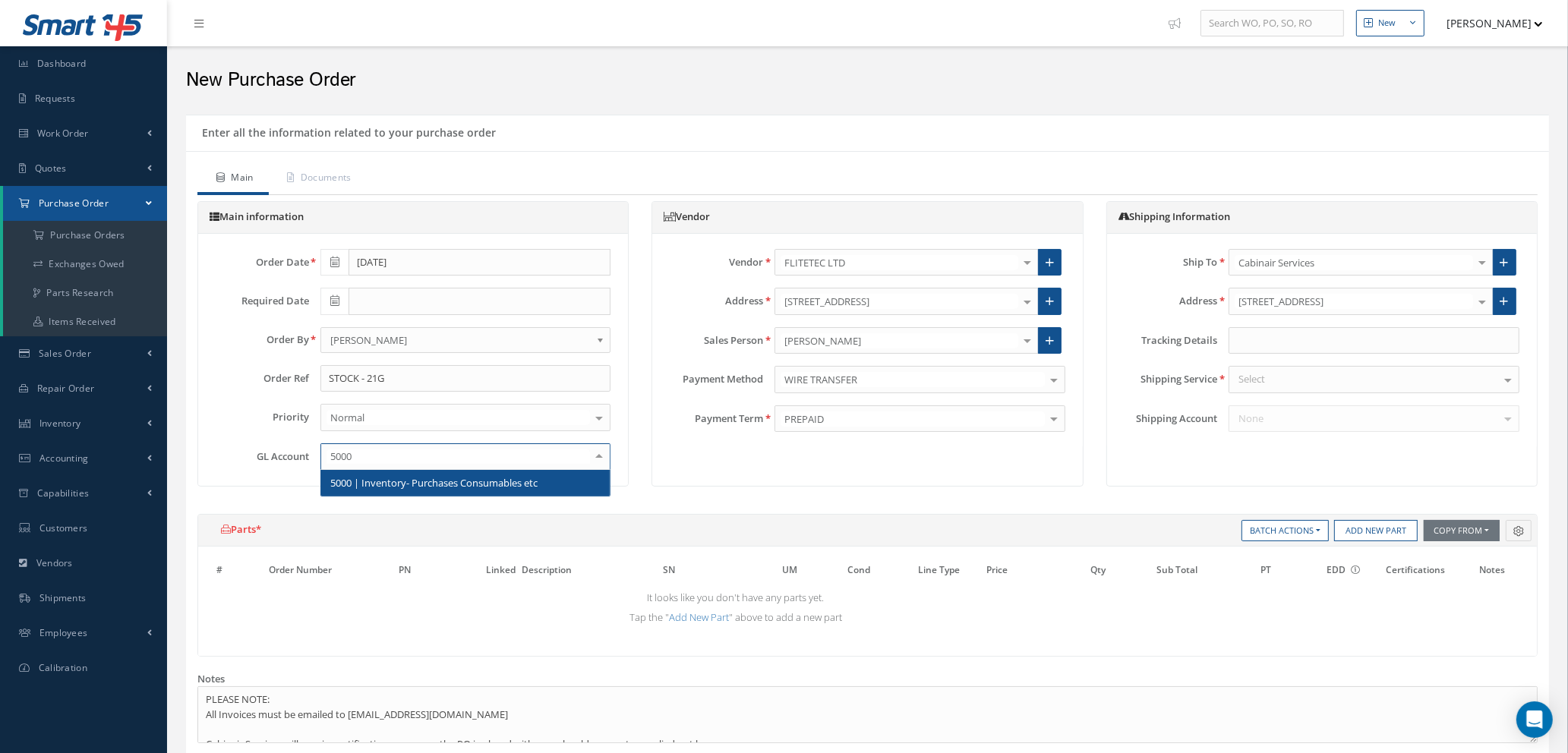
click at [415, 487] on span "5000 | Inventory- Purchases Consumables etc" at bounding box center [433, 483] width 207 height 14
click at [1289, 381] on div "Select" at bounding box center [1373, 379] width 291 height 27
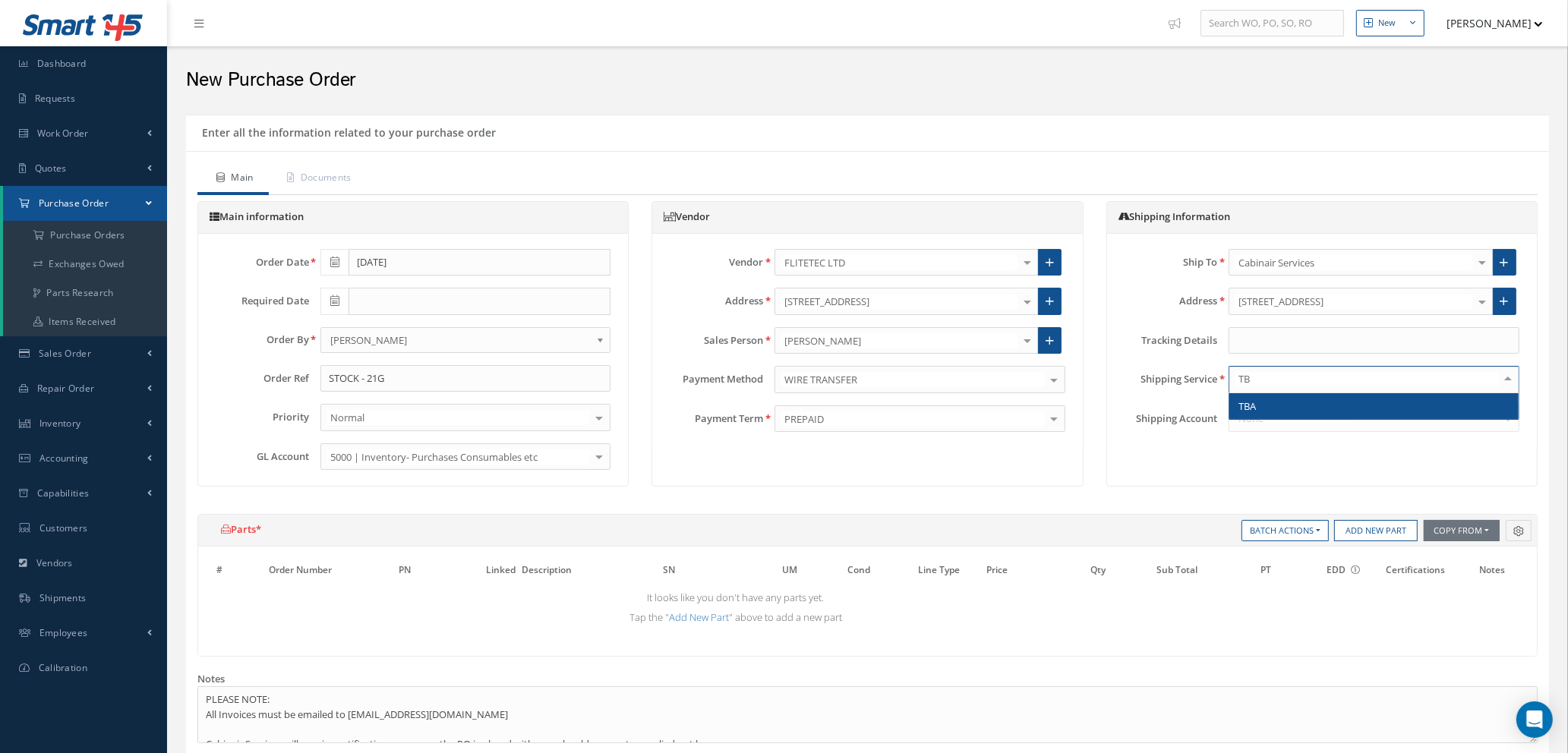
type input "TBA"
click at [1291, 411] on span "TBA" at bounding box center [1373, 405] width 289 height 26
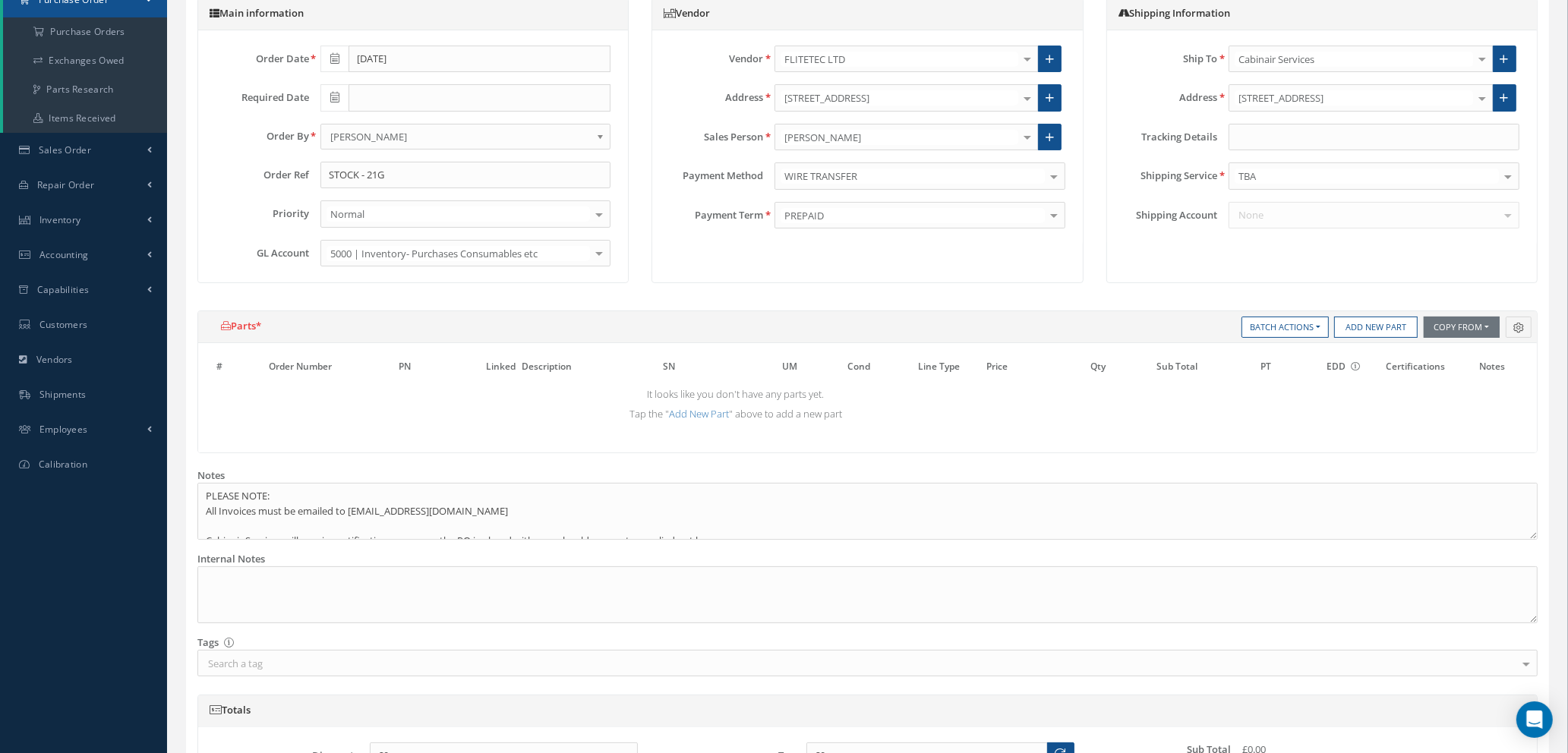
scroll to position [228, 0]
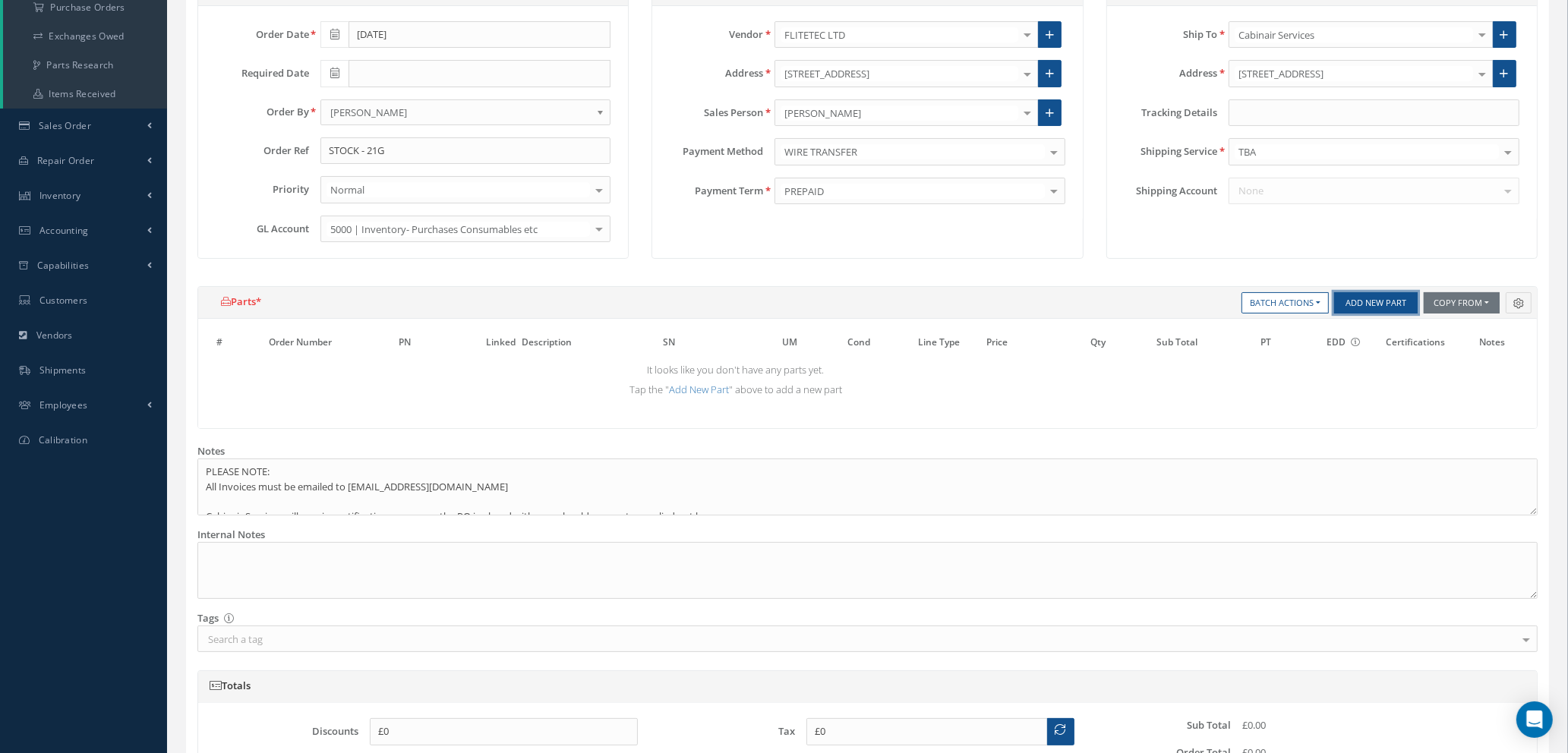
click at [1372, 292] on button "Add New Part" at bounding box center [1375, 303] width 84 height 21
select select "1"
select select "5"
select select "7"
select select "1"
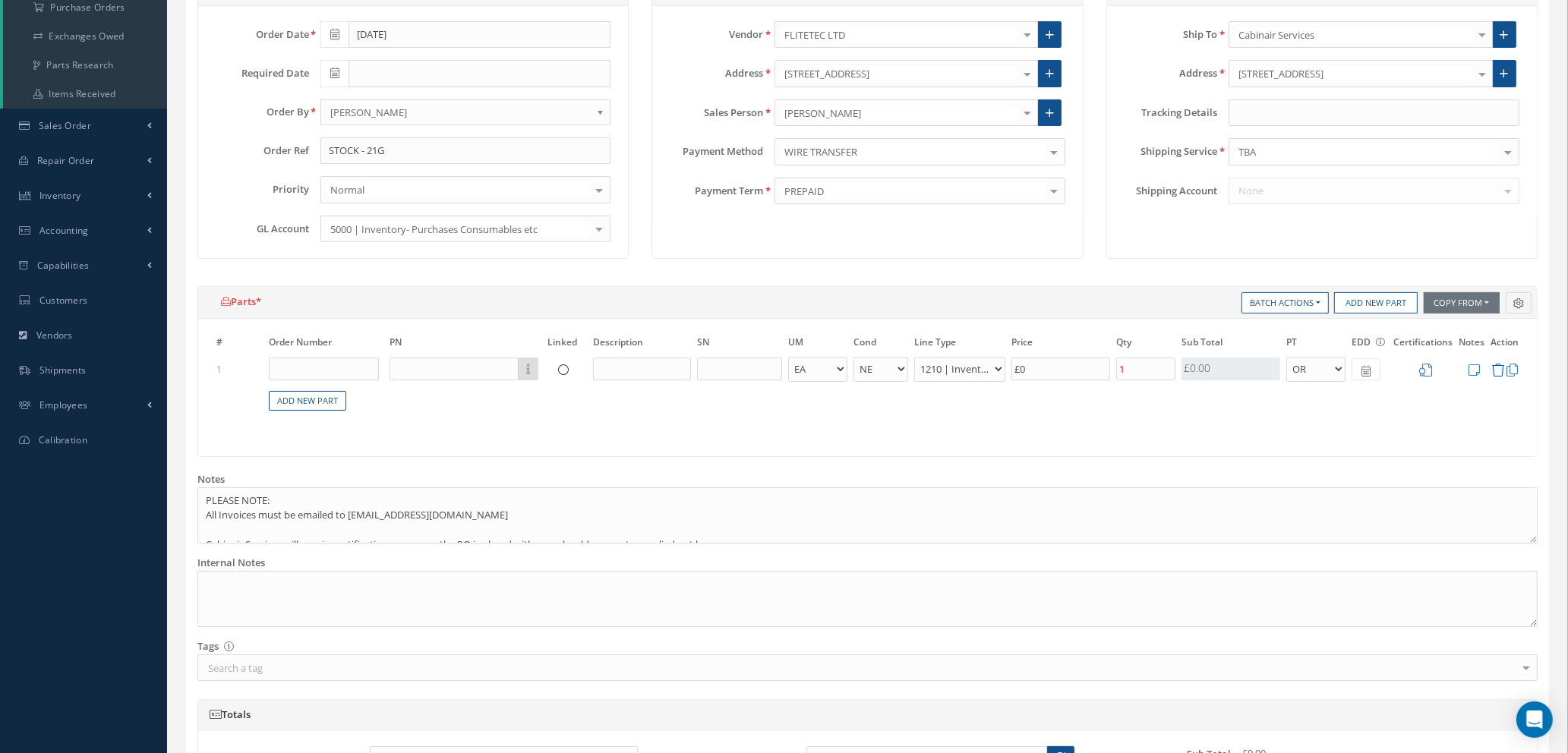
click at [1498, 367] on icon at bounding box center [1498, 370] width 13 height 13
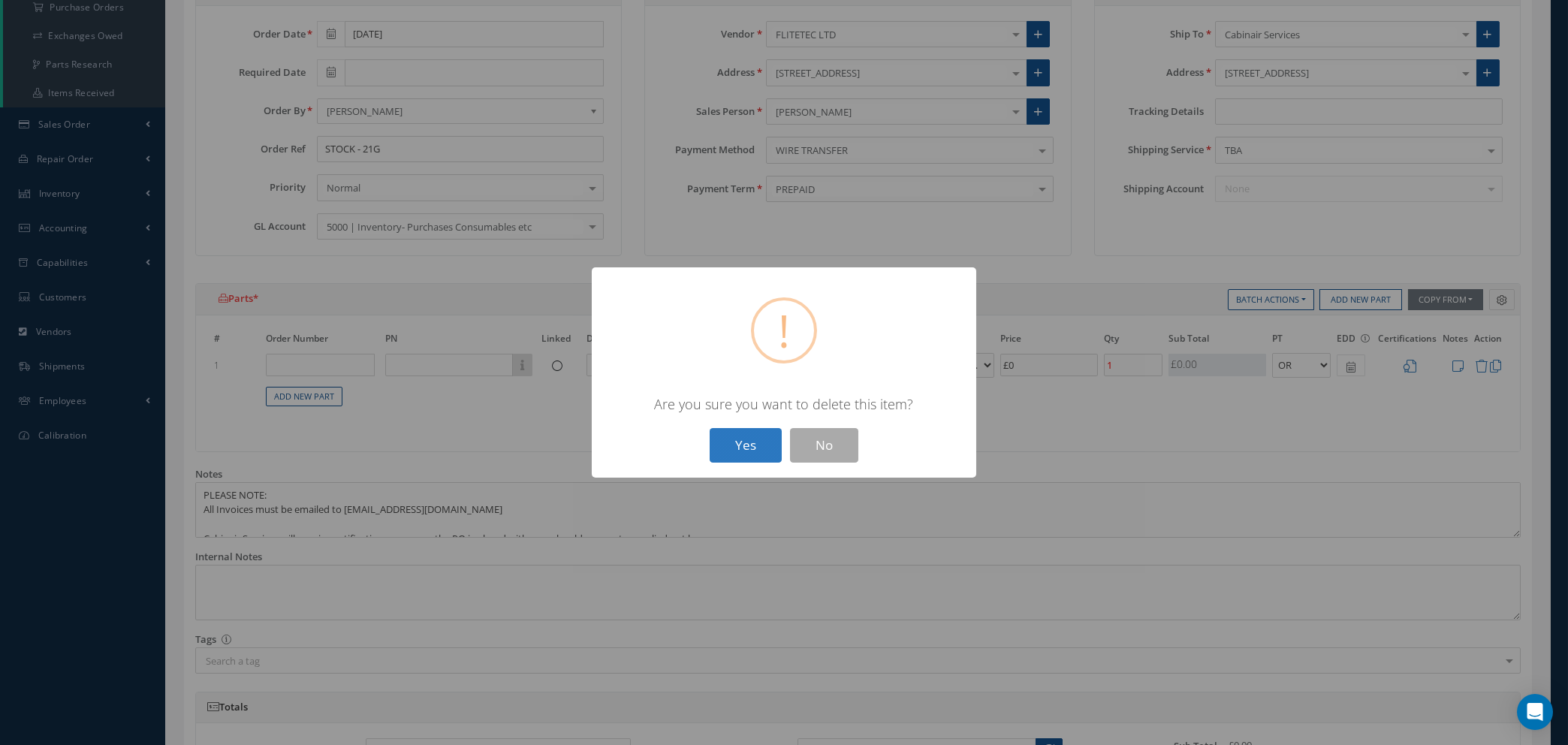
click at [739, 439] on button "Yes" at bounding box center [745, 445] width 72 height 36
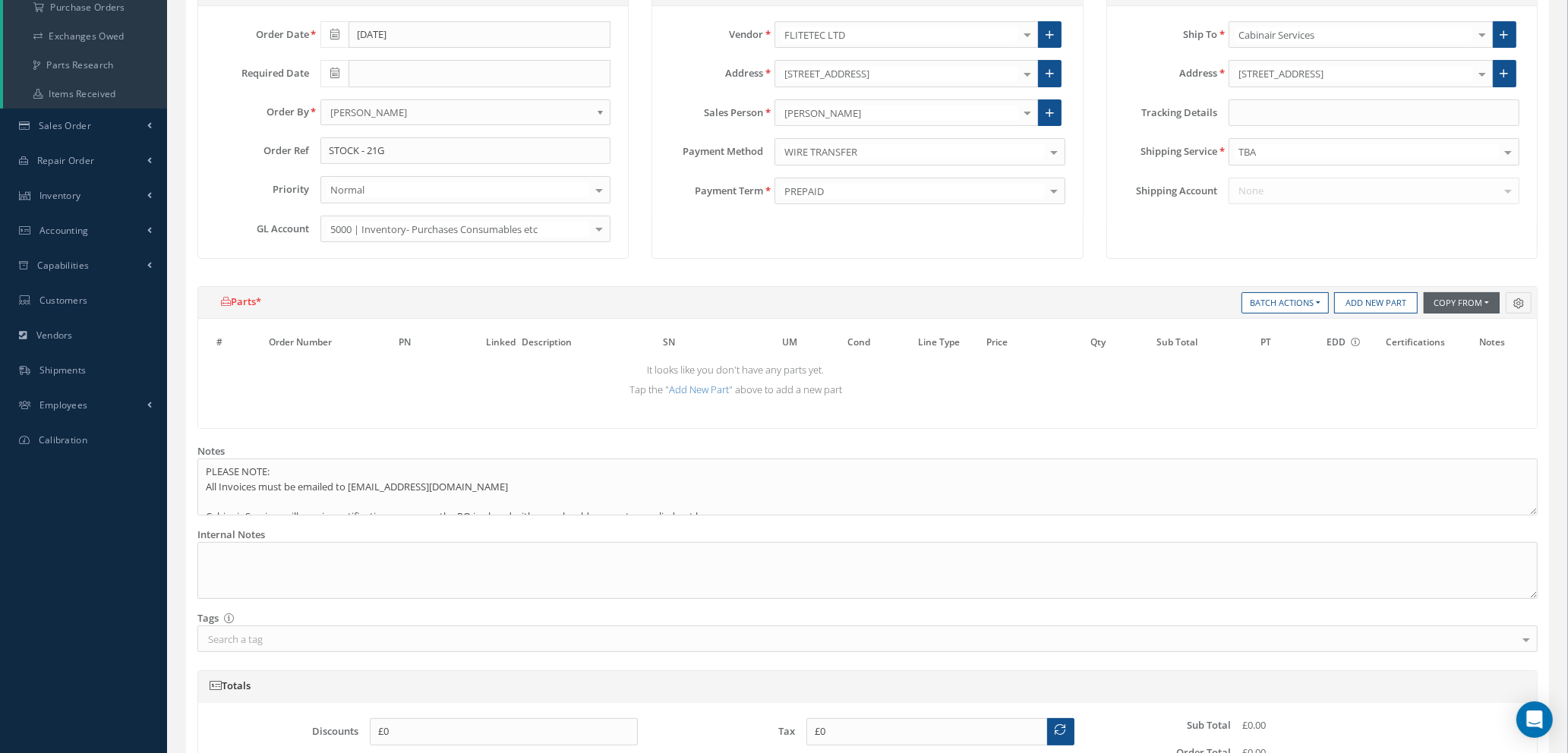
click at [1474, 296] on button "Copy From" at bounding box center [1461, 303] width 76 height 21
click at [1463, 366] on link "Purchase Orders" at bounding box center [1484, 365] width 122 height 20
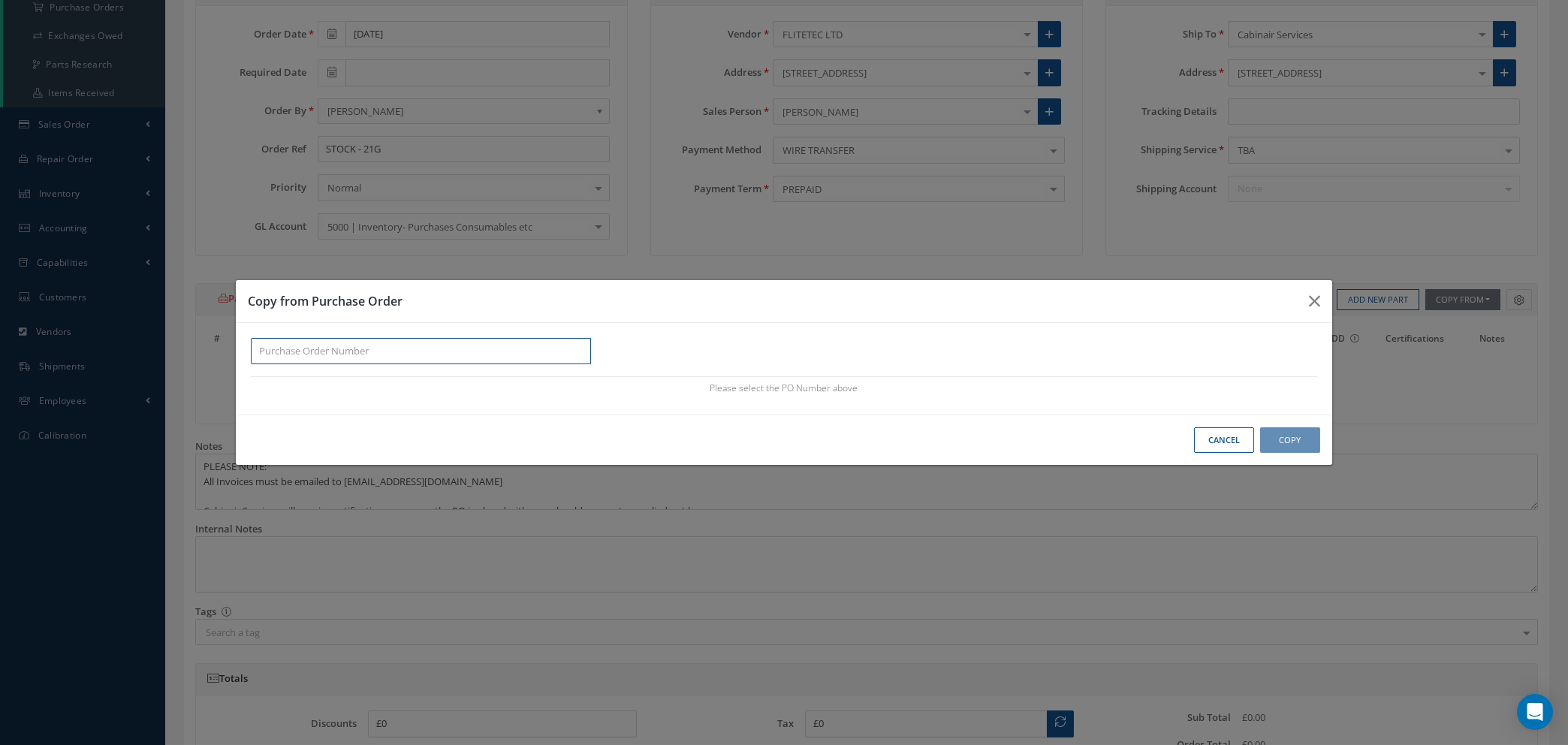
click at [313, 358] on input "text" at bounding box center [421, 351] width 340 height 27
paste input "100011157"
click at [278, 349] on input "100011157" at bounding box center [421, 351] width 340 height 27
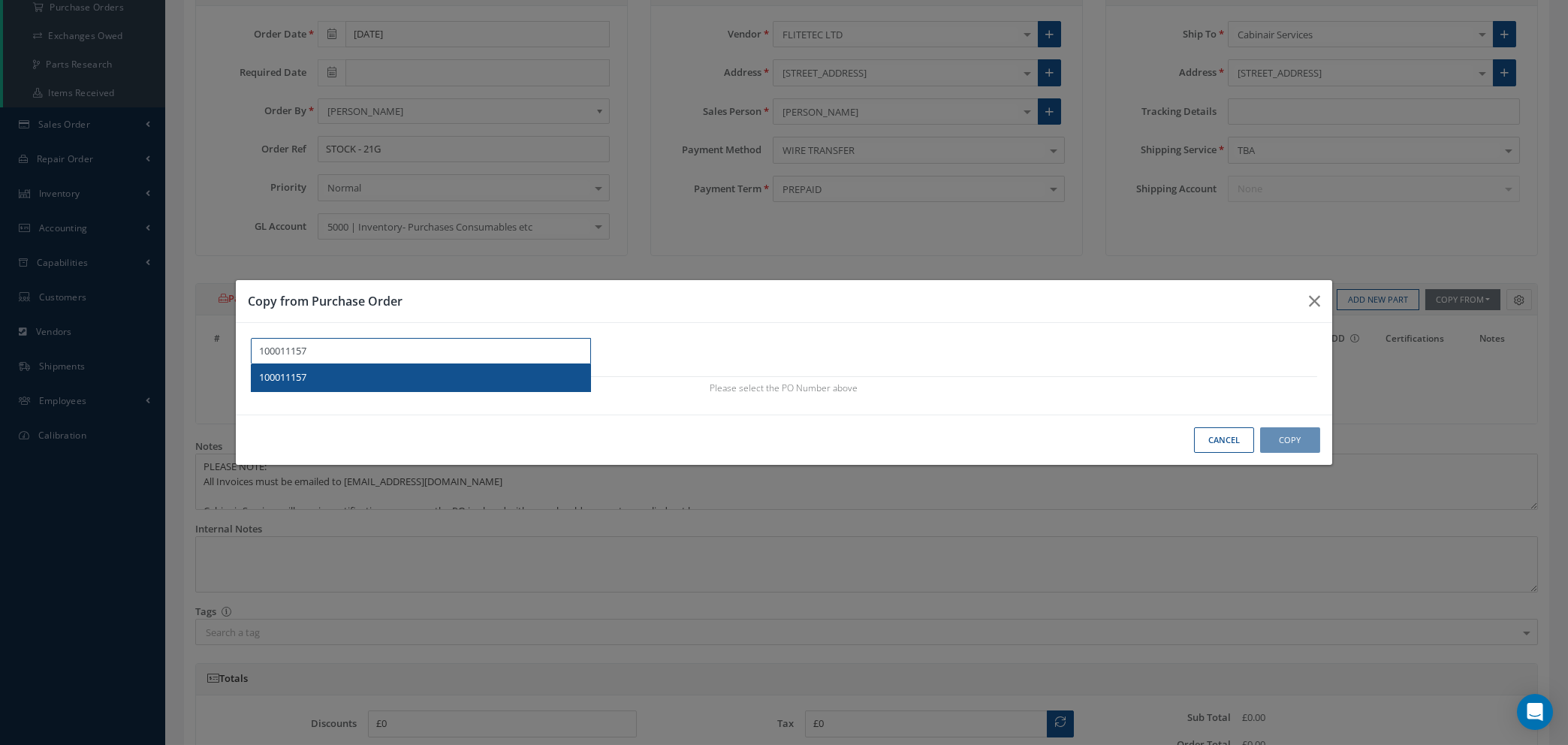
click at [267, 374] on span "100011157" at bounding box center [282, 377] width 47 height 14
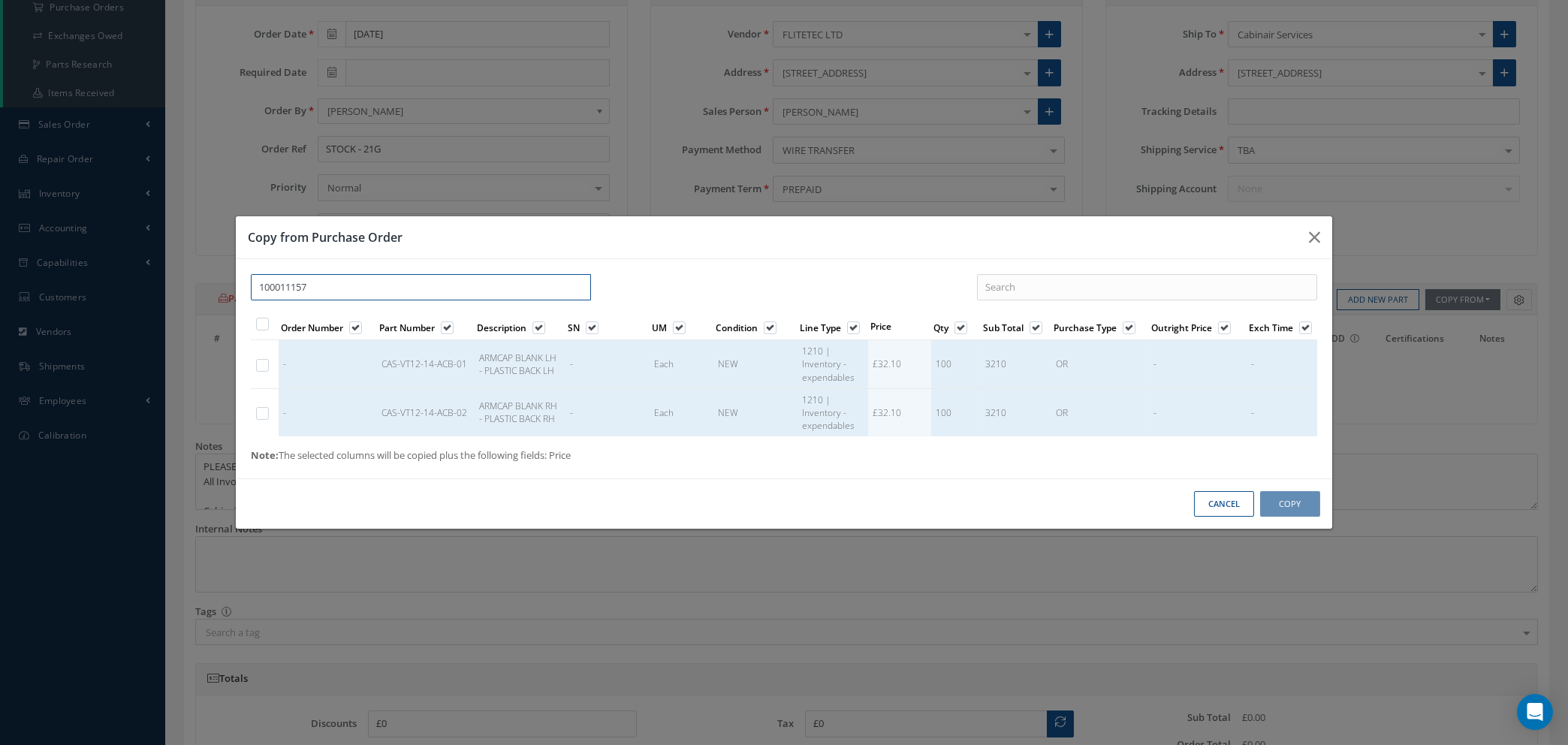
type input "100011157"
click at [268, 410] on label at bounding box center [270, 412] width 3 height 13
click at [259, 410] on input "checkbox" at bounding box center [262, 415] width 10 height 10
checkbox input "true"
click at [1281, 503] on button "Copy" at bounding box center [1289, 505] width 60 height 26
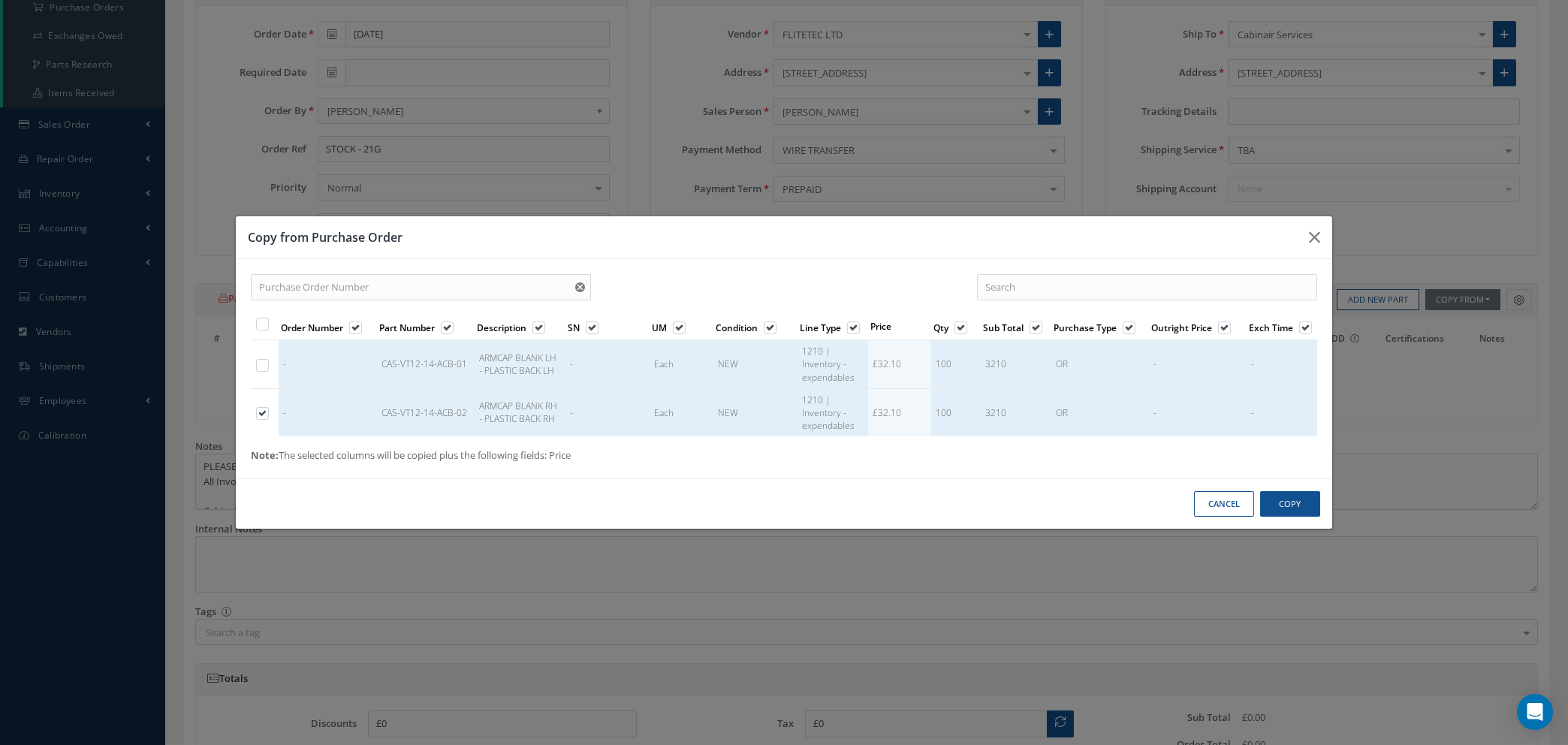
select select "1"
select select "5"
select select "7"
select select "1"
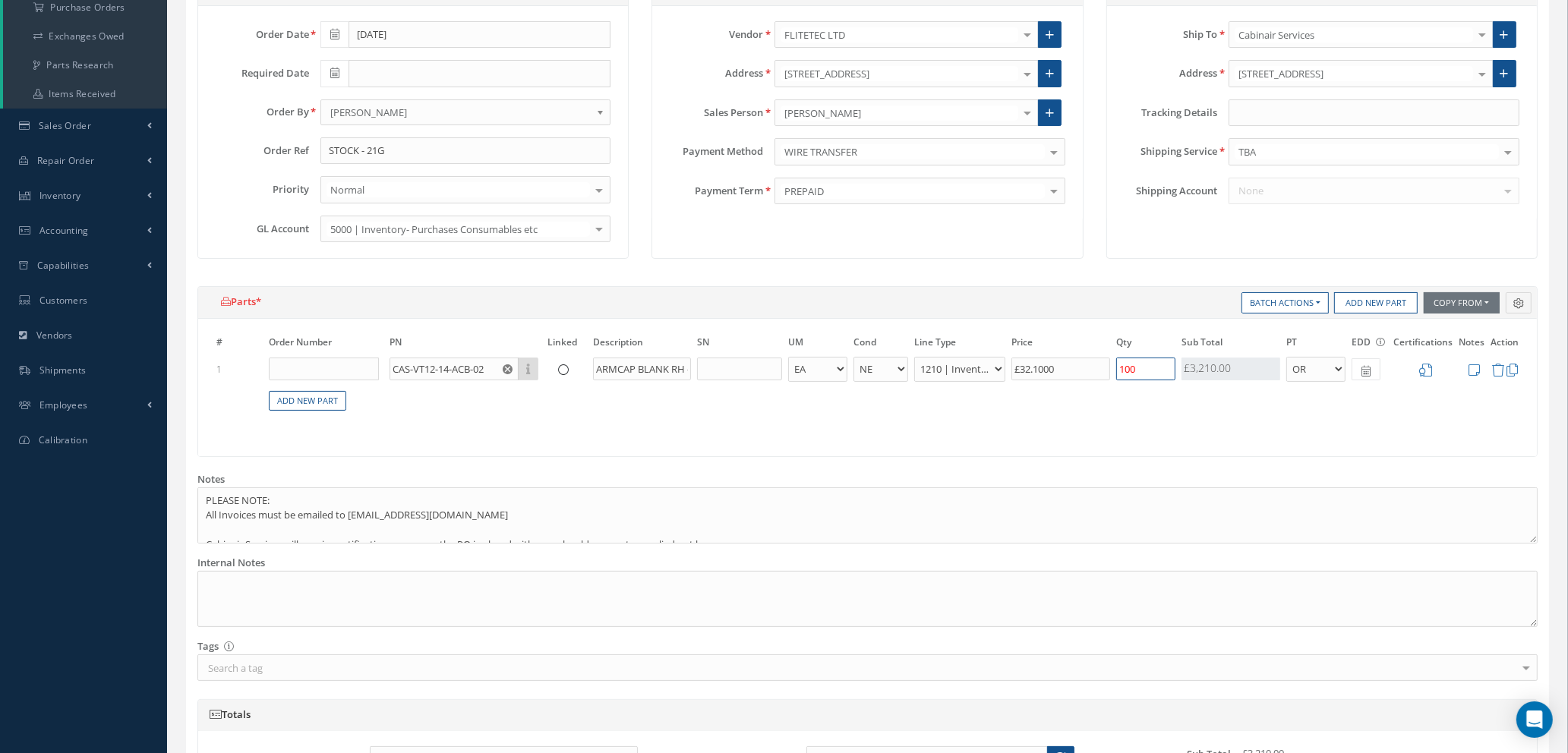
drag, startPoint x: 1151, startPoint y: 366, endPoint x: 997, endPoint y: 364, distance: 154.0
click at [997, 364] on tr "1 CAS-VT12-14-ACB-02 Part Number Description ARMCAP BLANK RH - PLASTIC BACK RH …" at bounding box center [867, 369] width 1308 height 28
type input "35"
click at [1430, 373] on icon at bounding box center [1425, 370] width 13 height 13
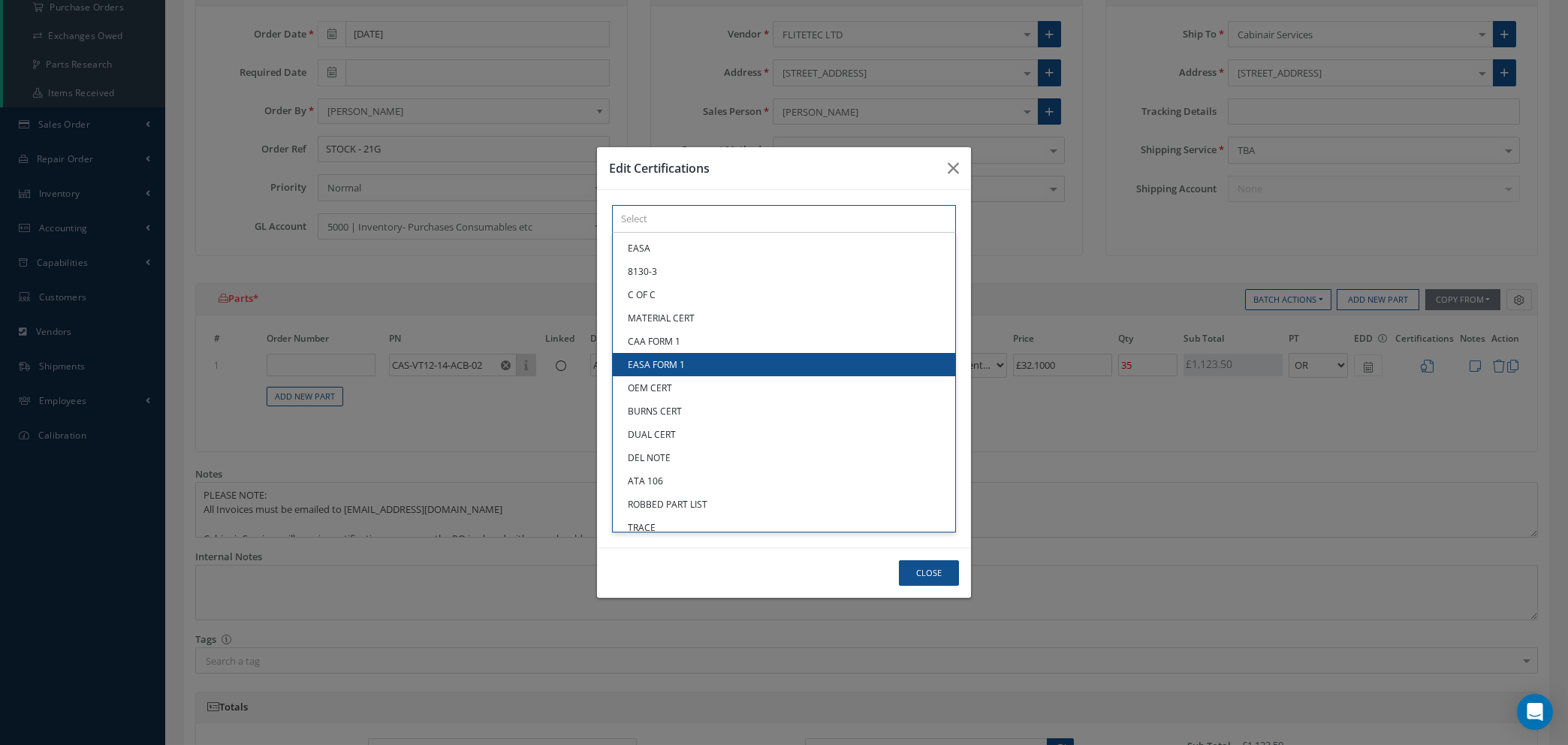
click at [731, 233] on div "× Loading... EASA 8130-3 C OF C MATERIAL CERT CAA FORM 1 EASA FORM 1 OEM CERT B…" at bounding box center [783, 219] width 344 height 28
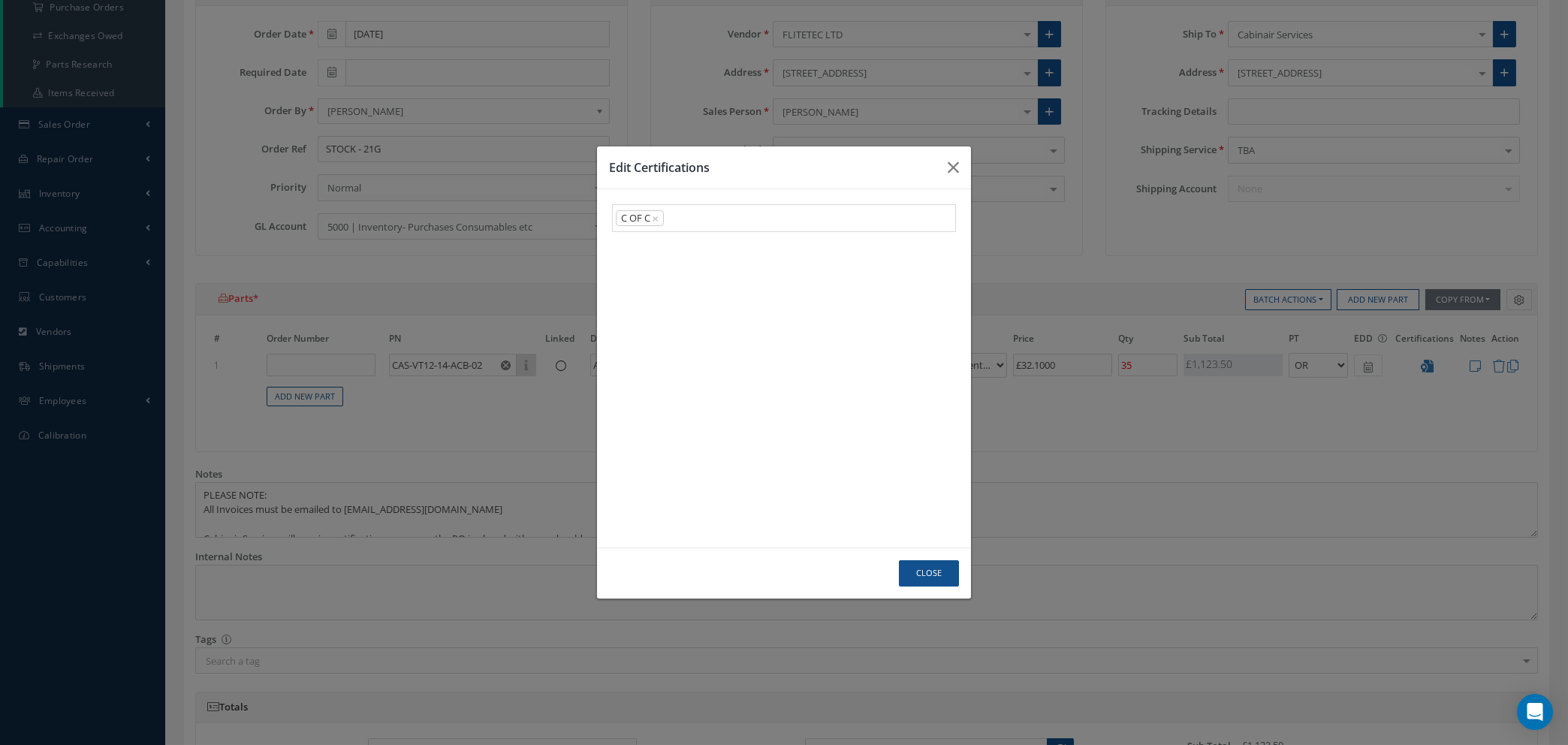
click at [716, 299] on link "C OF C" at bounding box center [783, 294] width 342 height 24
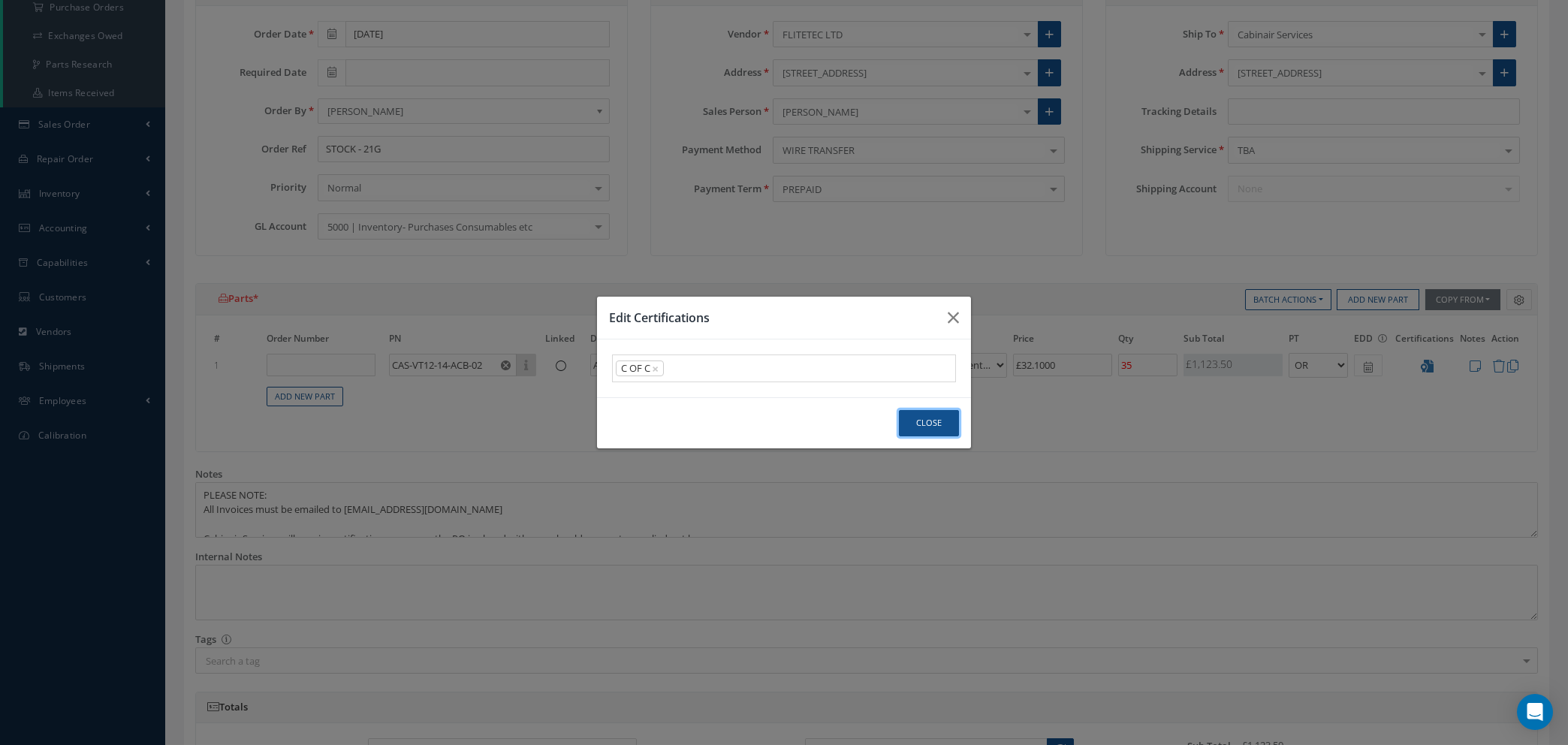
click at [923, 430] on button "Close" at bounding box center [929, 423] width 60 height 26
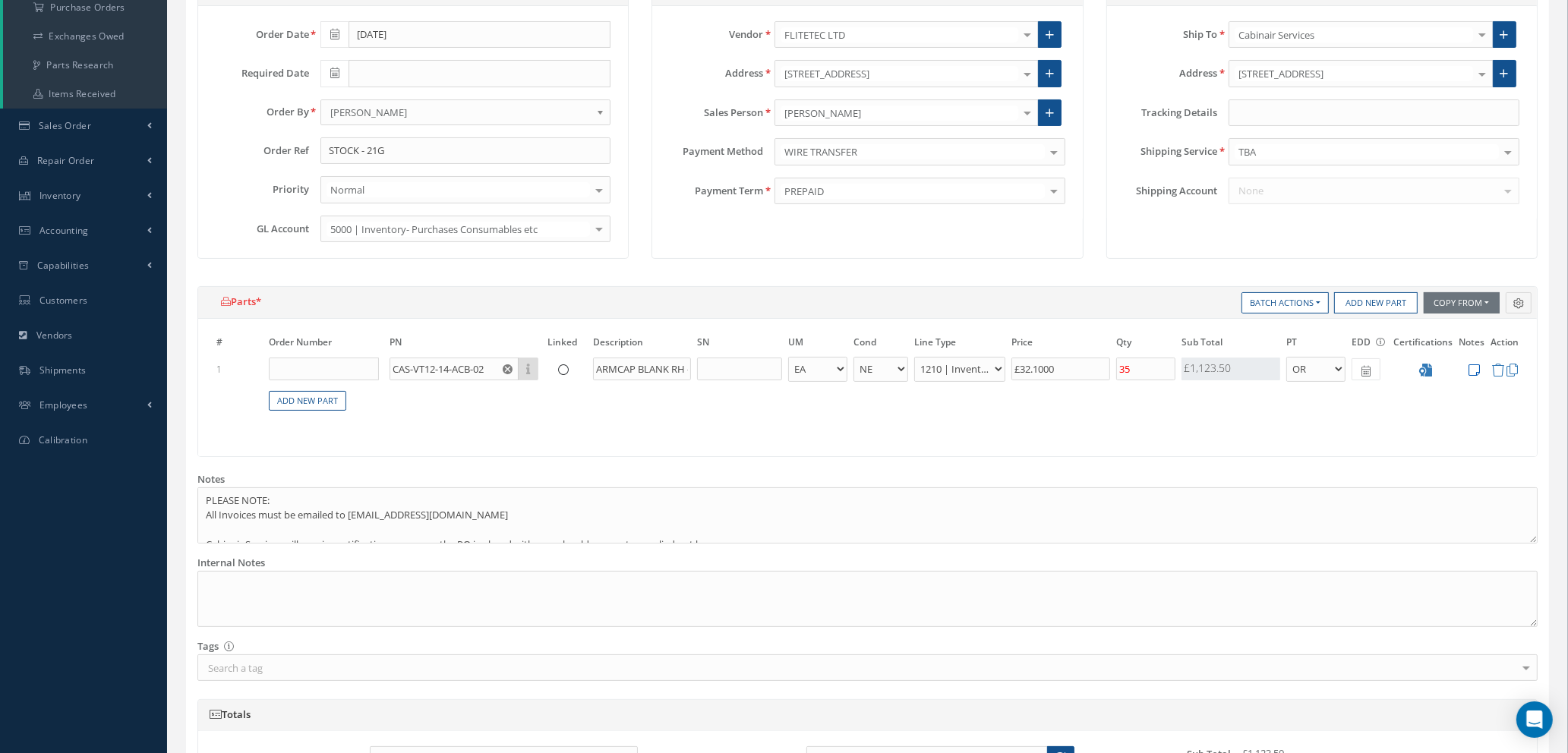
click at [1470, 367] on icon at bounding box center [1474, 370] width 11 height 13
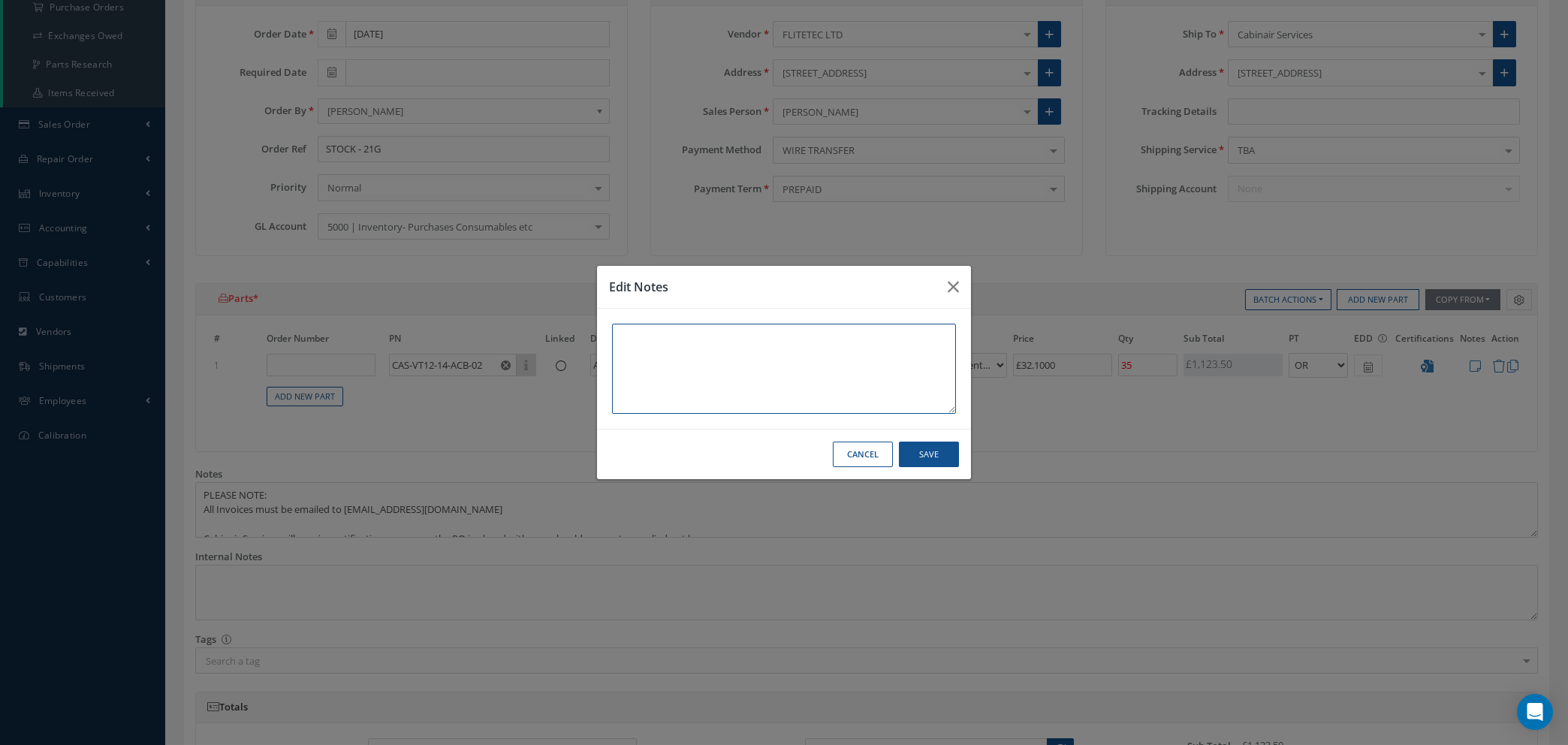
click at [618, 336] on textarea at bounding box center [783, 368] width 344 height 90
click at [714, 332] on textarea "WE WILL BE SENDING BLANKS CAS-30068-001-DB" at bounding box center [783, 368] width 344 height 90
type textarea "WE WILL BE SENDING 40 X BLANKS CAS-30068-001-DB"
click at [927, 453] on button "Save" at bounding box center [929, 455] width 60 height 26
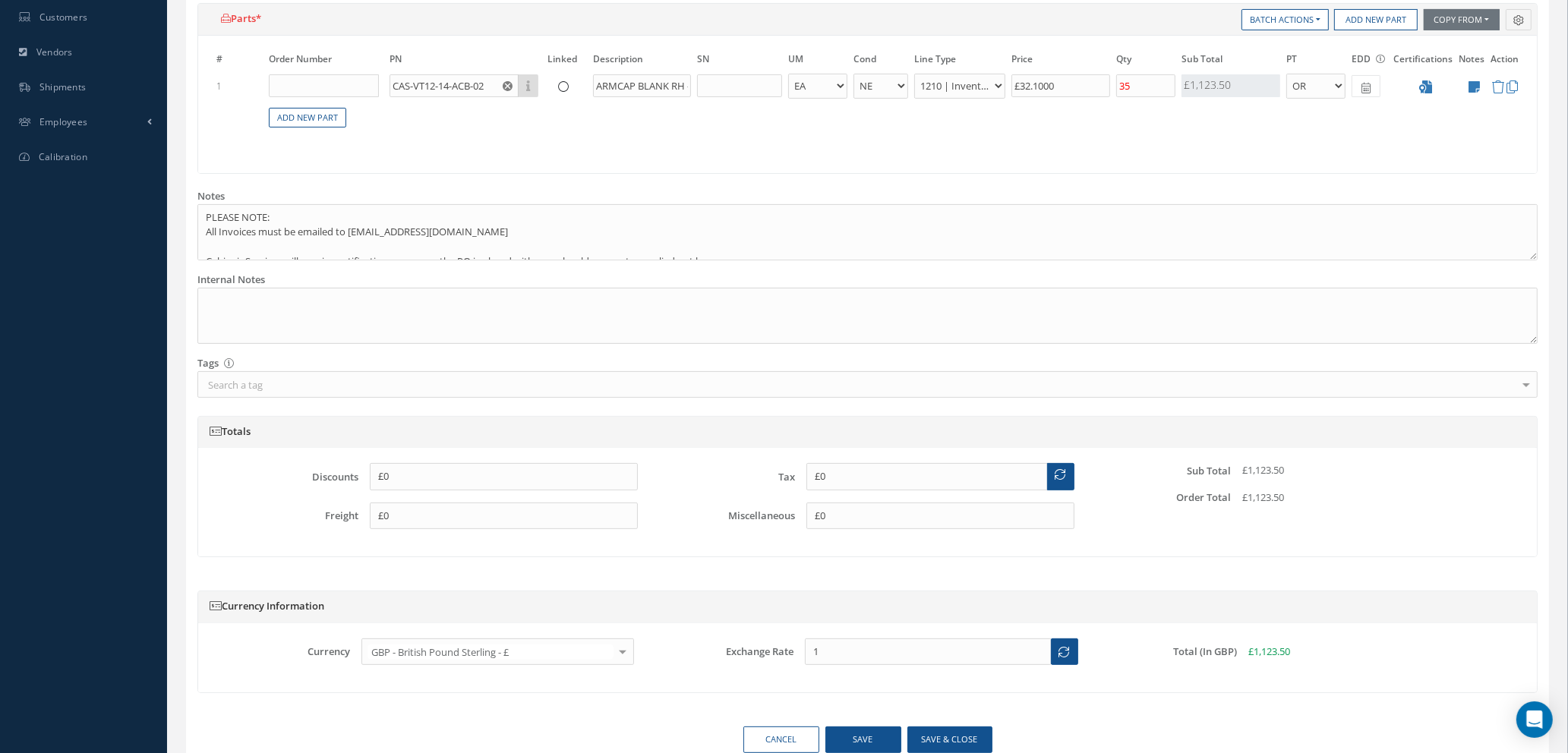
scroll to position [584, 0]
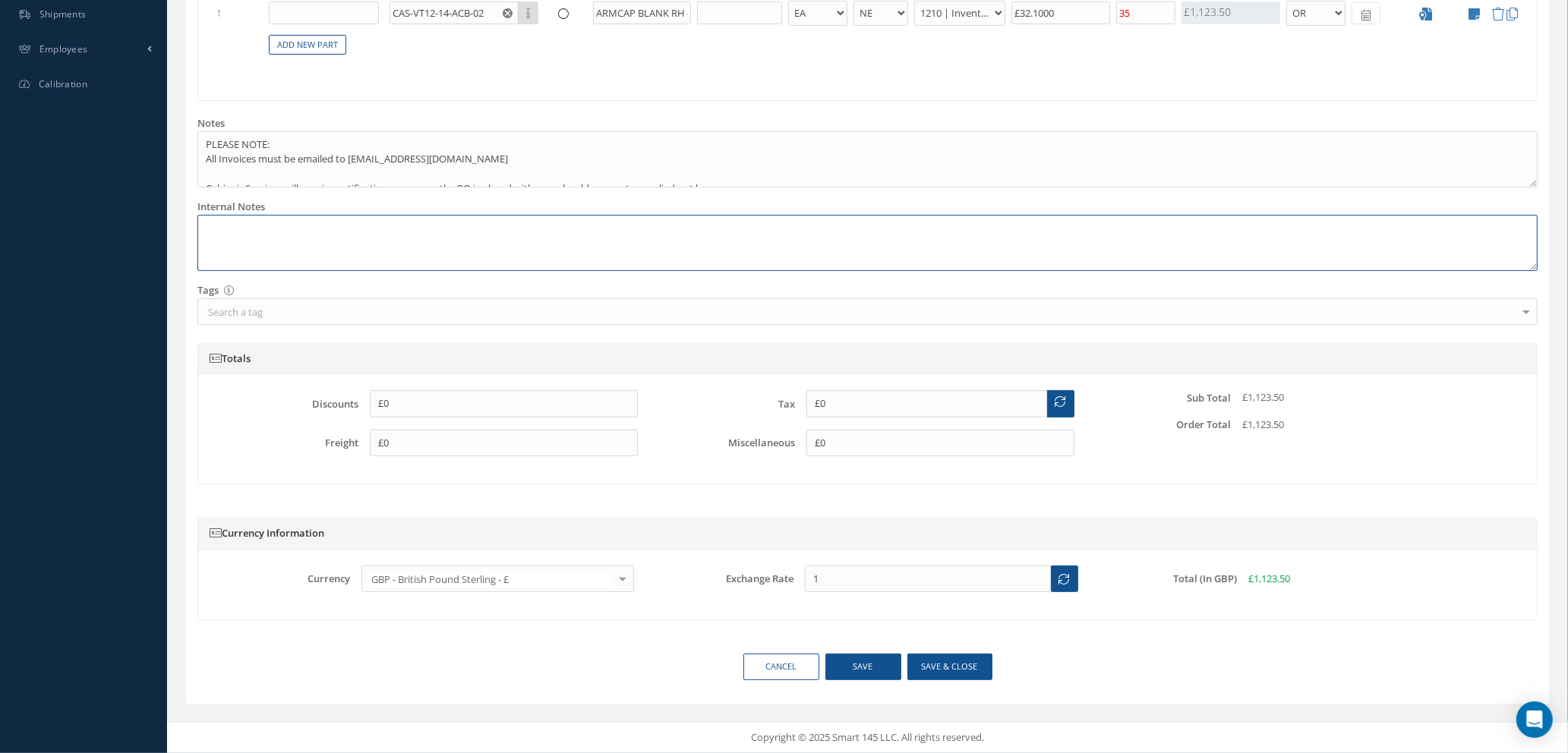
click at [335, 233] on textarea at bounding box center [867, 243] width 1340 height 57
type textarea "40 BLANKS TO BE SHIPPED TO FLITEC"
click at [932, 667] on button "Save & close" at bounding box center [950, 667] width 85 height 26
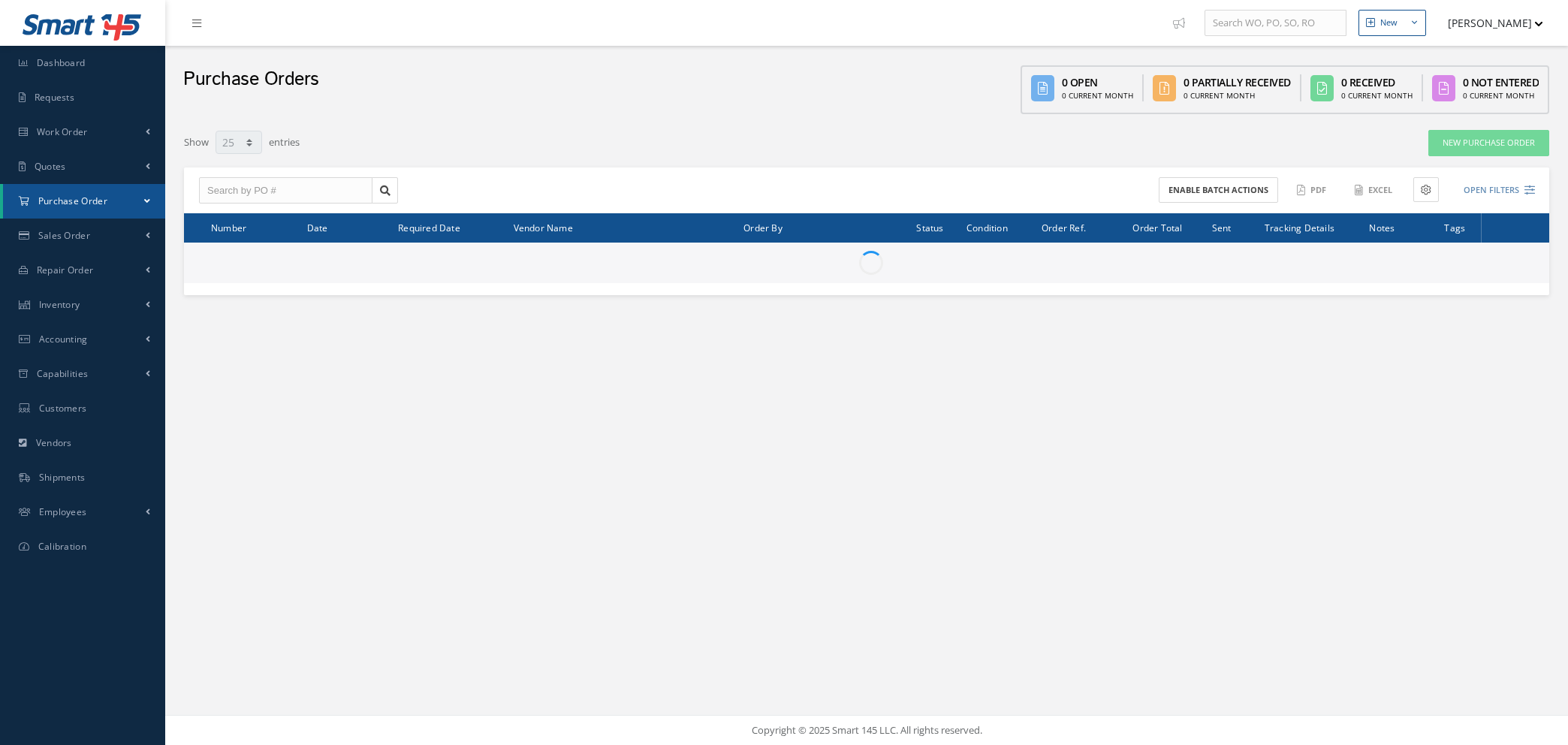
select select "25"
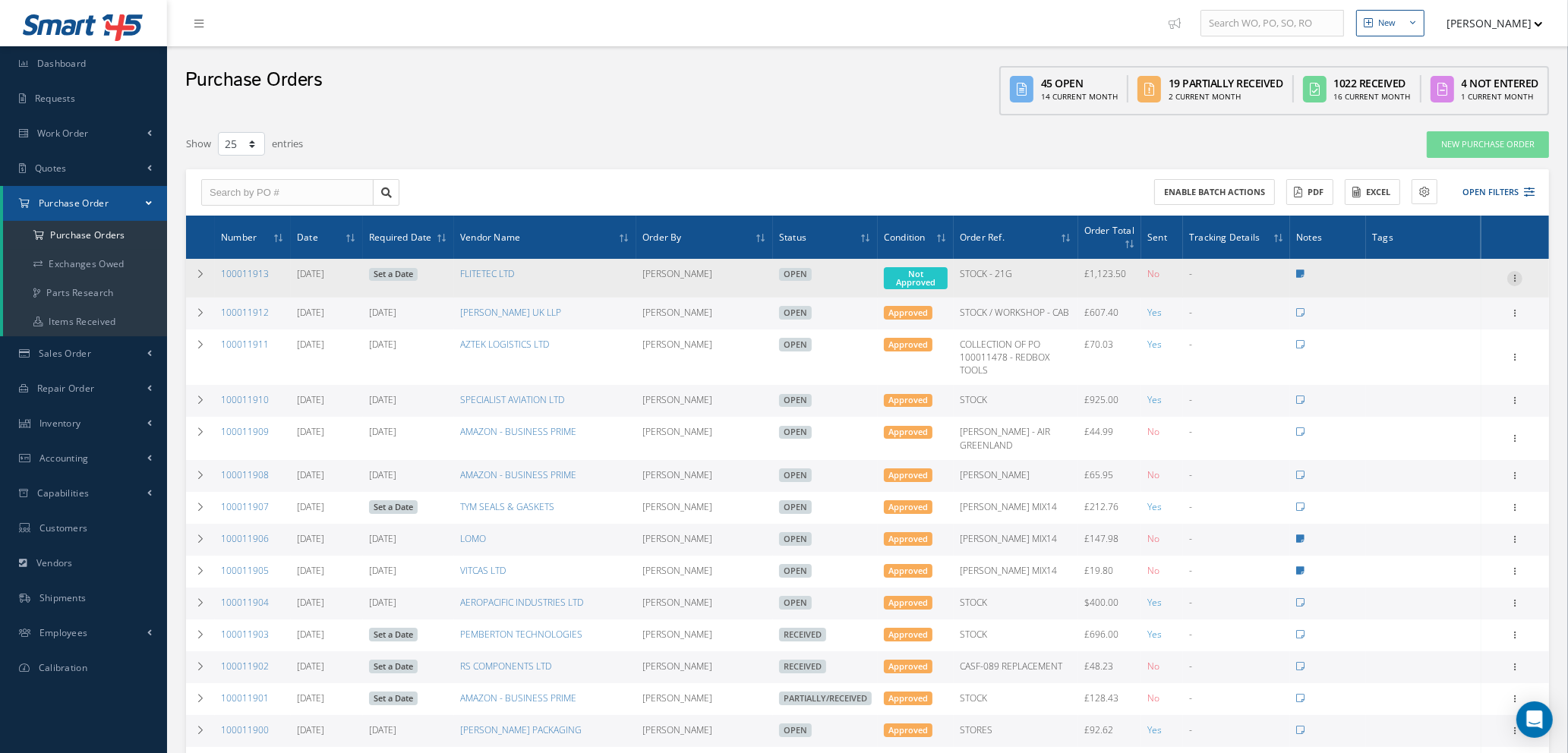
click at [1514, 272] on icon at bounding box center [1514, 277] width 15 height 12
click at [1448, 285] on link "Enter/Update" at bounding box center [1445, 288] width 120 height 19
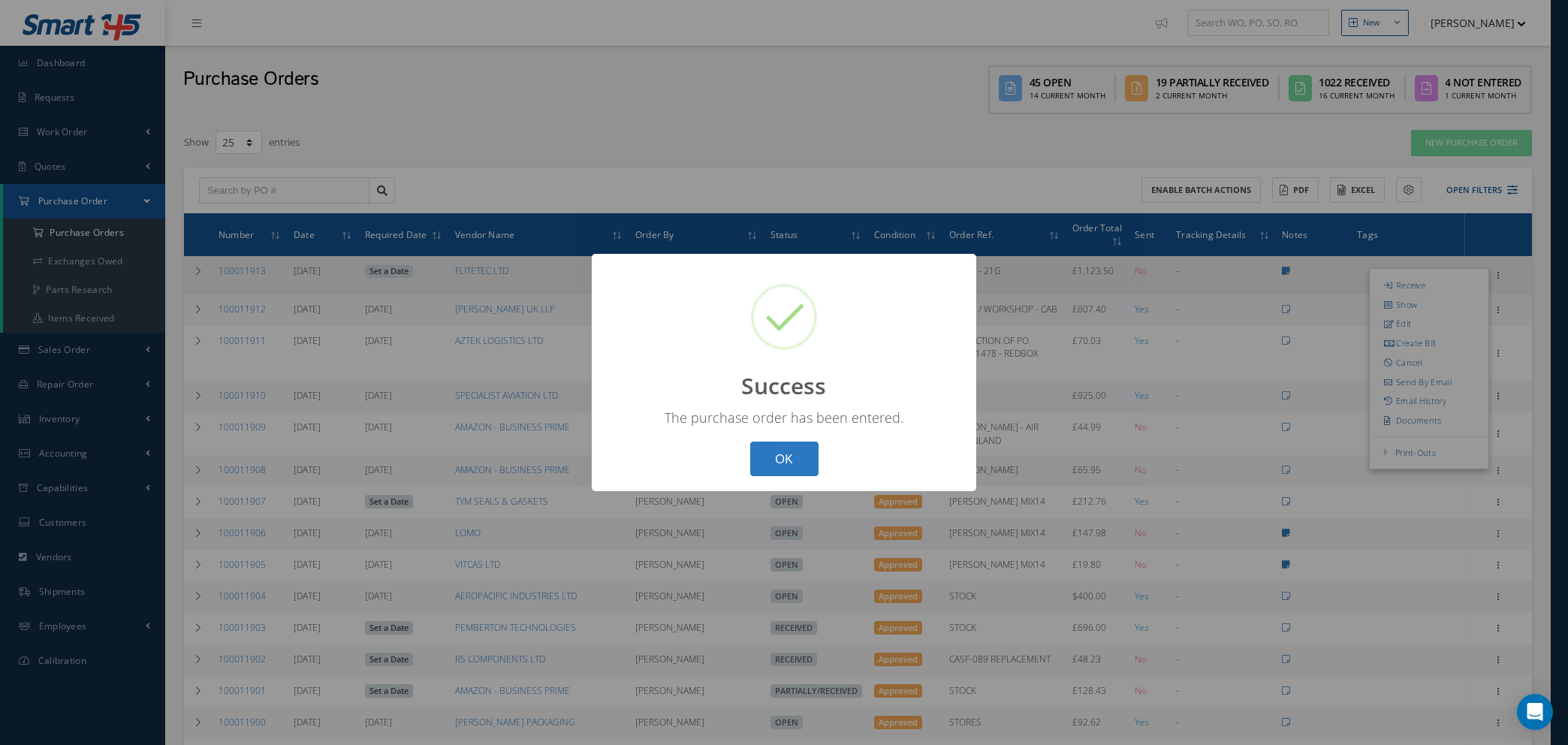
click at [796, 459] on button "OK" at bounding box center [784, 459] width 68 height 36
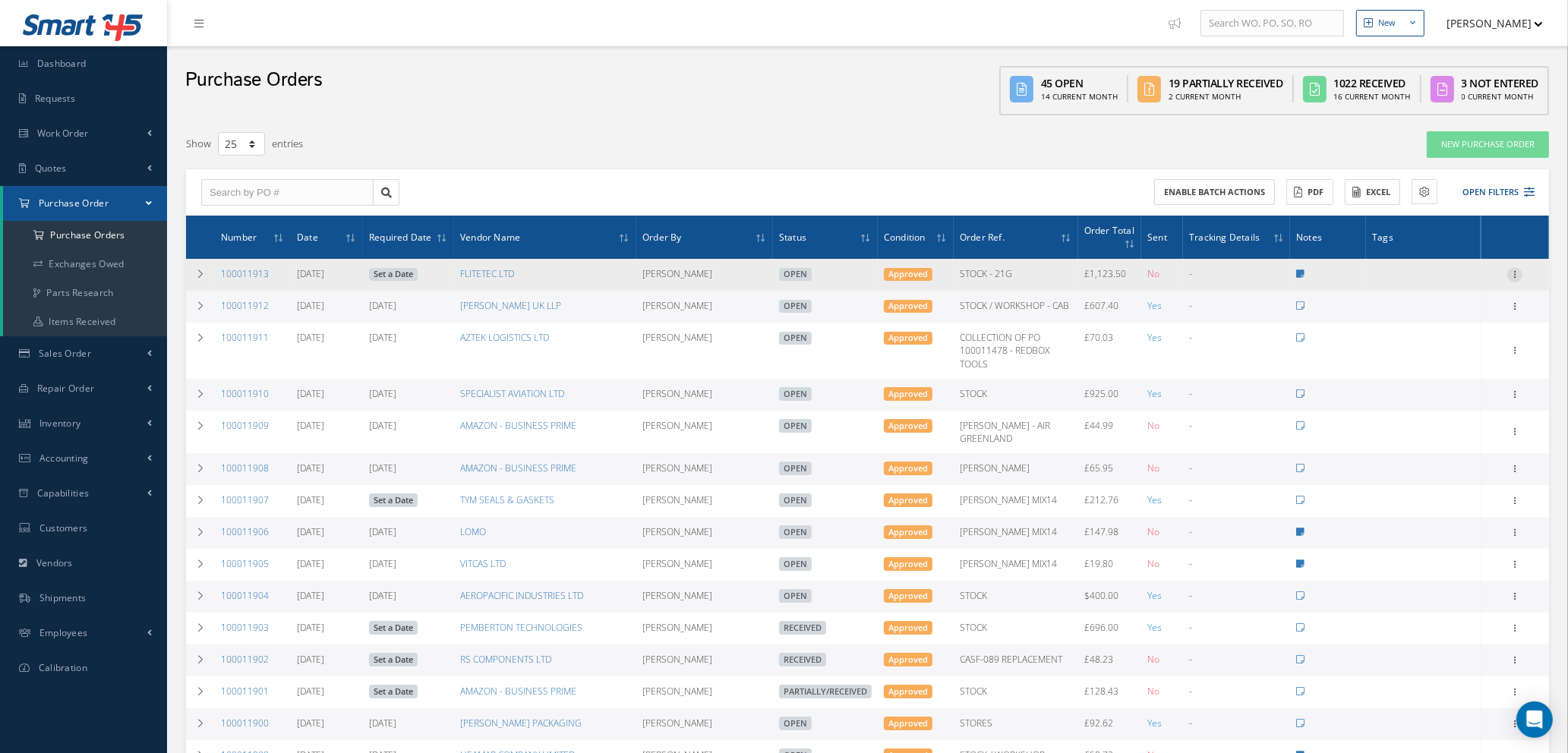
click at [1514, 272] on icon at bounding box center [1514, 273] width 15 height 12
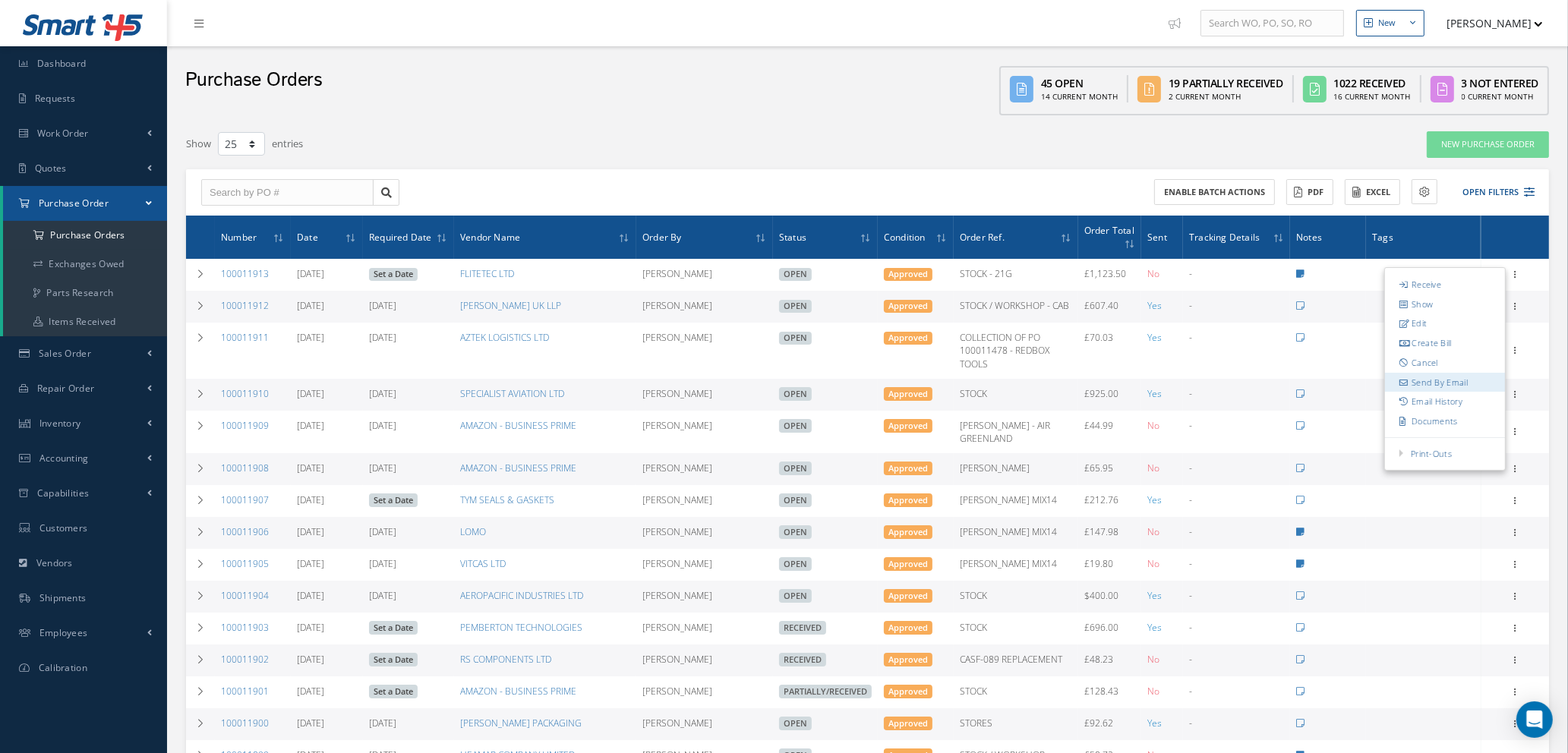
click at [1441, 377] on link "Send By Email" at bounding box center [1445, 382] width 120 height 19
type input "Reports from Purchase Order #100011913"
type textarea "Hiya, Please find Attached, our Purchase Order #100011913. If you have any ques…"
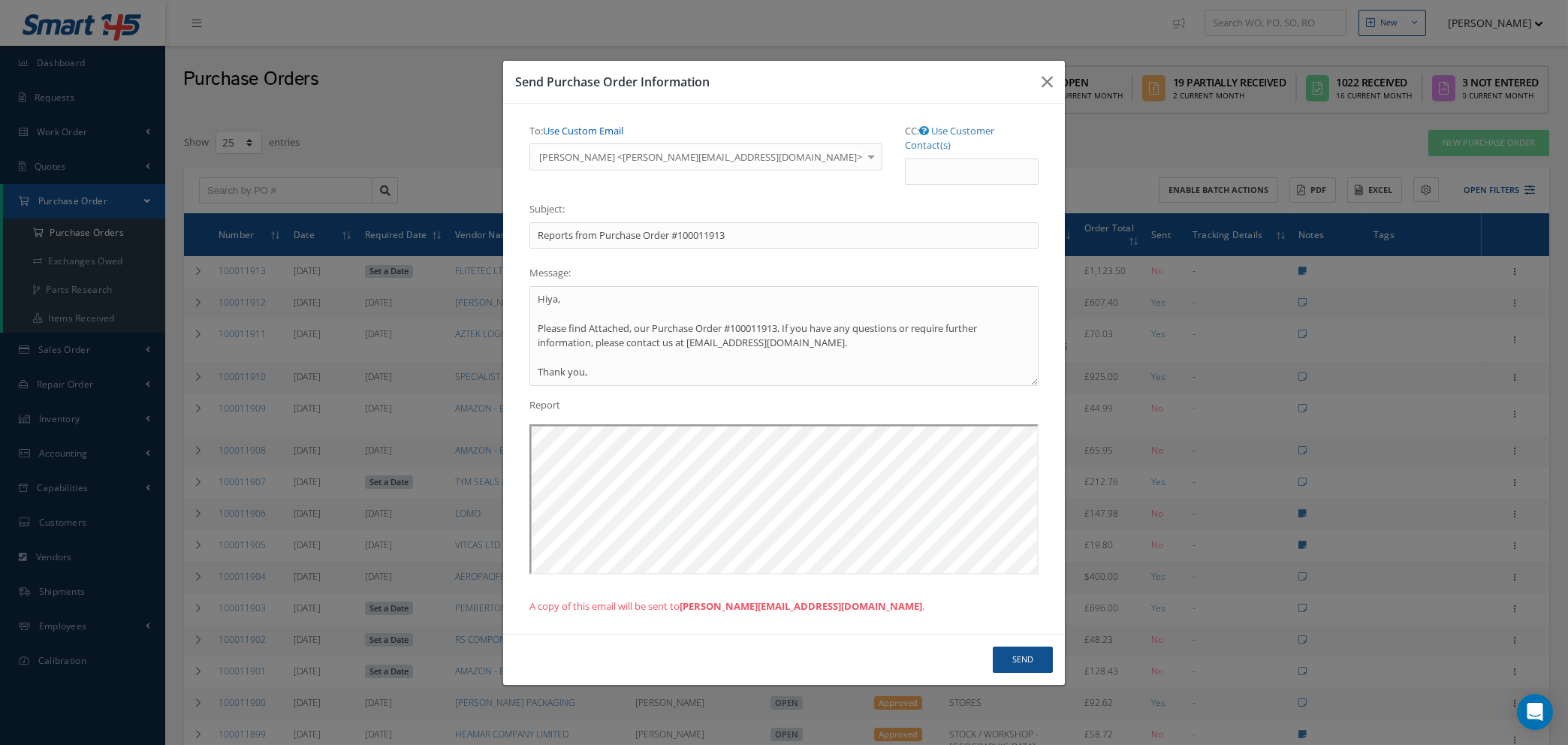
click at [616, 137] on link "Use Custom Email" at bounding box center [583, 131] width 80 height 14
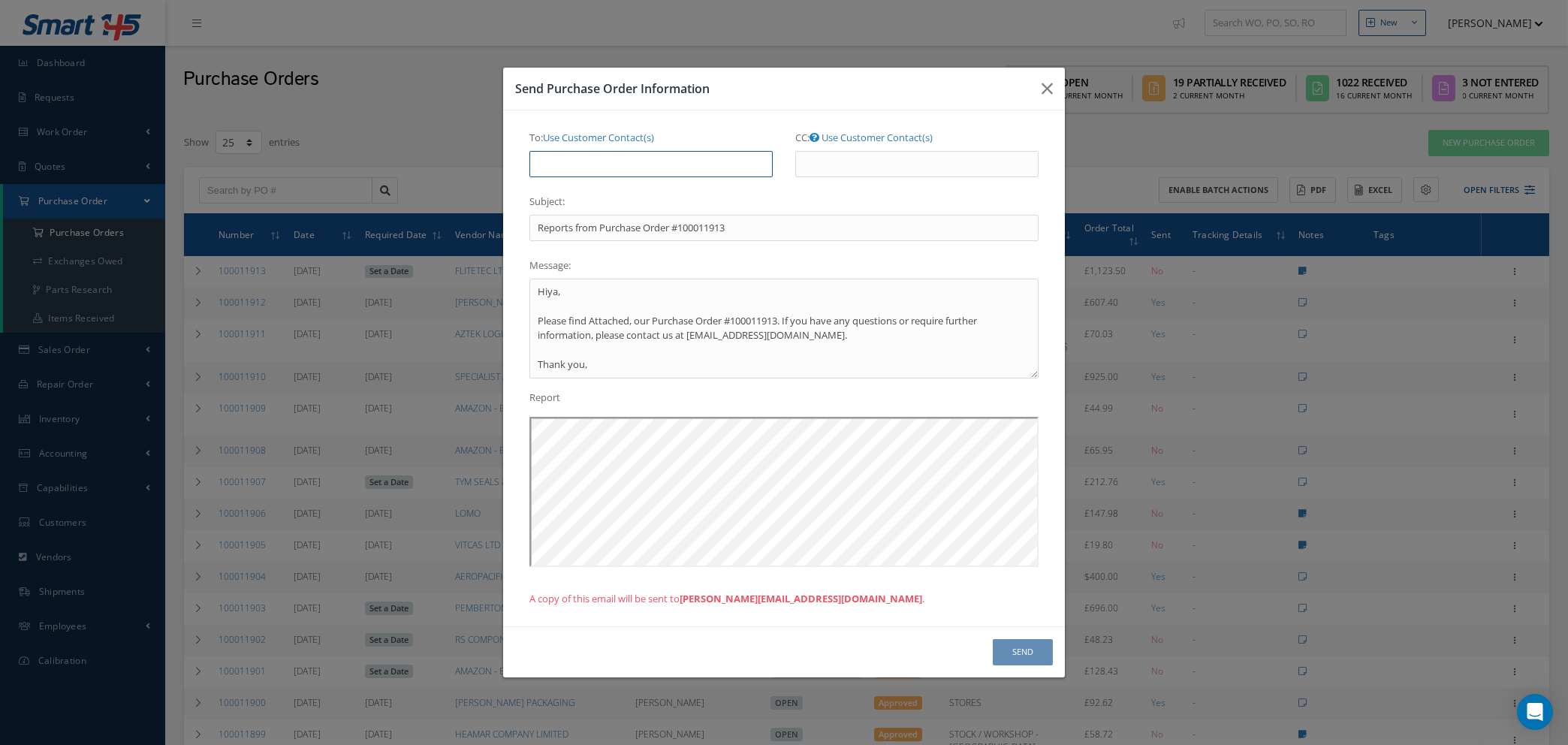
click at [617, 160] on input "To: Use Customer Contact(s)" at bounding box center [651, 164] width 243 height 27
type input "NATASHA@CAB.AERO"
click at [1026, 651] on button "Send" at bounding box center [1022, 652] width 60 height 26
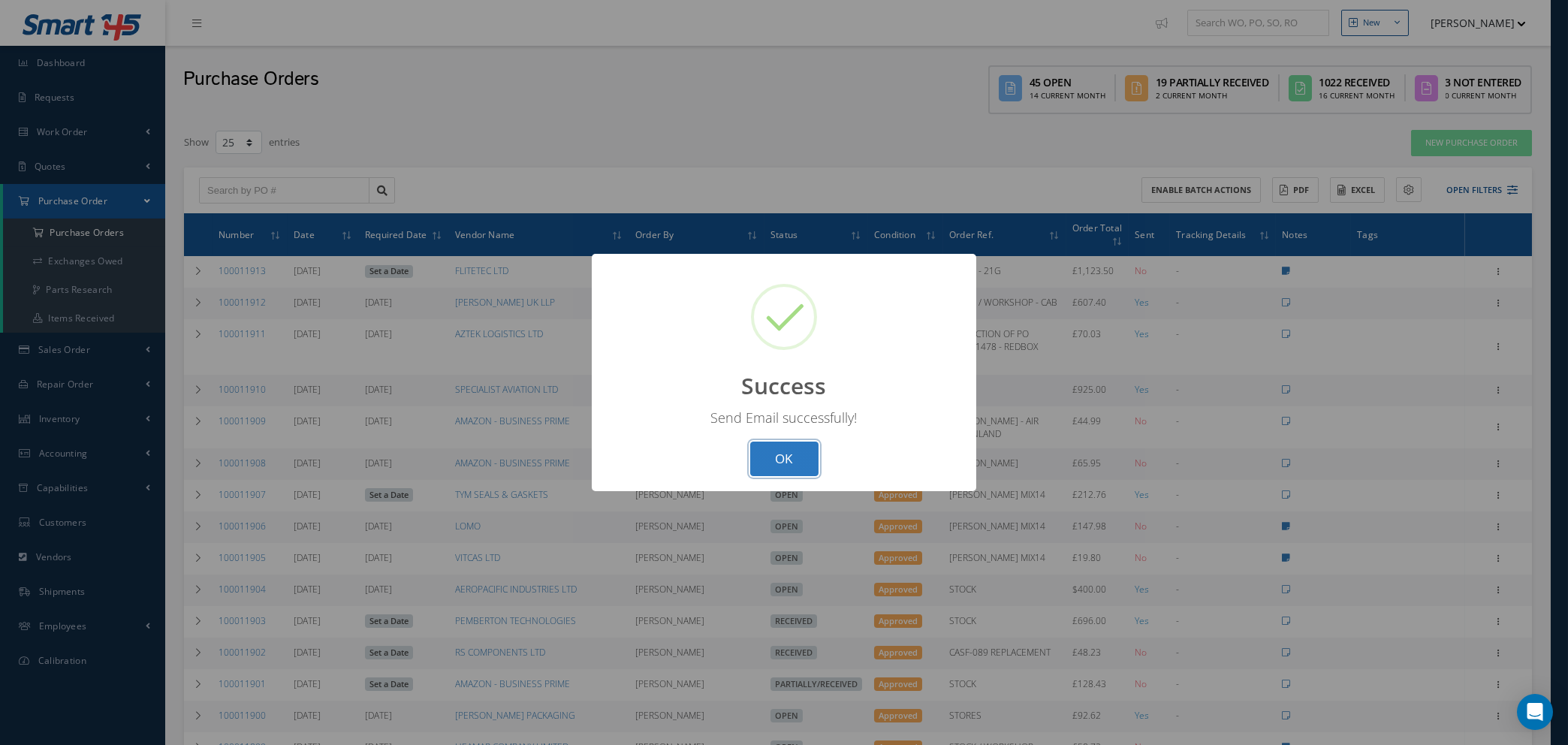
click at [775, 465] on button "OK" at bounding box center [784, 459] width 68 height 36
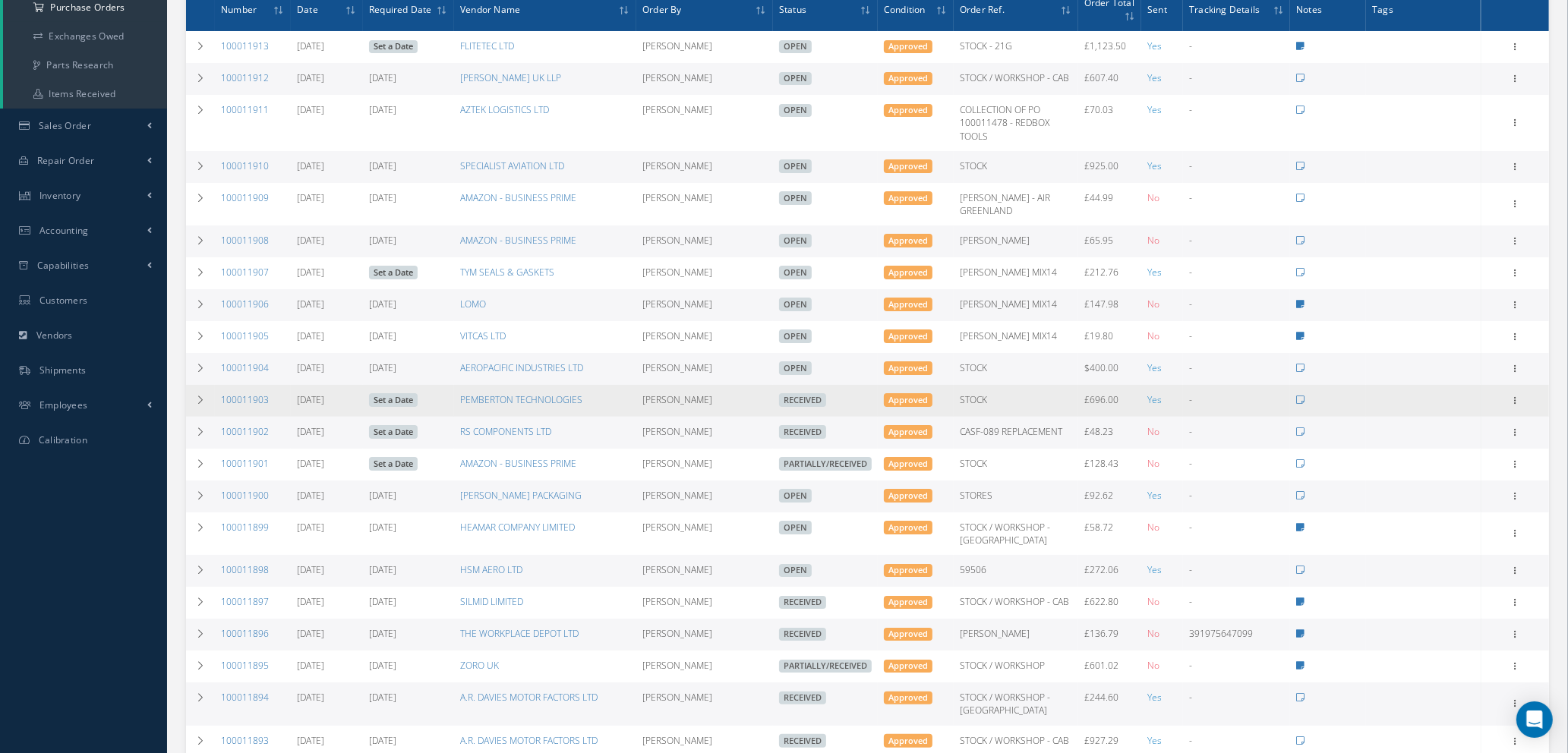
scroll to position [114, 0]
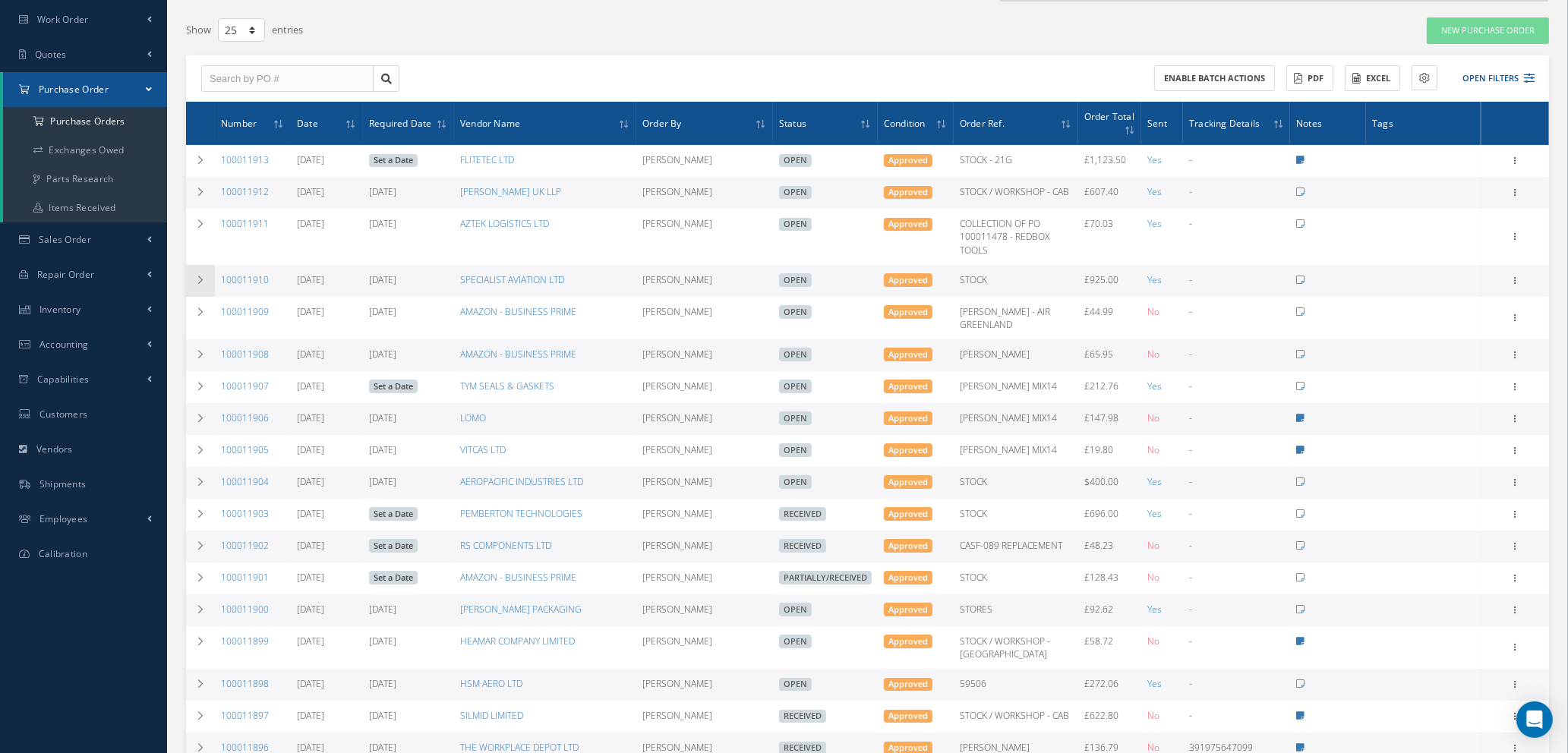
click at [195, 276] on icon at bounding box center [200, 280] width 11 height 9
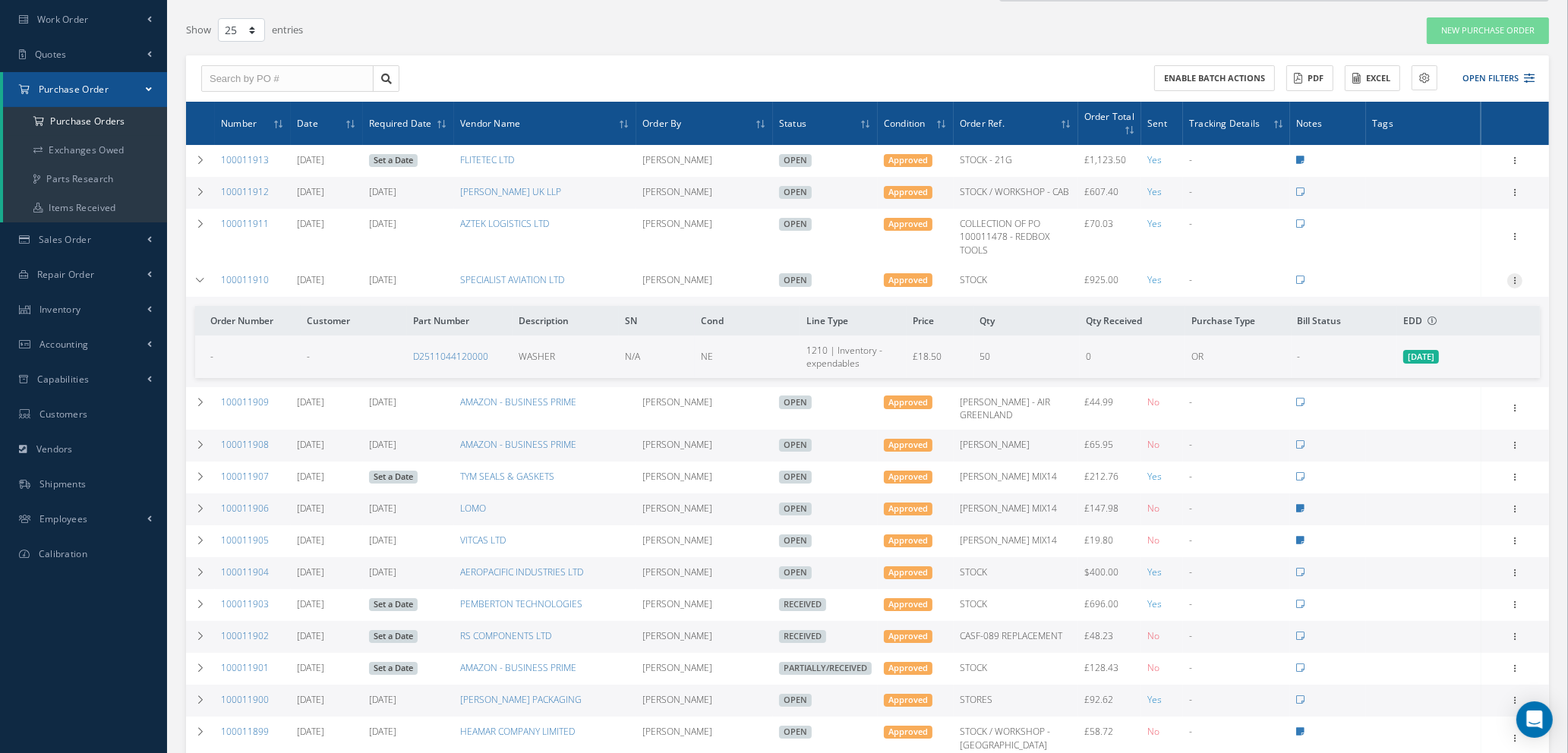
click at [1514, 277] on icon at bounding box center [1514, 279] width 15 height 12
click at [1446, 325] on link "Edit" at bounding box center [1445, 329] width 120 height 19
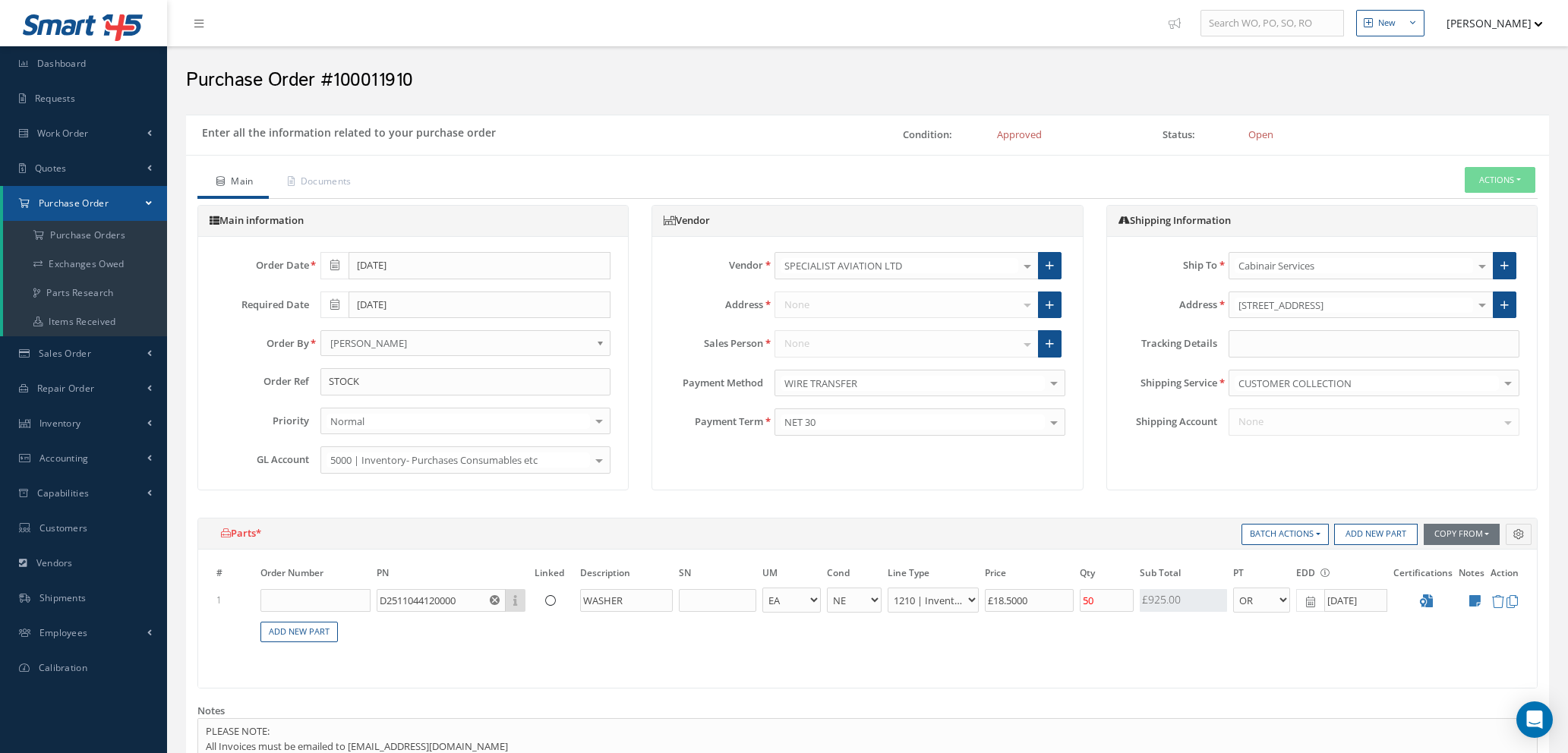
select select "1"
select select "5"
select select "7"
select select "1"
drag, startPoint x: 1098, startPoint y: 602, endPoint x: 1047, endPoint y: 579, distance: 55.9
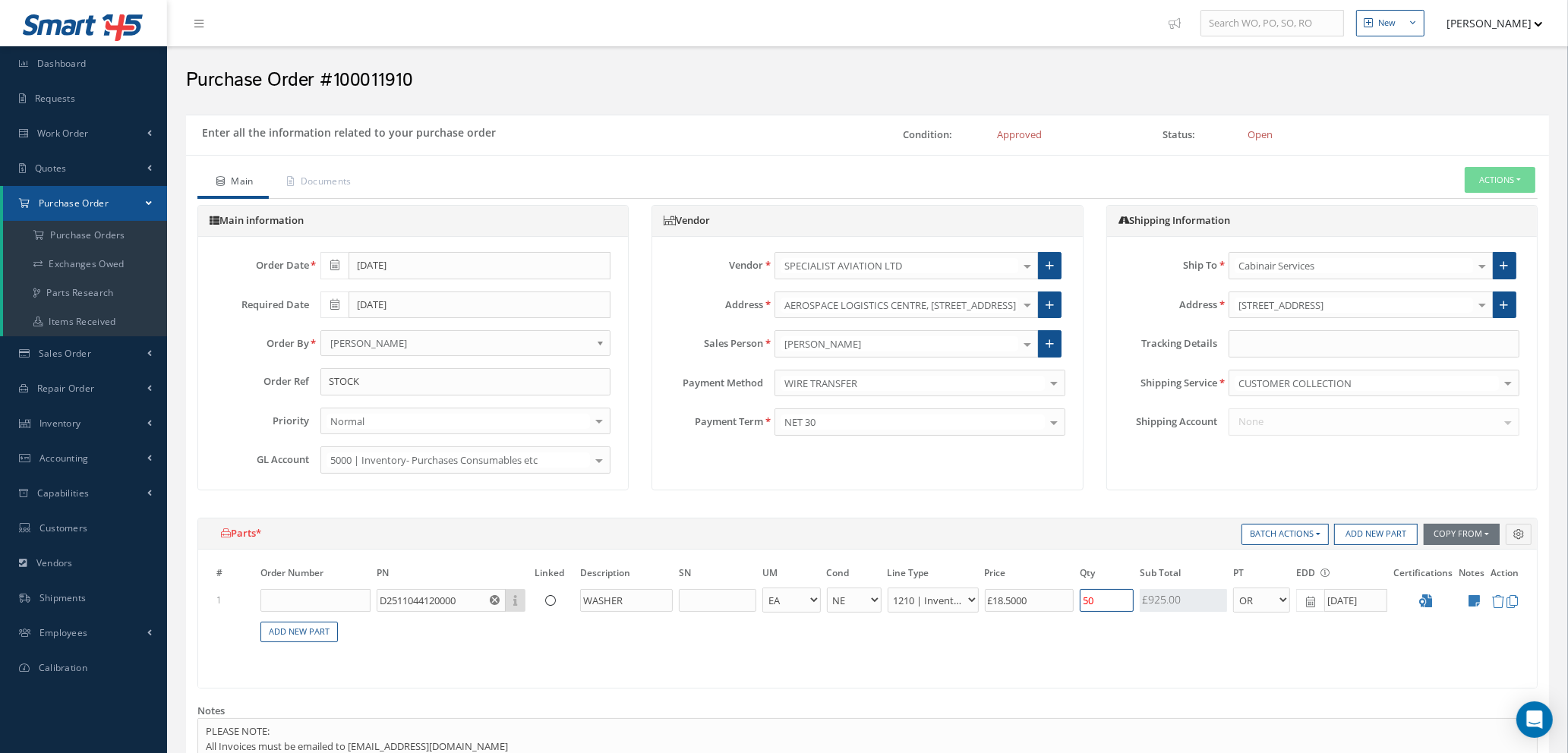
click at [1042, 586] on tr "1 D2511044120000 Part Number Description WASHER - BAG BX CA RL EA FT HR IN KG L…" at bounding box center [867, 600] width 1308 height 28
type input "4"
type input "£14.8"
type input "48"
type input "£177.6"
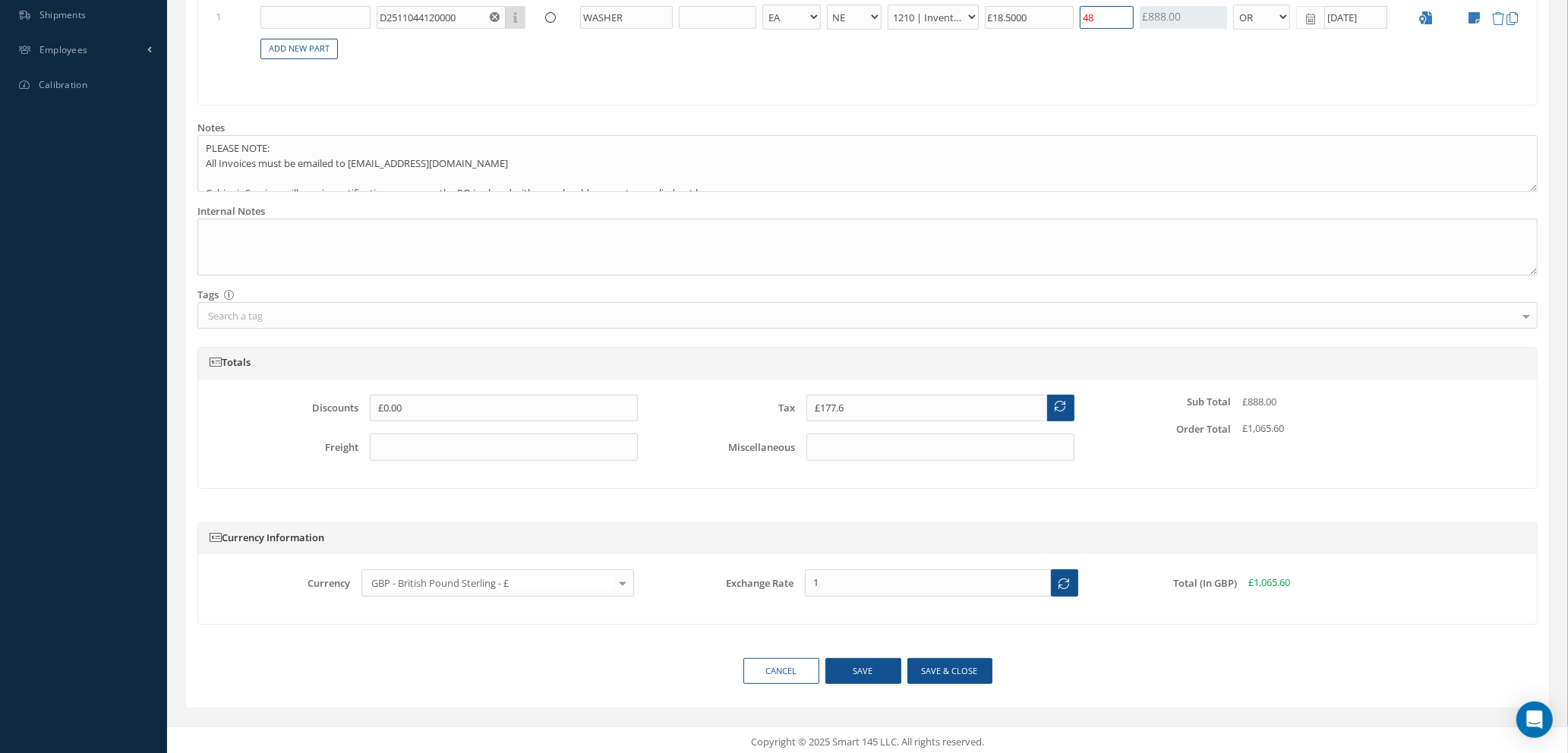
scroll to position [587, 0]
type input "48"
click at [928, 672] on button "Save & close" at bounding box center [950, 668] width 85 height 26
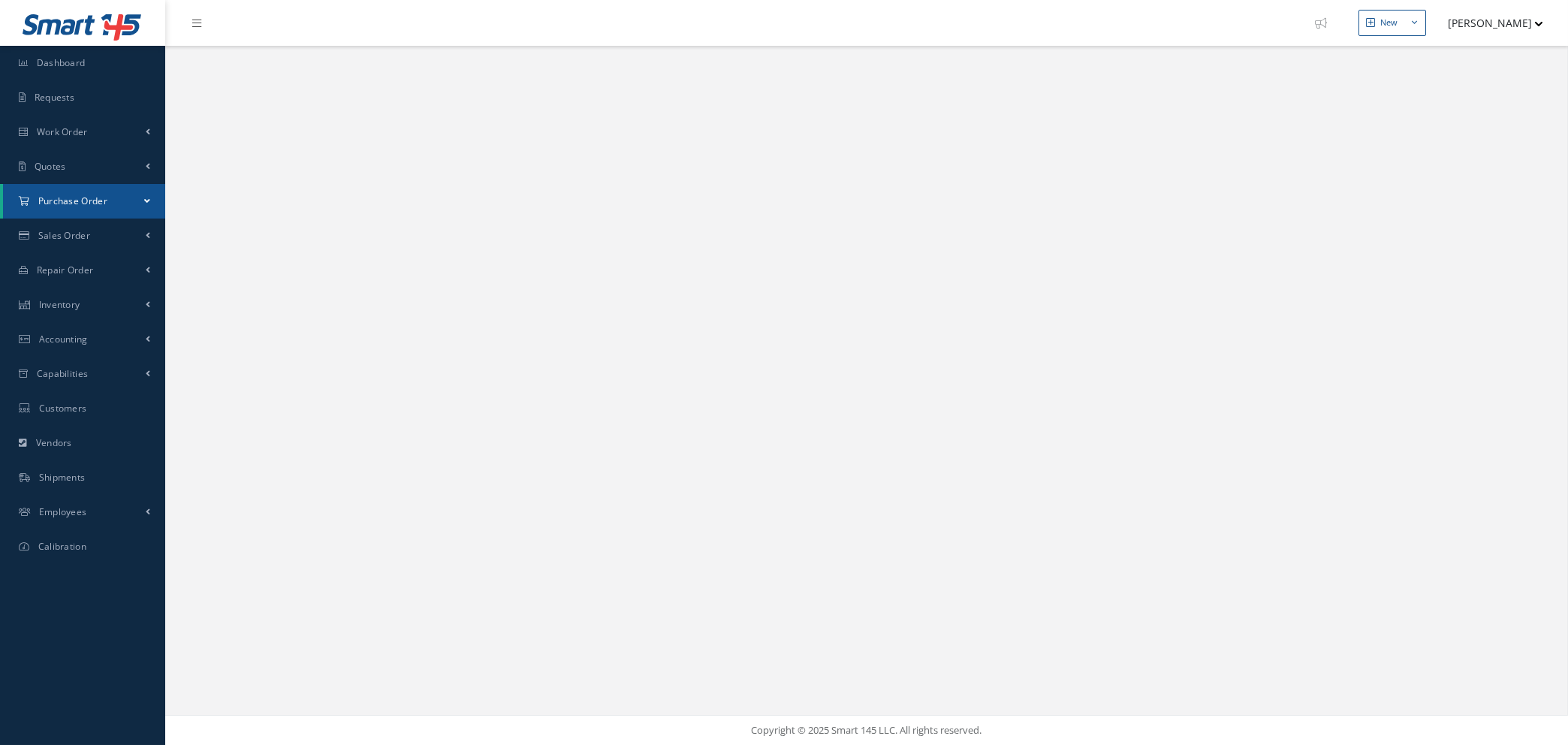
select select "25"
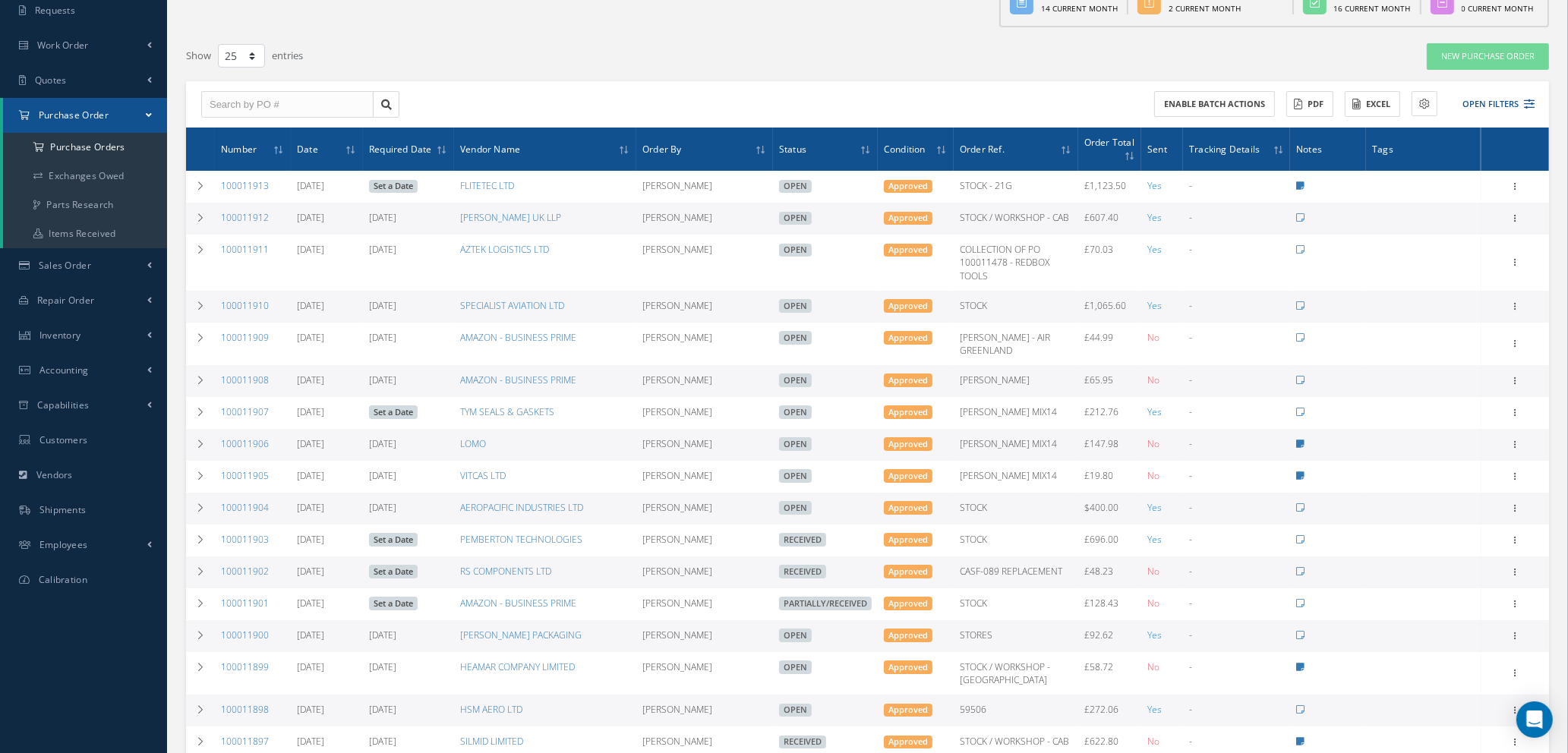
scroll to position [228, 0]
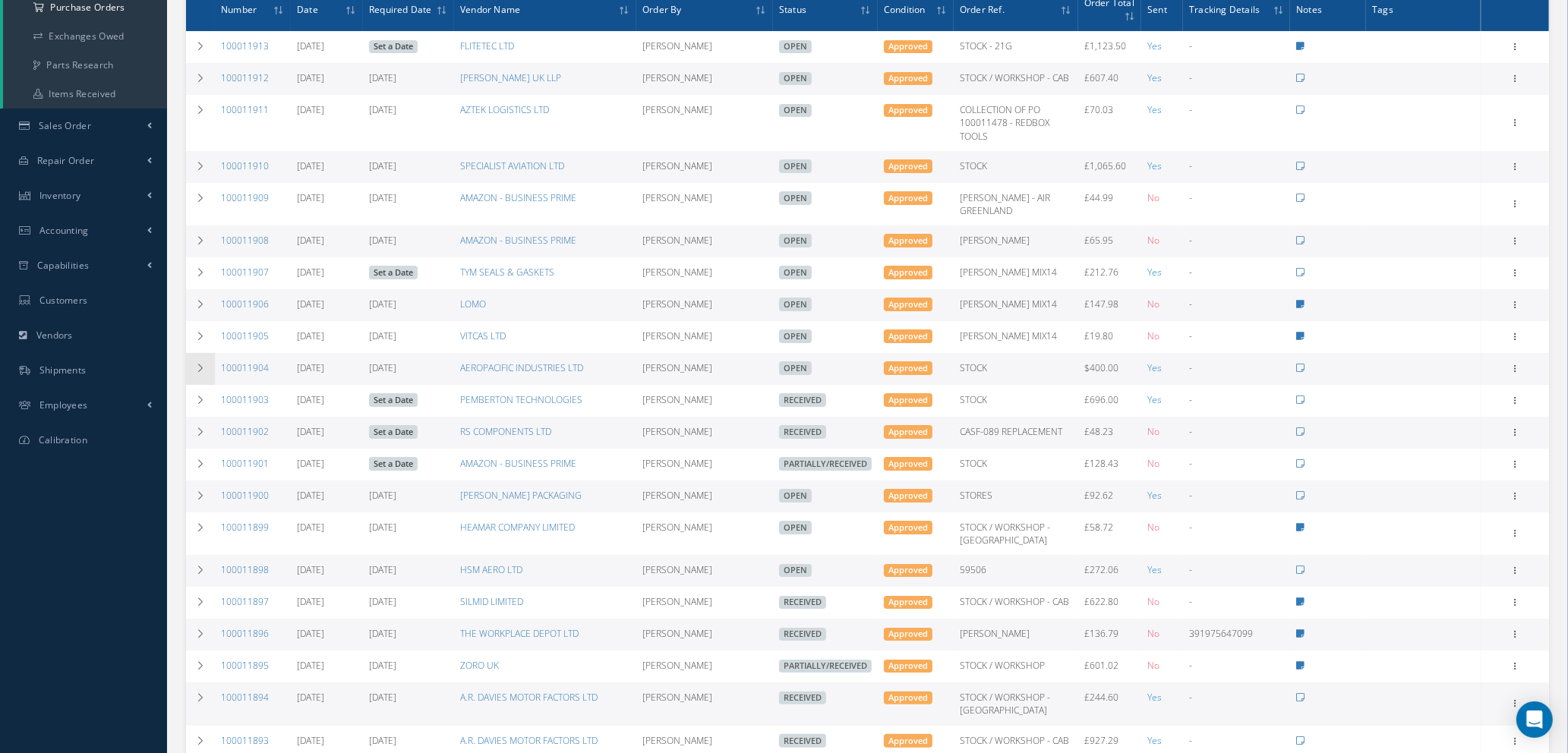
click at [197, 364] on icon at bounding box center [200, 368] width 11 height 9
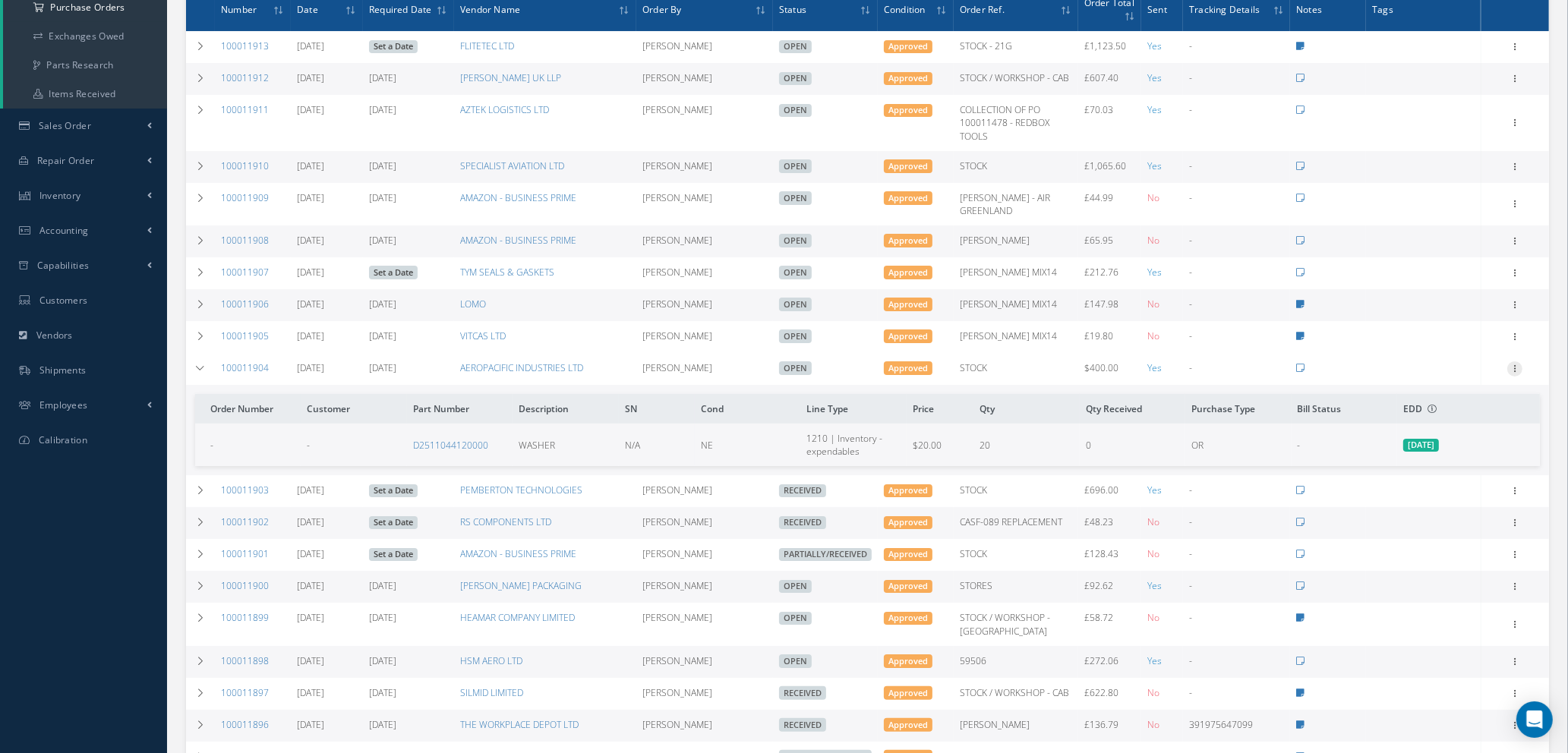
click at [1516, 361] on icon at bounding box center [1514, 367] width 15 height 12
click at [1429, 408] on link "Edit" at bounding box center [1445, 417] width 120 height 19
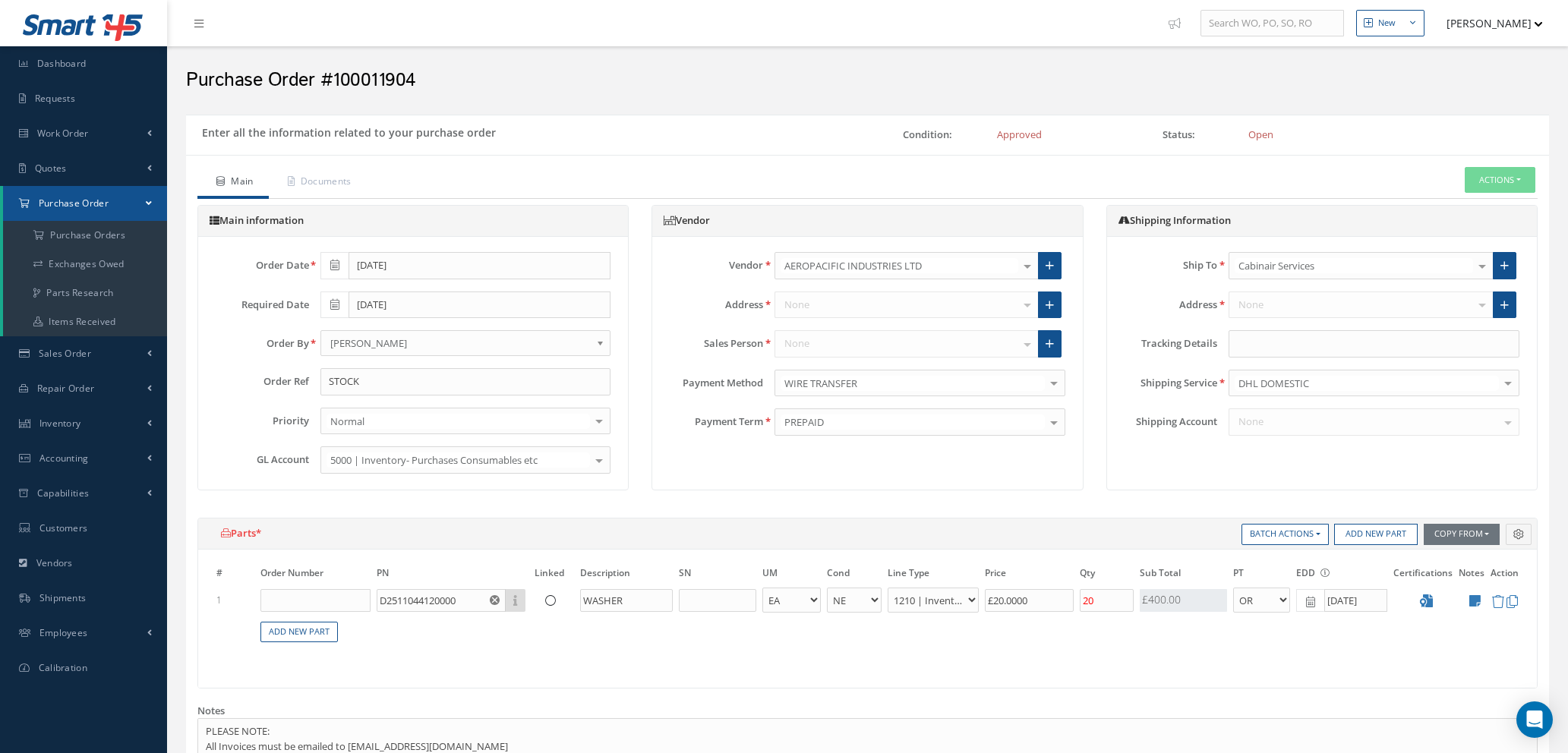
select select "1"
select select "5"
select select "7"
select select "1"
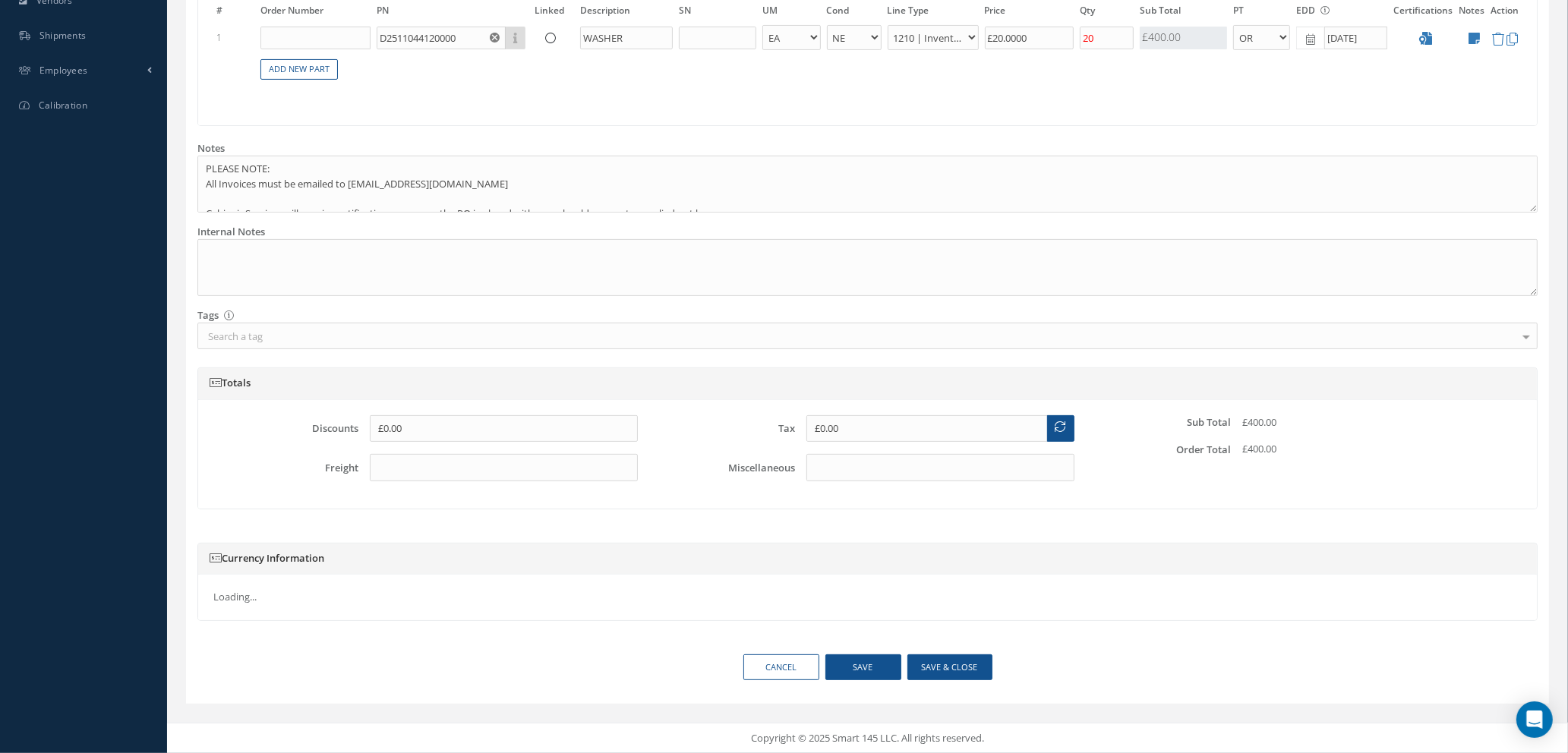
type input "$20"
type input "$0"
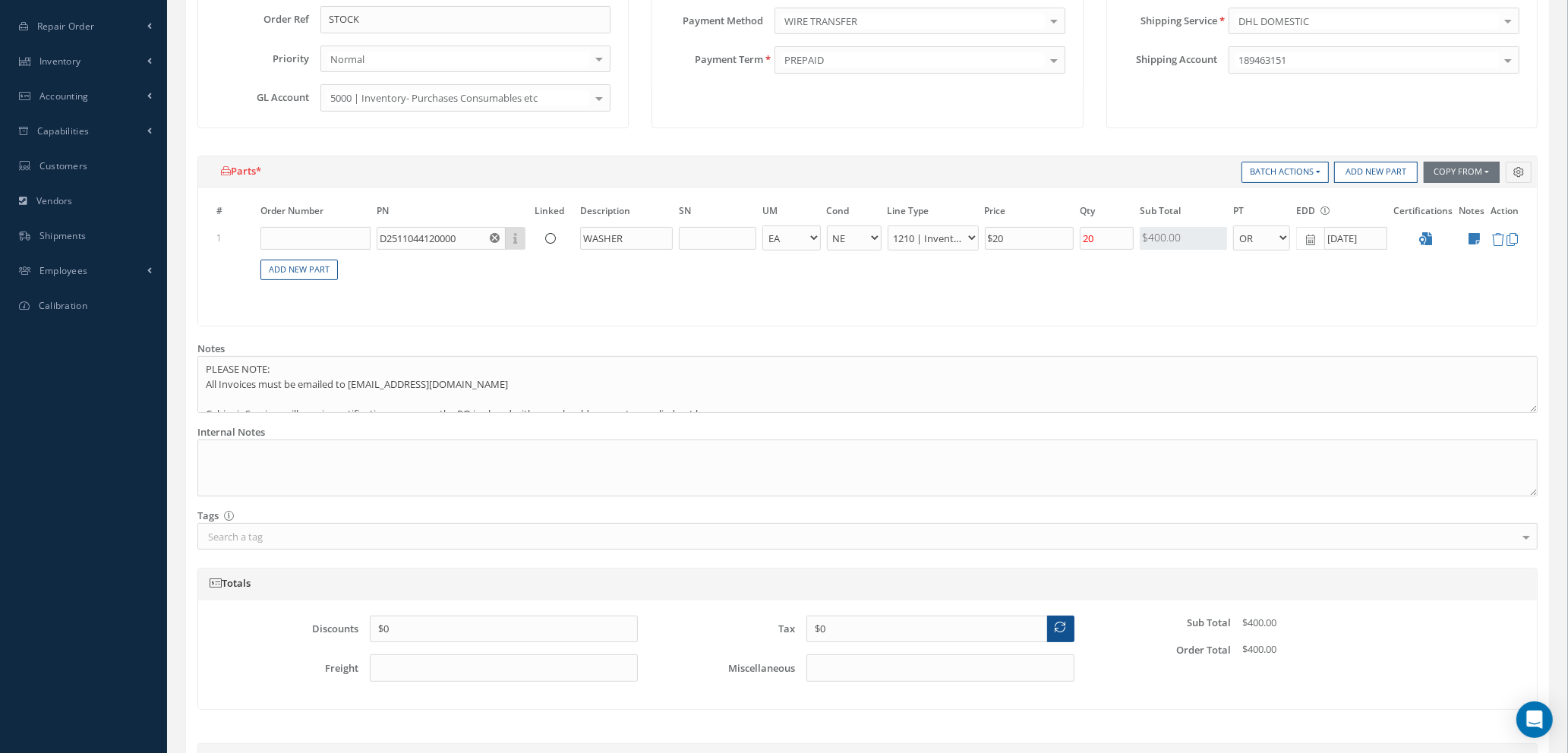
scroll to position [335, 0]
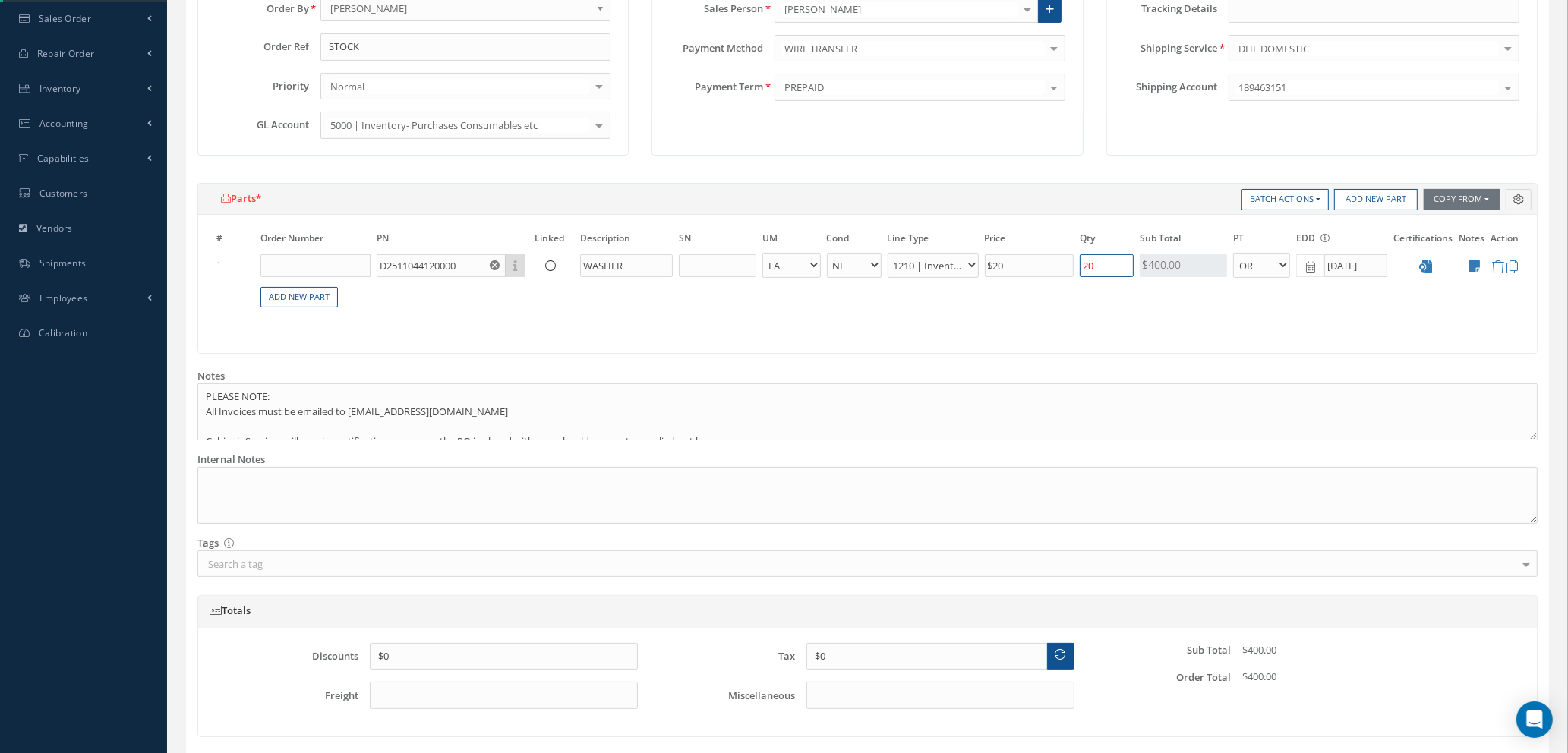
drag, startPoint x: 1107, startPoint y: 267, endPoint x: 1008, endPoint y: 268, distance: 99.0
click at [1008, 268] on tr "1 D2511044120000 Part Number Description WASHER - BAG BX CA RL EA FT HR IN KG L…" at bounding box center [867, 265] width 1308 height 28
type input "10"
click at [992, 312] on table "# Order Number PN Linked Description SN UM Cond Line Type Price Qty Qty Receive…" at bounding box center [867, 277] width 1308 height 95
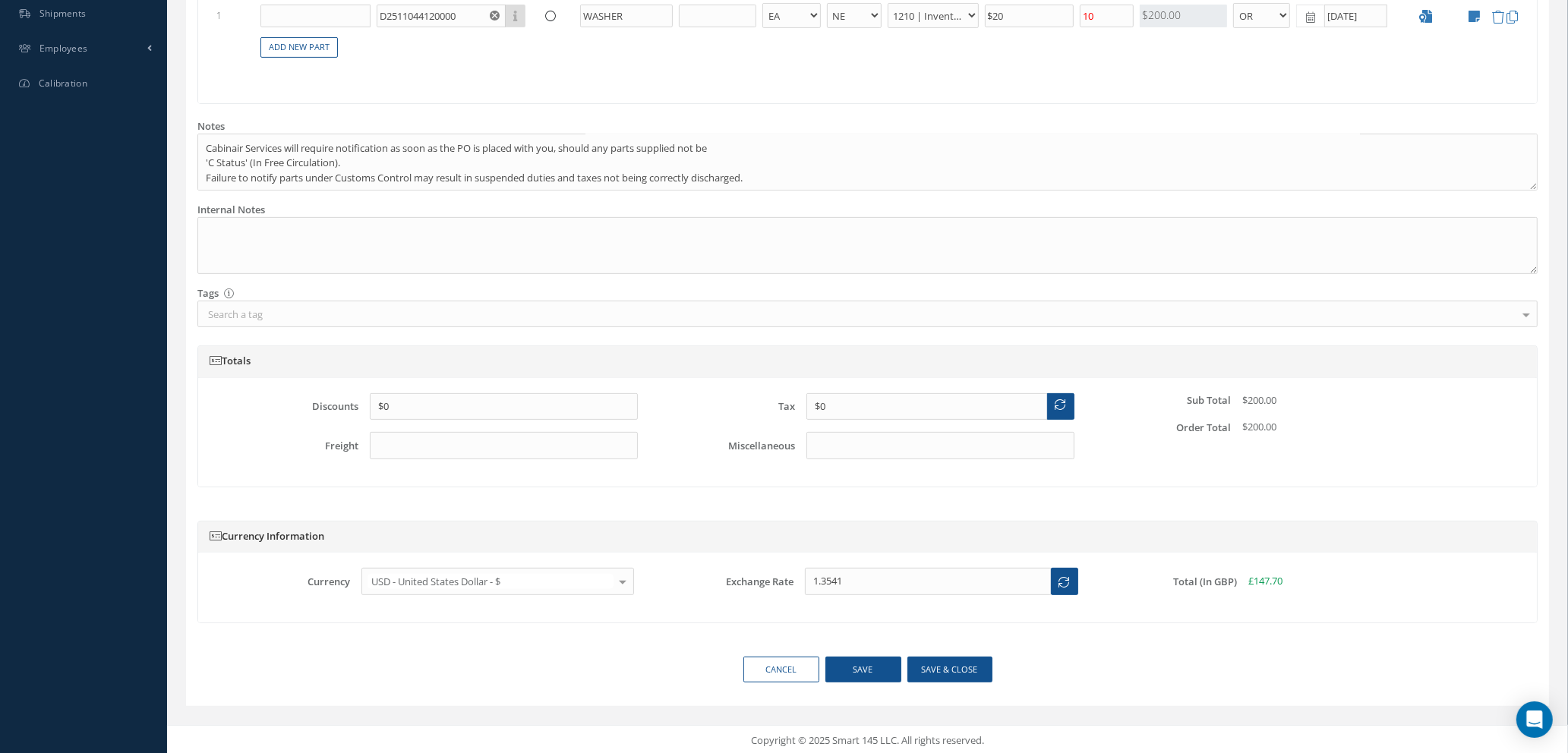
scroll to position [587, 0]
click at [928, 668] on button "Save & close" at bounding box center [950, 668] width 85 height 26
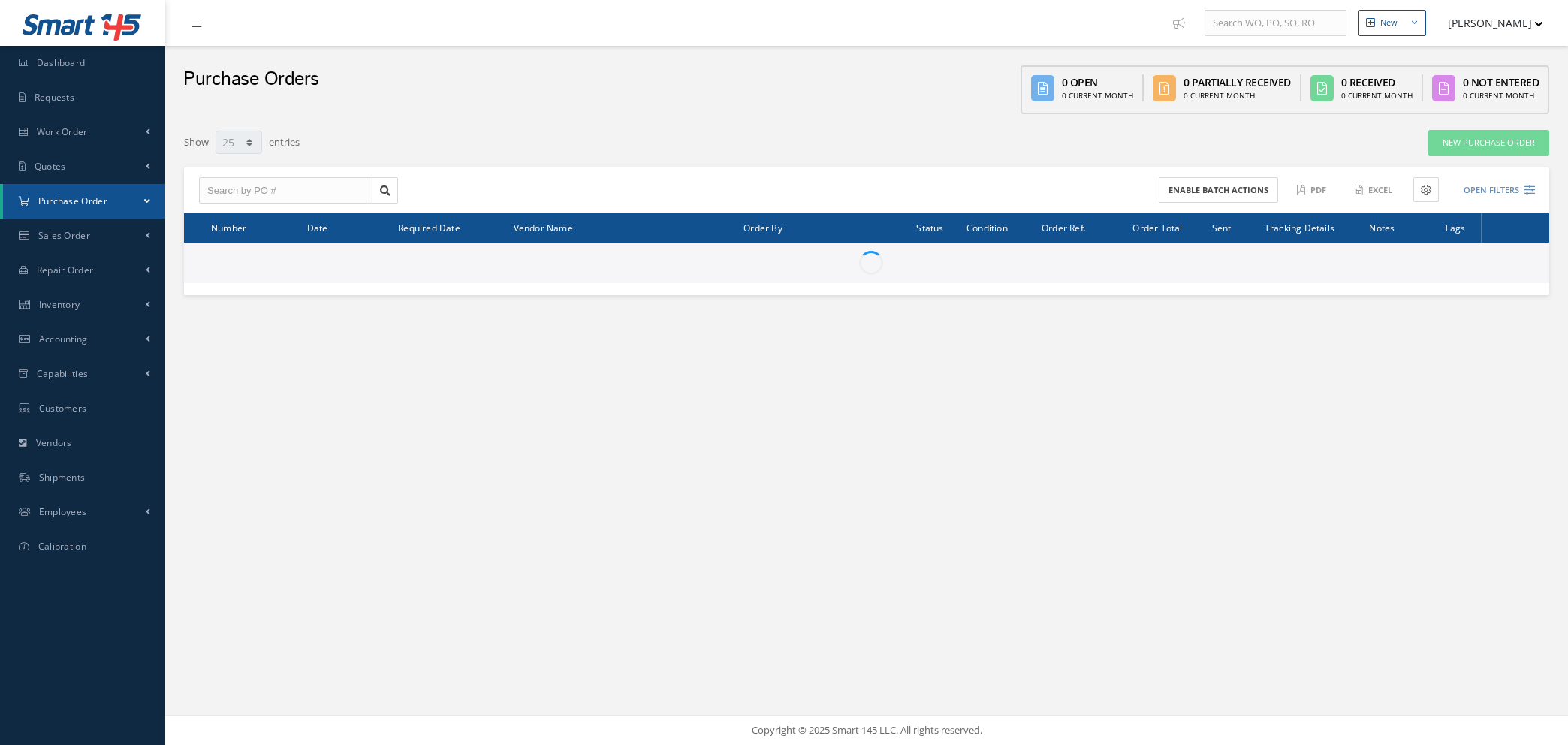
select select "25"
